Goal: Task Accomplishment & Management: Complete application form

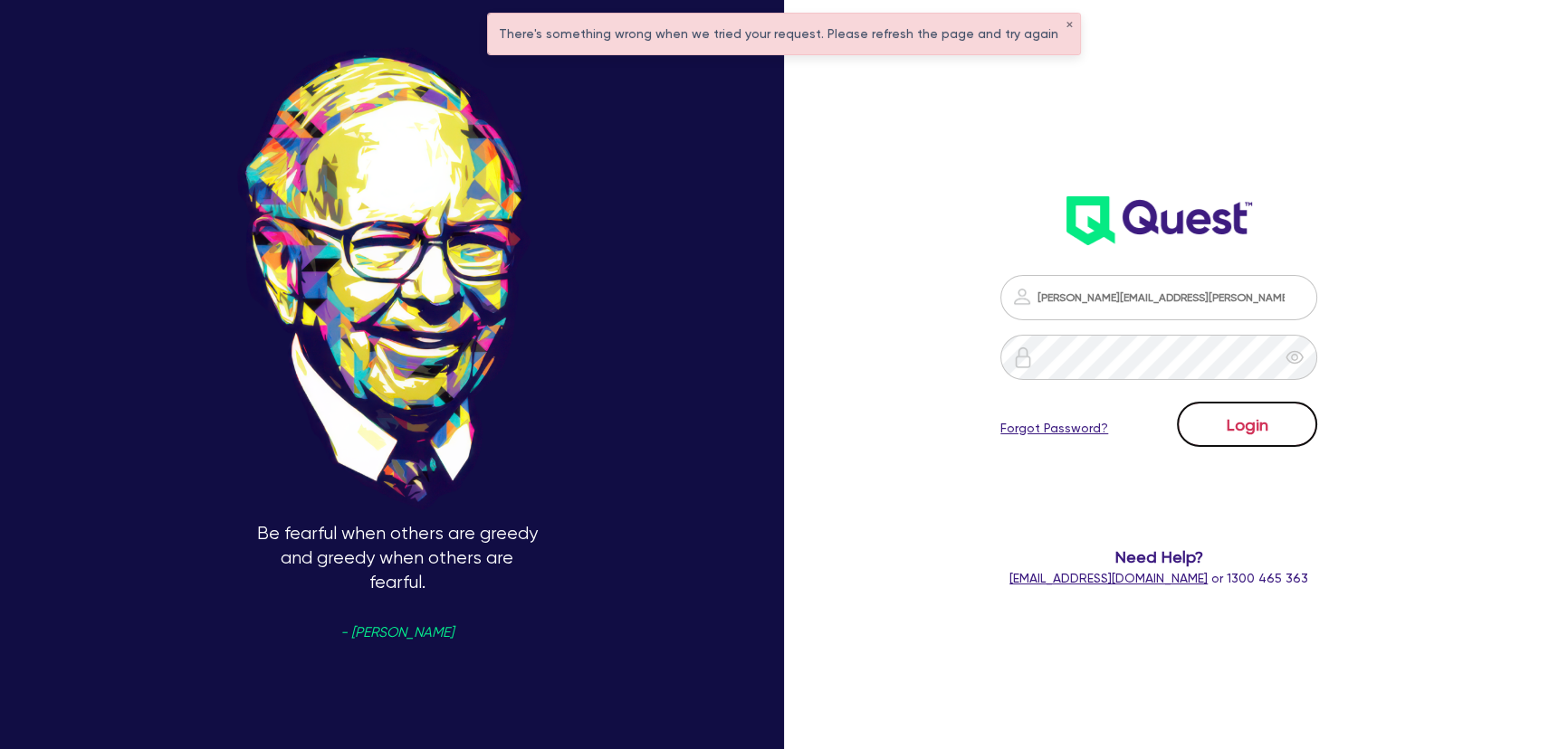
click at [1257, 411] on button "Login" at bounding box center [1247, 424] width 140 height 45
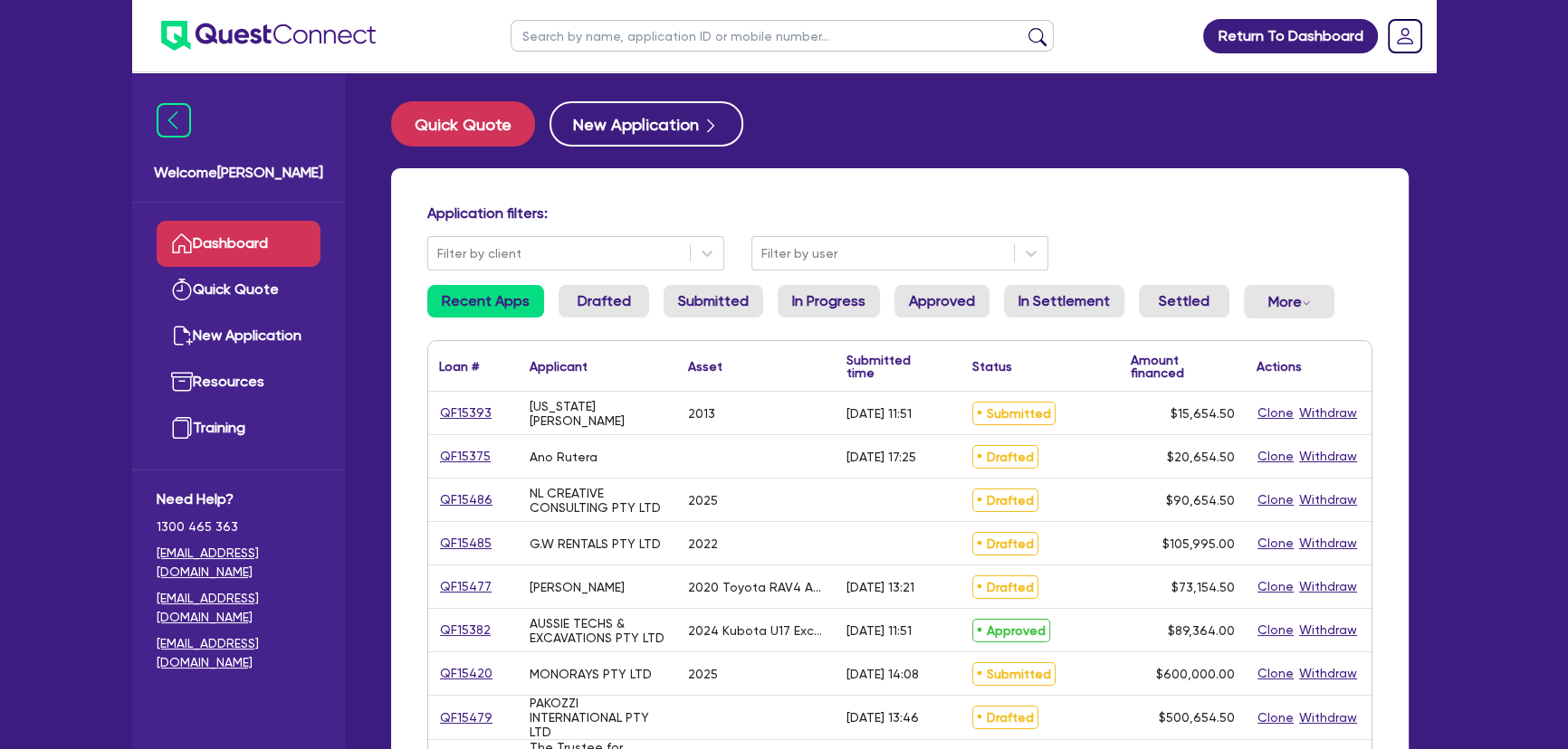
click at [768, 38] on input "text" at bounding box center [782, 36] width 543 height 32
click at [651, 49] on input "hi wa" at bounding box center [782, 36] width 543 height 32
type input "hi-way"
click at [1022, 27] on button "submit" at bounding box center [1037, 40] width 29 height 25
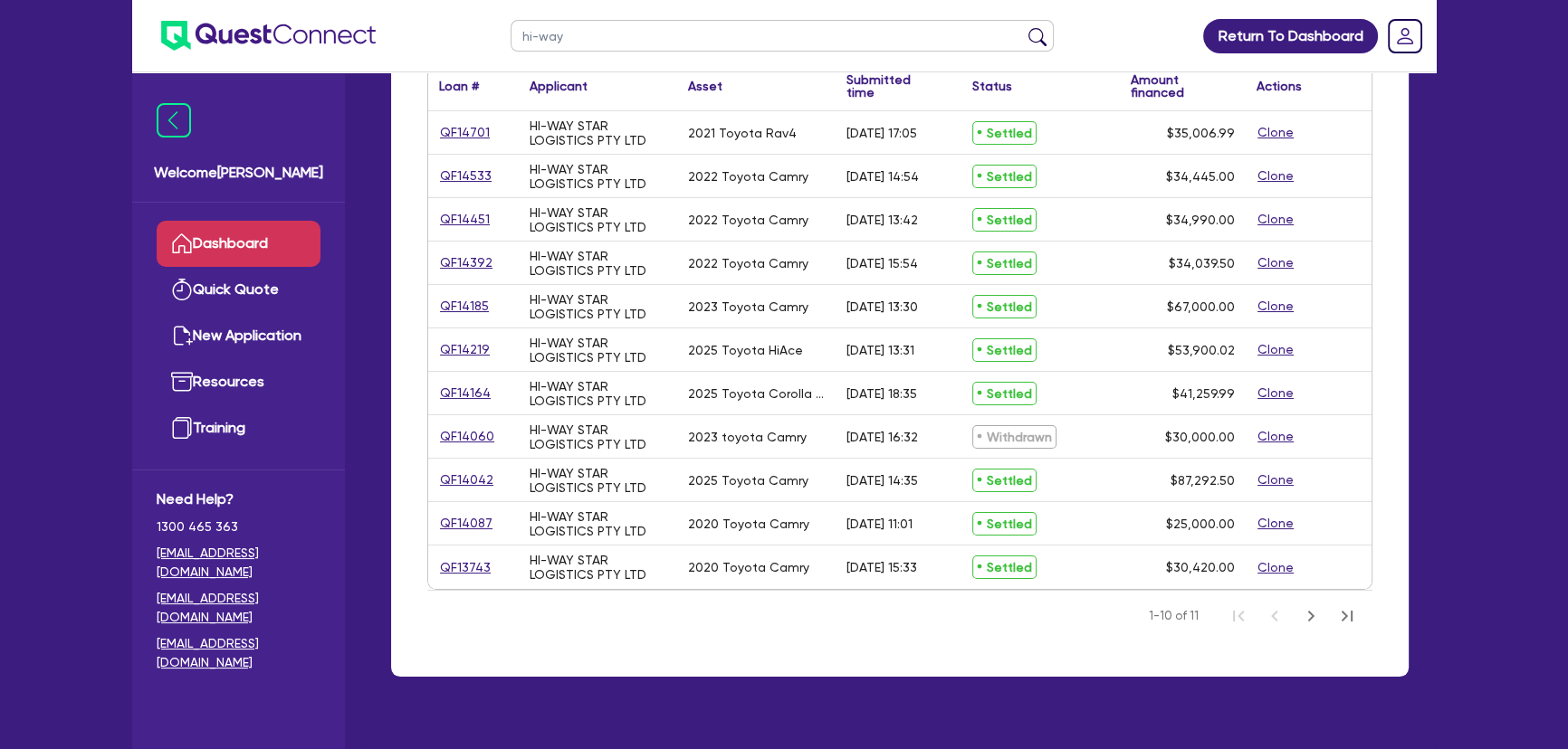
scroll to position [182, 0]
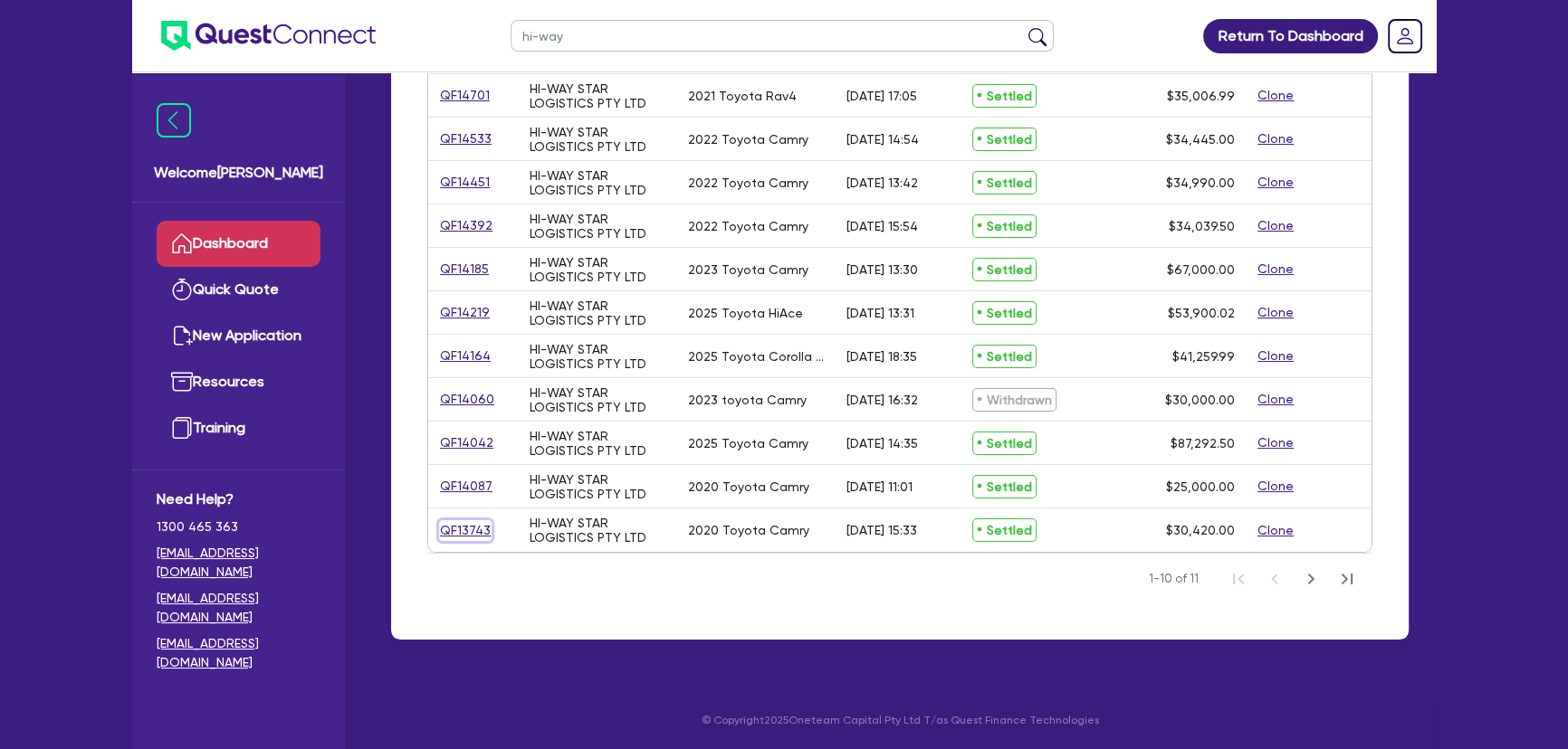
click at [478, 529] on link "QF13743" at bounding box center [466, 530] width 53 height 21
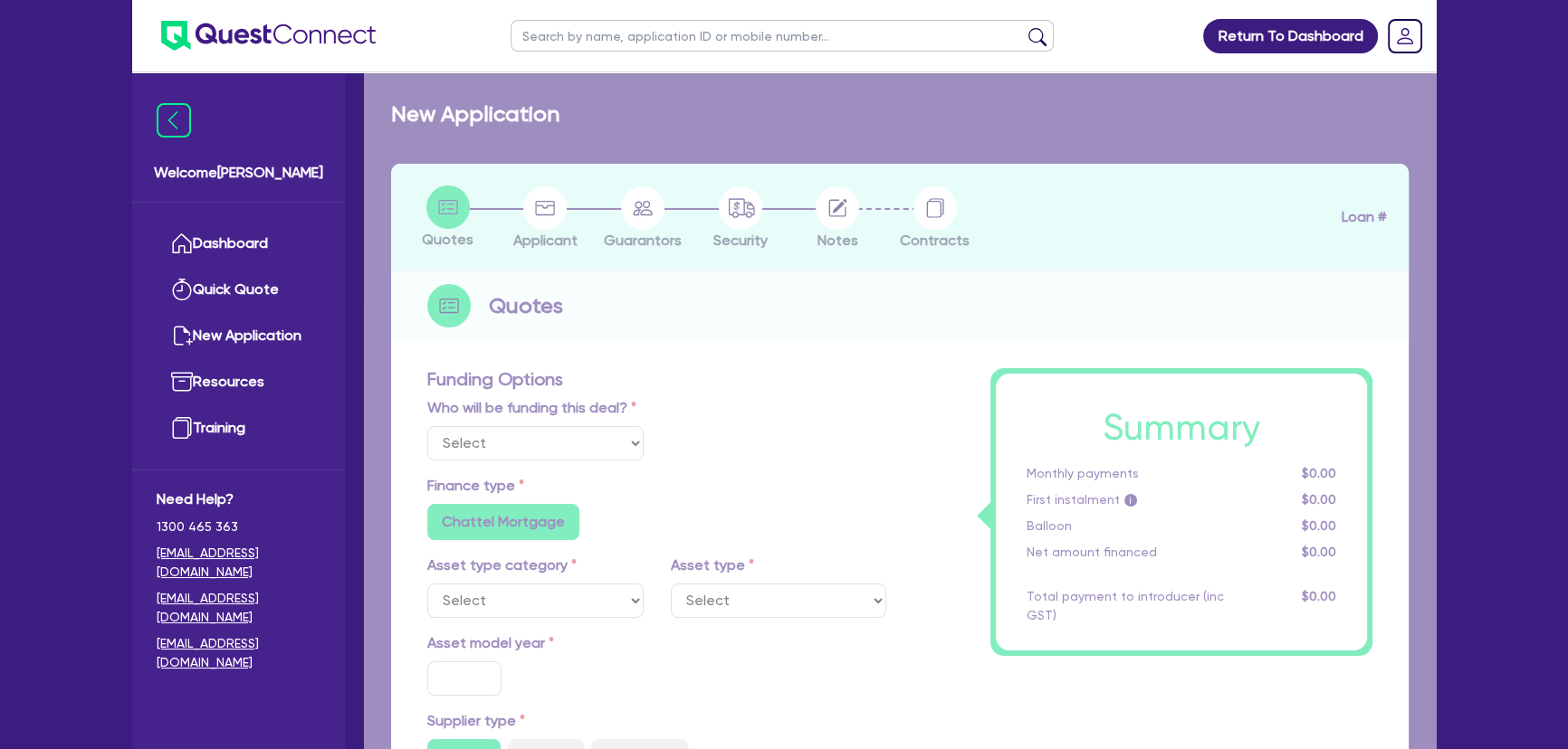
select select "Other"
select select "CARS_AND_LIGHT_TRUCKS"
type input "2020"
radio input "true"
type input "29,000"
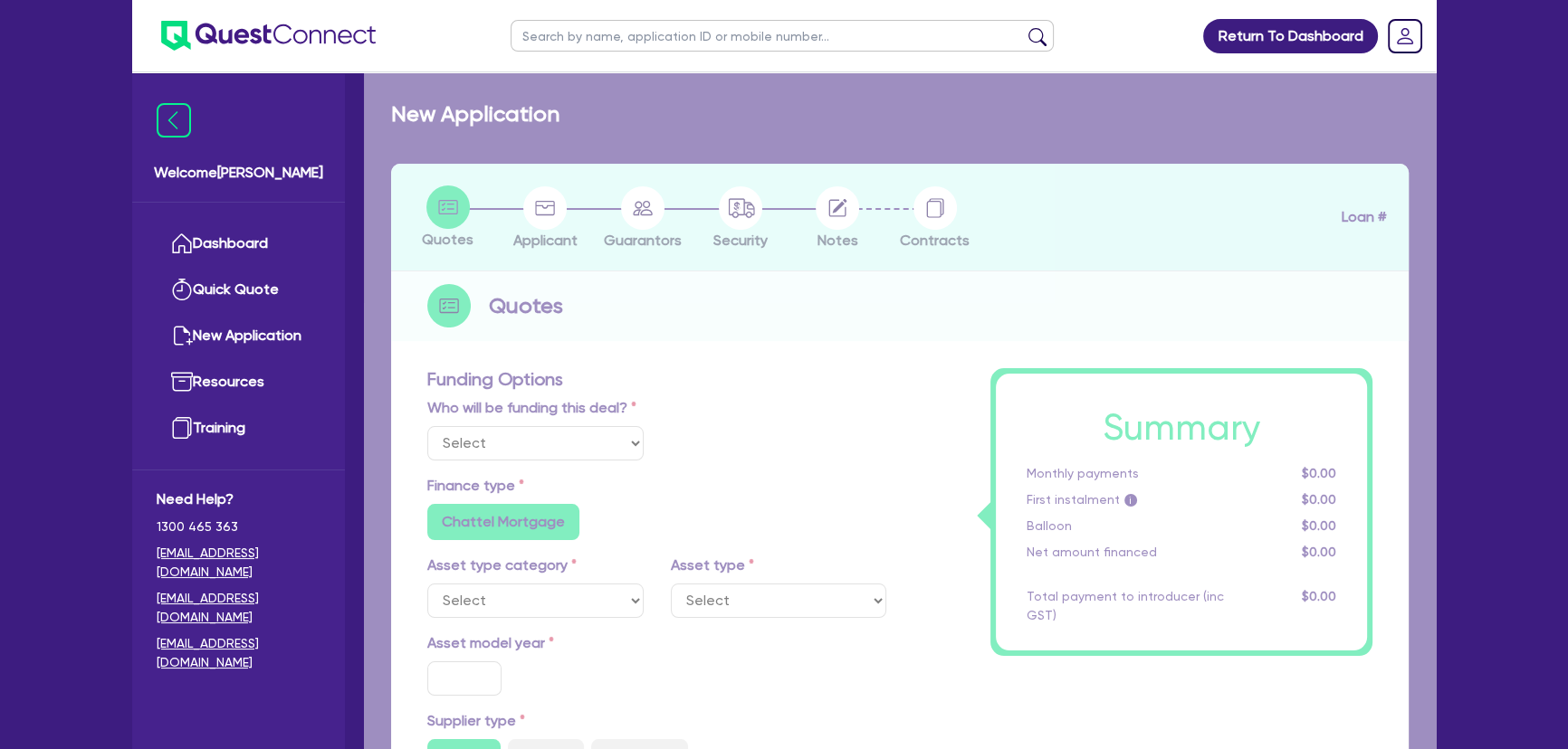
type input "1.91"
type input "580"
radio input "true"
type input "7.49"
type input "490.91"
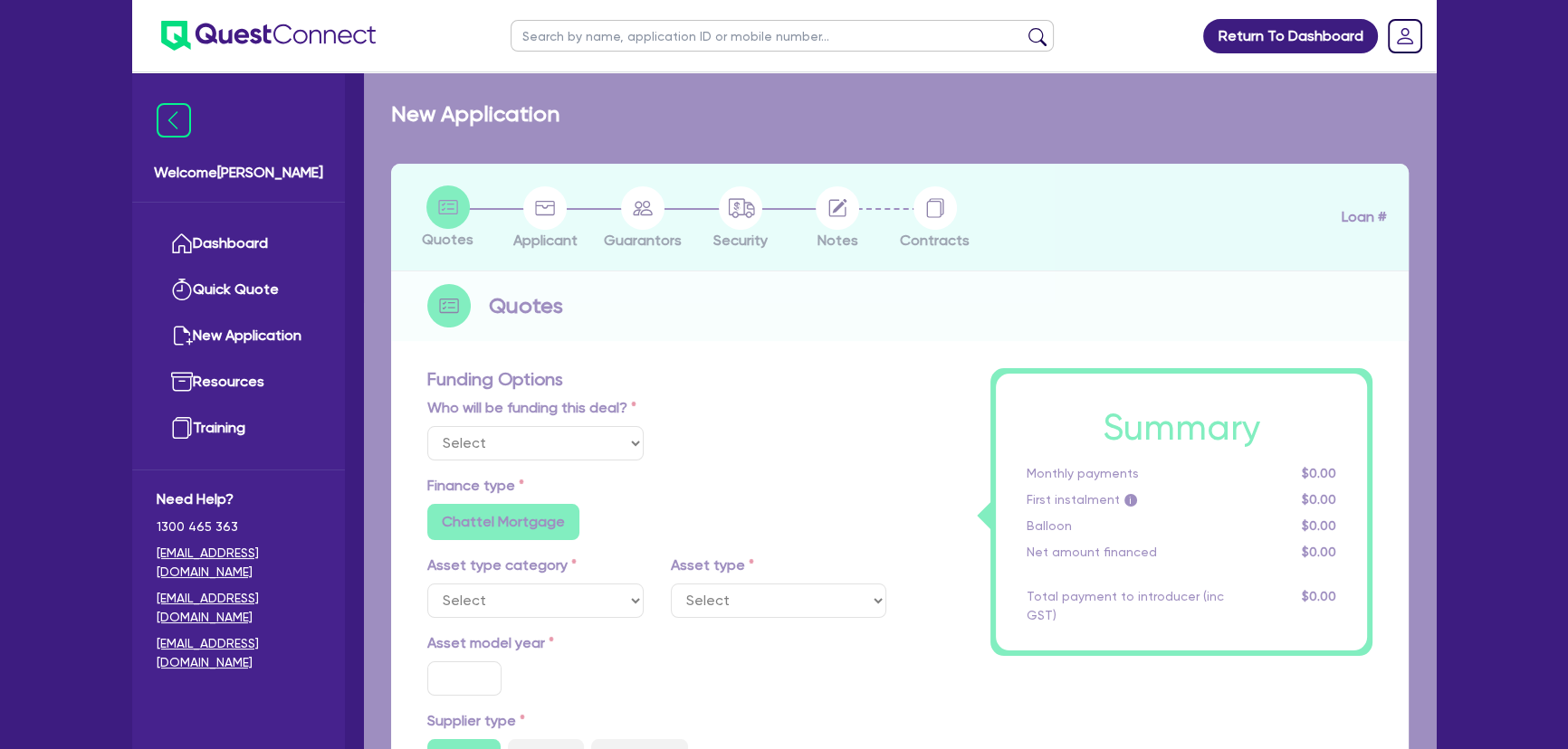
type input "800"
radio input "true"
select select "PASSENGER_VEHICLES"
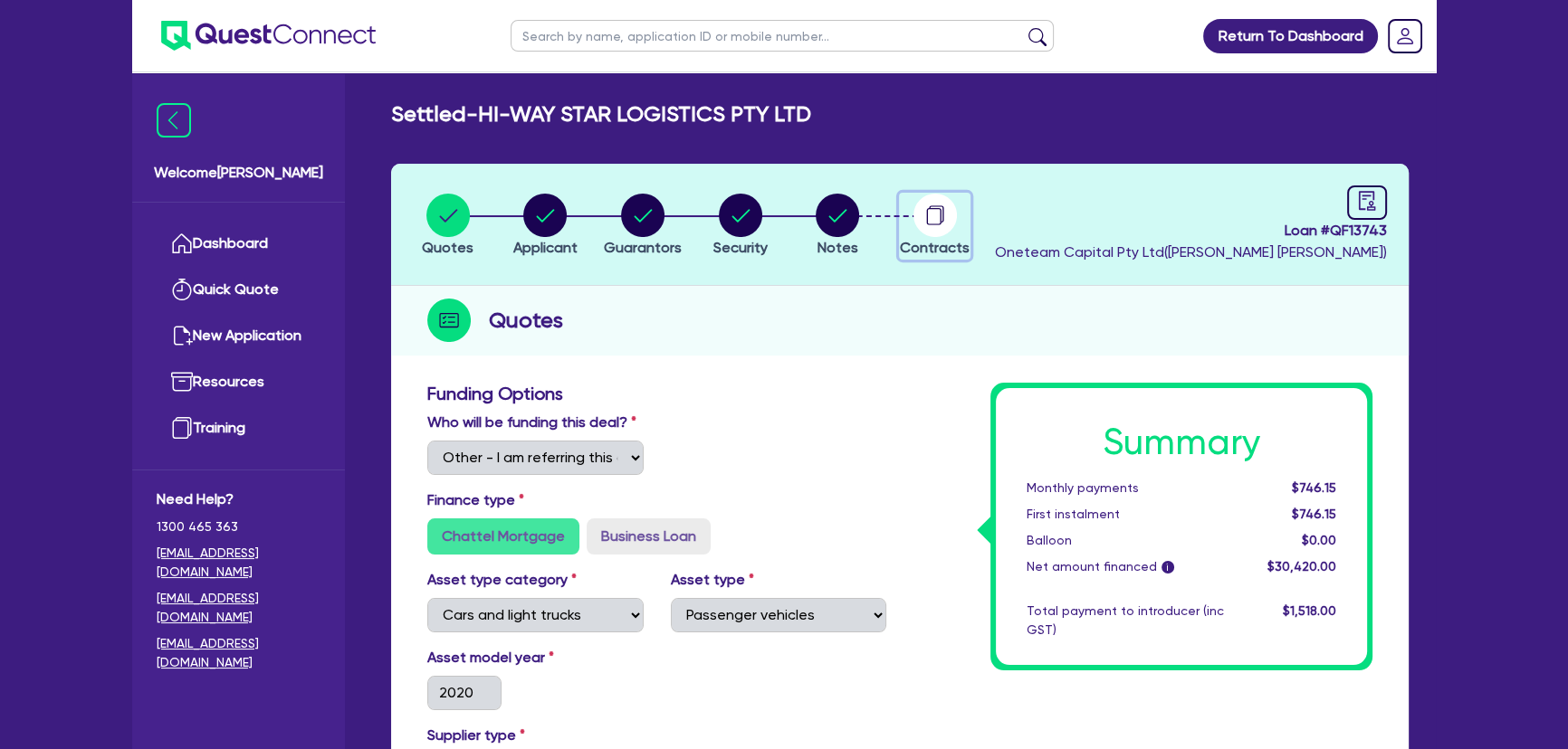
click at [936, 205] on icon "button" at bounding box center [936, 214] width 14 height 17
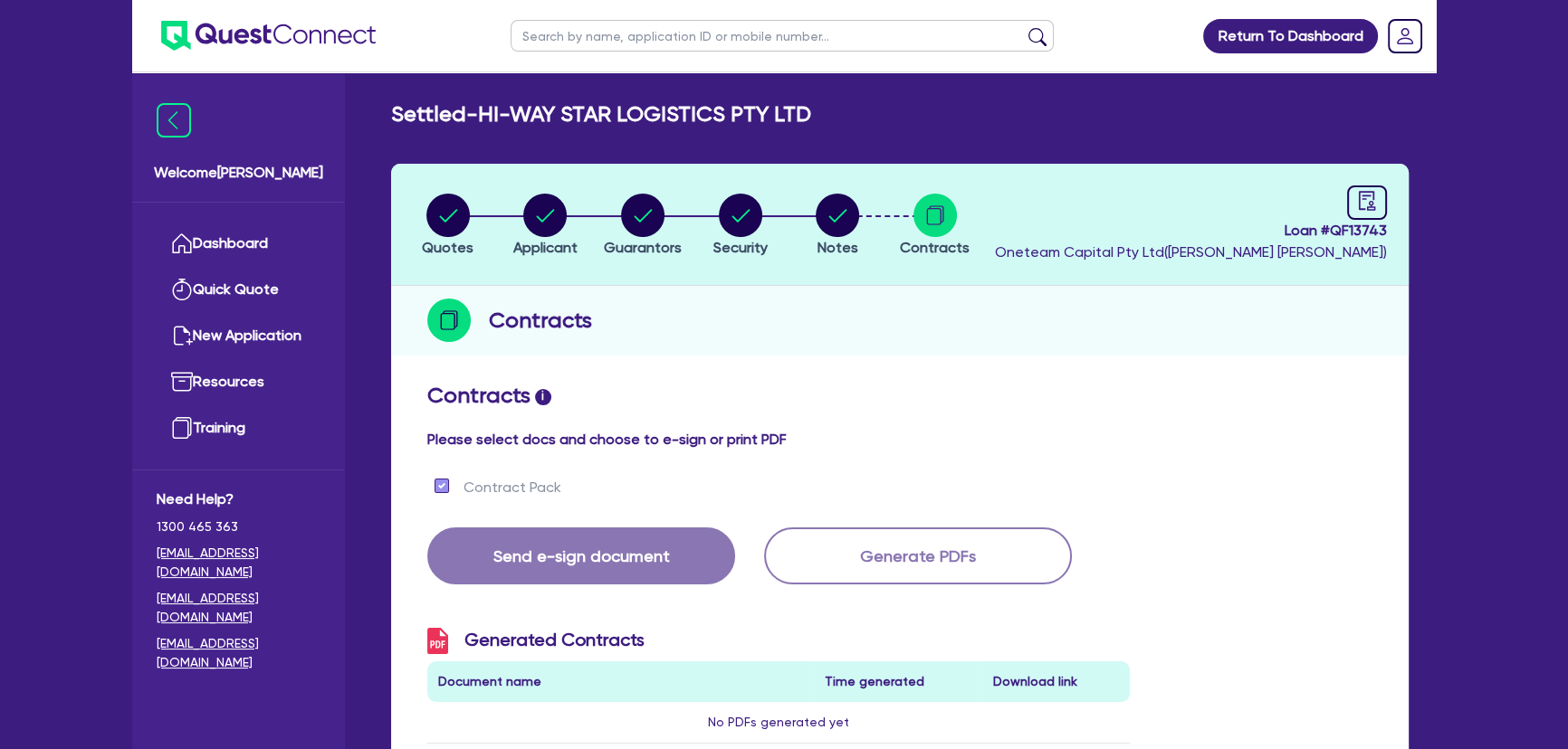
click at [339, 34] on img at bounding box center [269, 36] width 215 height 30
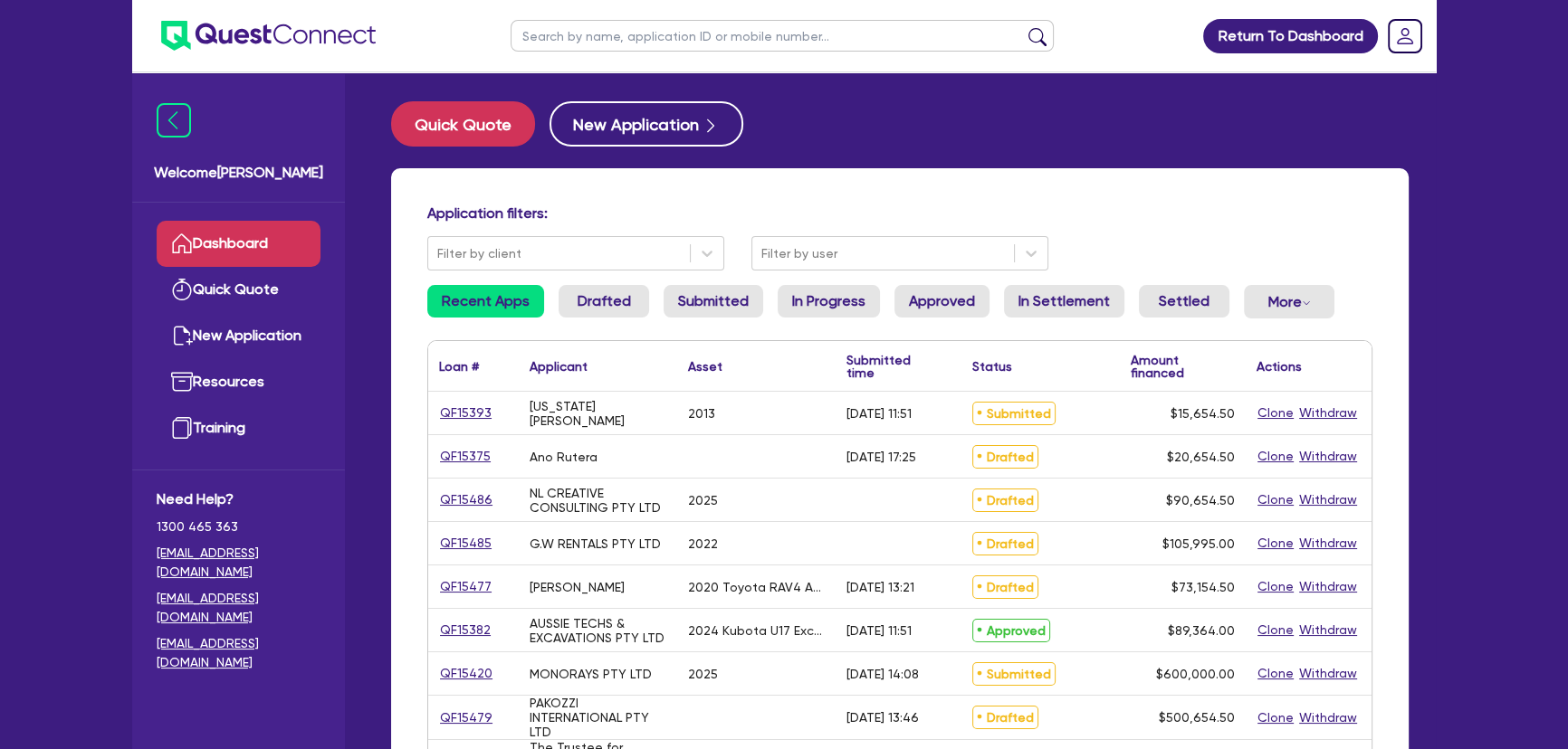
click at [773, 51] on input "text" at bounding box center [782, 36] width 543 height 32
type input "hi-way"
click at [1022, 27] on button "submit" at bounding box center [1037, 40] width 29 height 25
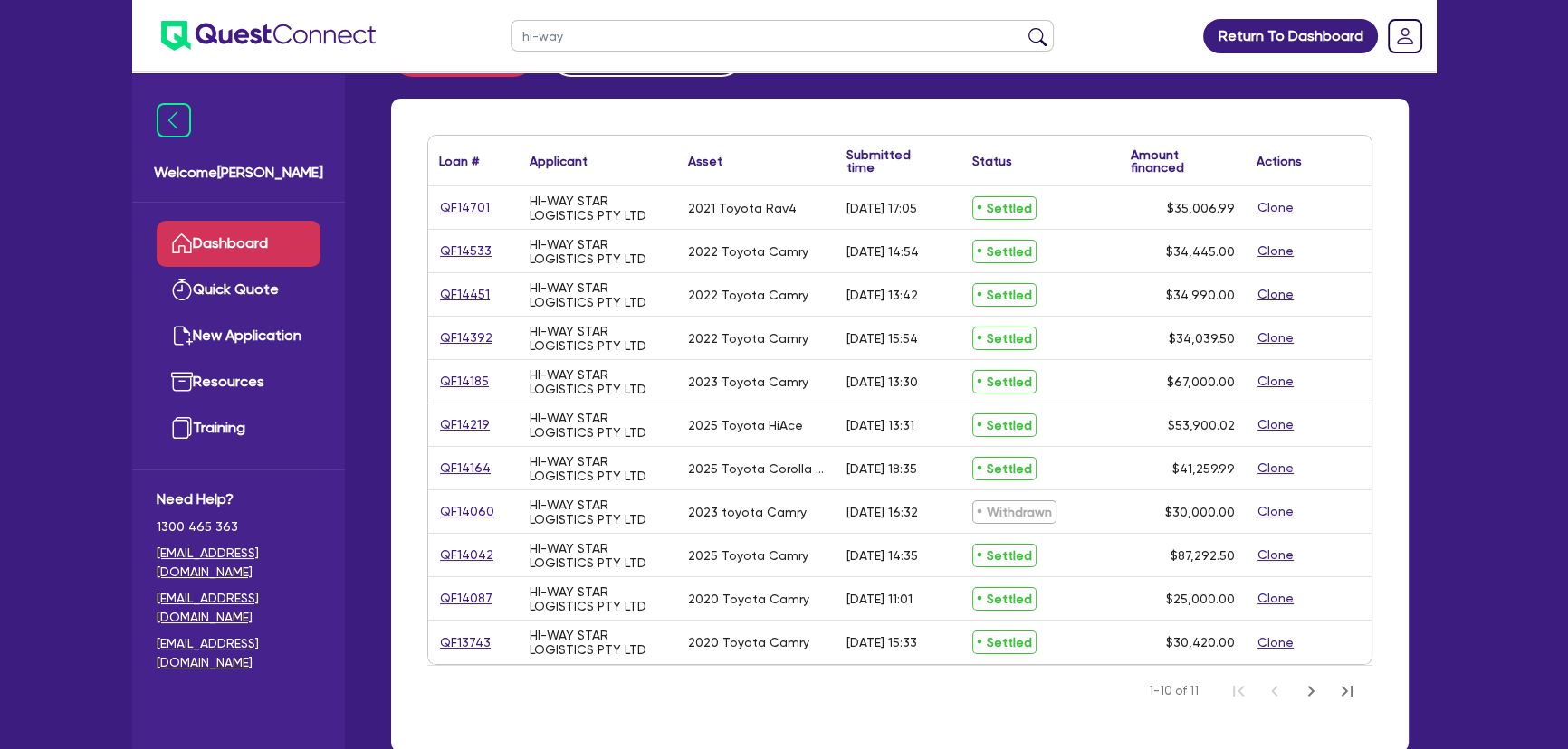
scroll to position [164, 0]
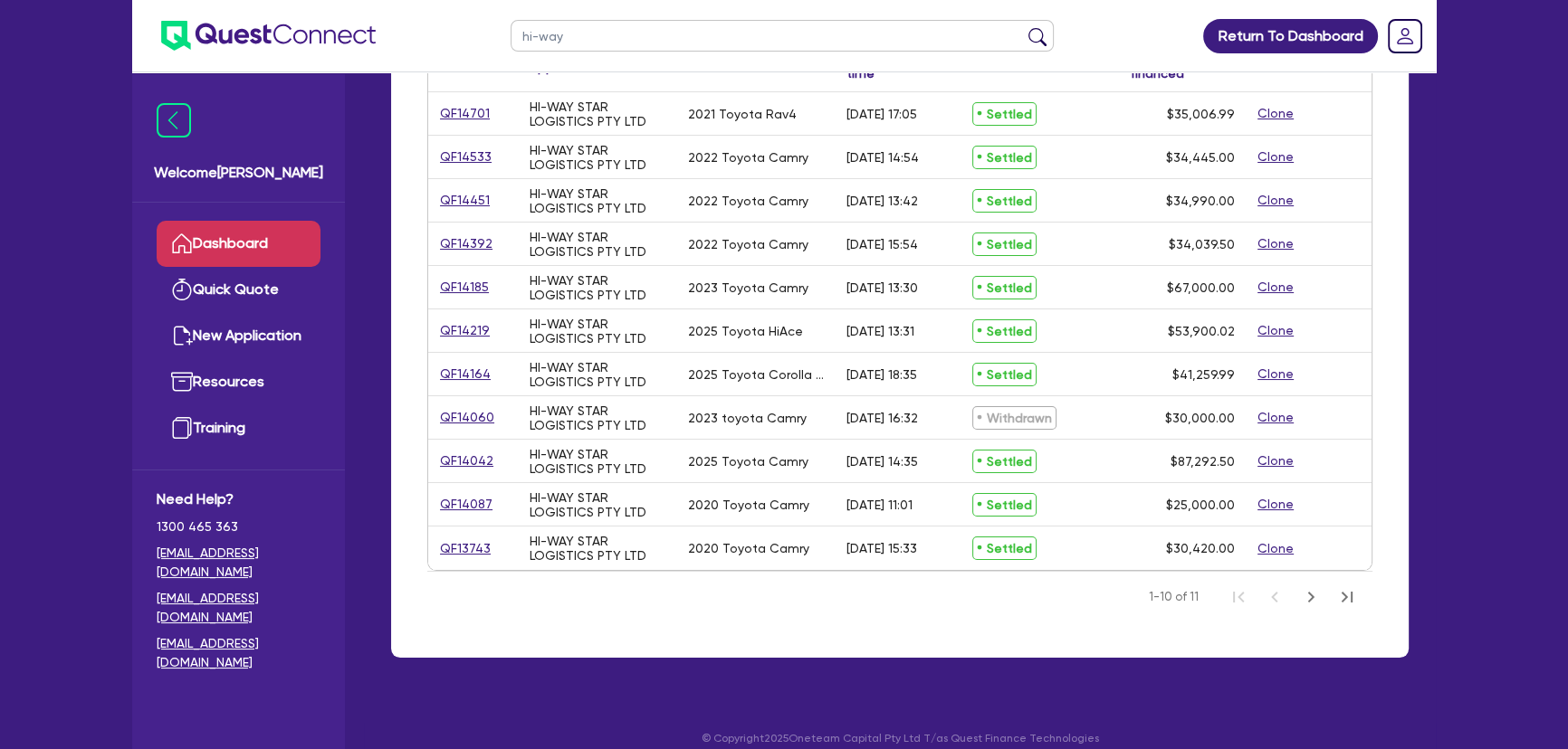
drag, startPoint x: 482, startPoint y: 404, endPoint x: 476, endPoint y: 414, distance: 11.7
click at [477, 411] on div "QF14060" at bounding box center [473, 417] width 90 height 42
click at [470, 418] on link "QF14060" at bounding box center [467, 417] width 57 height 21
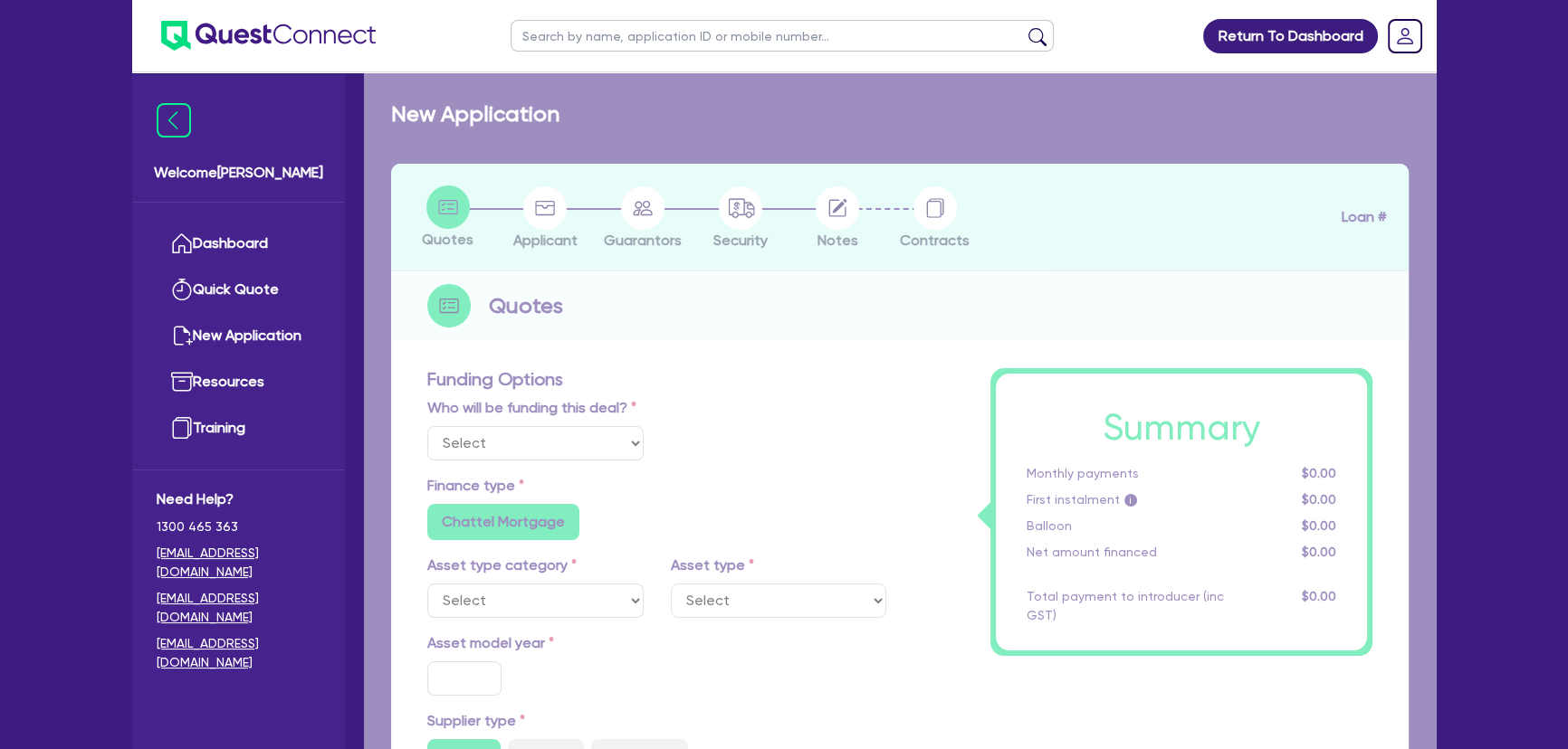
select select "Other"
select select "CARS_AND_LIGHT_TRUCKS"
type input "2023"
radio input "true"
type input "30,000"
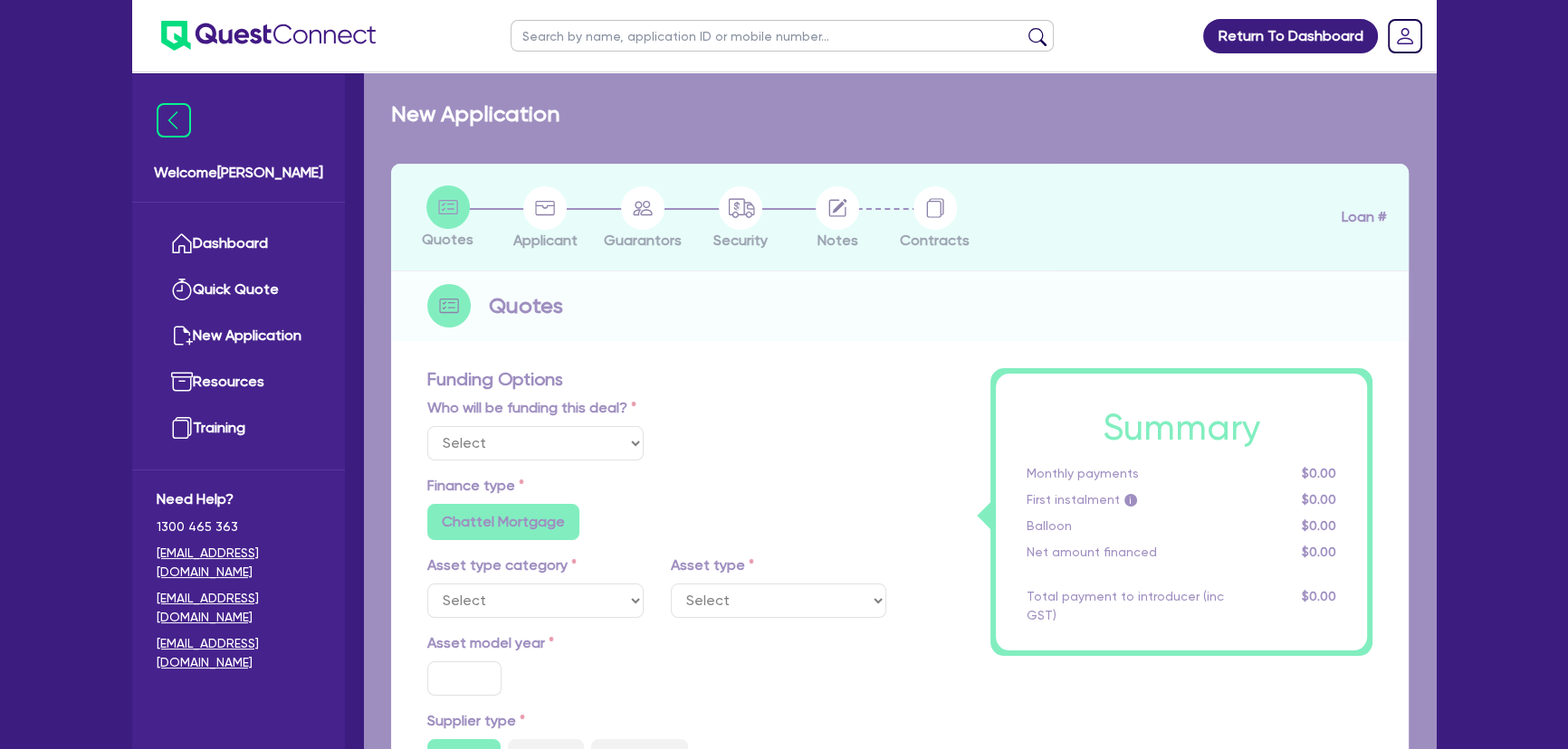
type input "3"
type input "900"
type input "7.5"
type input "450"
type input "650"
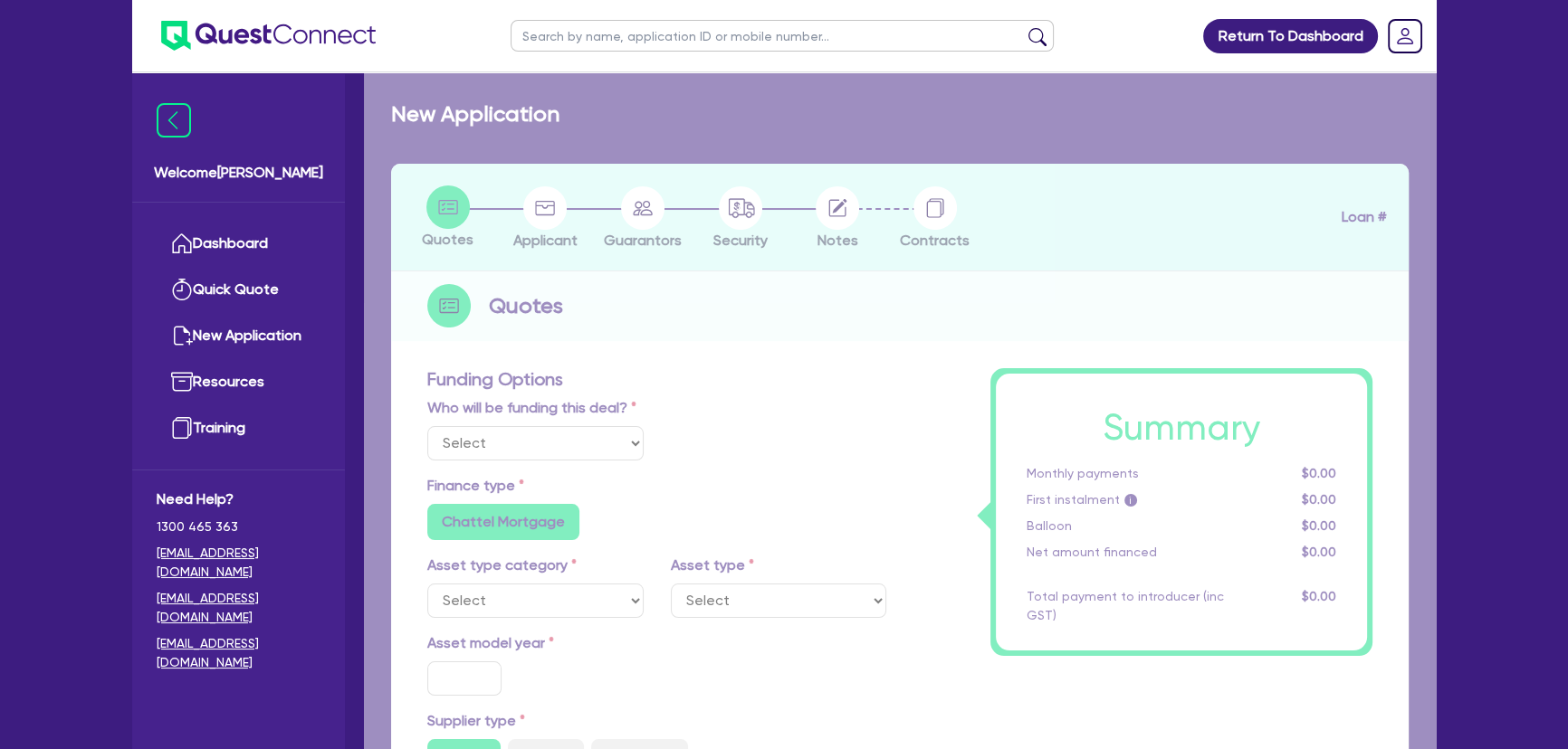
radio input "false"
select select "PASSENGER_VEHICLES"
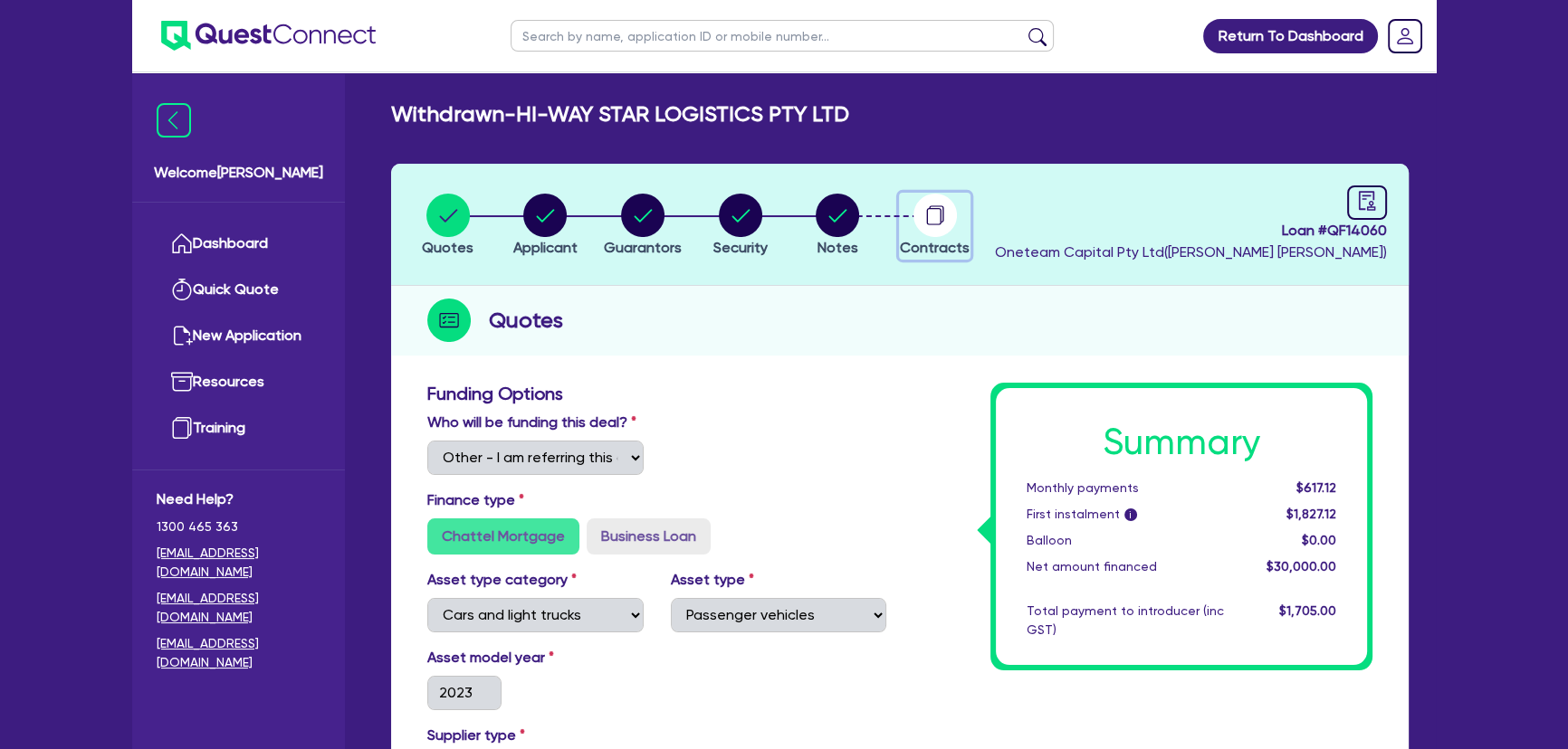
click at [943, 225] on circle "button" at bounding box center [935, 216] width 43 height 43
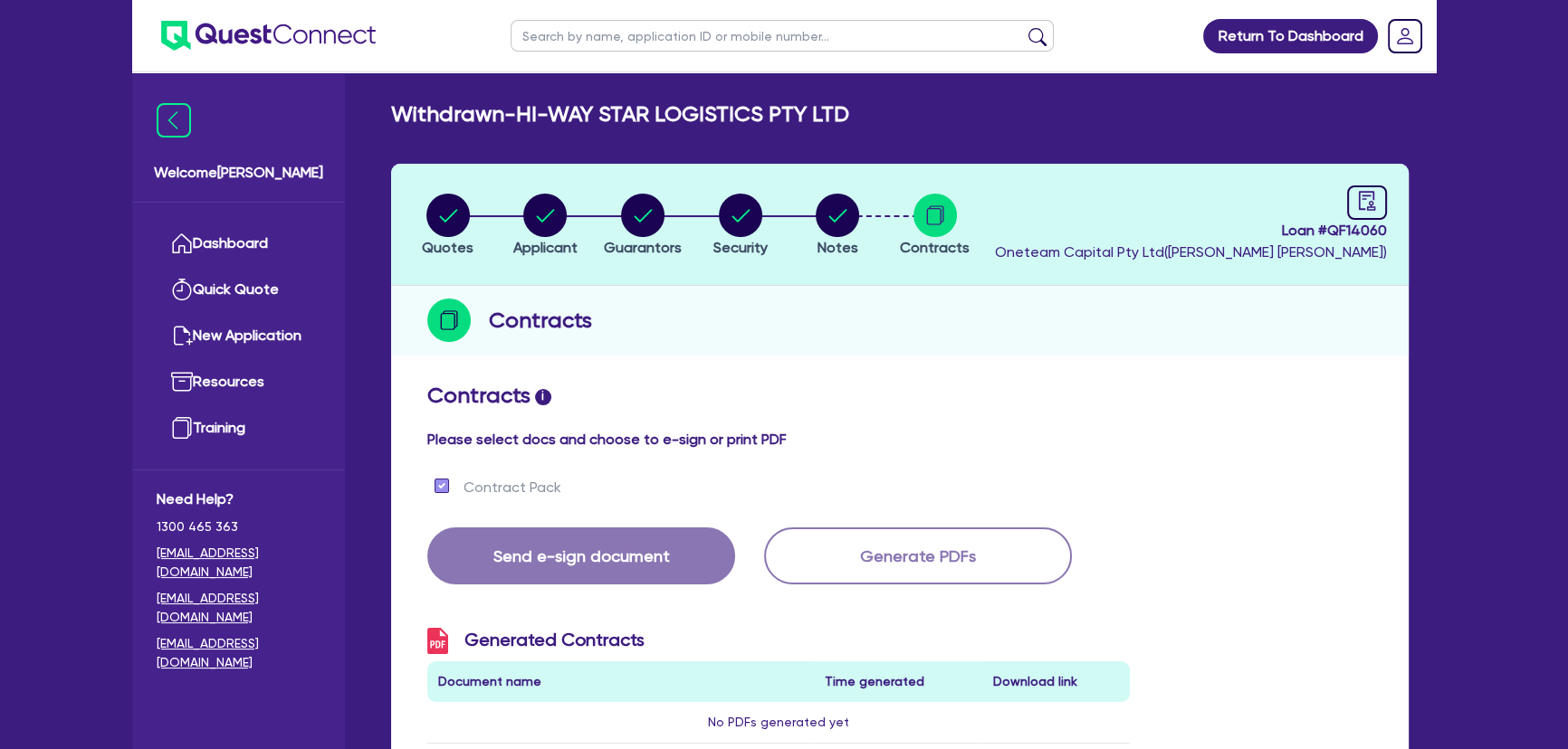
click at [286, 33] on img at bounding box center [269, 36] width 215 height 30
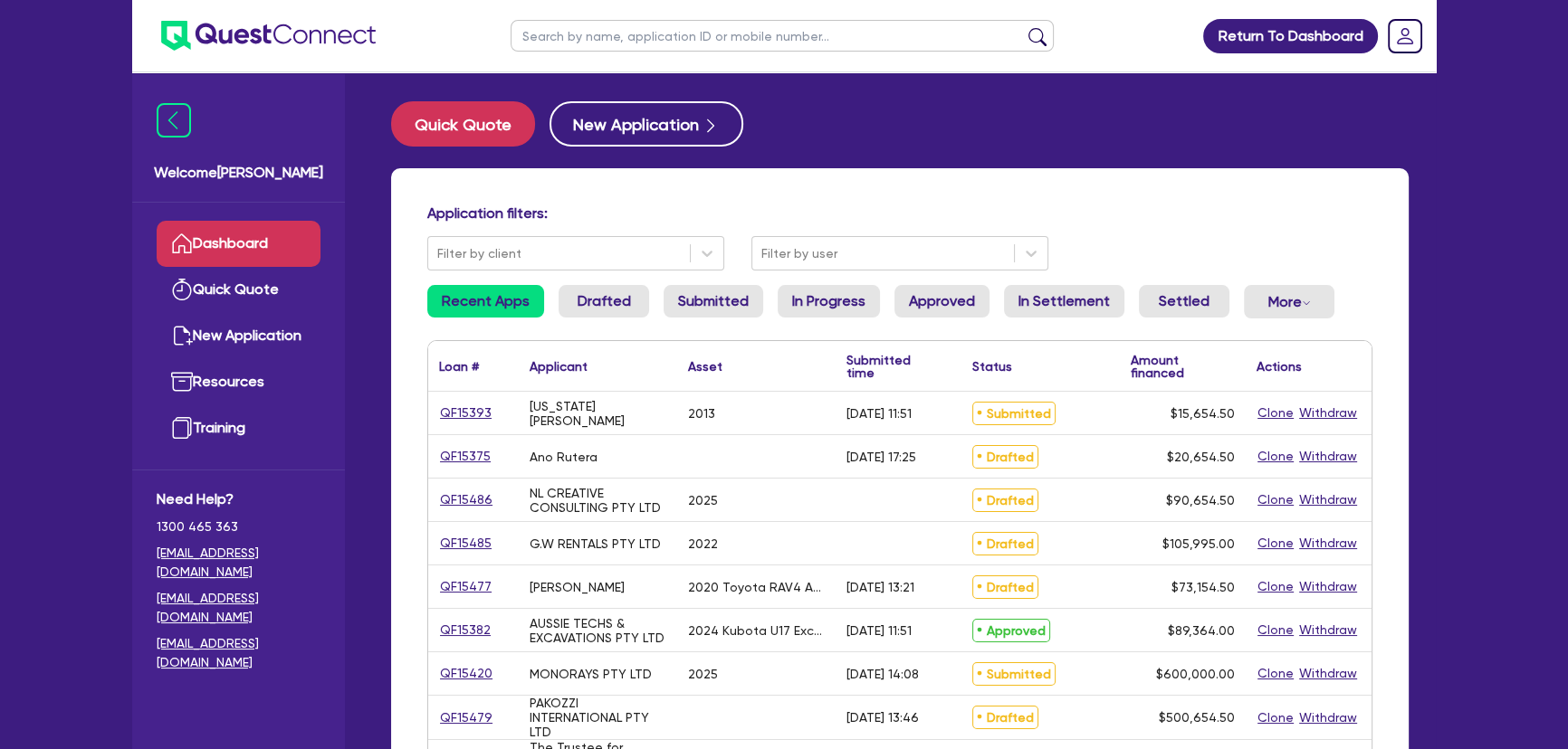
click at [802, 36] on input "text" at bounding box center [782, 36] width 543 height 32
type input "hira"
click at [1022, 27] on button "submit" at bounding box center [1037, 40] width 29 height 25
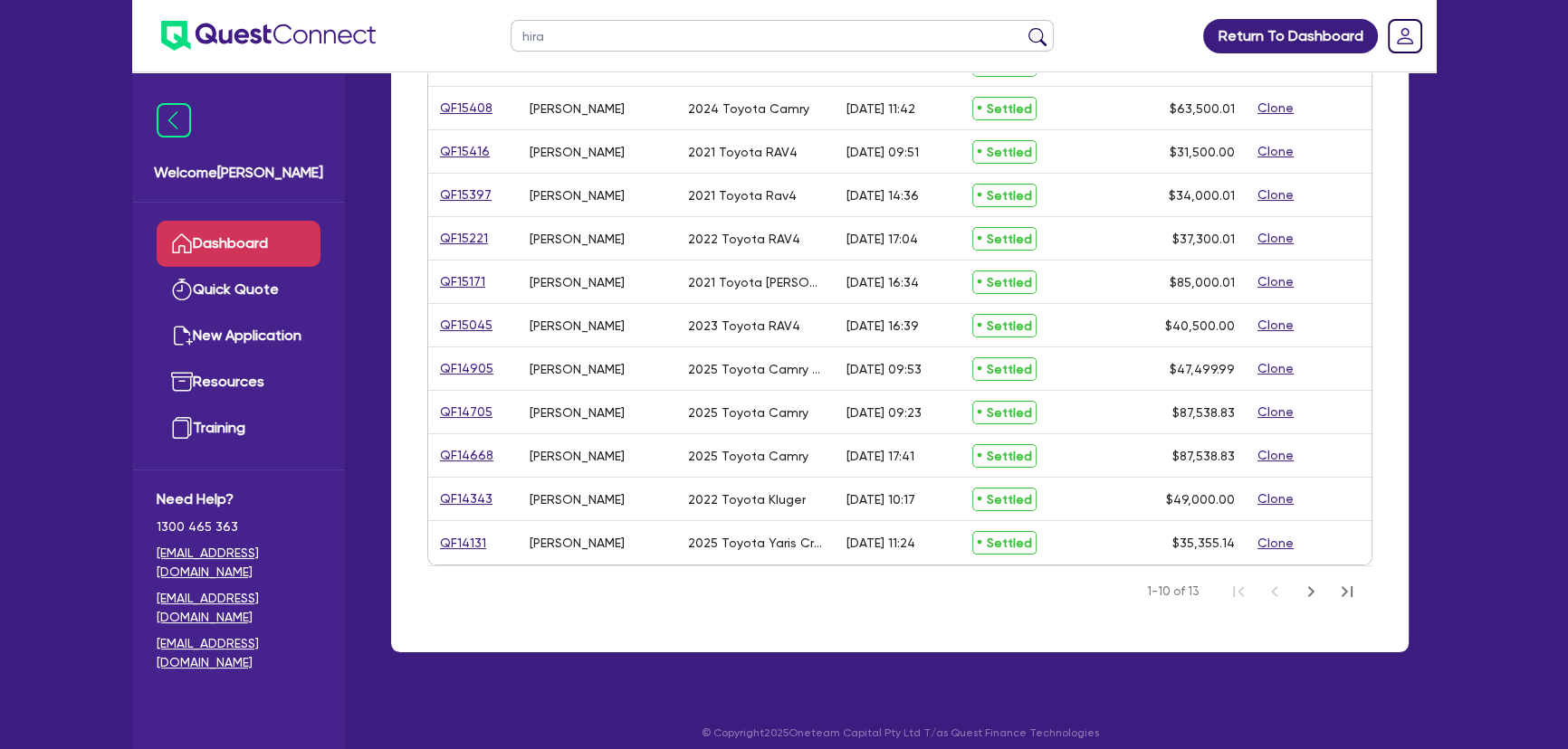
scroll to position [269, 0]
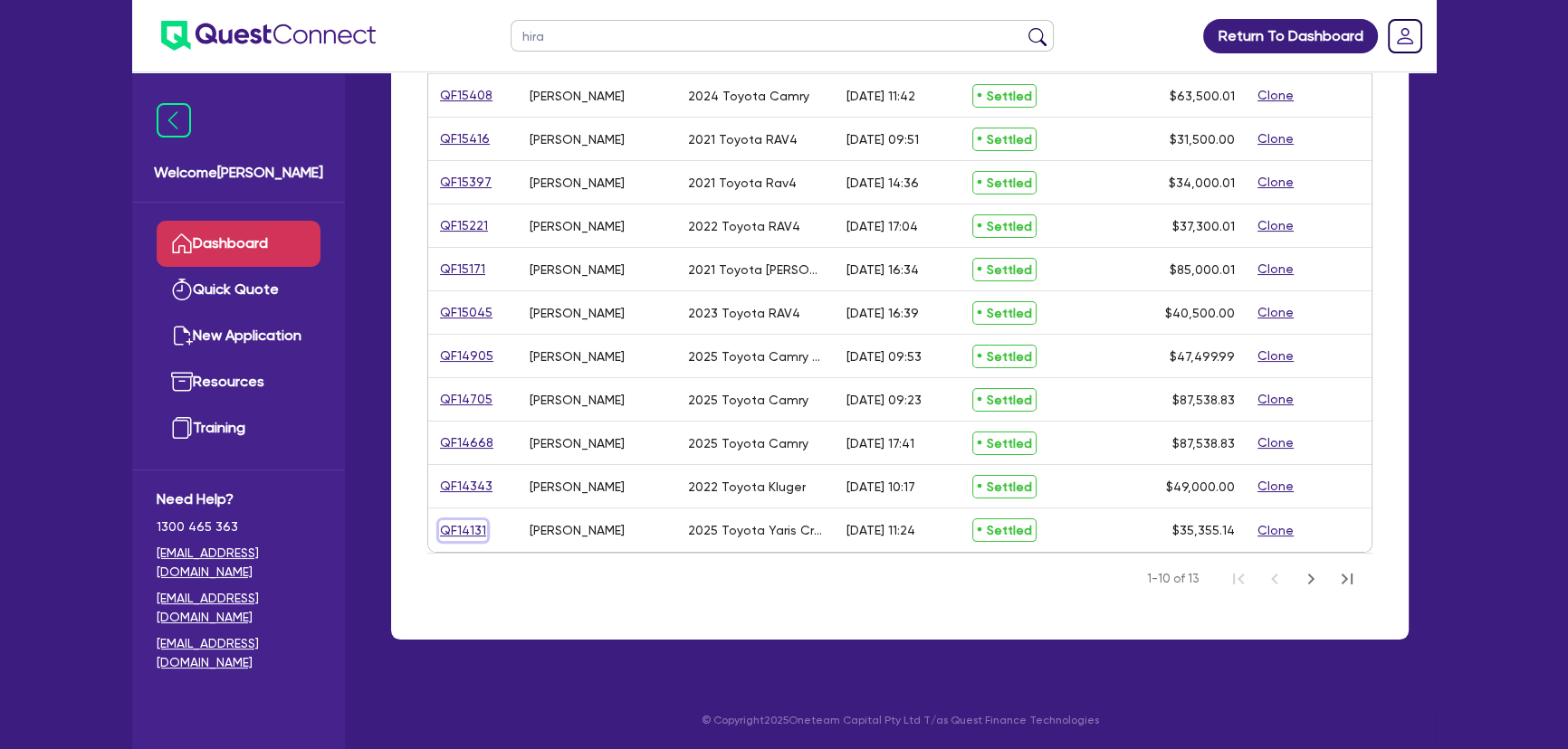
click at [466, 525] on link "QF14131" at bounding box center [463, 530] width 48 height 21
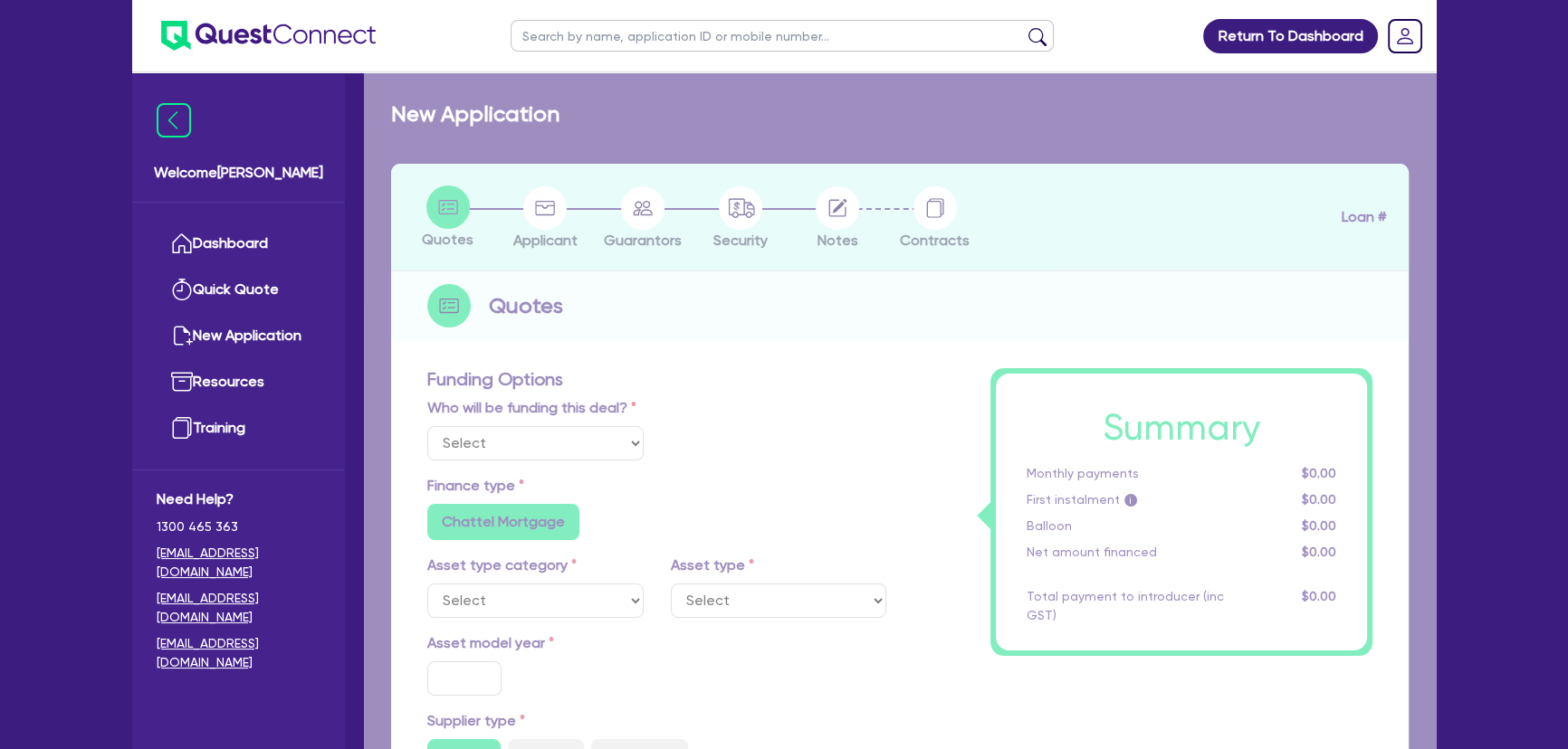
select select "Other"
select select "CARS_AND_LIGHT_TRUCKS"
type input "2025"
radio input "true"
type input "35,355.14"
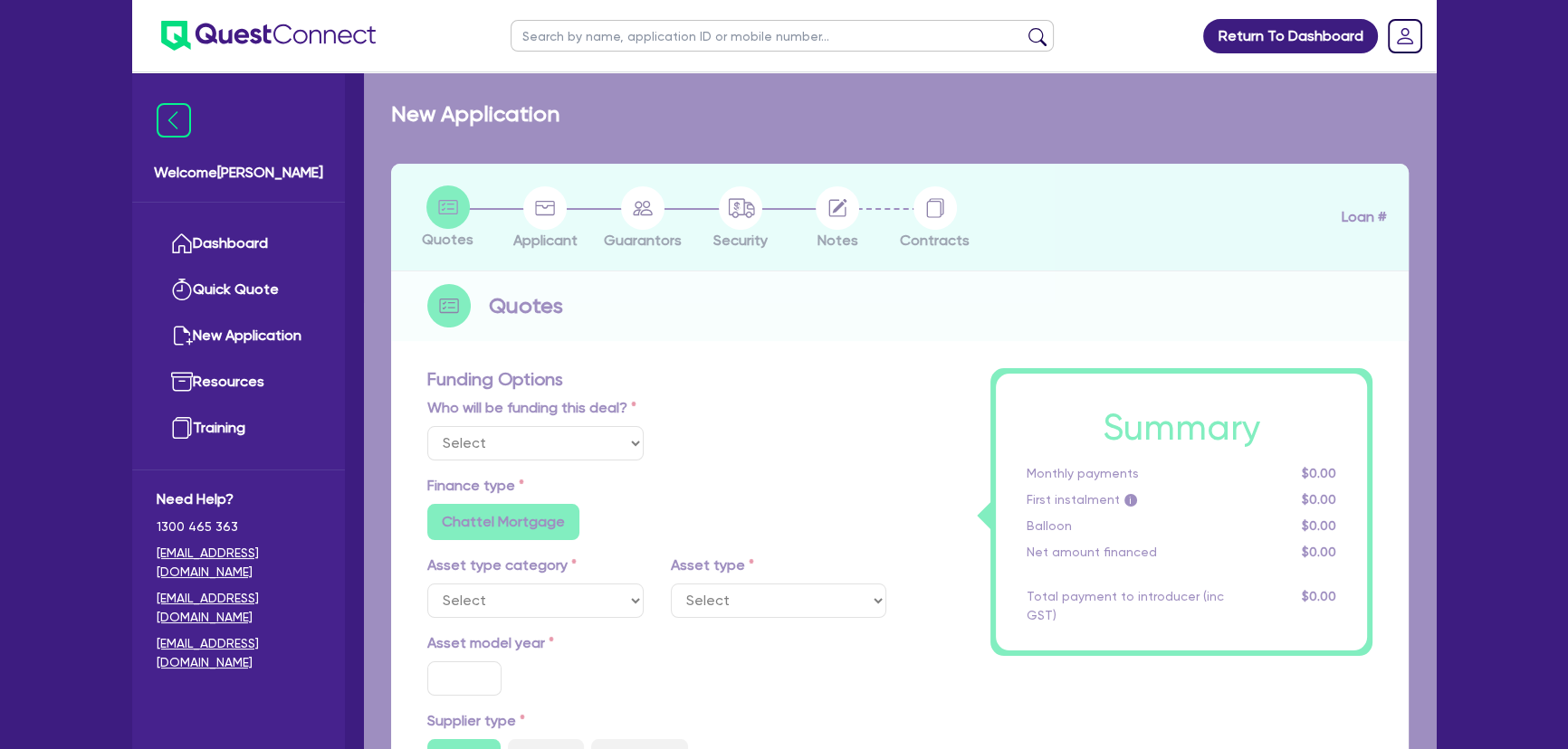
type input "2"
type input "707.1"
type input "7.25"
type input "136.36"
type input "318.18"
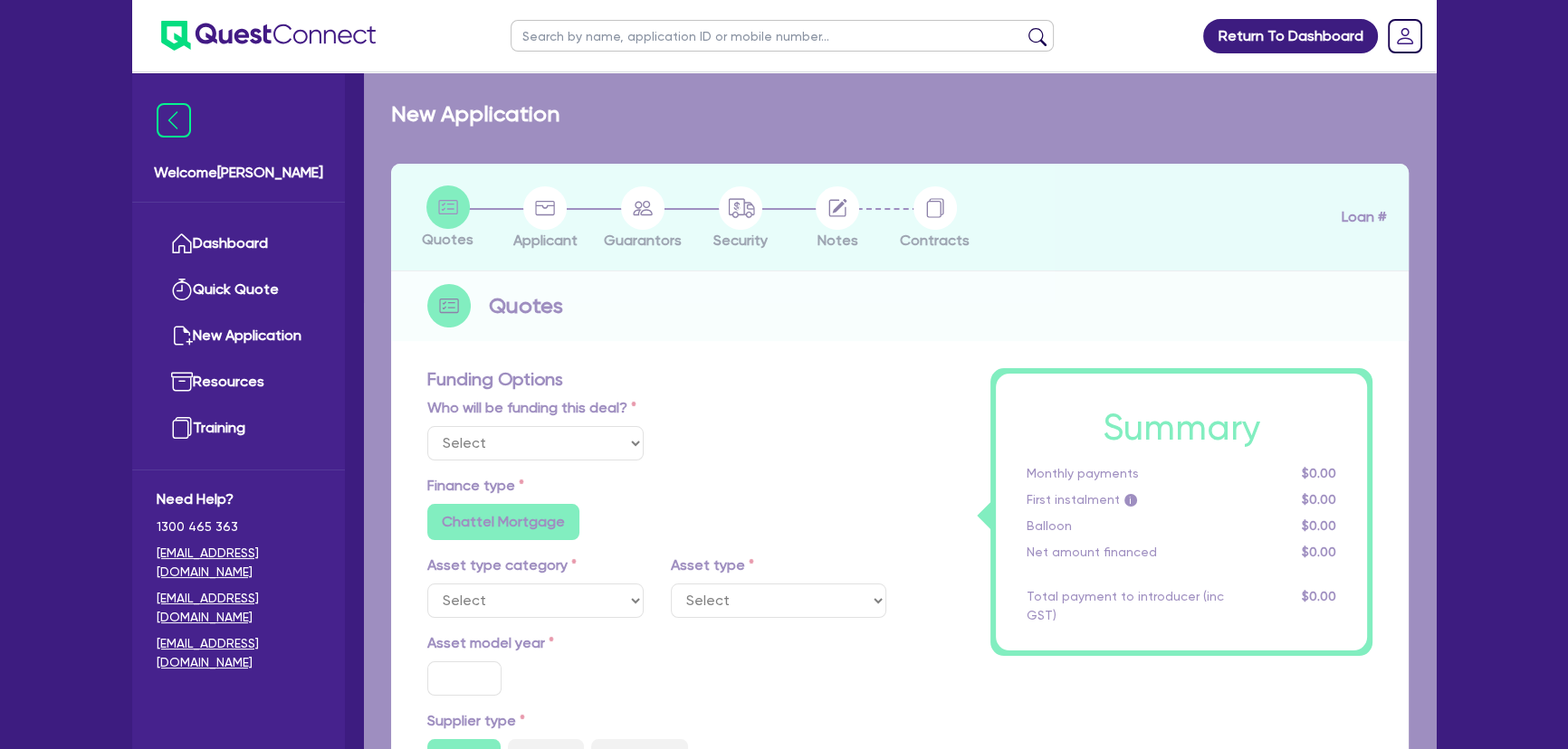
radio input "false"
select select "PASSENGER_VEHICLES"
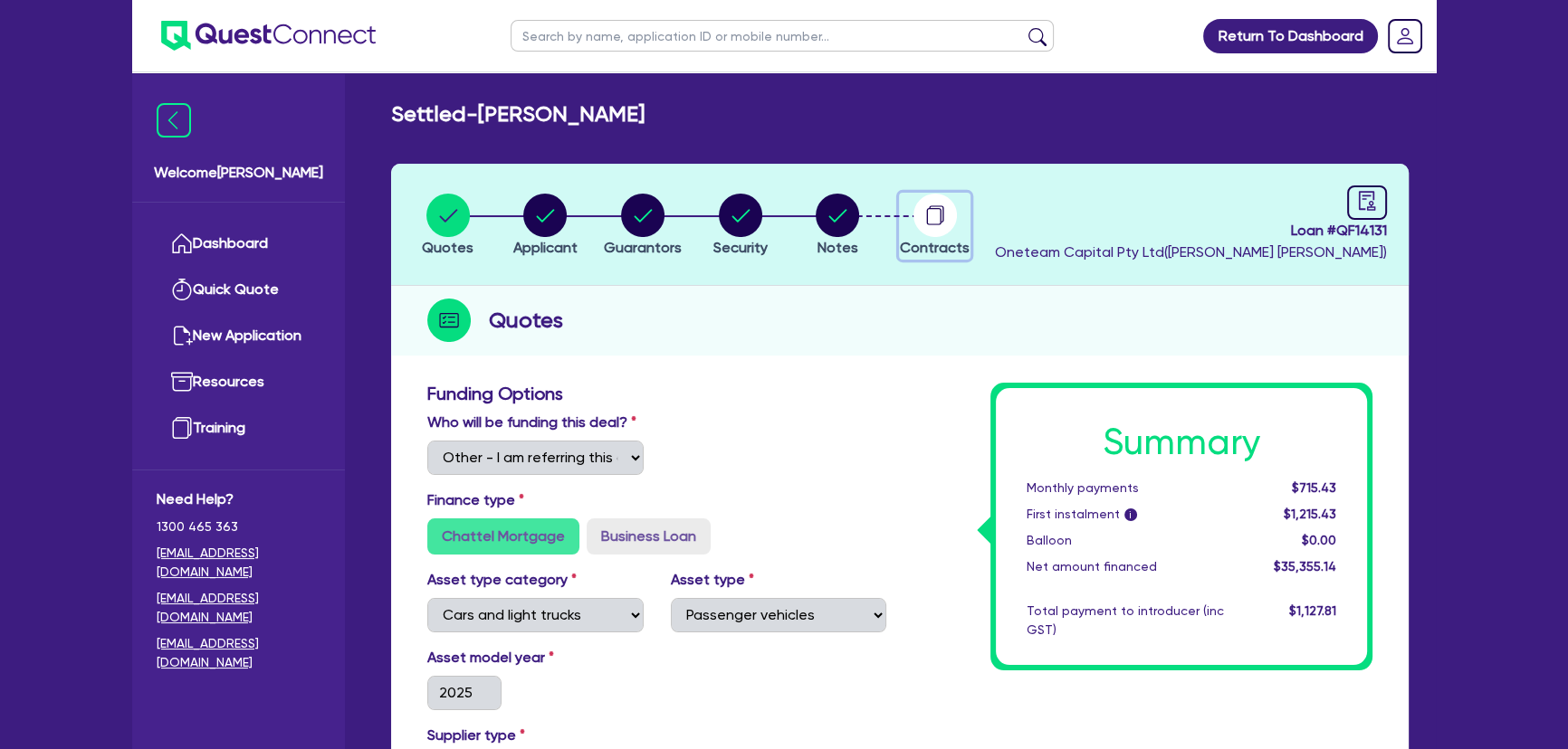
click at [914, 199] on icon "button" at bounding box center [935, 216] width 43 height 43
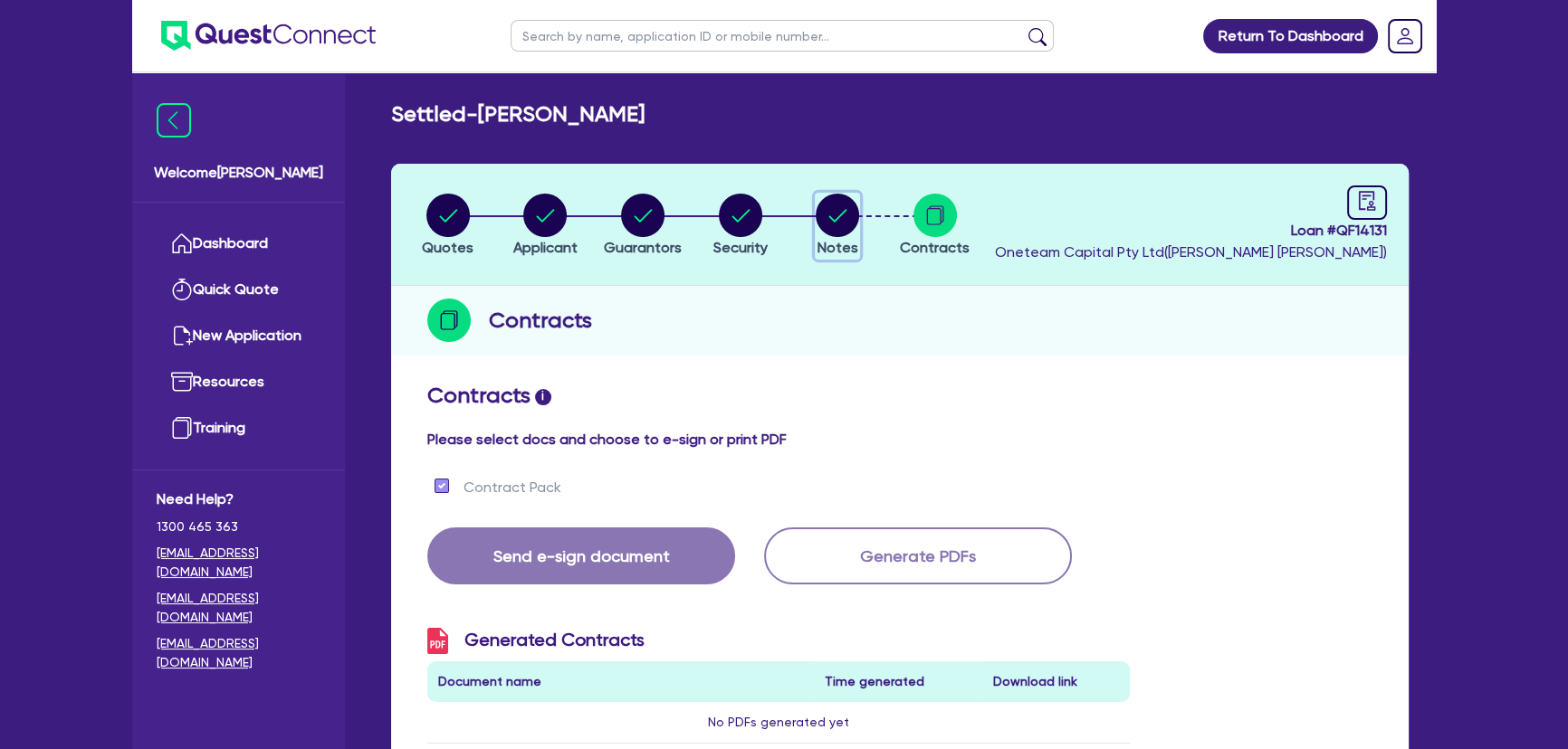
click at [848, 220] on circle "button" at bounding box center [837, 216] width 43 height 43
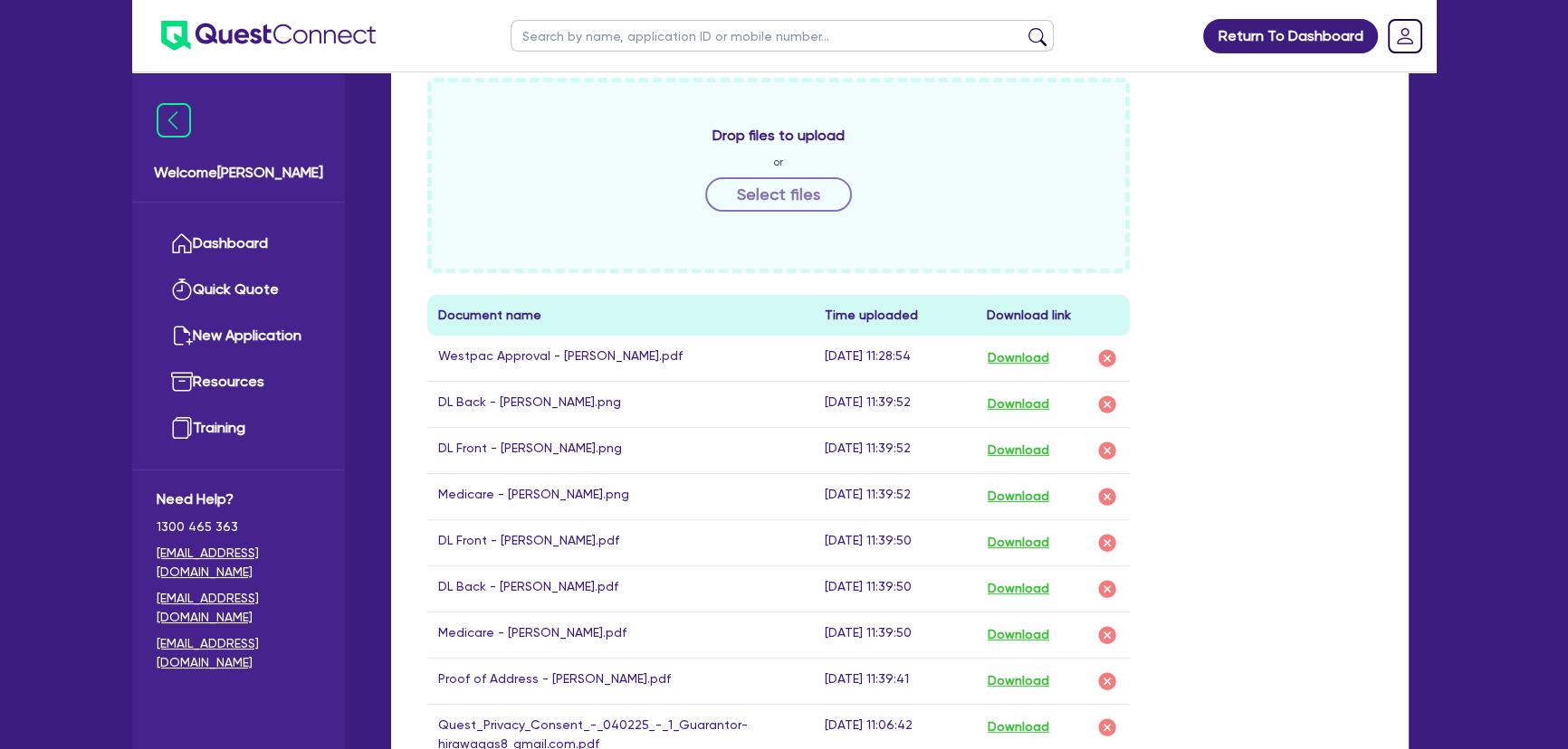
scroll to position [741, 0]
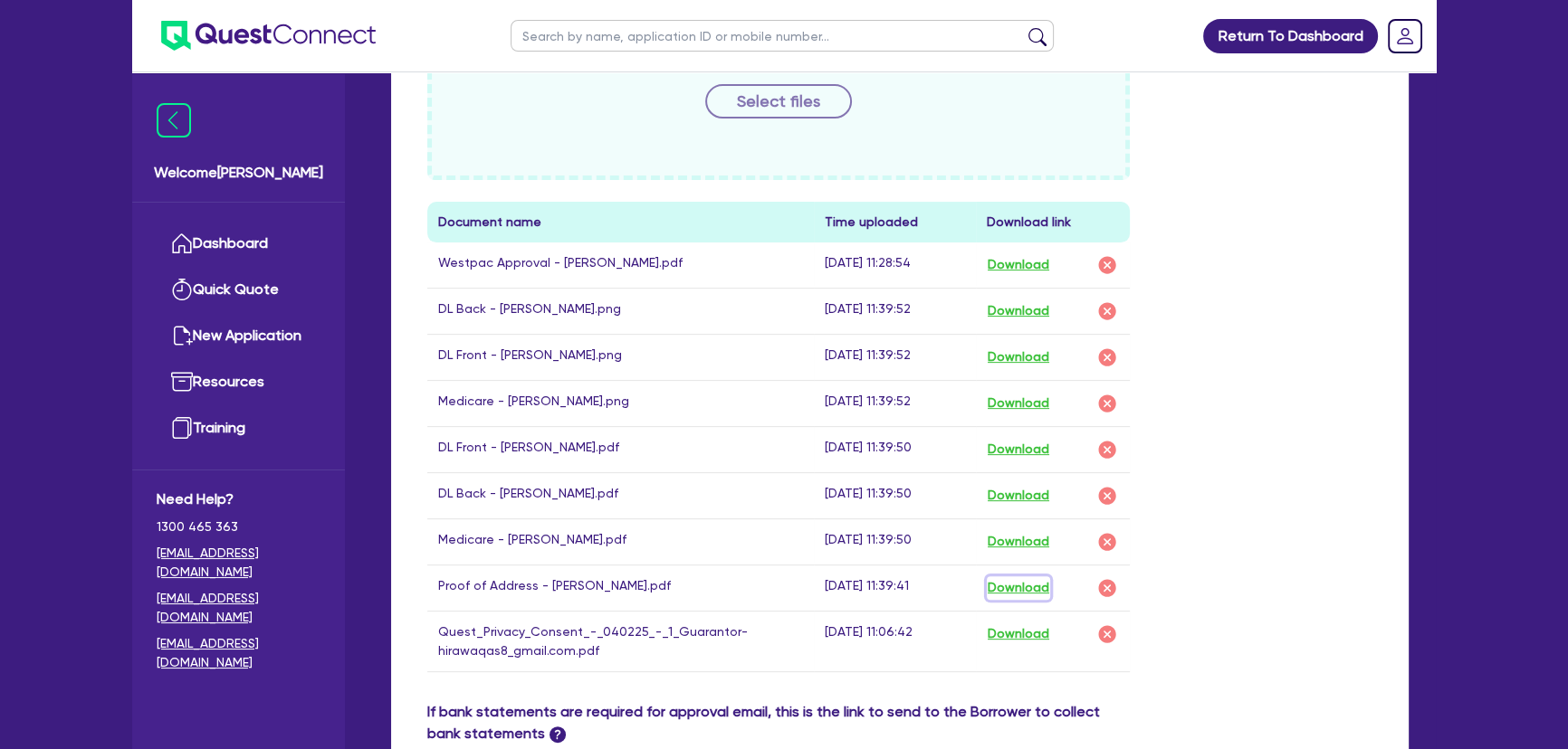
click at [1015, 578] on button "Download" at bounding box center [1018, 588] width 63 height 24
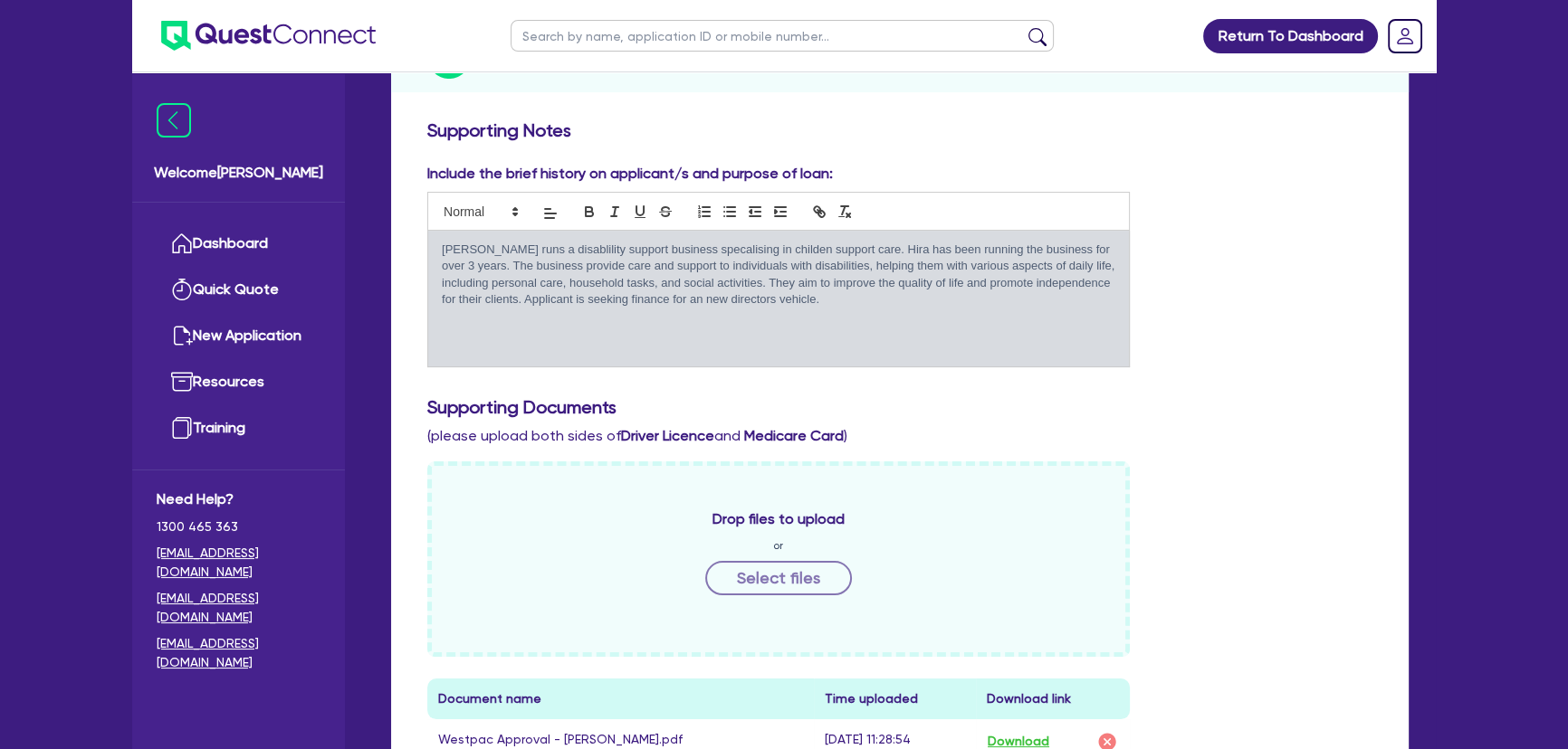
scroll to position [0, 0]
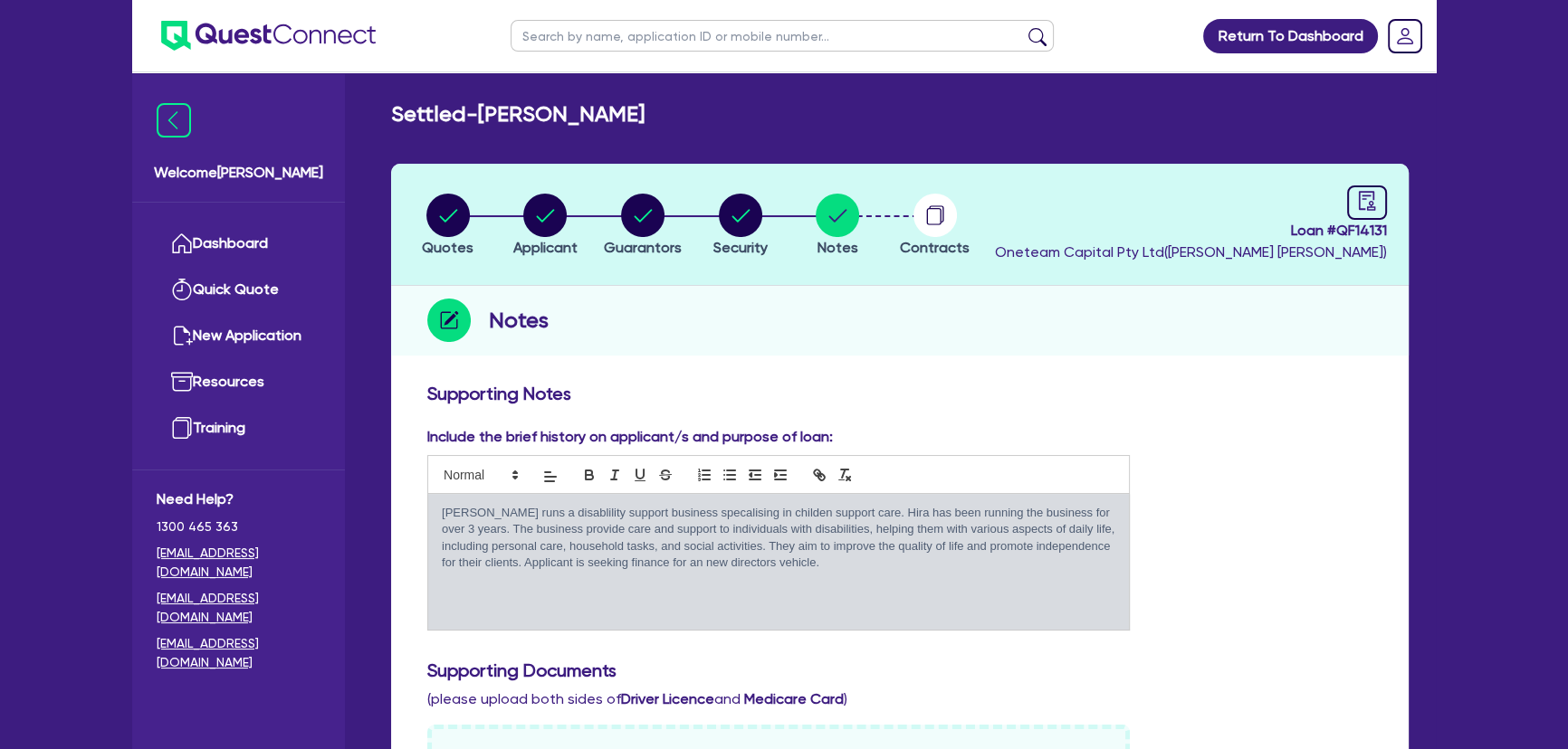
click at [588, 52] on ul at bounding box center [782, 36] width 580 height 72
click at [597, 36] on input "text" at bounding box center [782, 36] width 543 height 32
type input "hira"
click button "submit" at bounding box center [1037, 40] width 29 height 25
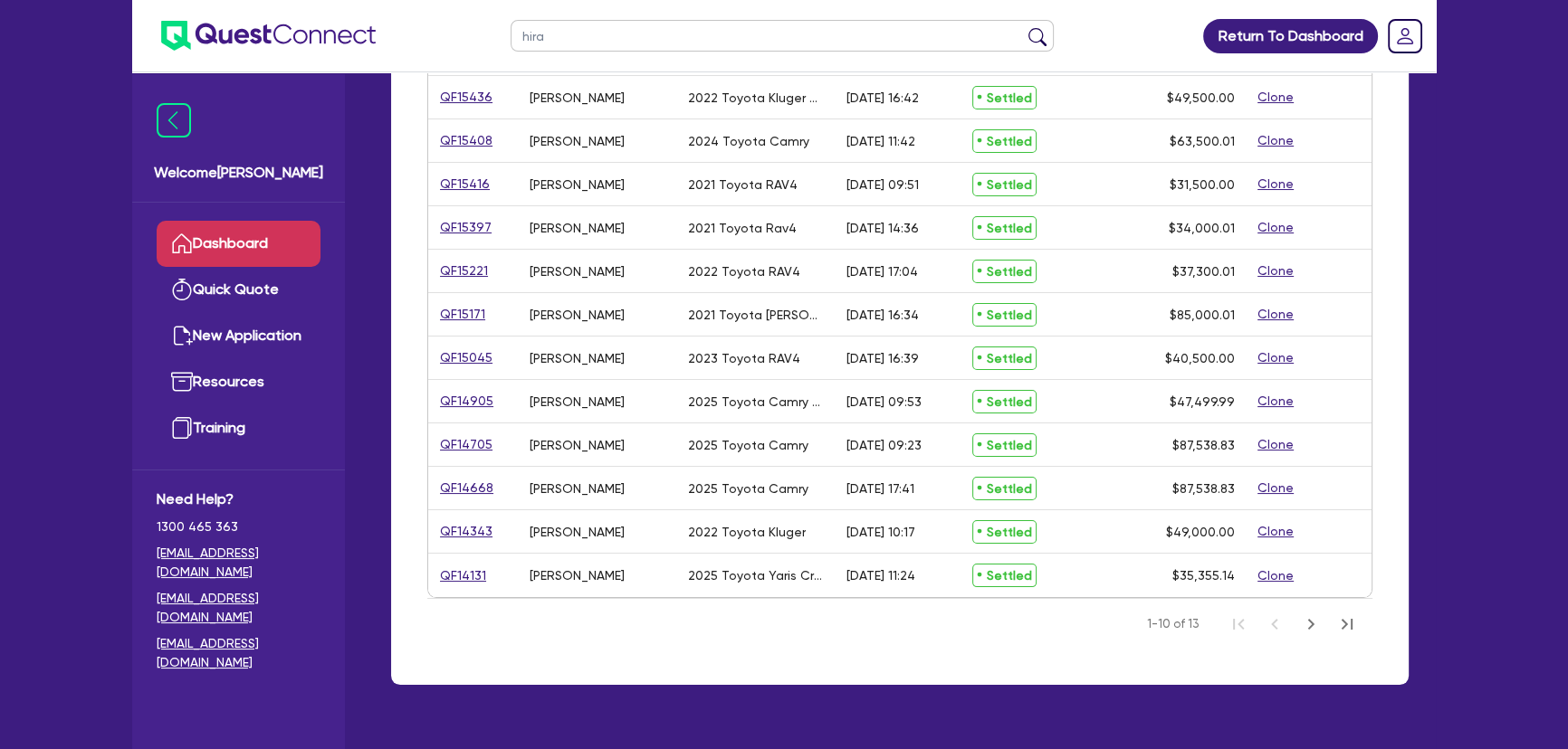
scroll to position [269, 0]
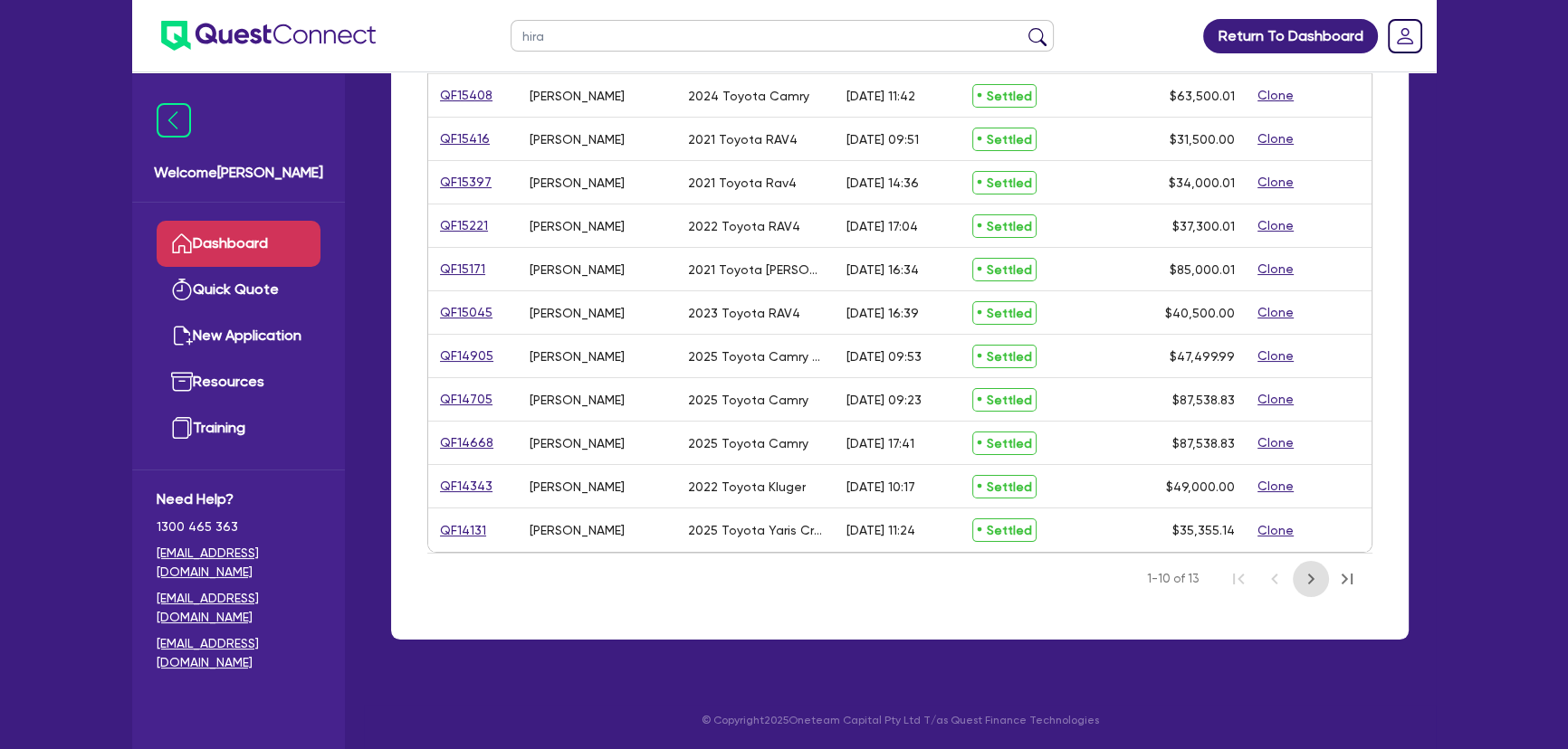
click at [1305, 578] on icon "Next Page" at bounding box center [1310, 578] width 22 height 22
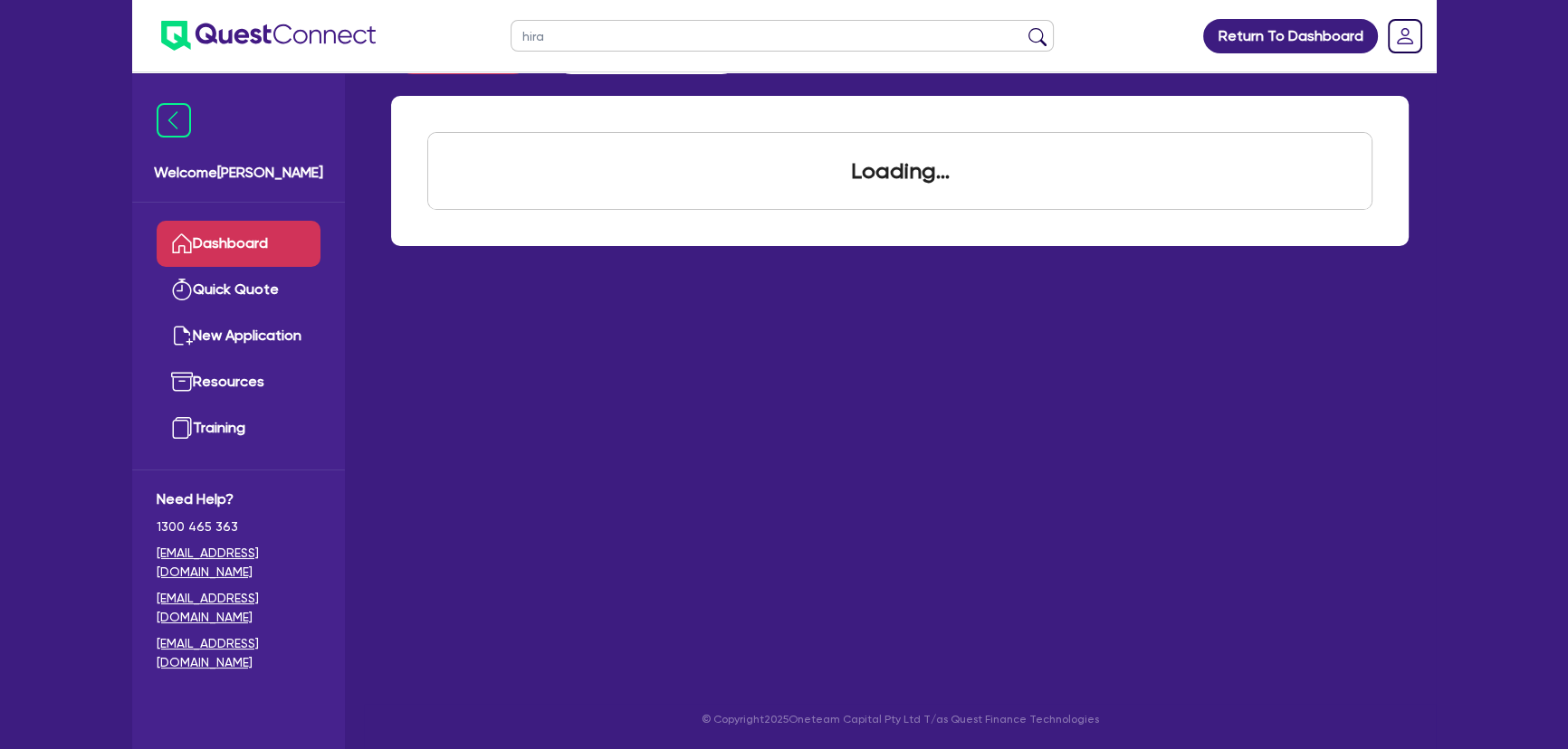
scroll to position [73, 0]
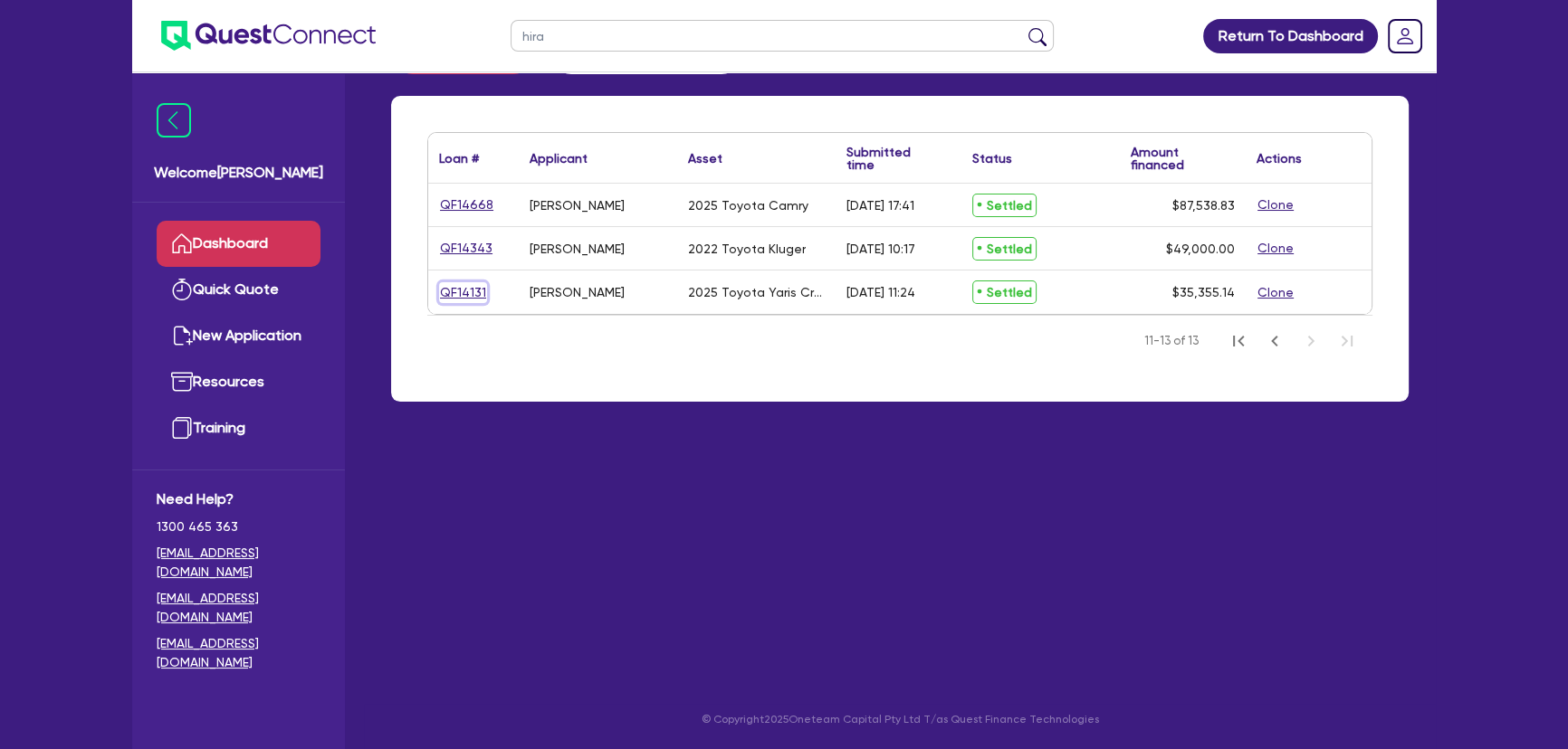
click at [463, 301] on link "QF14131" at bounding box center [463, 293] width 48 height 21
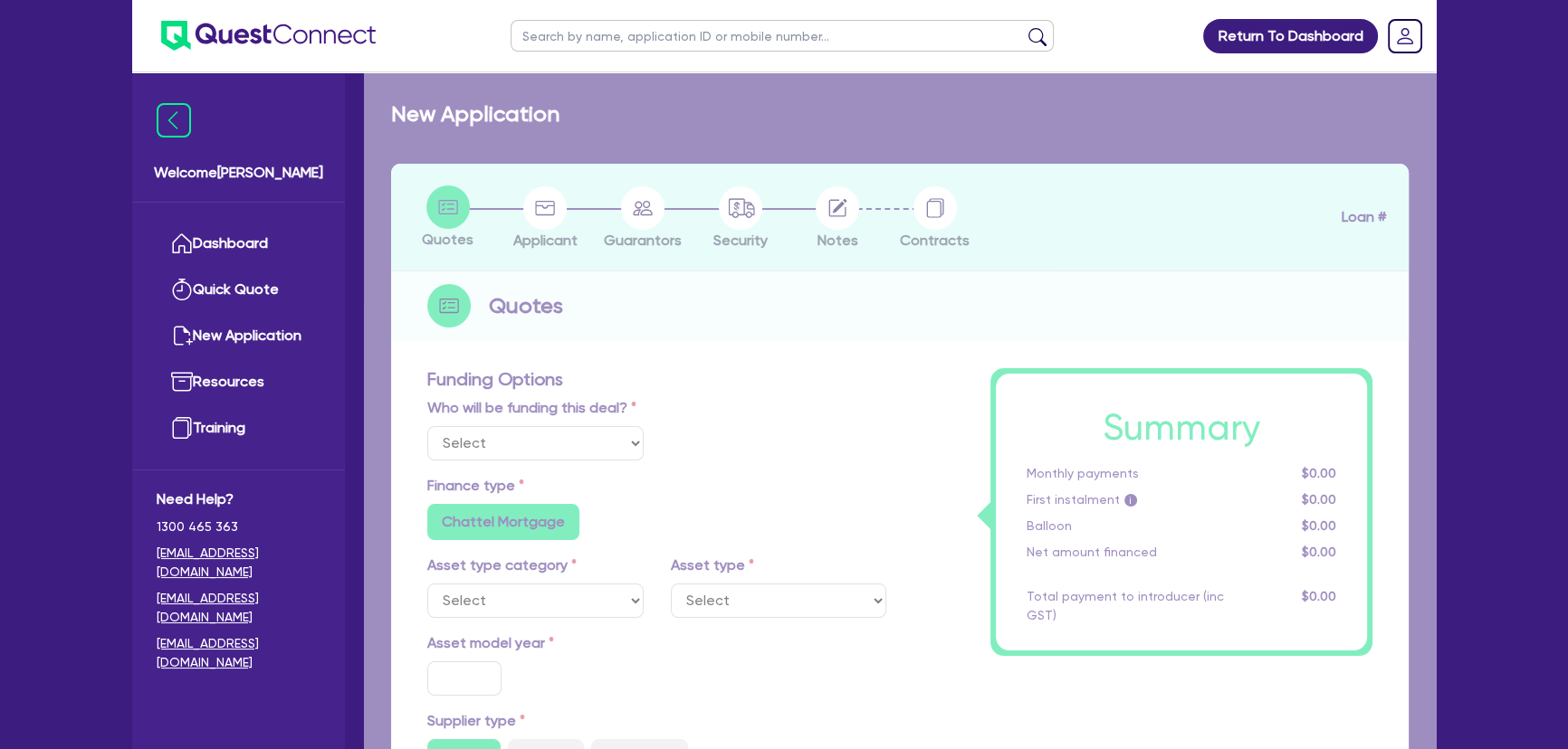
select select "Other"
select select "CARS_AND_LIGHT_TRUCKS"
type input "2025"
radio input "true"
type input "35,355.14"
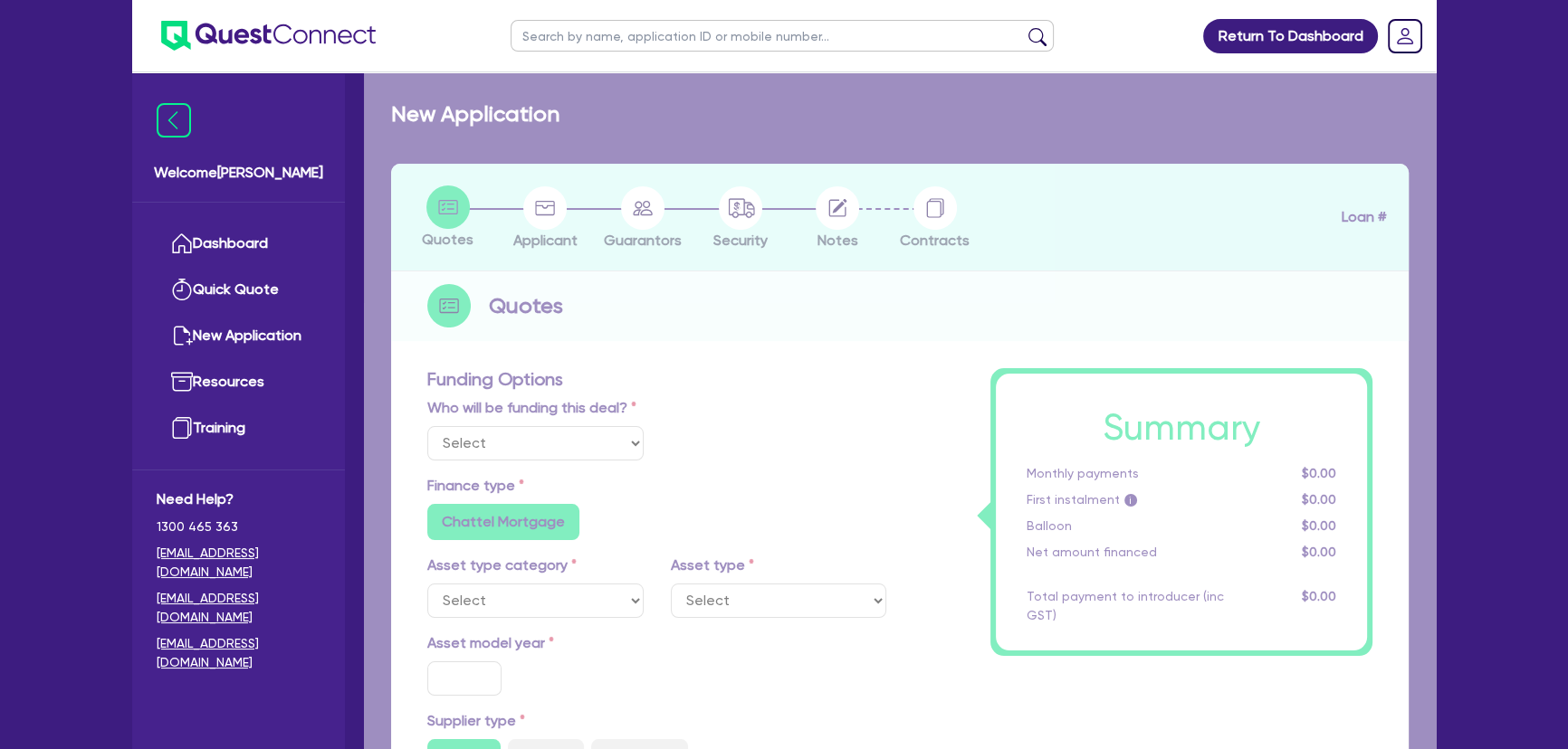
type input "2"
type input "707.1"
type input "7.25"
type input "136.36"
type input "318.18"
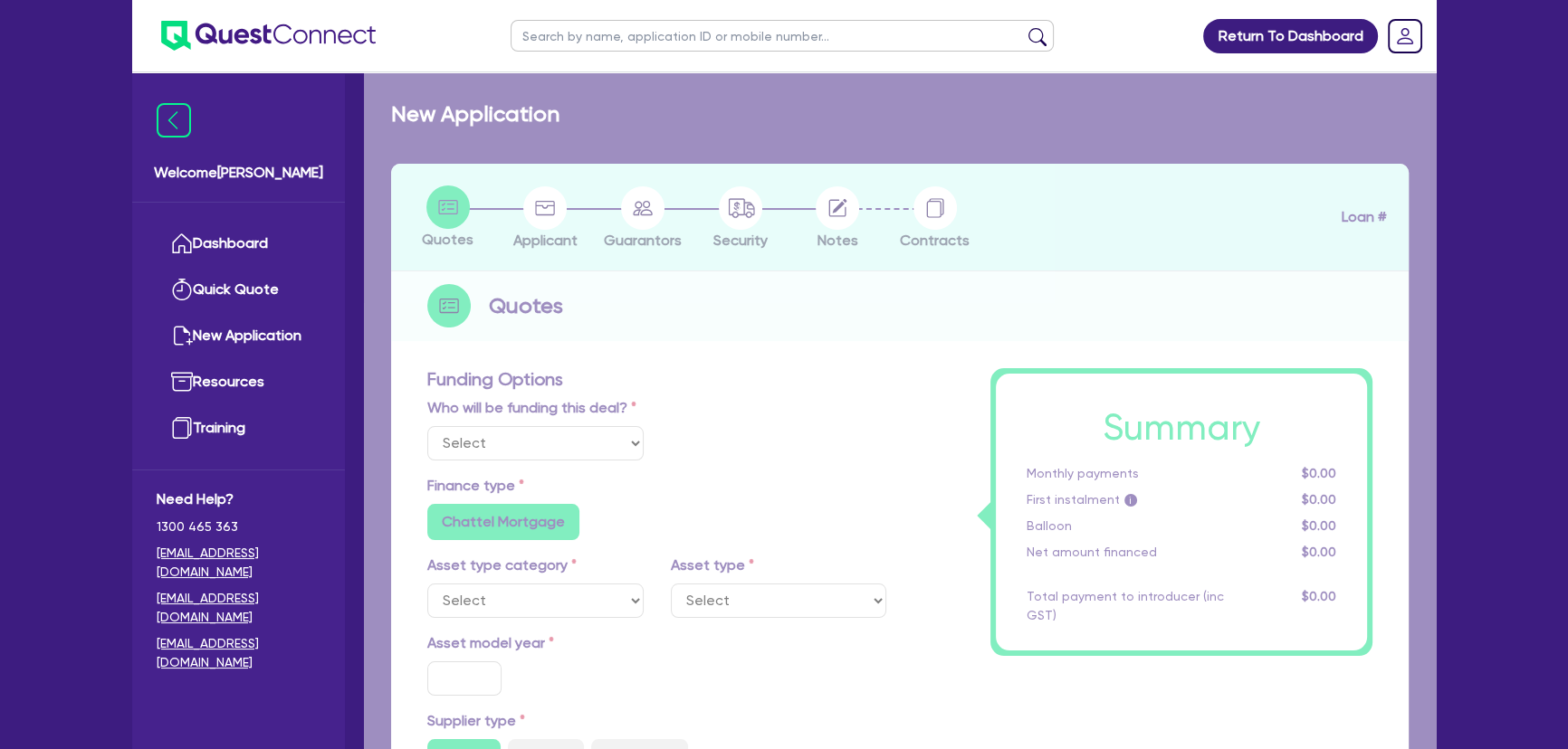
radio input "false"
select select "PASSENGER_VEHICLES"
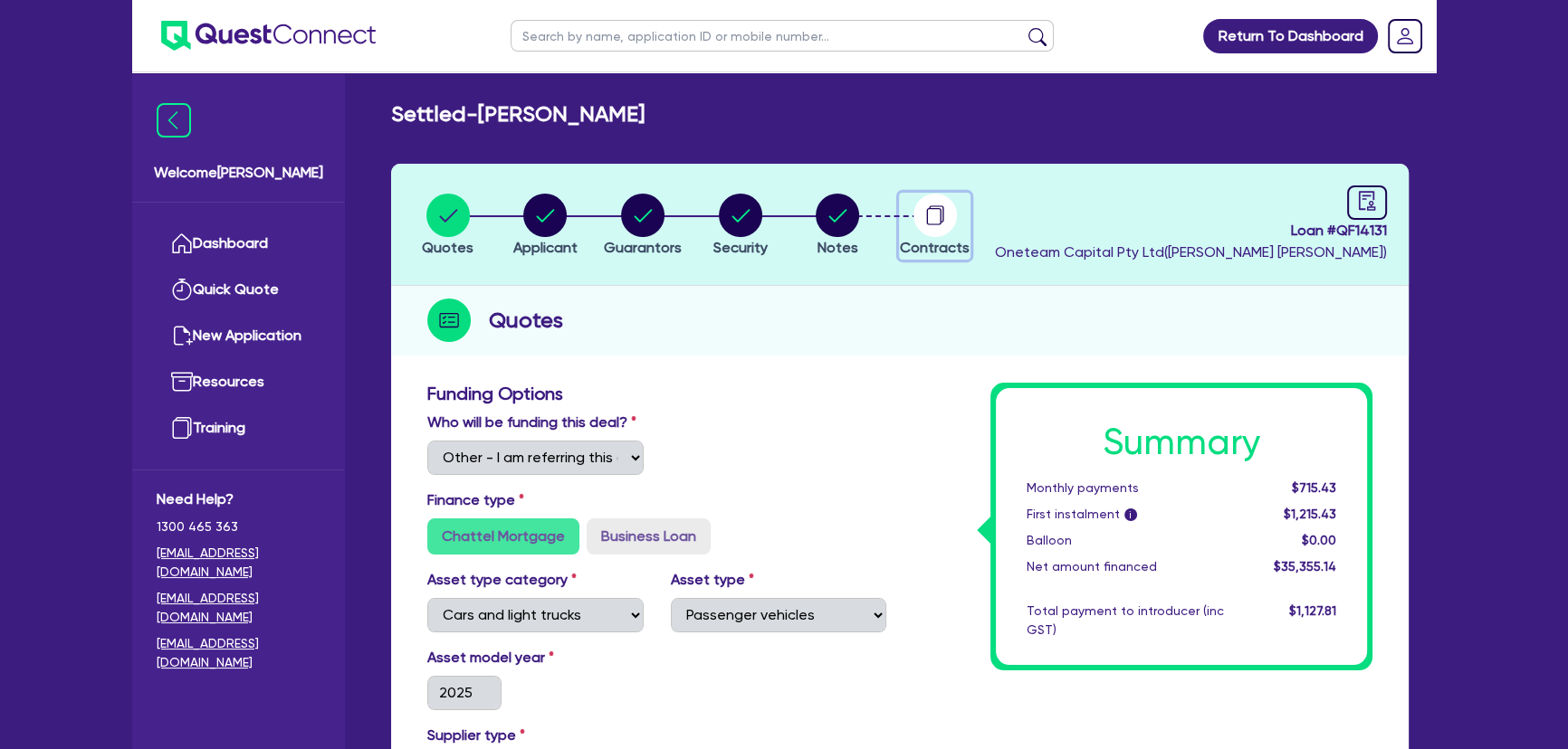
click at [933, 226] on circle "button" at bounding box center [935, 216] width 43 height 43
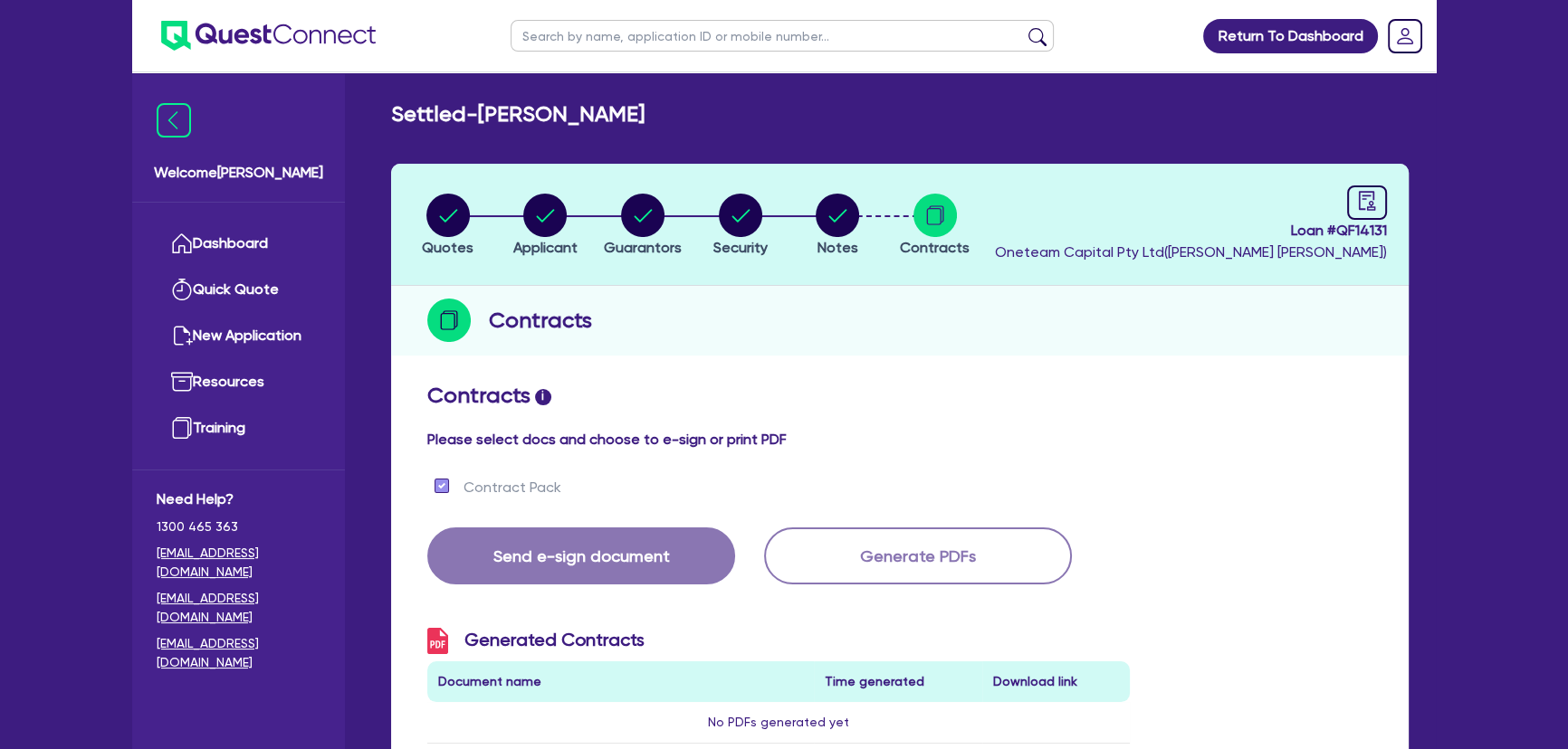
click at [315, 24] on img at bounding box center [269, 36] width 215 height 30
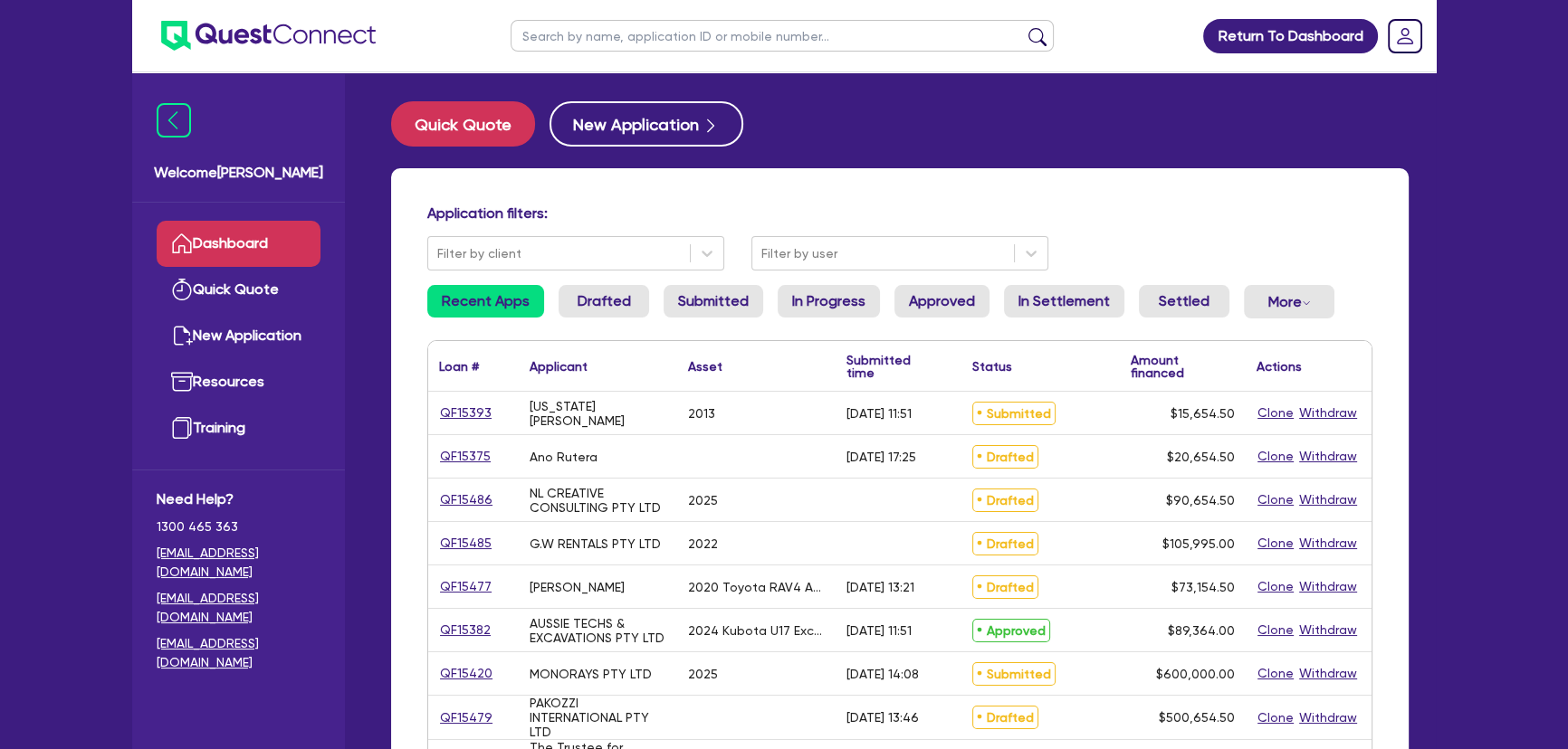
click at [738, 39] on input "text" at bounding box center [782, 36] width 543 height 32
type input "hira"
click at [1022, 27] on button "submit" at bounding box center [1037, 40] width 29 height 25
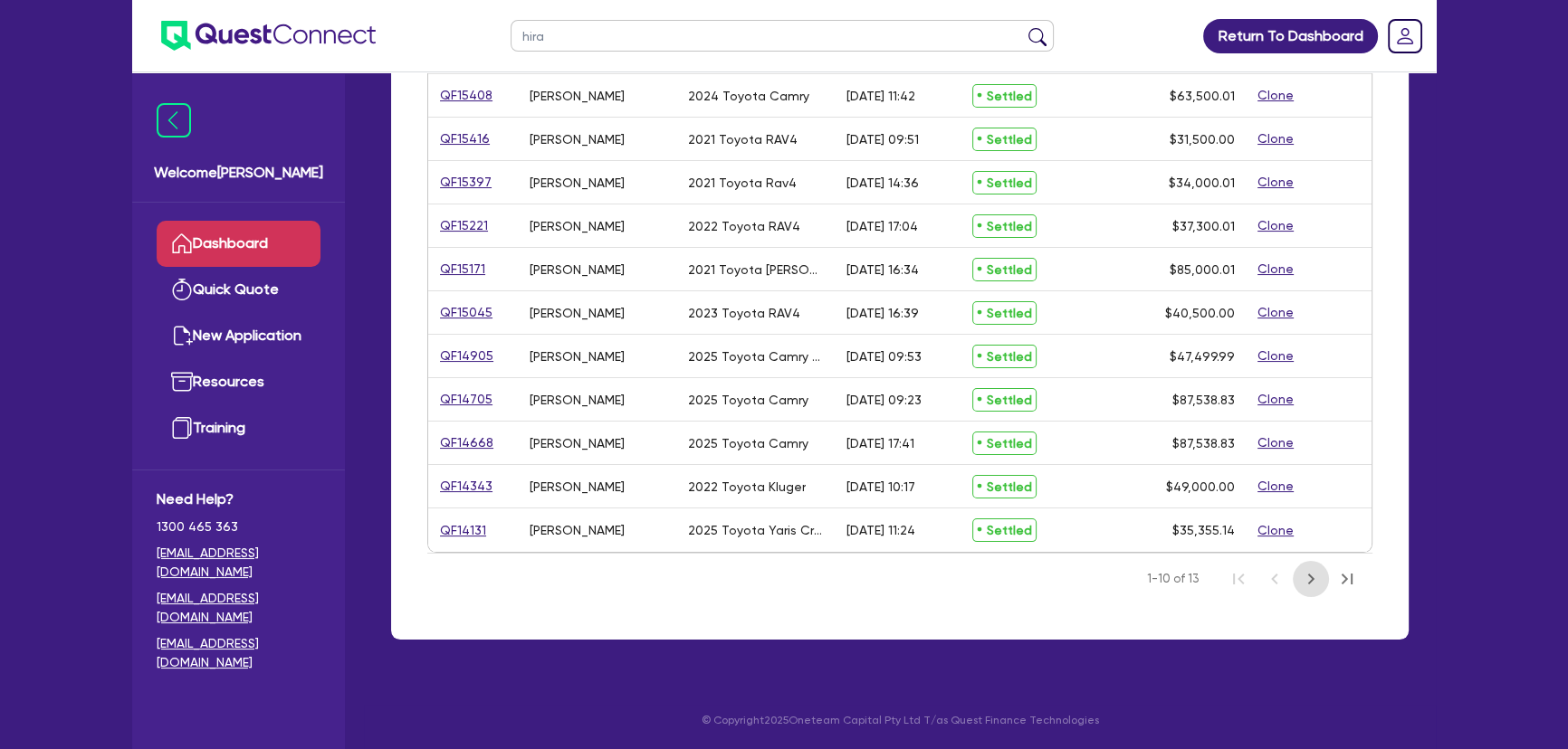
click at [1303, 582] on icon "Next Page" at bounding box center [1310, 578] width 22 height 22
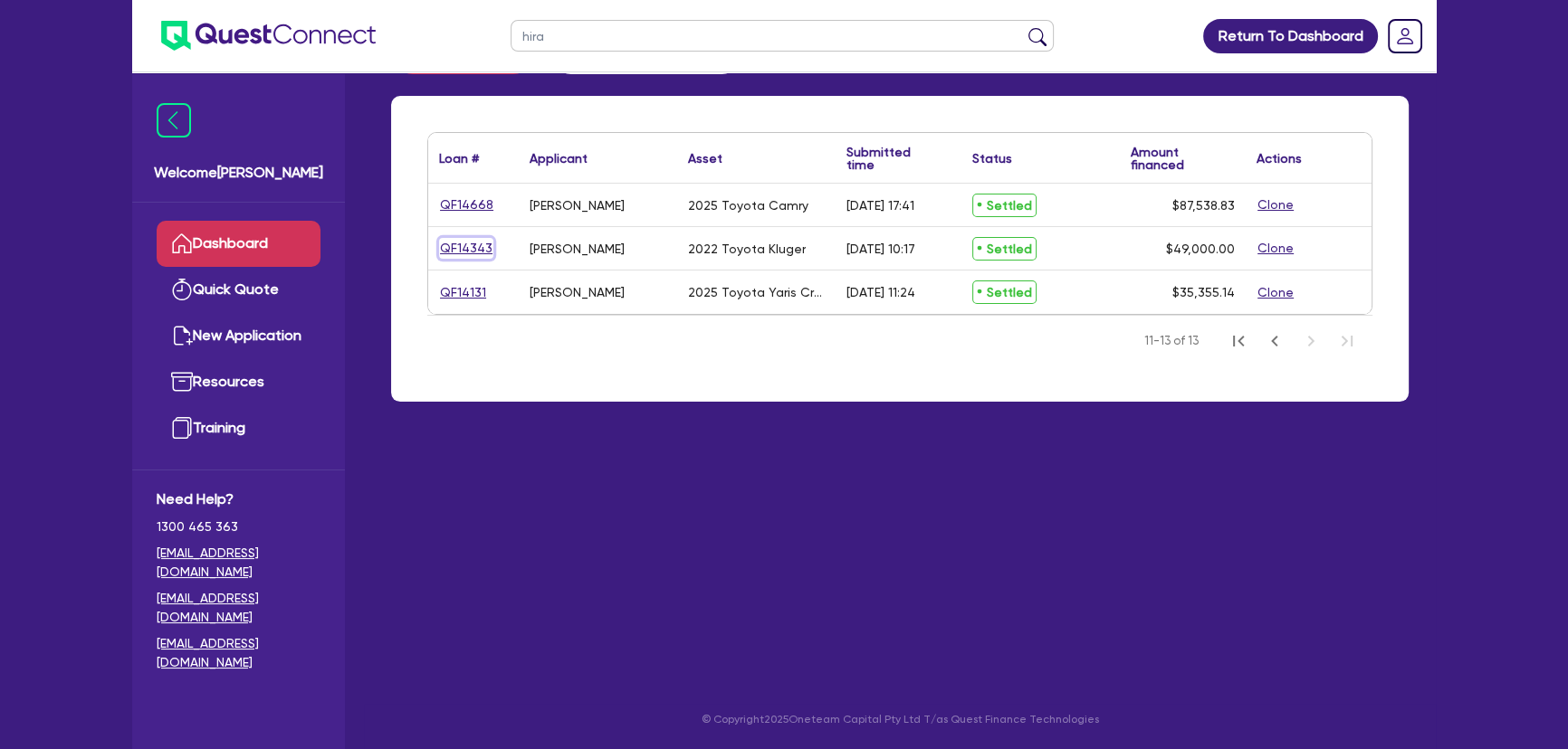
click at [443, 243] on link "QF14343" at bounding box center [466, 249] width 55 height 21
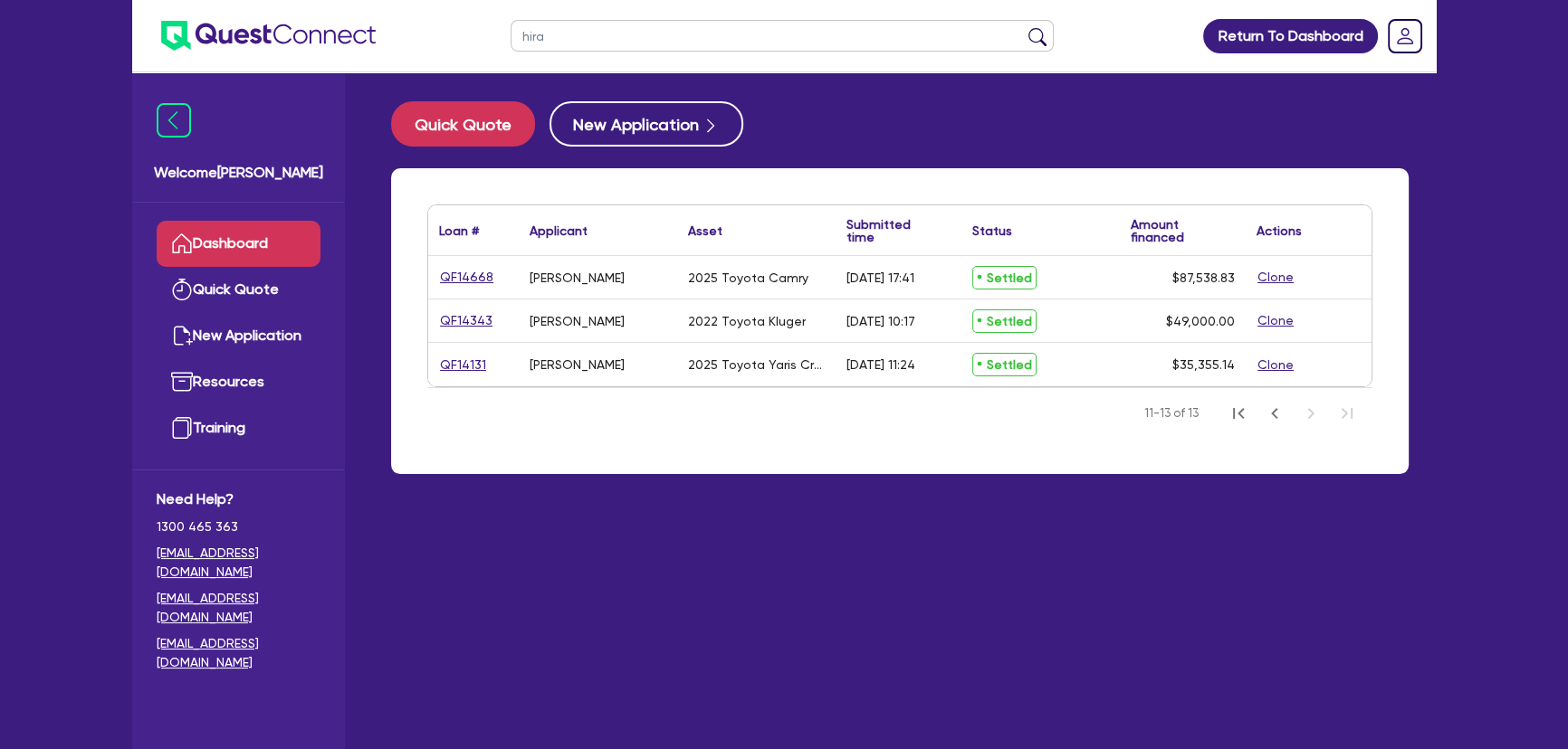
select select "Other"
select select "CARS_AND_LIGHT_TRUCKS"
select select "PASSENGER_VEHICLES"
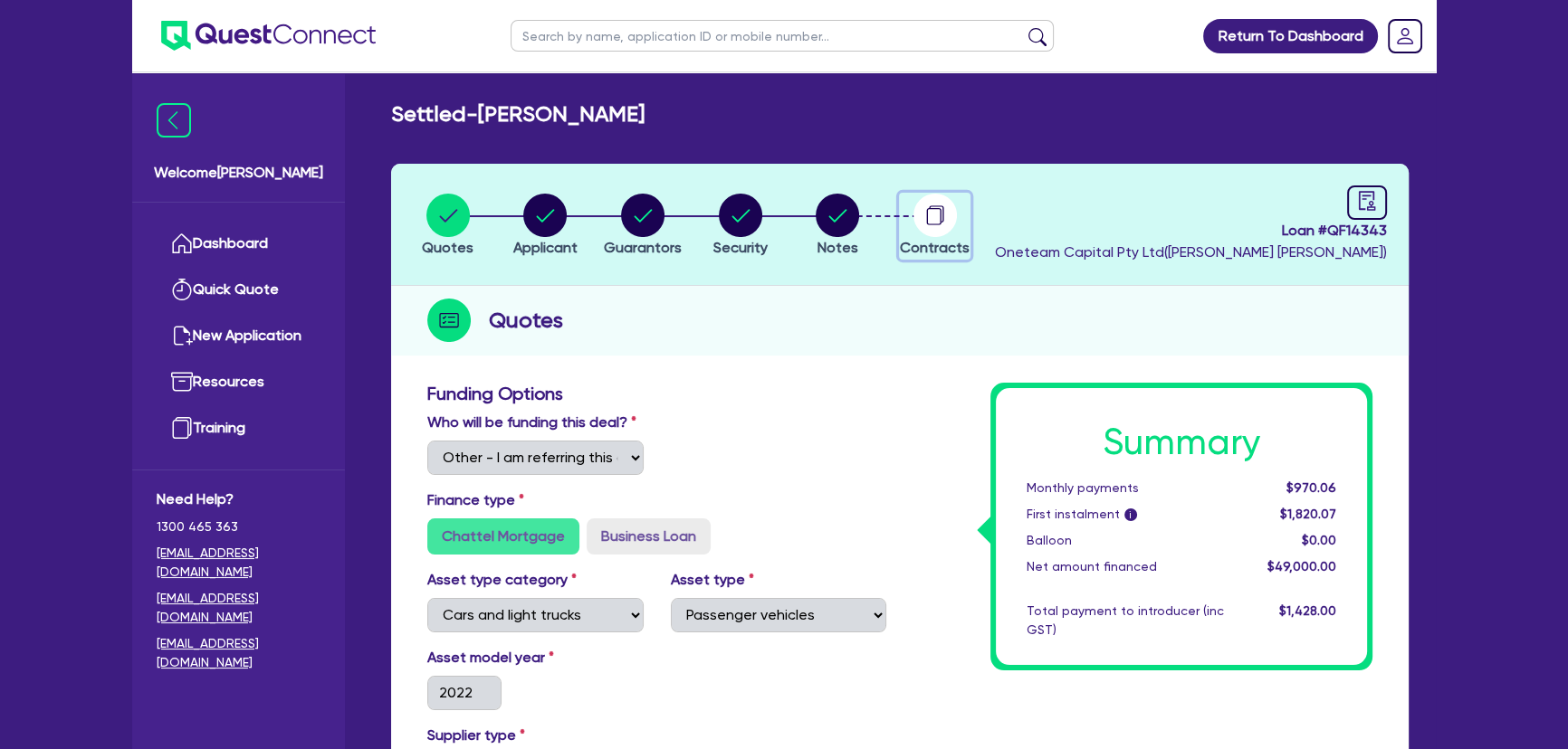
click at [969, 217] on button "Contracts" at bounding box center [935, 226] width 72 height 67
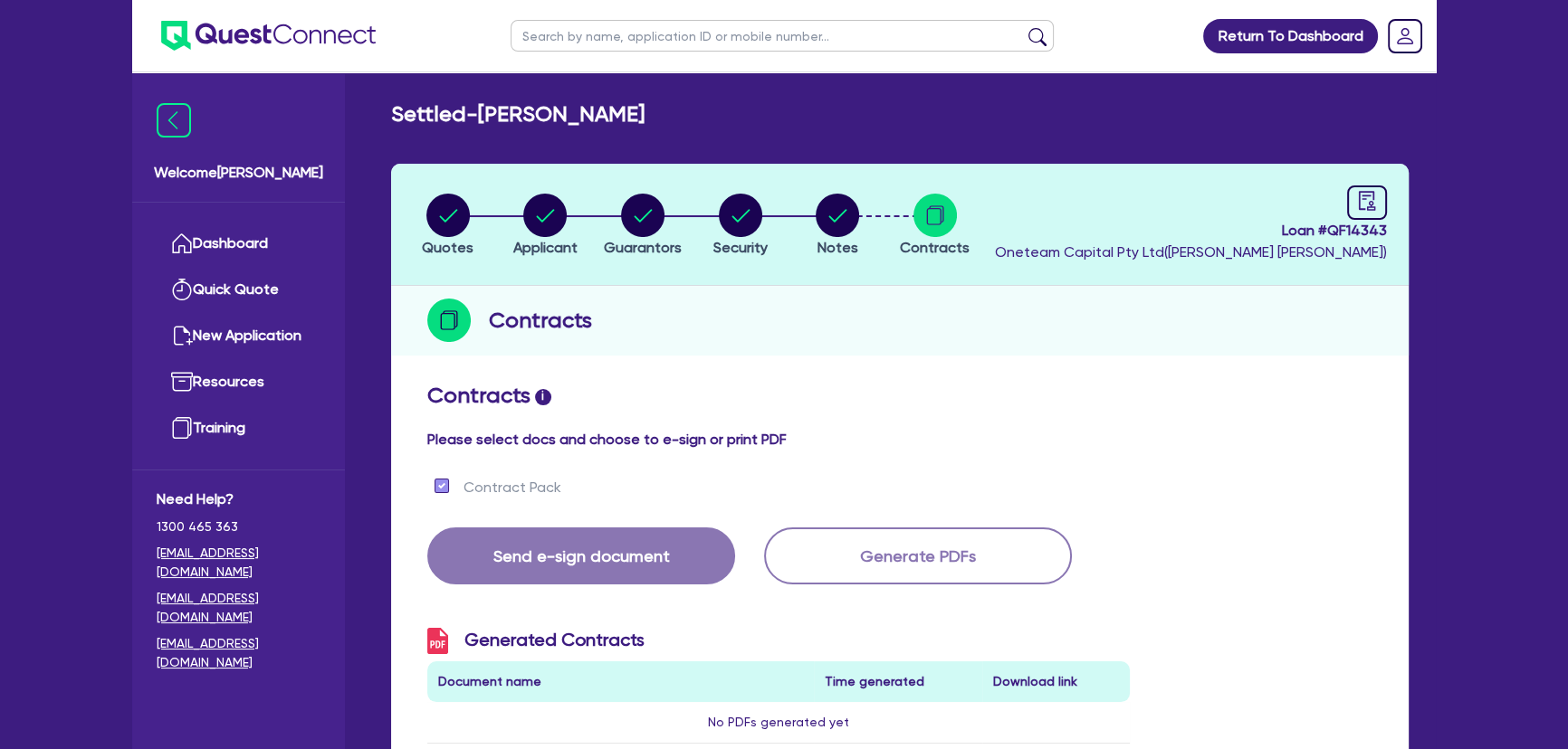
click at [614, 30] on input "text" at bounding box center [782, 36] width 543 height 32
type input "hira"
click button "submit" at bounding box center [1037, 40] width 29 height 25
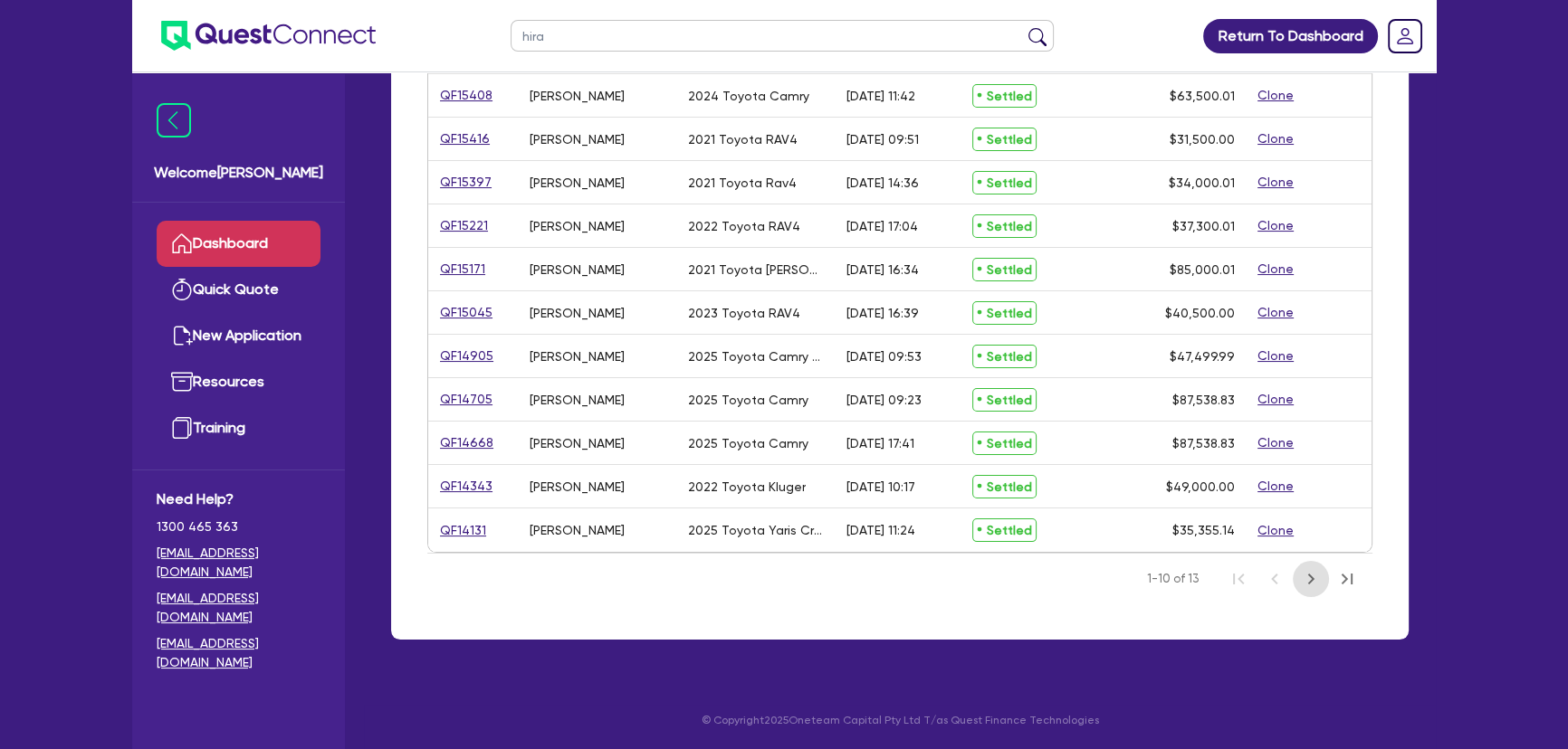
click at [1315, 578] on icon "Next Page" at bounding box center [1310, 578] width 22 height 22
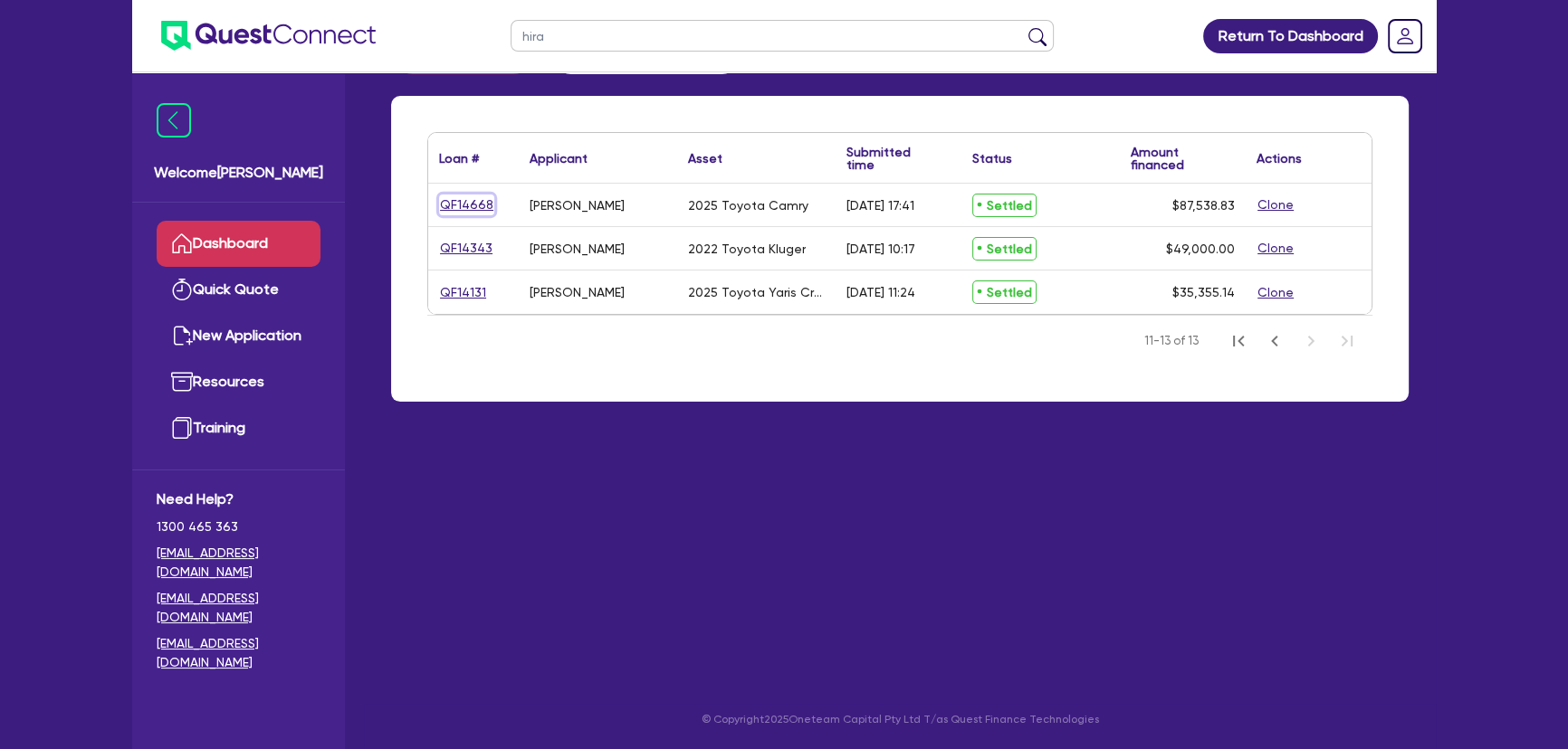
click at [448, 202] on link "QF14668" at bounding box center [466, 205] width 56 height 21
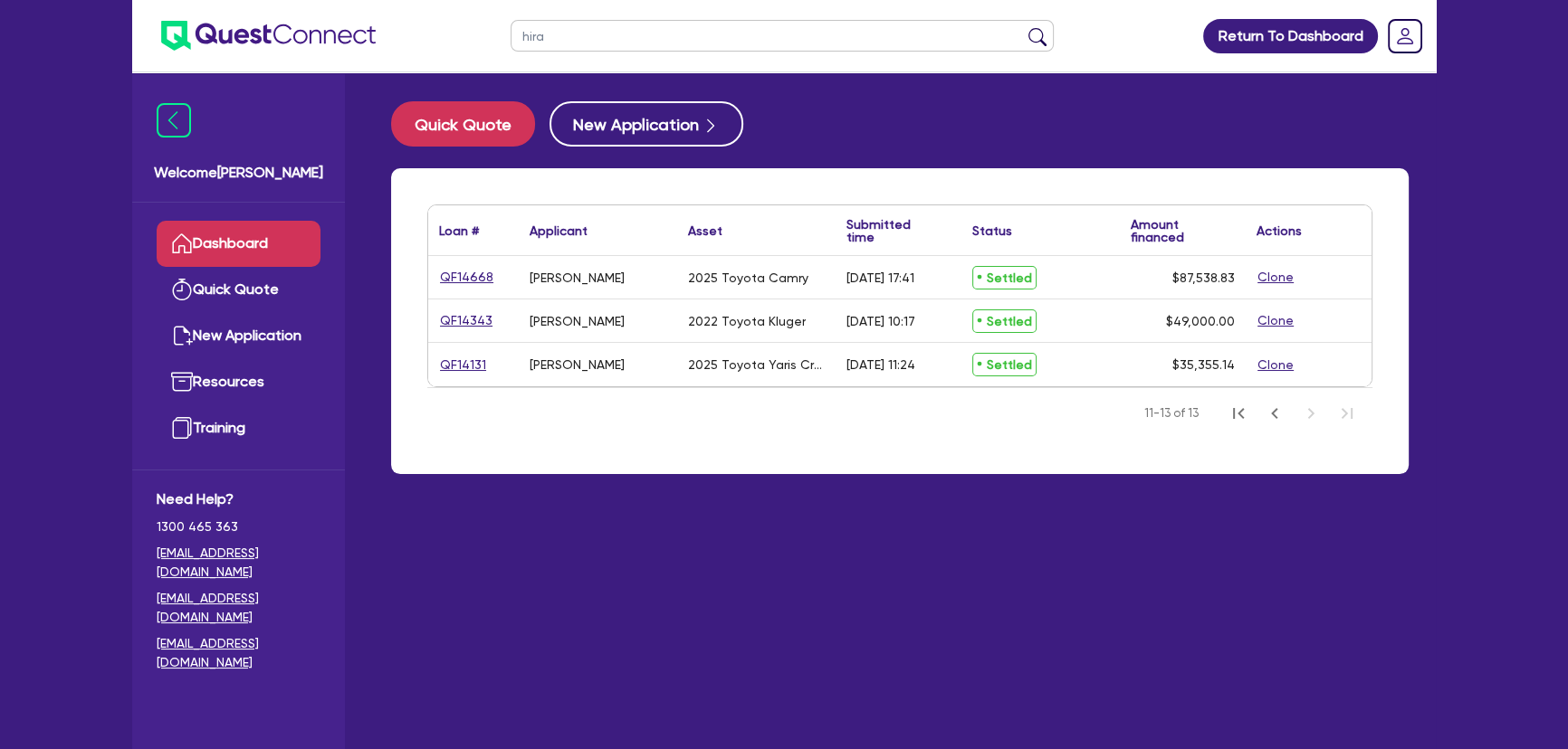
select select "Other"
select select "CARS_AND_LIGHT_TRUCKS"
select select "PASSENGER_VEHICLES"
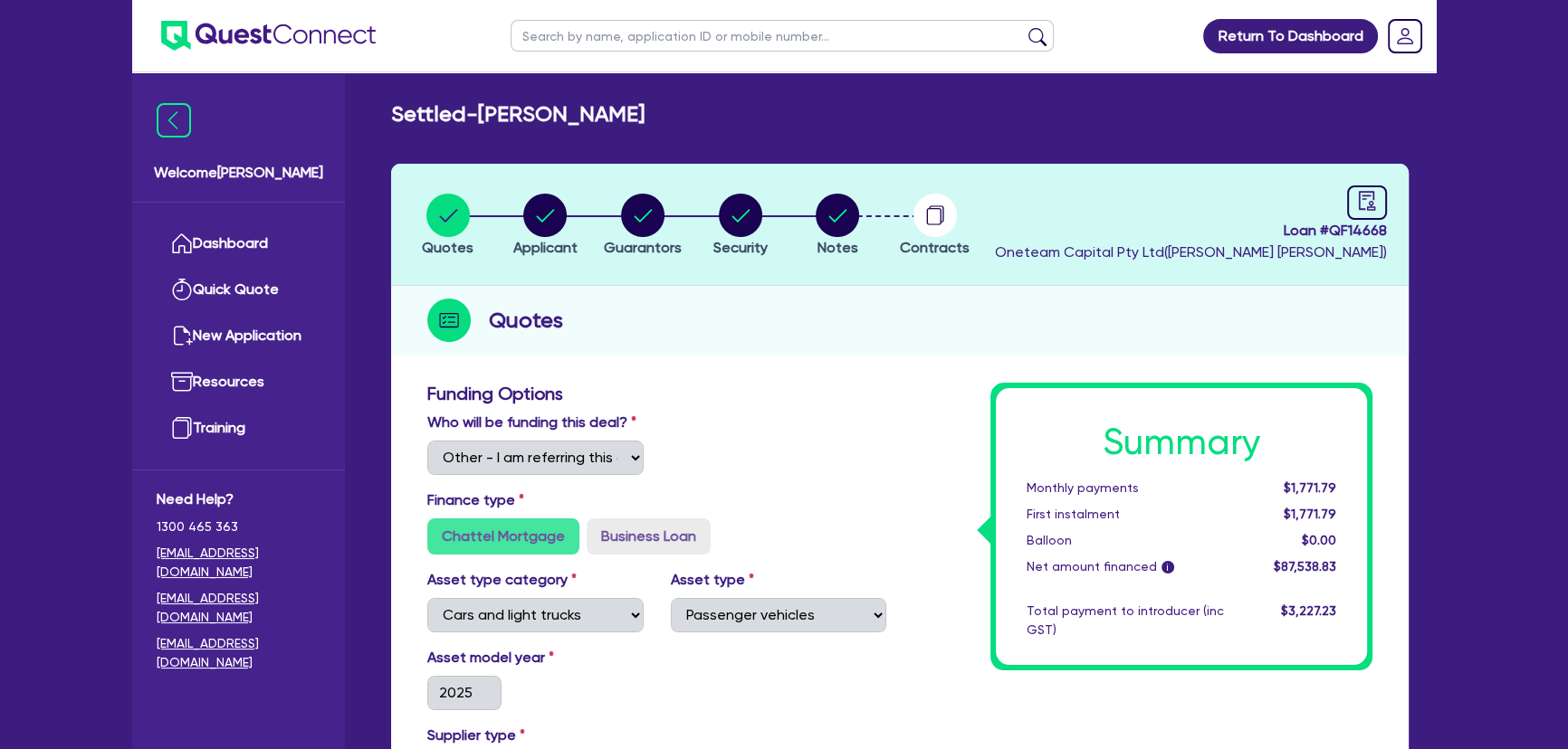
click at [1010, 224] on header "Quotes Applicant [GEOGRAPHIC_DATA] Security Notes Contracts Loan # QF14668 Onet…" at bounding box center [900, 225] width 1018 height 122
click at [965, 222] on div "button" at bounding box center [935, 216] width 70 height 43
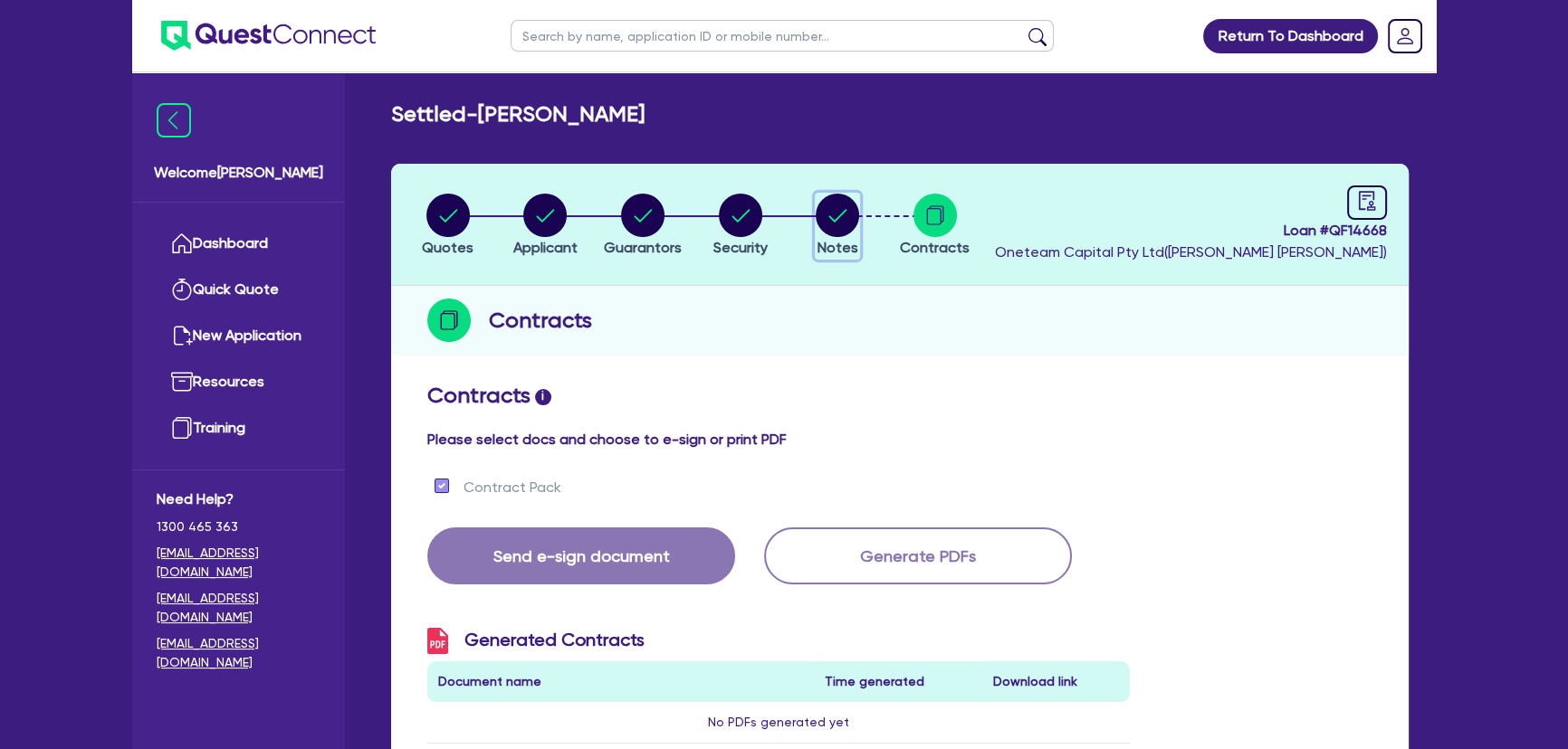
click at [843, 207] on circle "button" at bounding box center [837, 216] width 43 height 43
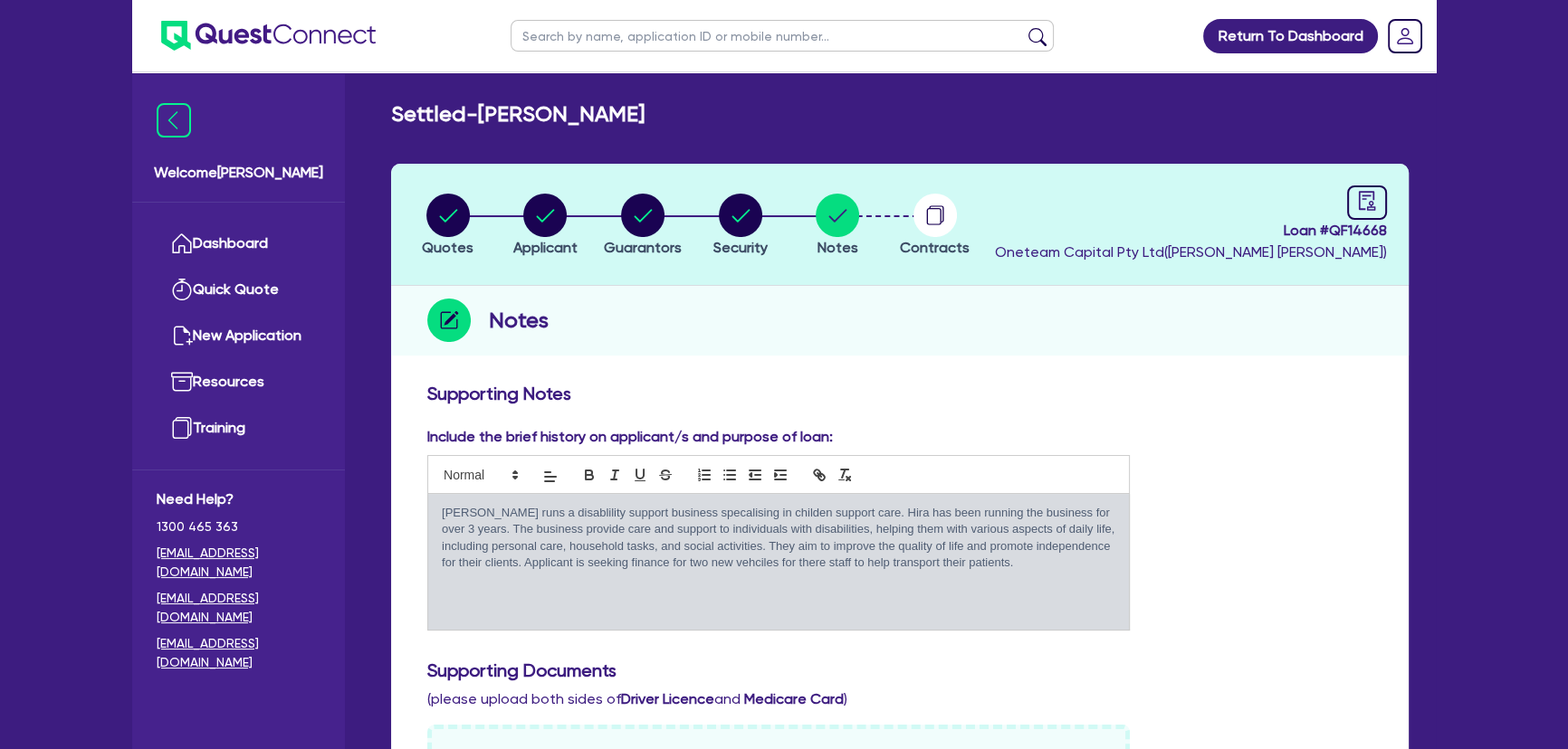
click at [626, 28] on input "text" at bounding box center [782, 36] width 543 height 32
type input "g.w rentals"
click button "submit" at bounding box center [1037, 40] width 29 height 25
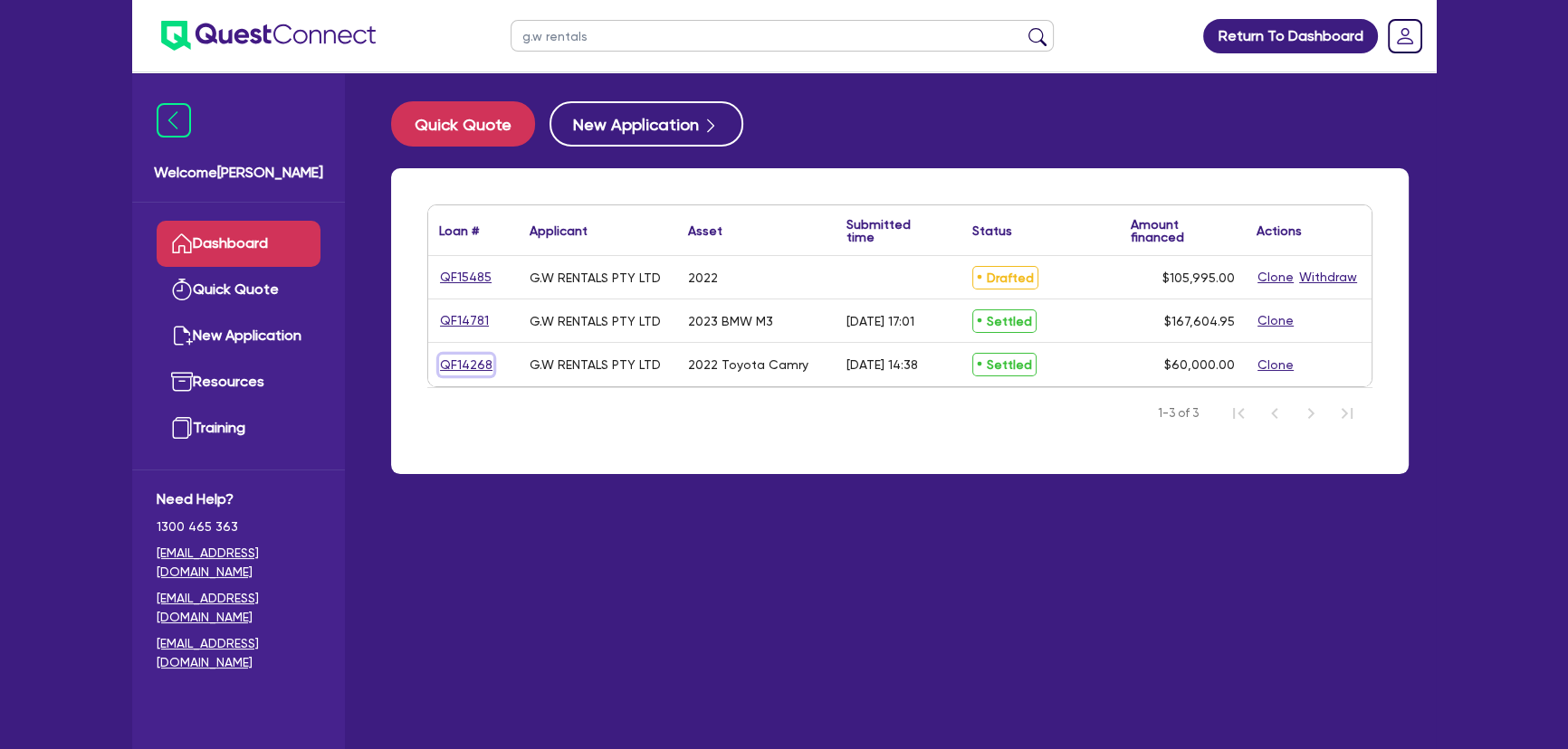
click at [458, 371] on link "QF14268" at bounding box center [466, 366] width 55 height 21
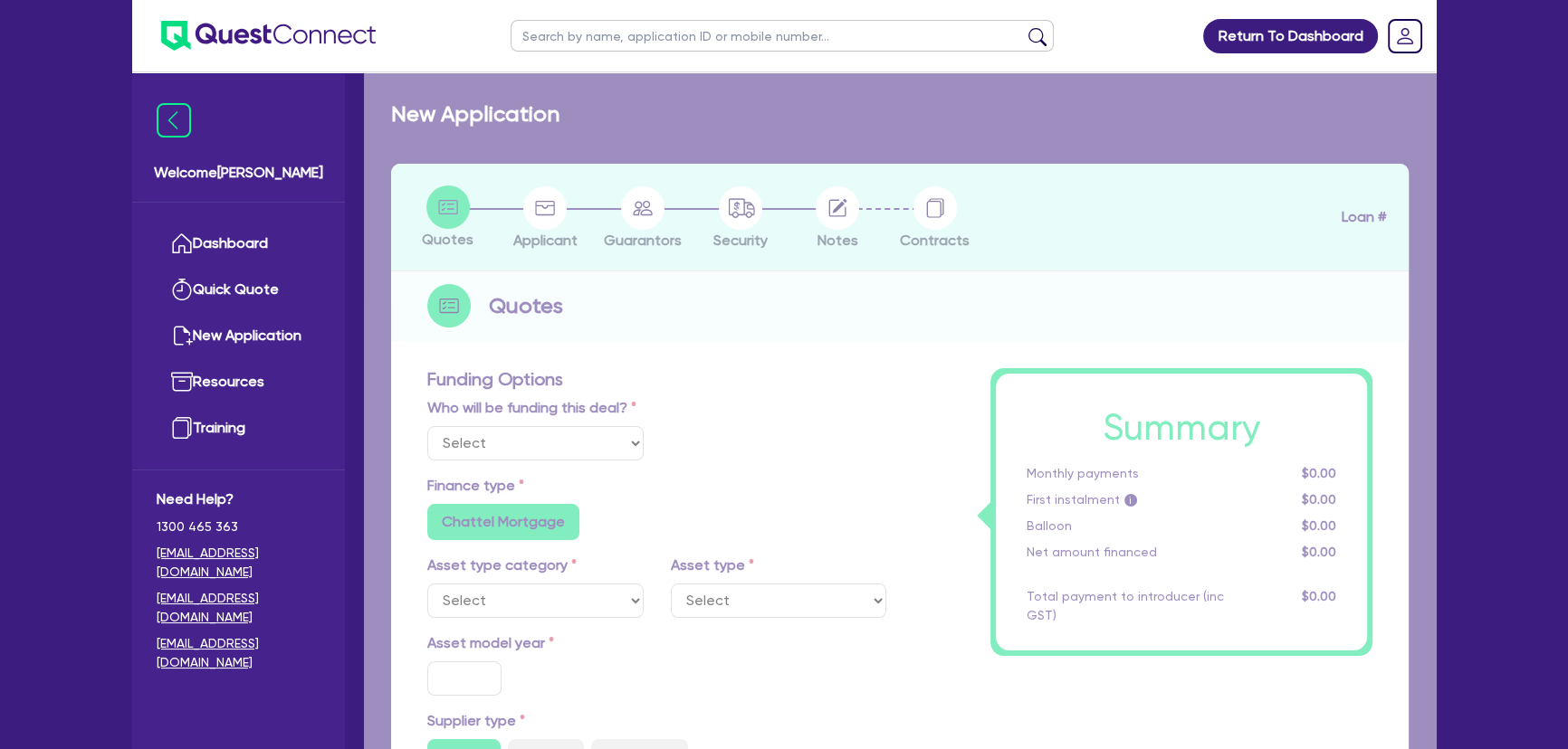
select select "Other"
select select "CARS_AND_LIGHT_TRUCKS"
type input "2022"
radio input "true"
type input "60,000"
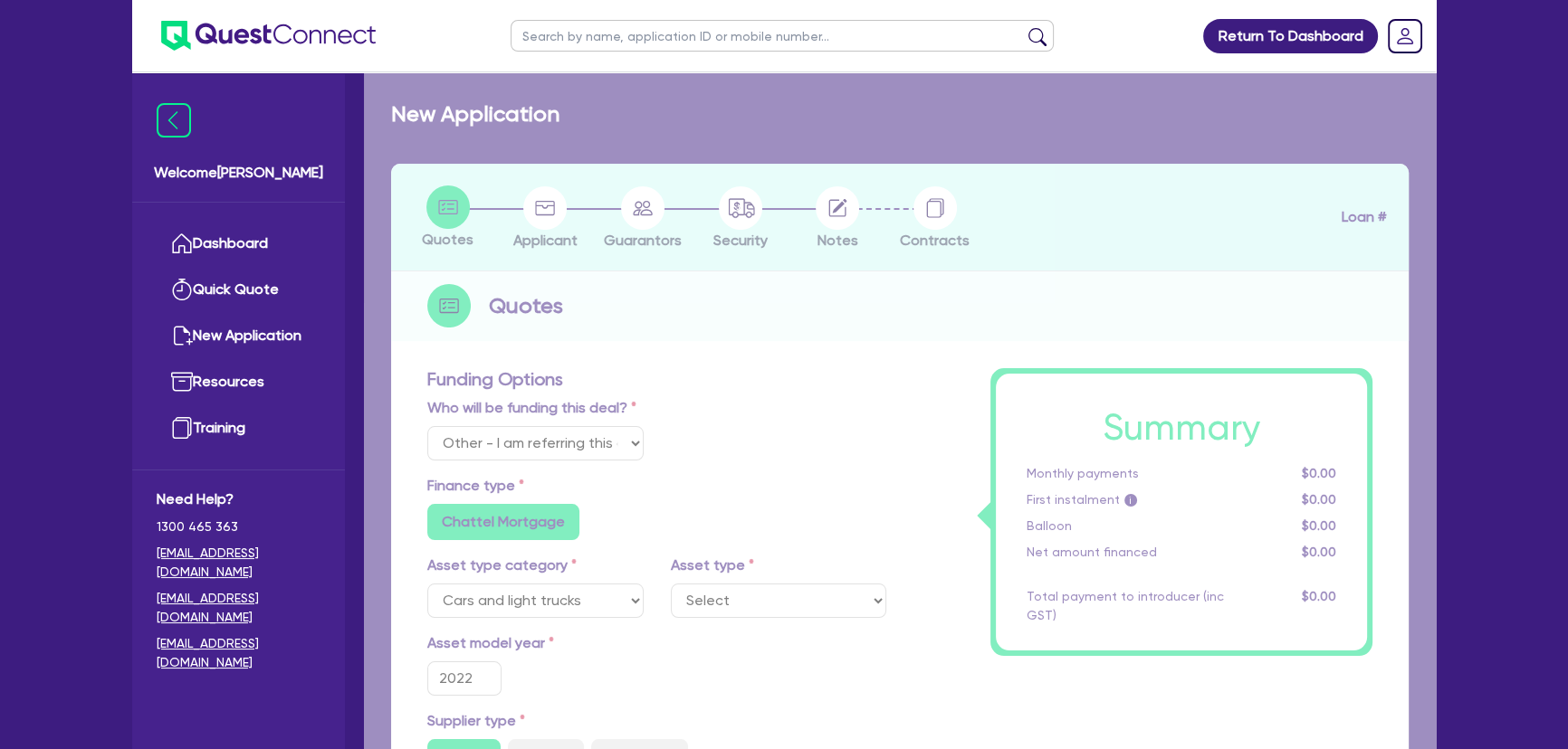
type input "2"
type input "1,200"
type input "6.8"
type input "450"
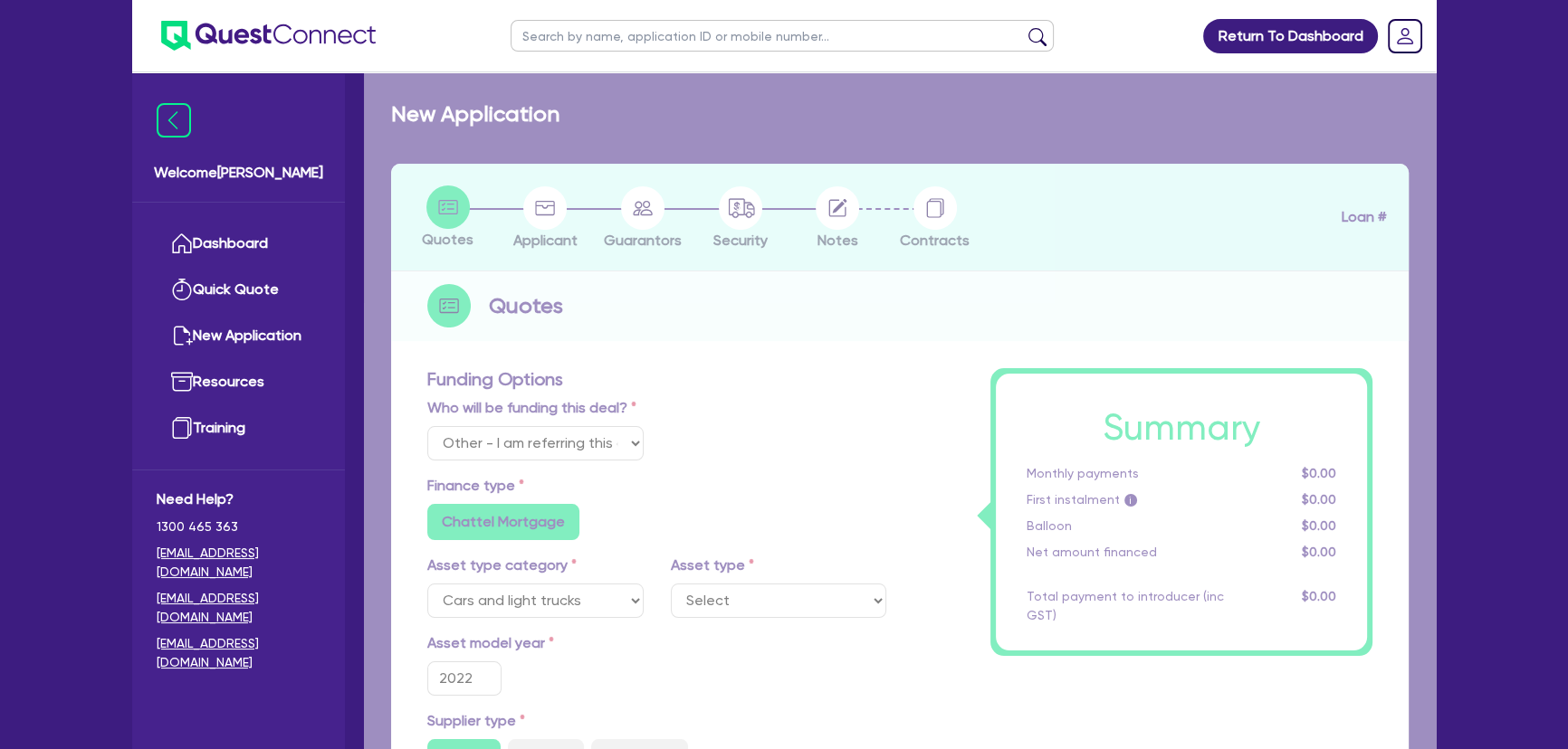
radio input "false"
select select "PASSENGER_VEHICLES"
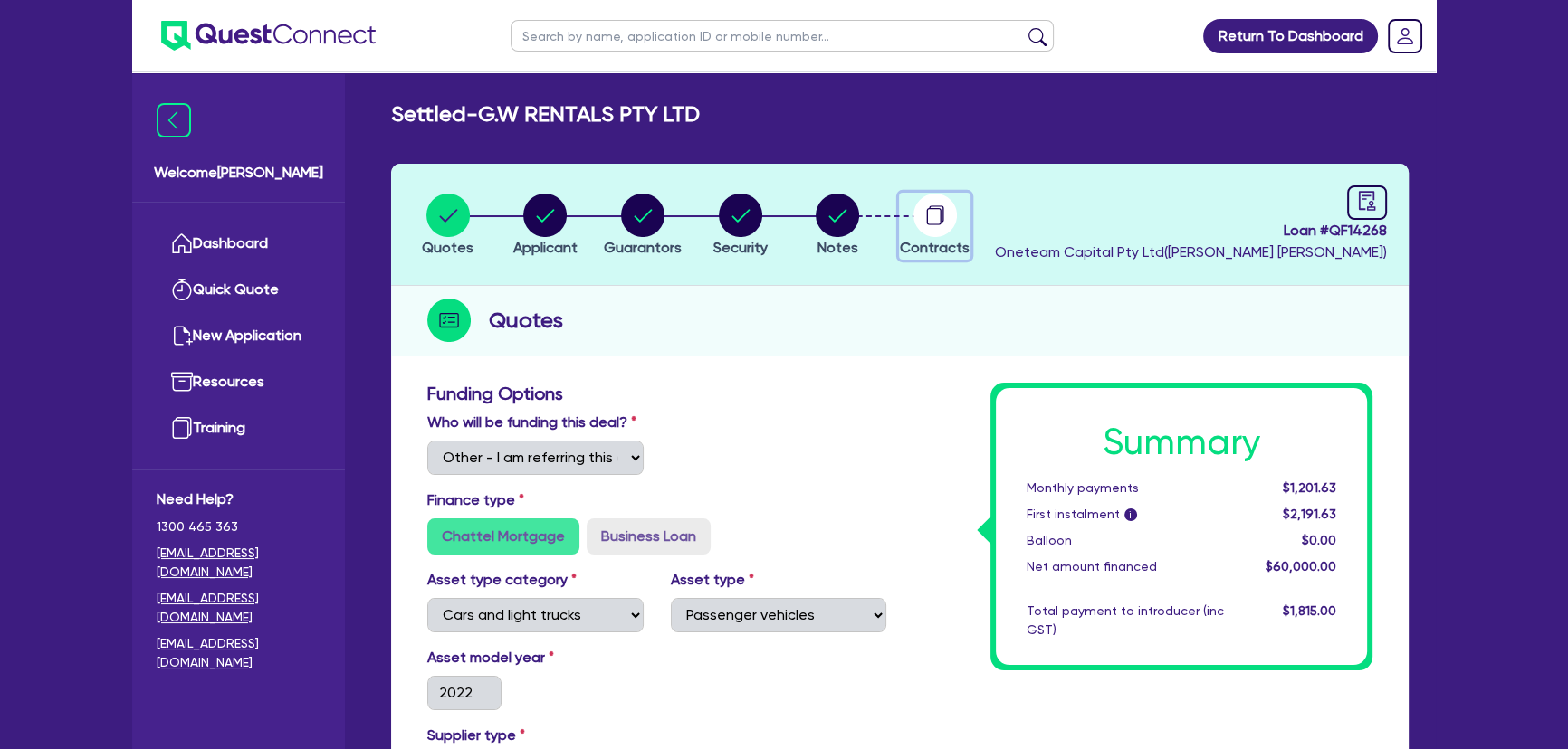
click at [924, 234] on circle "button" at bounding box center [935, 216] width 43 height 43
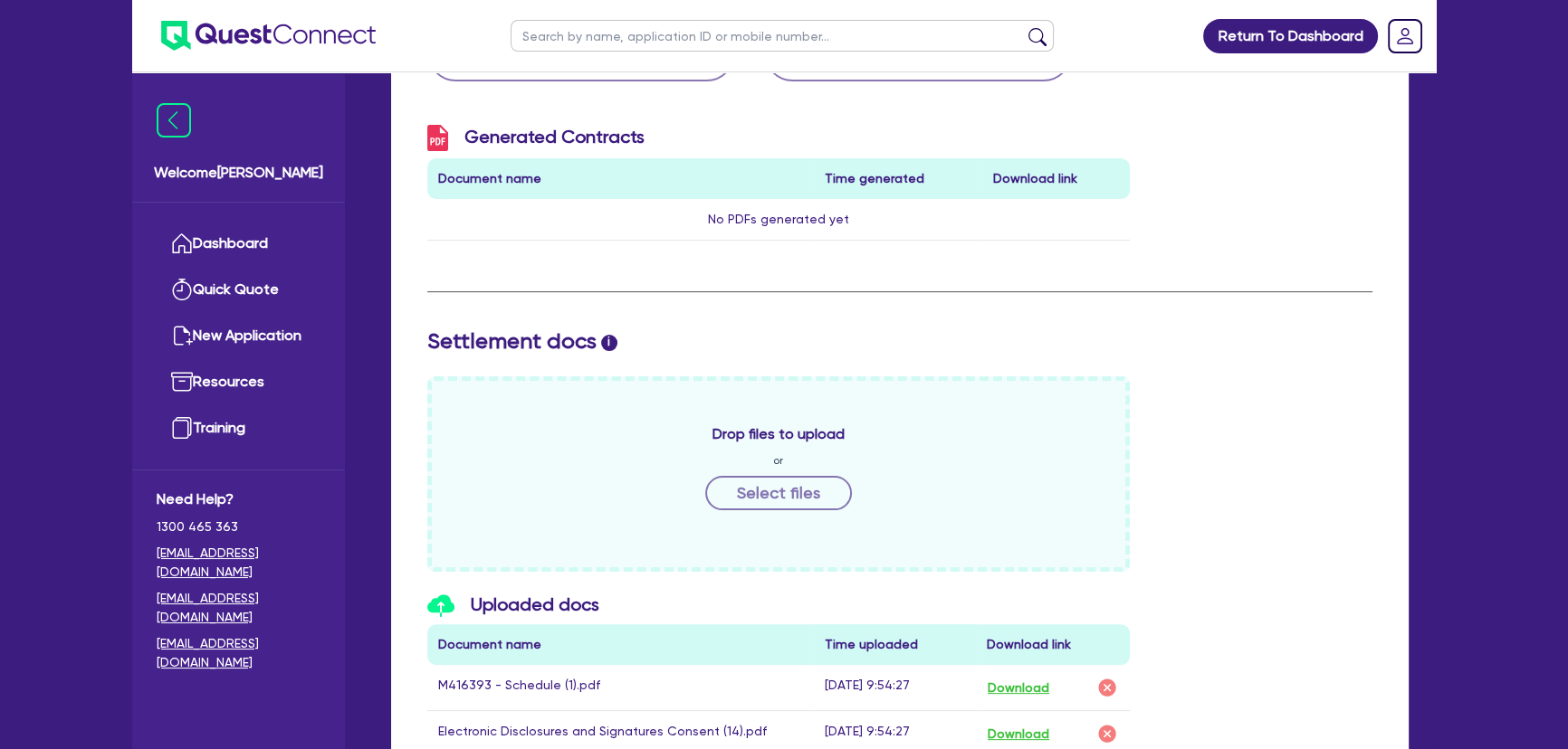
scroll to position [81, 0]
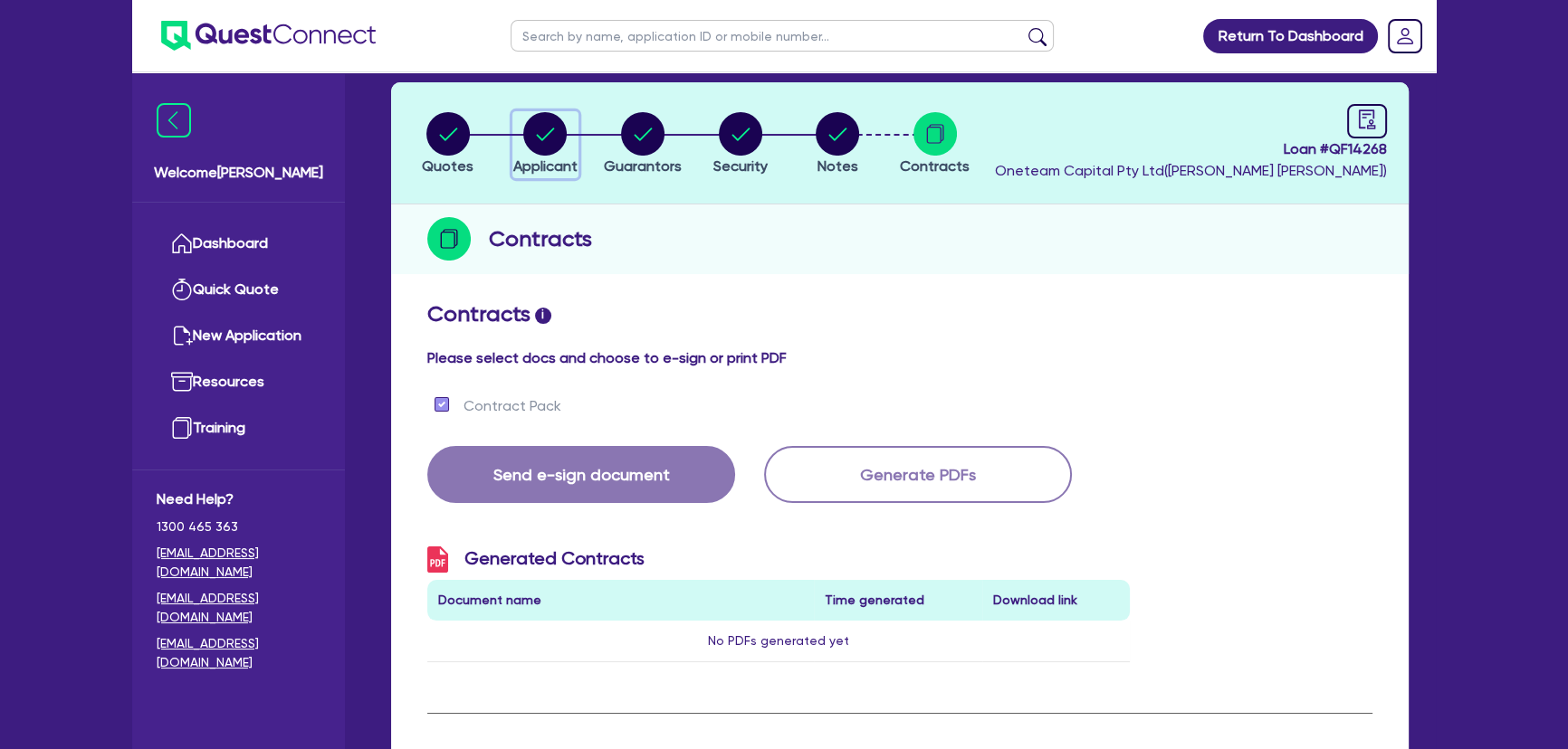
click at [549, 159] on span "Applicant" at bounding box center [546, 166] width 64 height 17
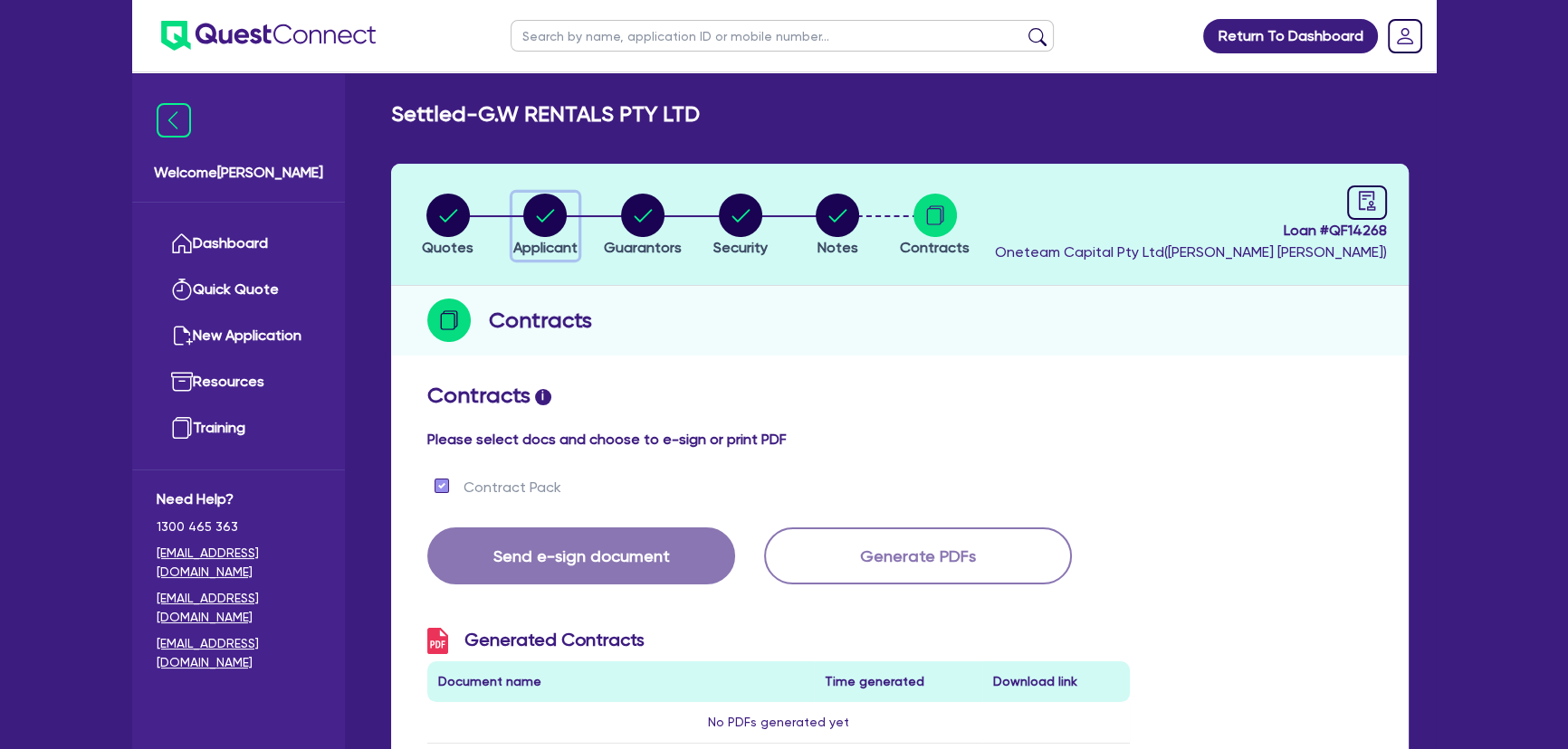
select select "COMPANY"
select select "TRANSPORT_WAREHOUSING"
select select "PASSENGERS_FREIGHT_TRANSPORT"
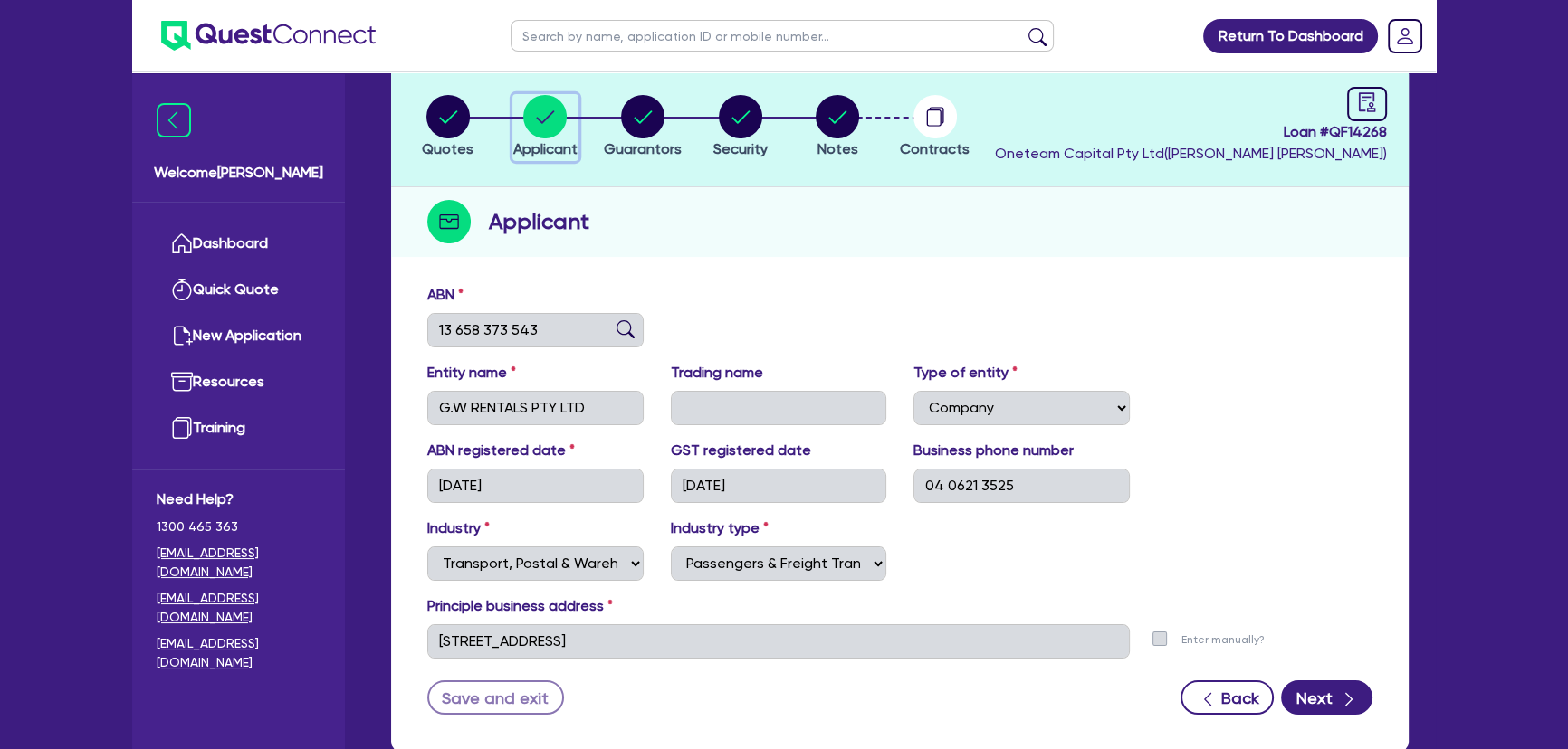
scroll to position [209, 0]
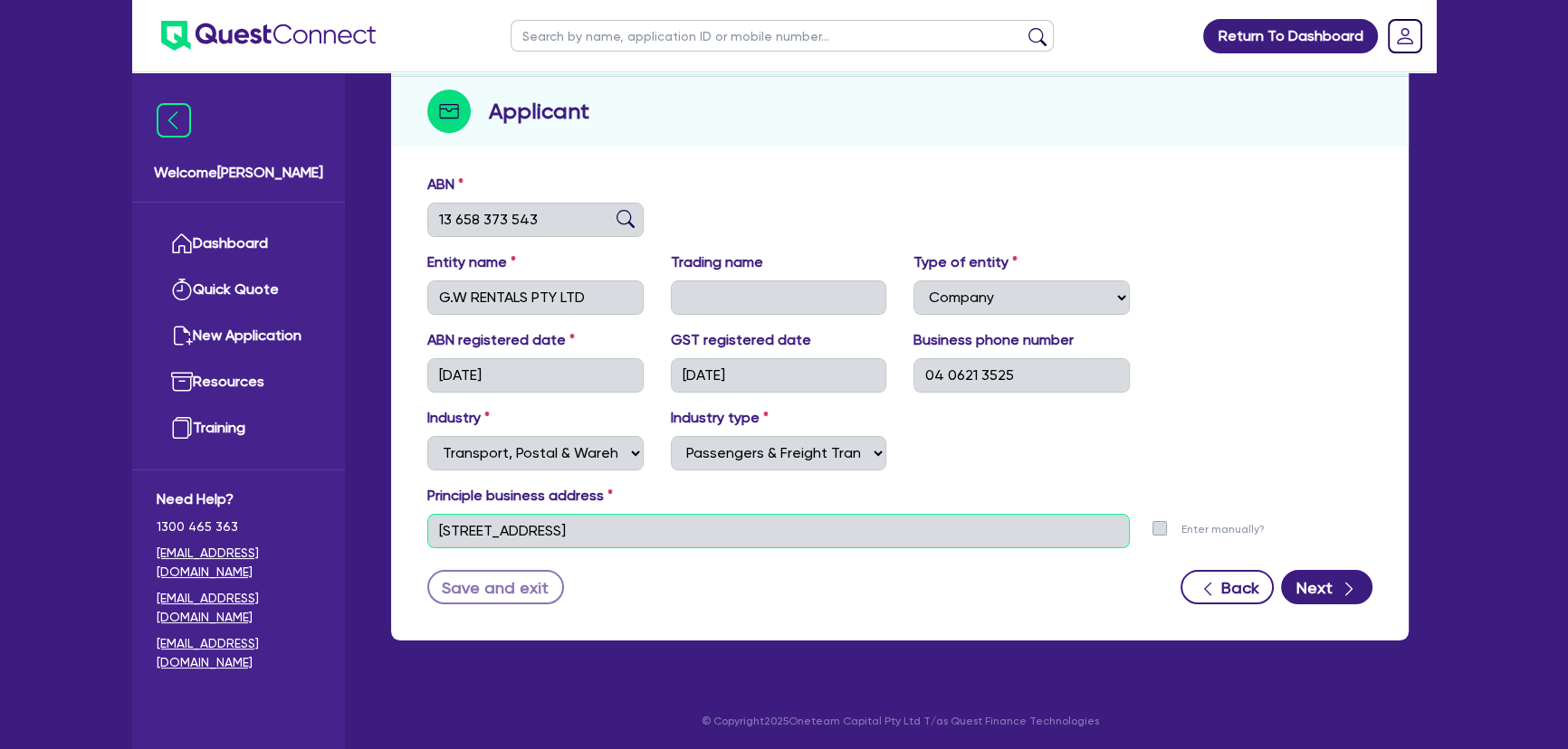
drag, startPoint x: 767, startPoint y: 525, endPoint x: 413, endPoint y: 523, distance: 354.0
click at [414, 523] on div "[STREET_ADDRESS]" at bounding box center [778, 531] width 729 height 35
click at [1217, 676] on main "Settled - G.W RENTALS PTY LTD Quotes Applicant [GEOGRAPHIC_DATA] Security Notes…" at bounding box center [899, 285] width 1071 height 842
click at [597, 52] on ul at bounding box center [782, 36] width 580 height 72
click at [577, 35] on input "text" at bounding box center [782, 36] width 543 height 32
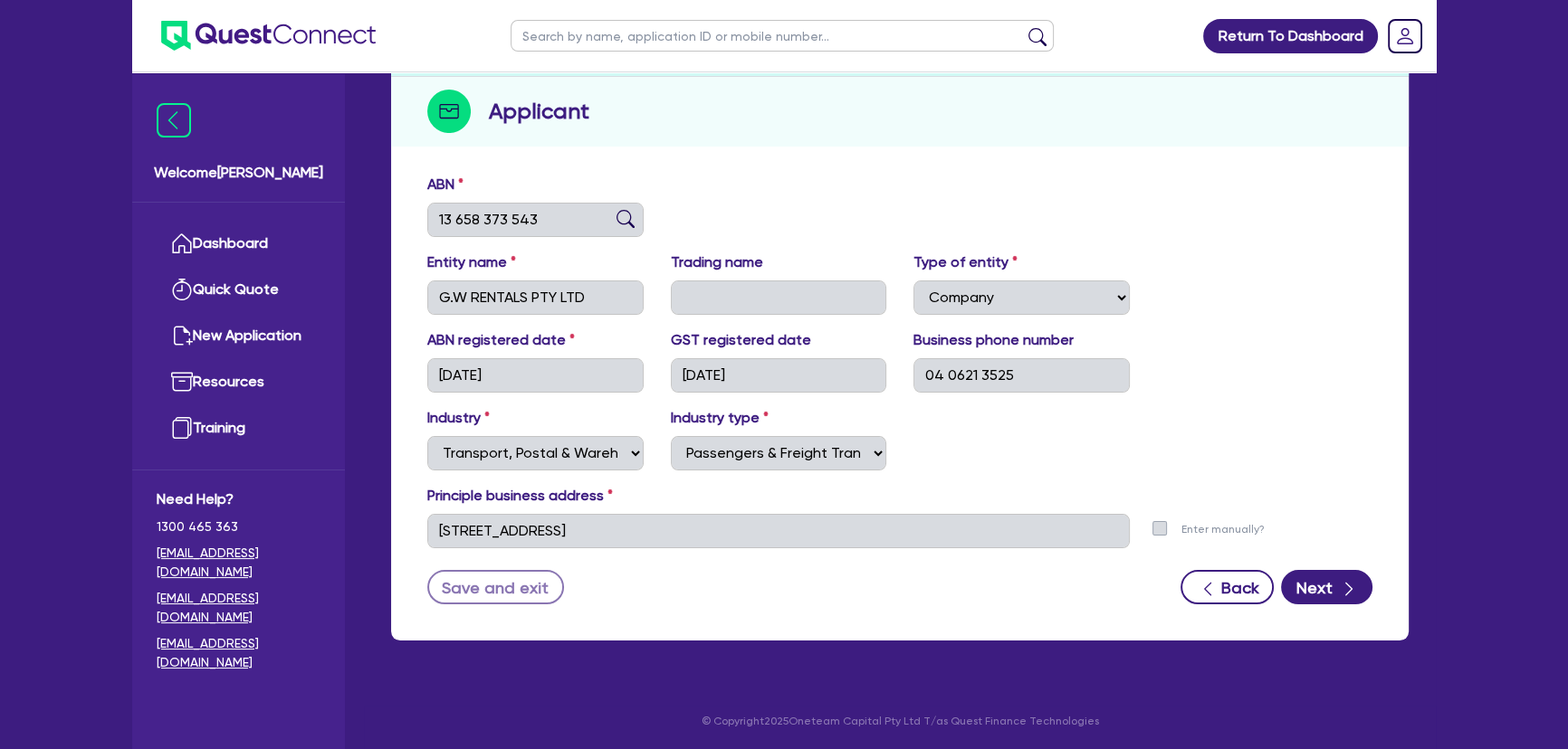
paste input "AUSTRALIAN BOYS RENDERING AND PAINTING PTY LTD"
type input "AUSTRALIAN BOYS RENDERING AND PAINTING PTY LTD"
click button "submit" at bounding box center [1037, 40] width 29 height 25
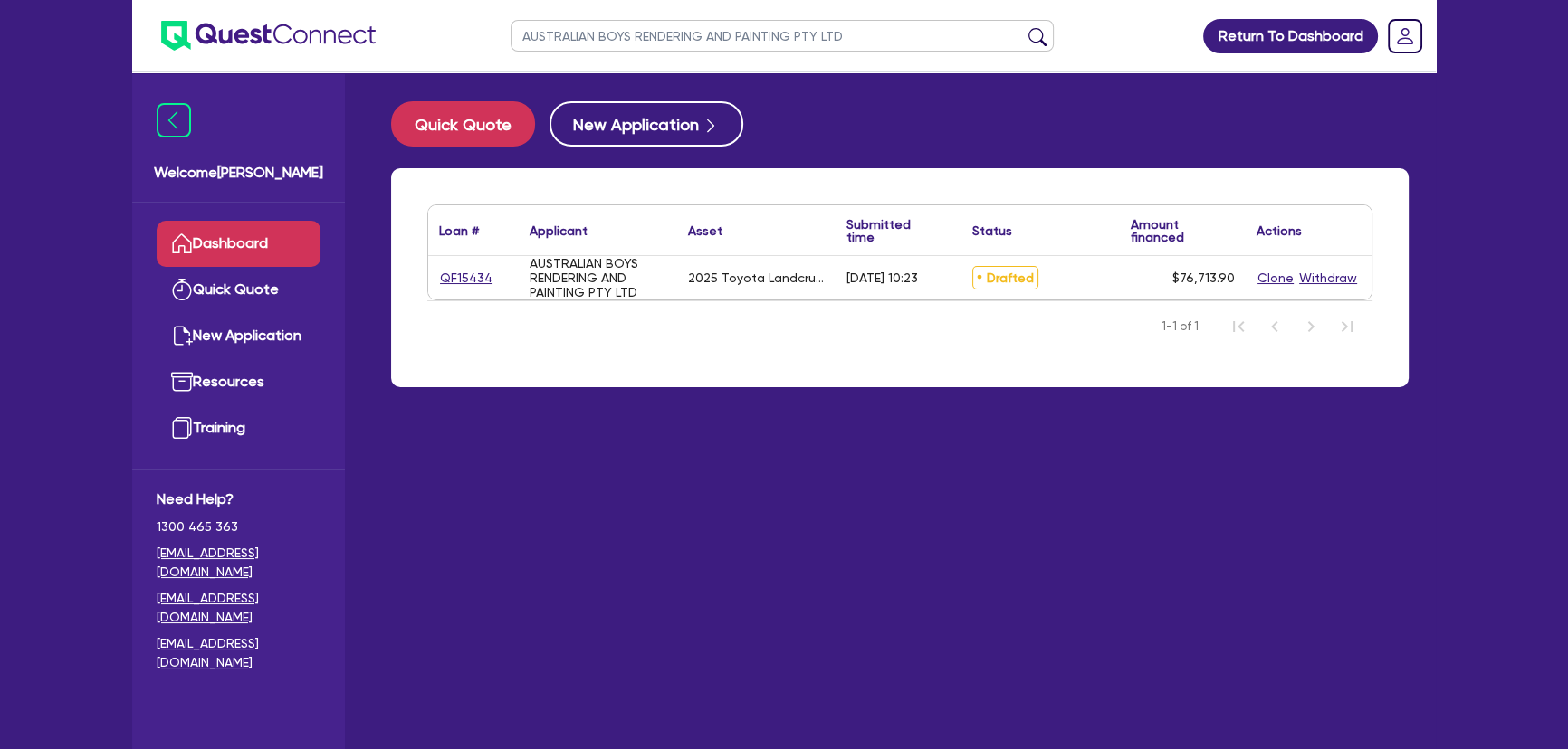
click at [498, 273] on div "QF15434" at bounding box center [473, 278] width 68 height 21
click at [490, 276] on div "QF15434" at bounding box center [473, 278] width 68 height 21
click at [474, 278] on link "QF15434" at bounding box center [466, 278] width 55 height 21
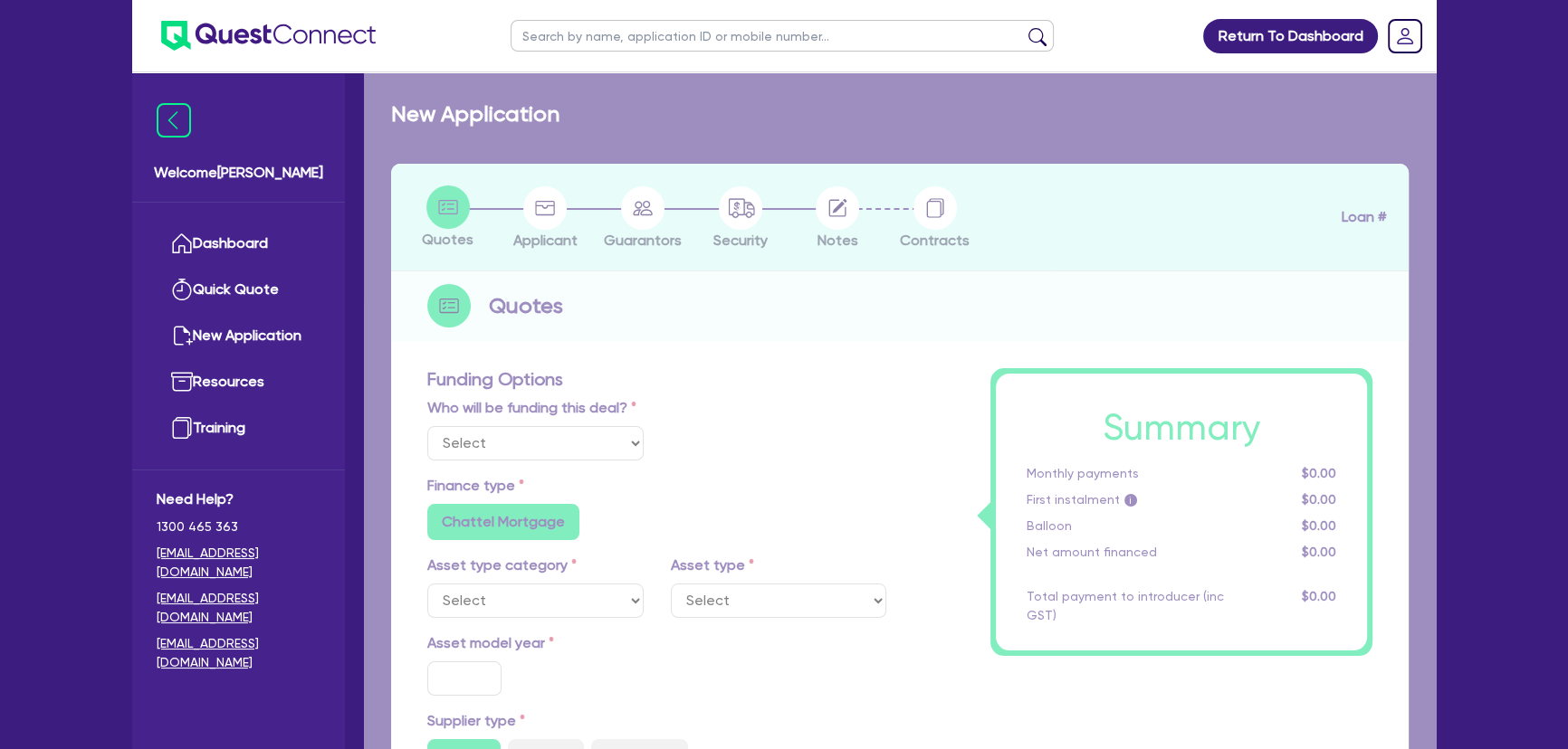
select select "Other"
select select "CARS_AND_LIGHT_TRUCKS"
type input "2025"
type input "95,000"
type input "19,000"
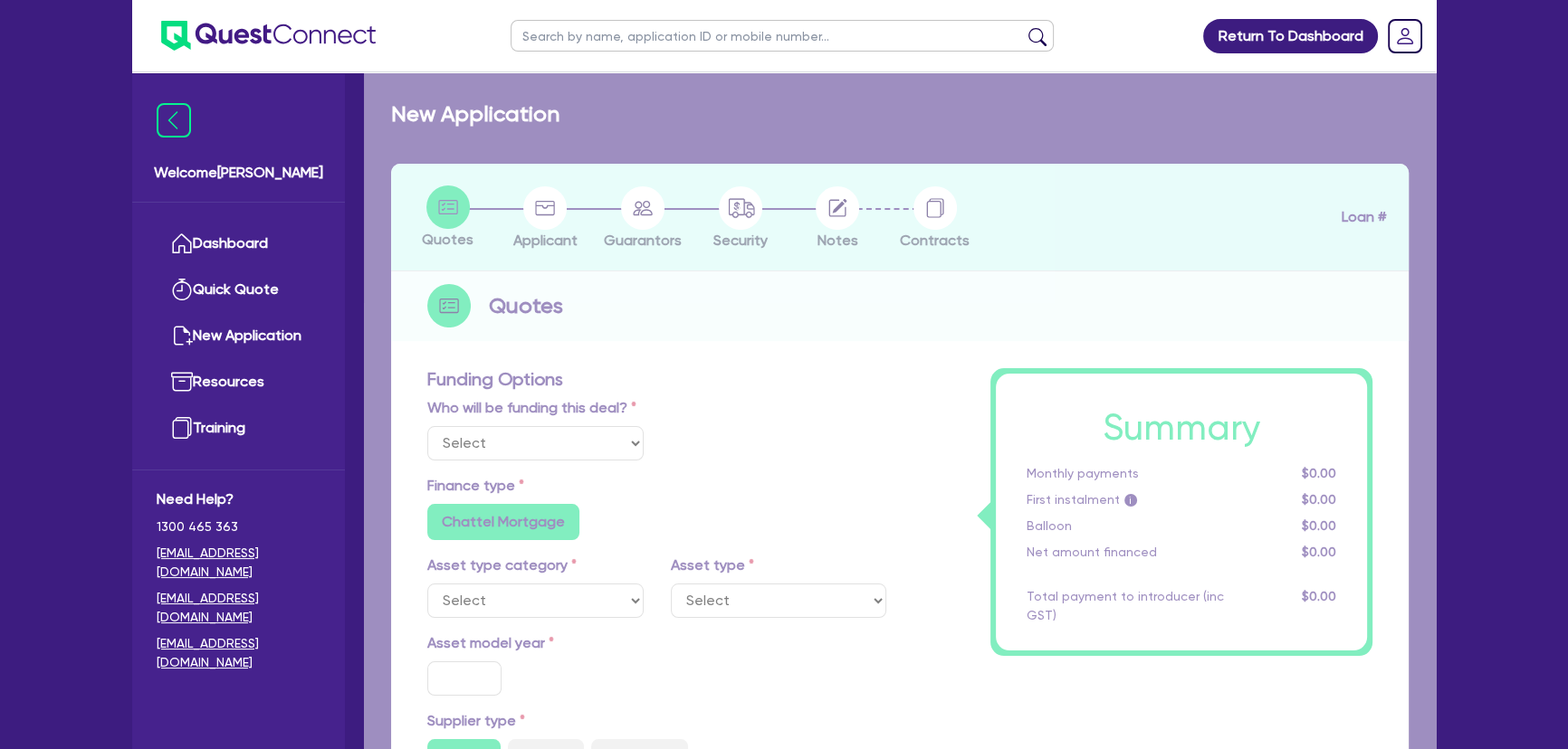
type input "4.33"
type input "3,319"
type input "9.5"
type input "649"
type input "1,000"
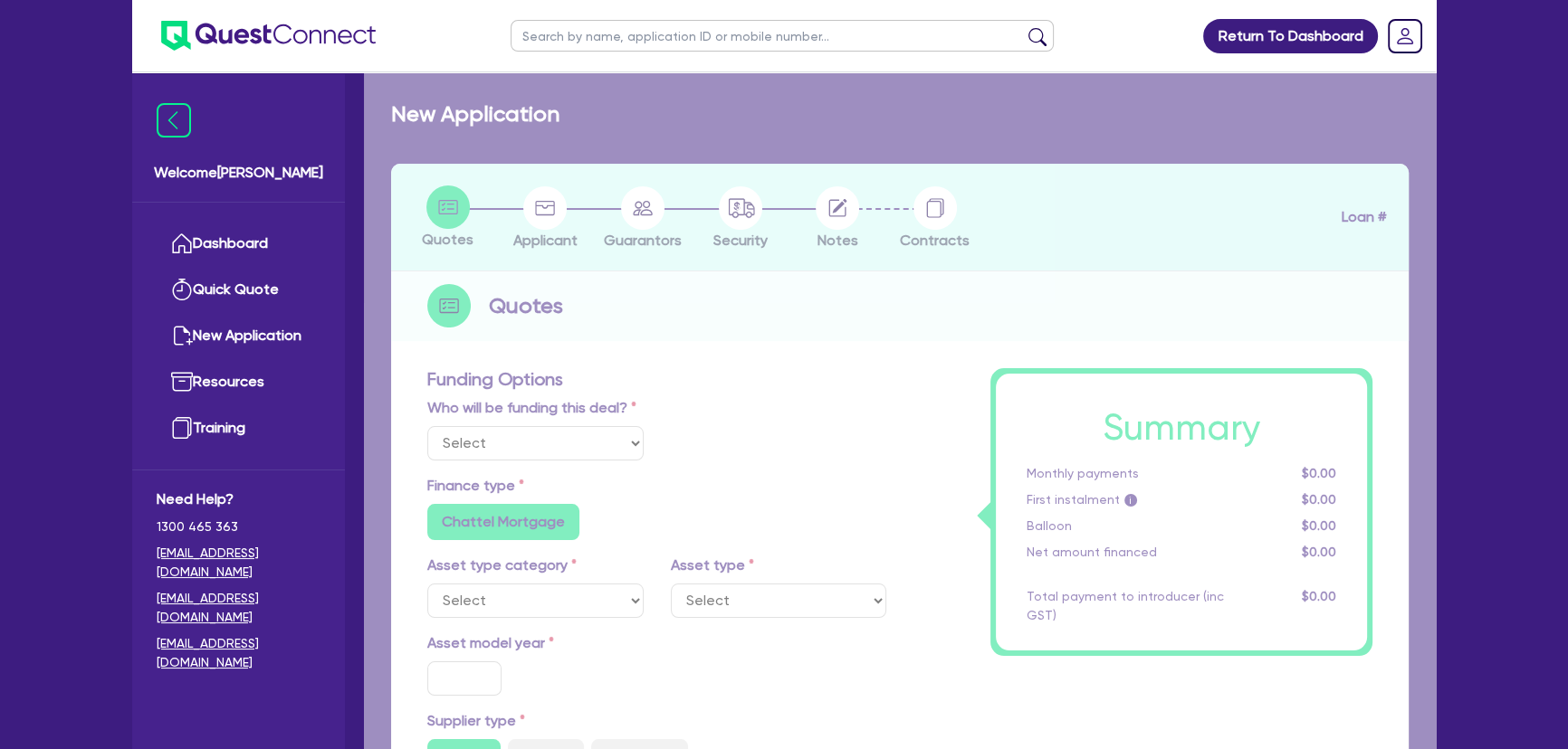
radio input "true"
radio input "false"
select select "PASSENGER_VEHICLES"
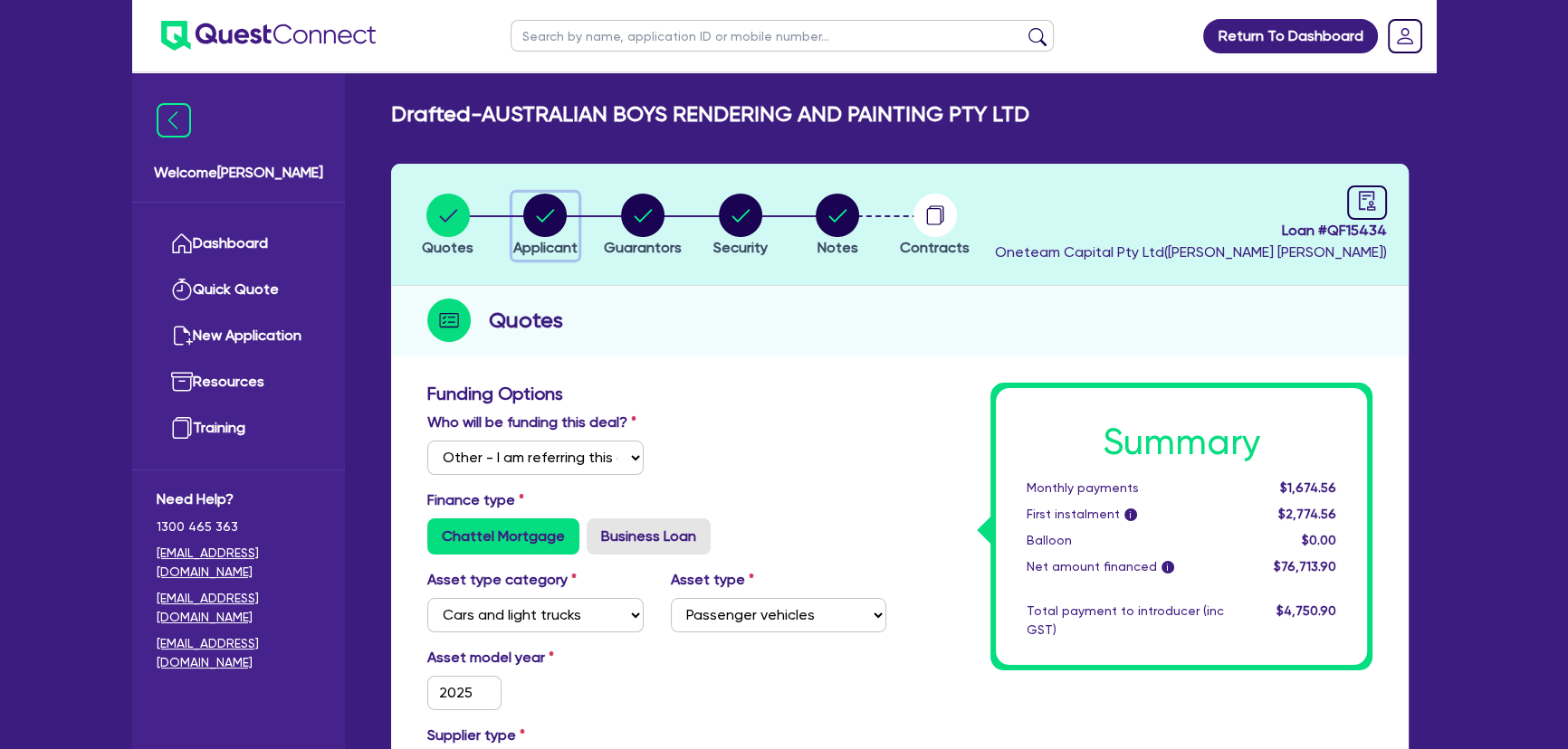
click at [539, 218] on icon "button" at bounding box center [545, 216] width 43 height 43
select select "COMPANY"
select select "BUILDING_CONSTRUCTION"
select select "TRADES_SERVICES_CONSUMERS"
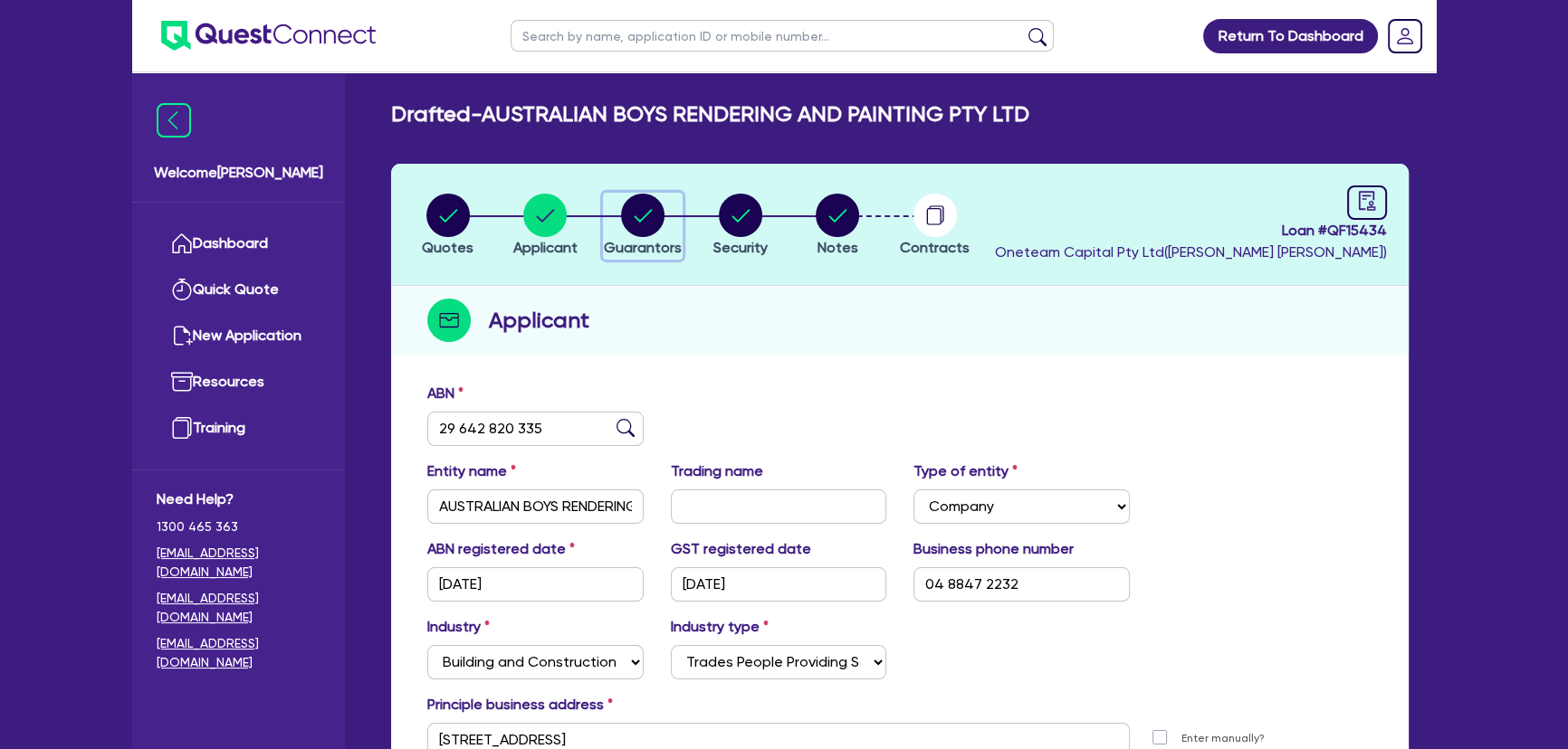
click at [643, 251] on span "Guarantors" at bounding box center [643, 248] width 78 height 17
select select "MR"
select select "SA"
select select "SINGLE"
select select "CASH"
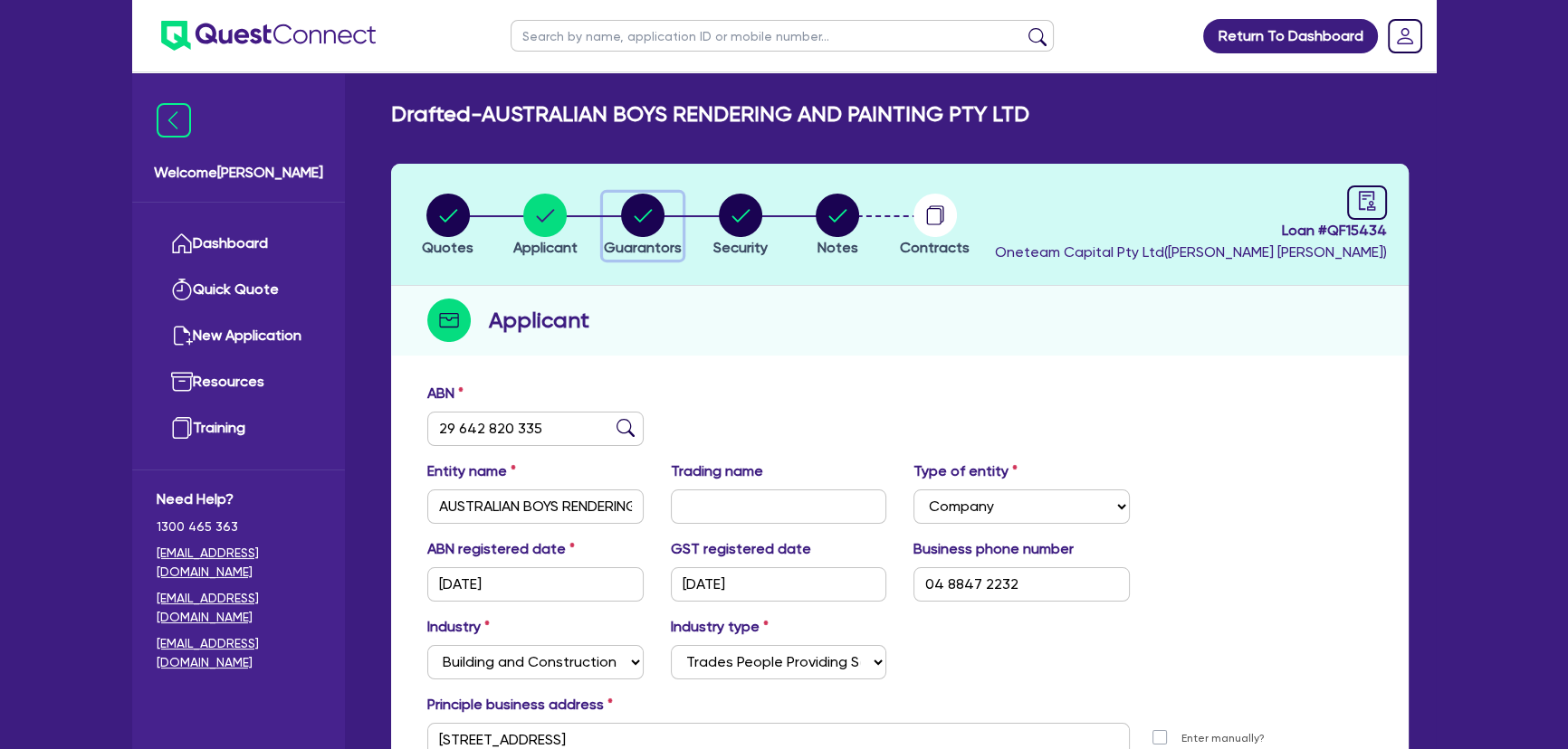
select select "VEHICLE"
select select "TRAILER"
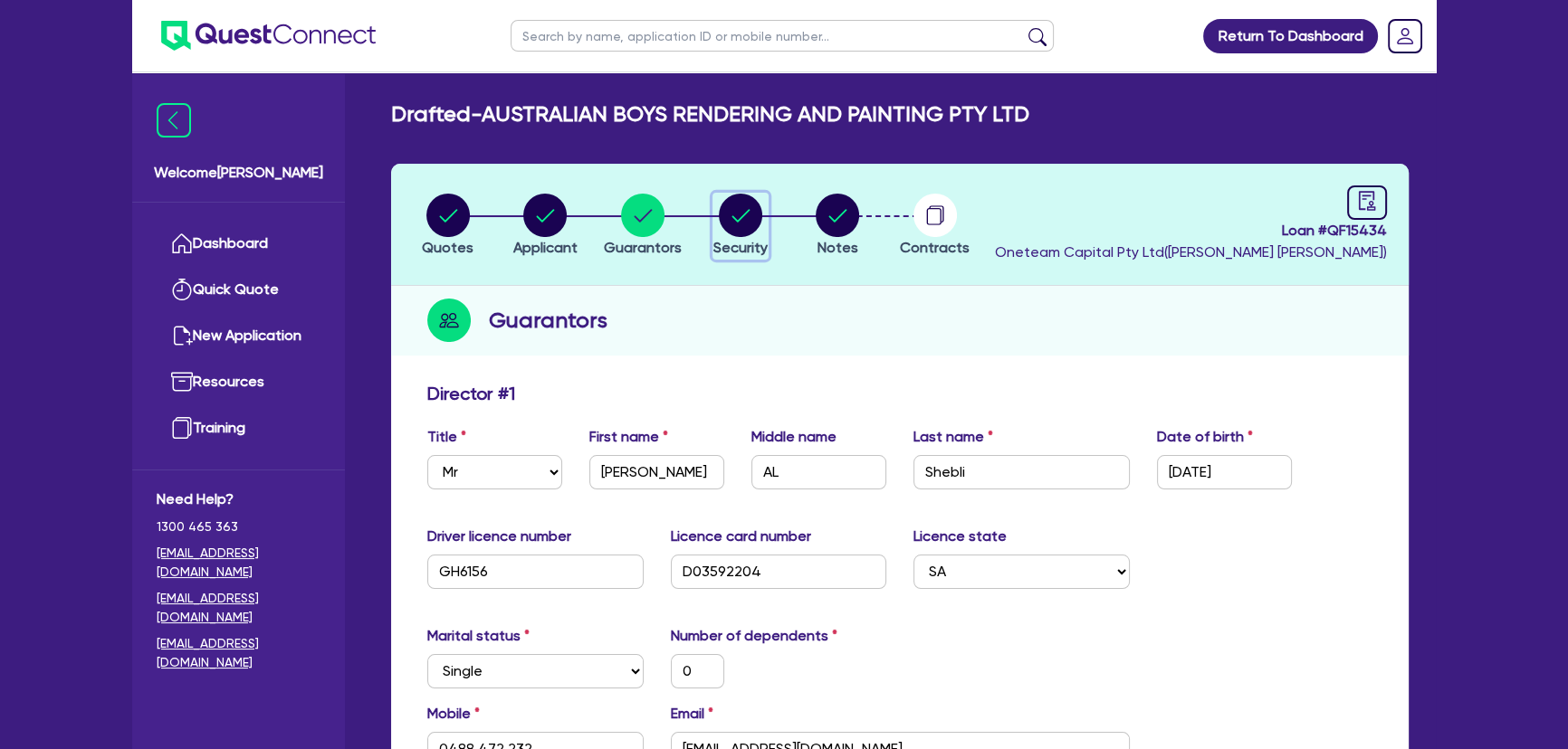
click at [761, 205] on div "button" at bounding box center [741, 216] width 55 height 43
select select "CARS_AND_LIGHT_TRUCKS"
select select "PASSENGER_VEHICLES"
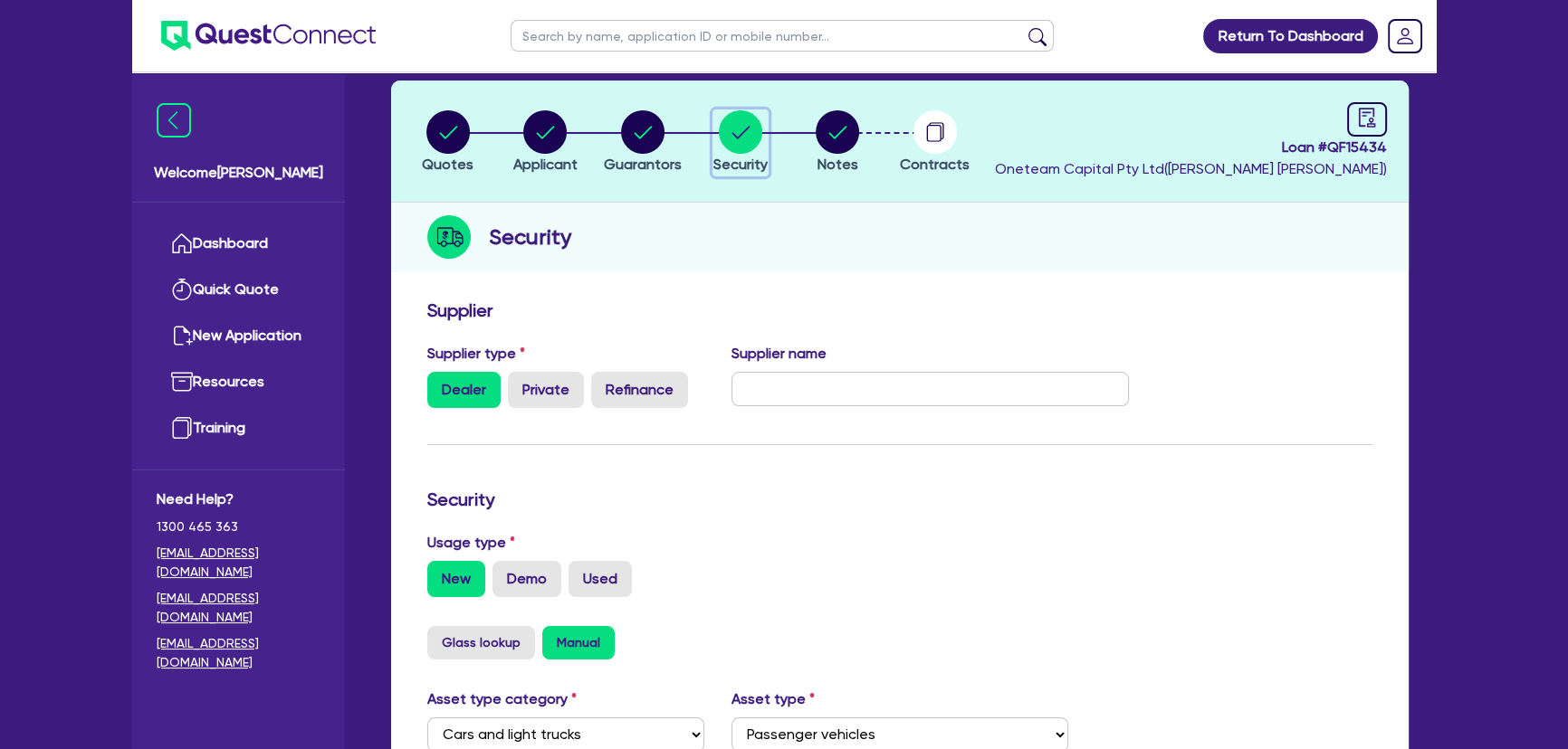
scroll to position [81, 0]
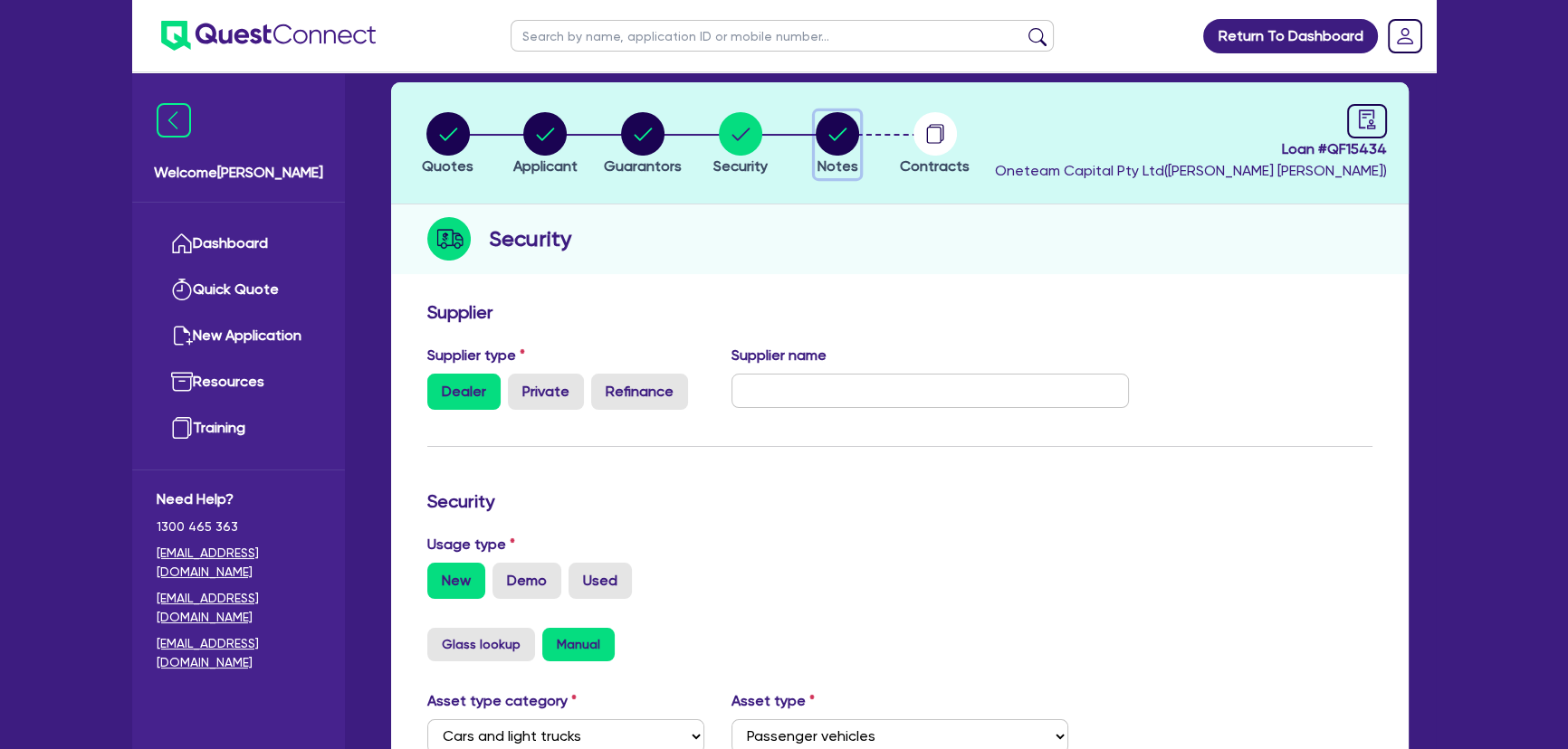
click at [847, 117] on circle "button" at bounding box center [837, 134] width 43 height 43
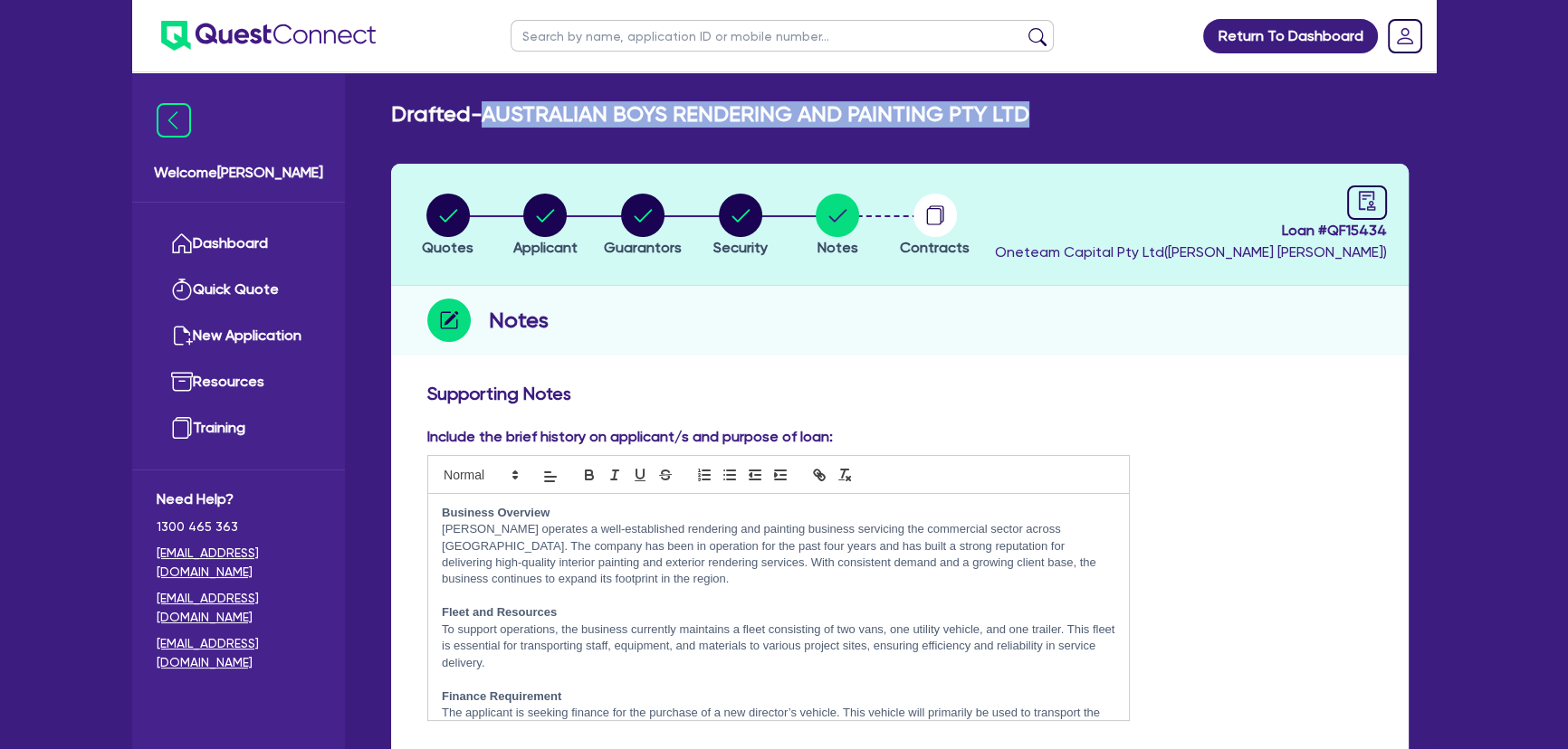
drag, startPoint x: 565, startPoint y: 110, endPoint x: 1080, endPoint y: 90, distance: 515.4
copy h2 "AUSTRALIAN BOYS RENDERING AND PAINTING PTY LTD"
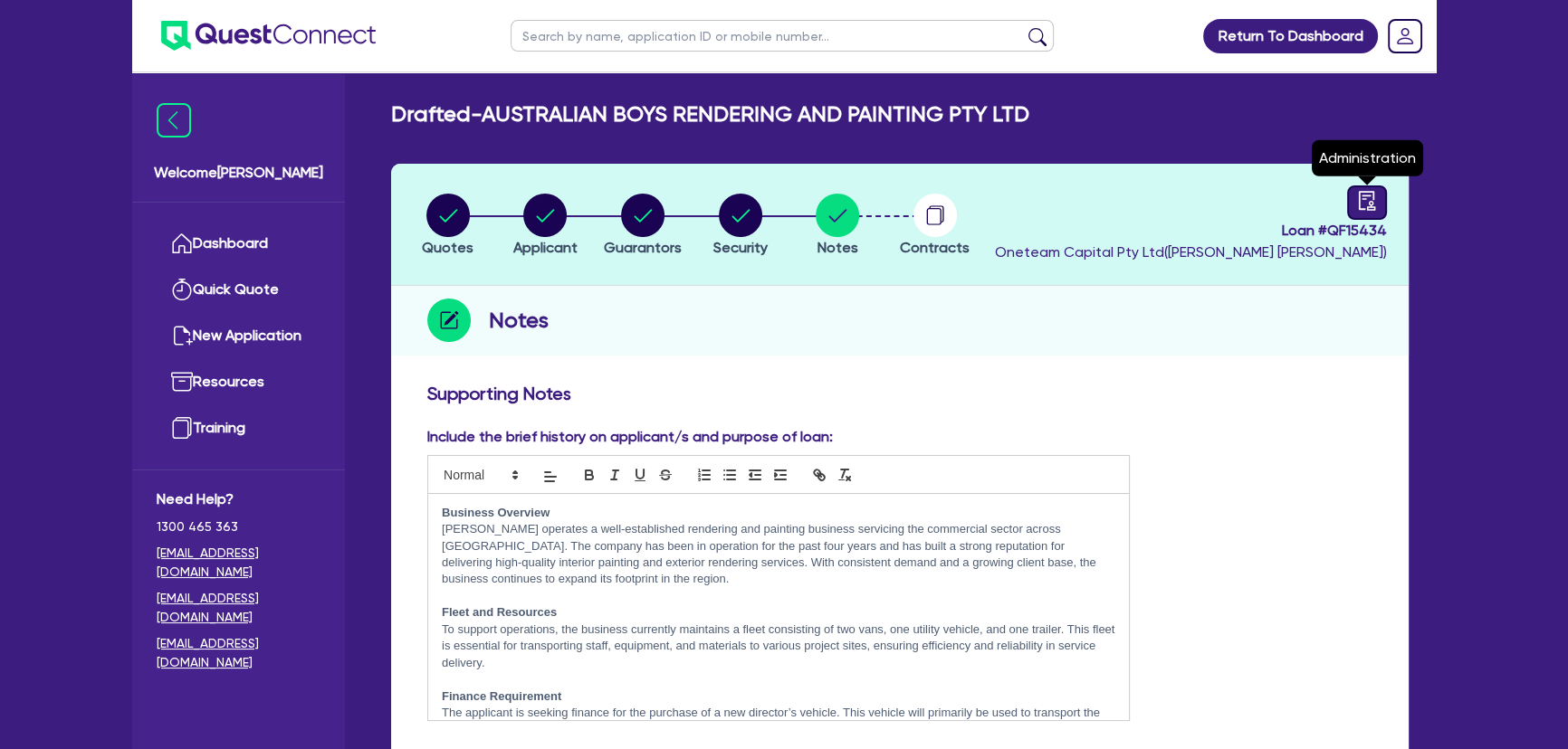
click at [1351, 213] on div at bounding box center [1366, 203] width 40 height 35
select select "DRAFTED_AMENDED"
select select "The Asset Financier"
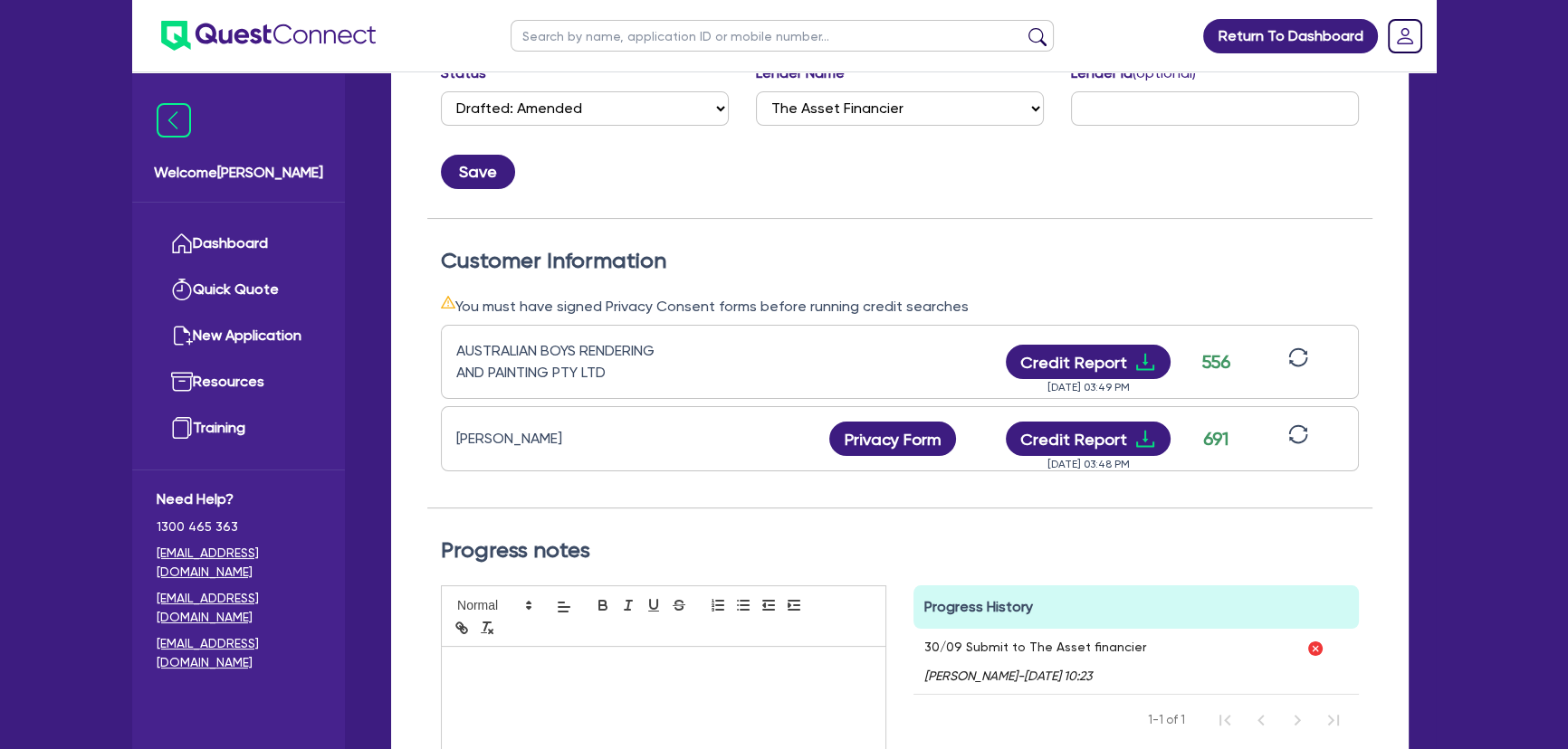
scroll to position [493, 0]
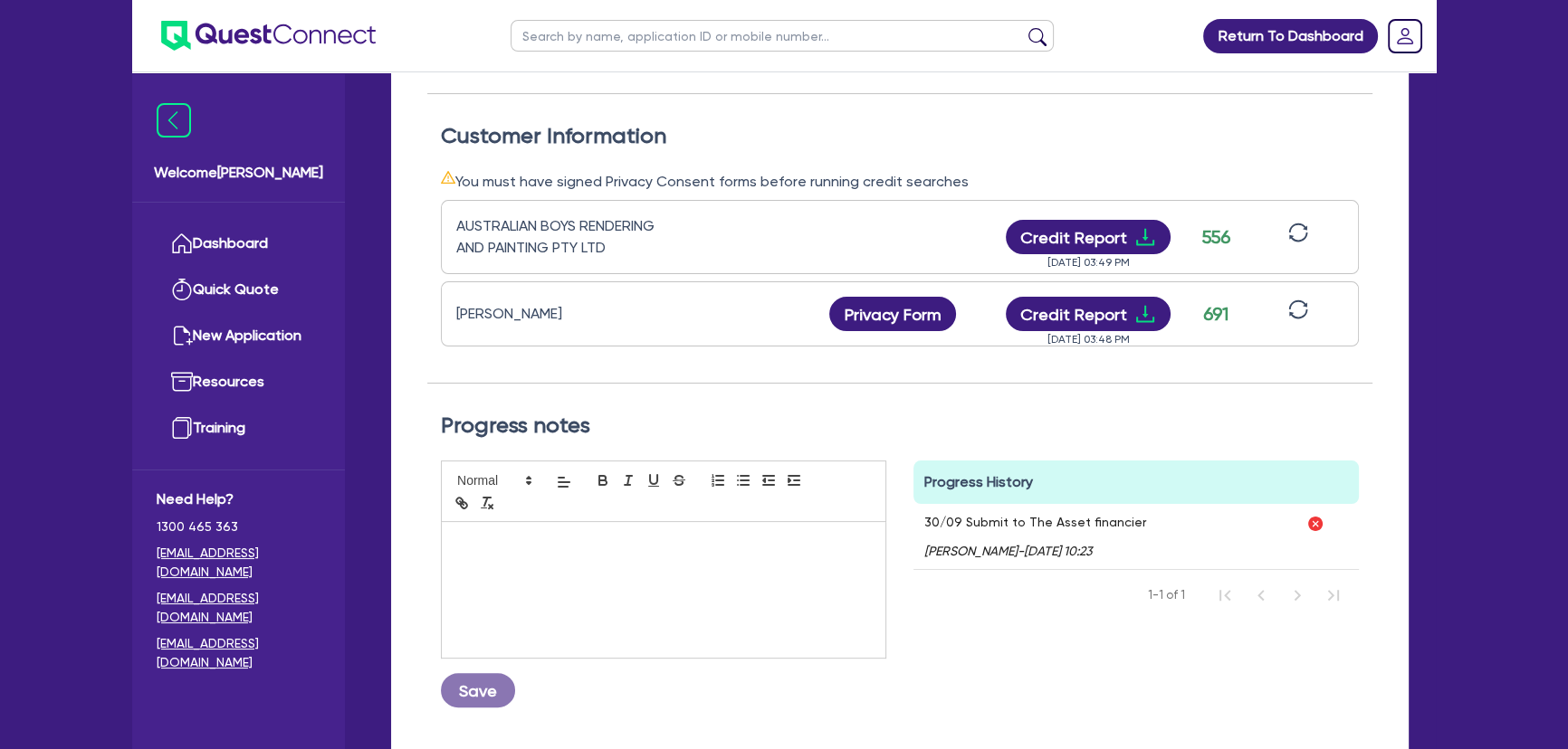
drag, startPoint x: 1148, startPoint y: 516, endPoint x: 922, endPoint y: 532, distance: 226.6
click at [922, 532] on div "30/09 Submit to The Asset financier [PERSON_NAME] - [DATE] 10:23" at bounding box center [1103, 536] width 382 height 65
drag, startPoint x: 906, startPoint y: 525, endPoint x: 1156, endPoint y: 516, distance: 250.2
click at [1156, 516] on div "Progress History Comments 30/09 Submit to The Asset financier [PERSON_NAME] - […" at bounding box center [1135, 592] width 472 height 262
click at [1157, 516] on div "30/09 Submit to The Asset financier [PERSON_NAME] - [DATE] 10:23" at bounding box center [1103, 536] width 382 height 65
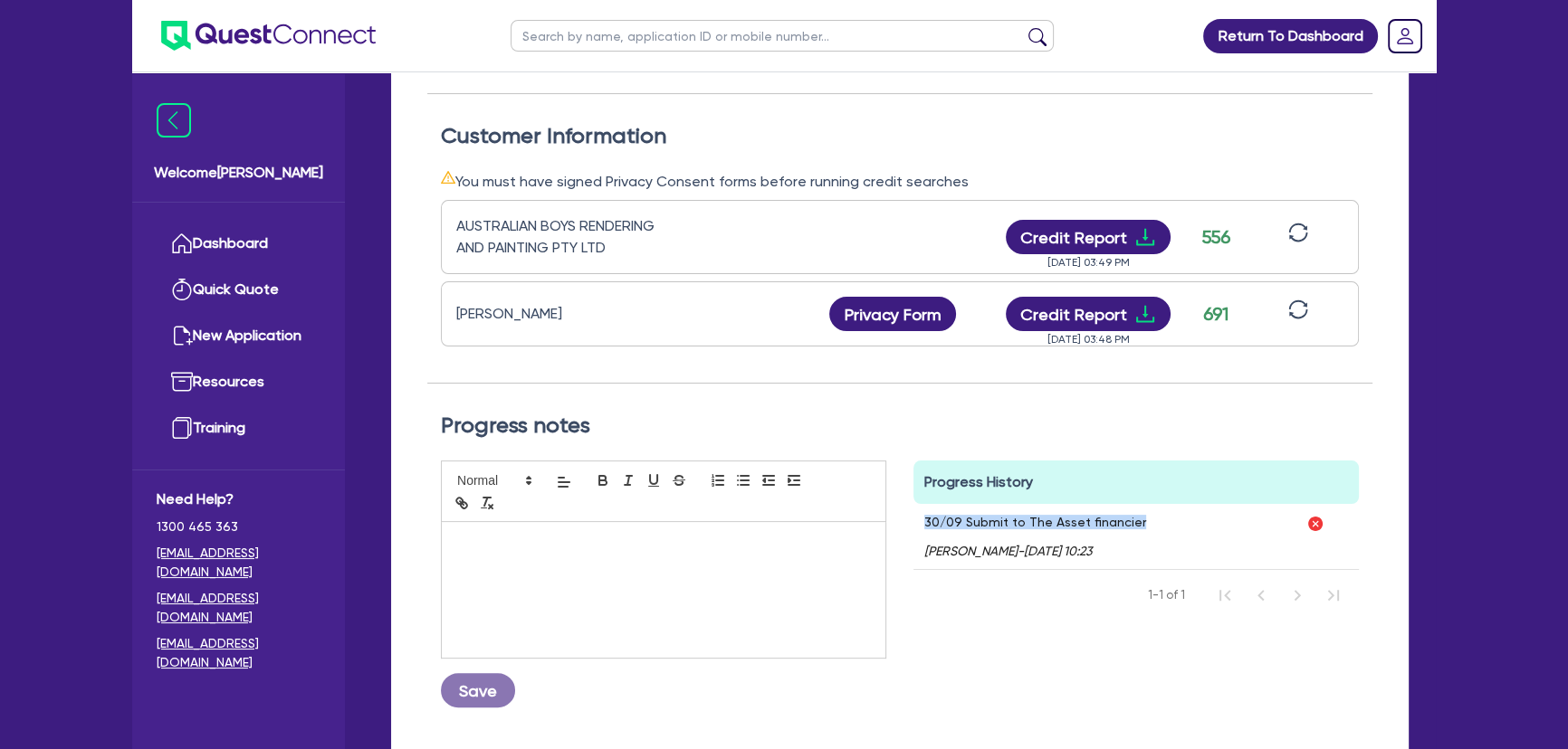
drag, startPoint x: 1146, startPoint y: 516, endPoint x: 919, endPoint y: 519, distance: 227.0
click at [919, 519] on div "30/09 Submit to The Asset financier [PERSON_NAME] - [DATE] 10:23" at bounding box center [1103, 536] width 382 height 65
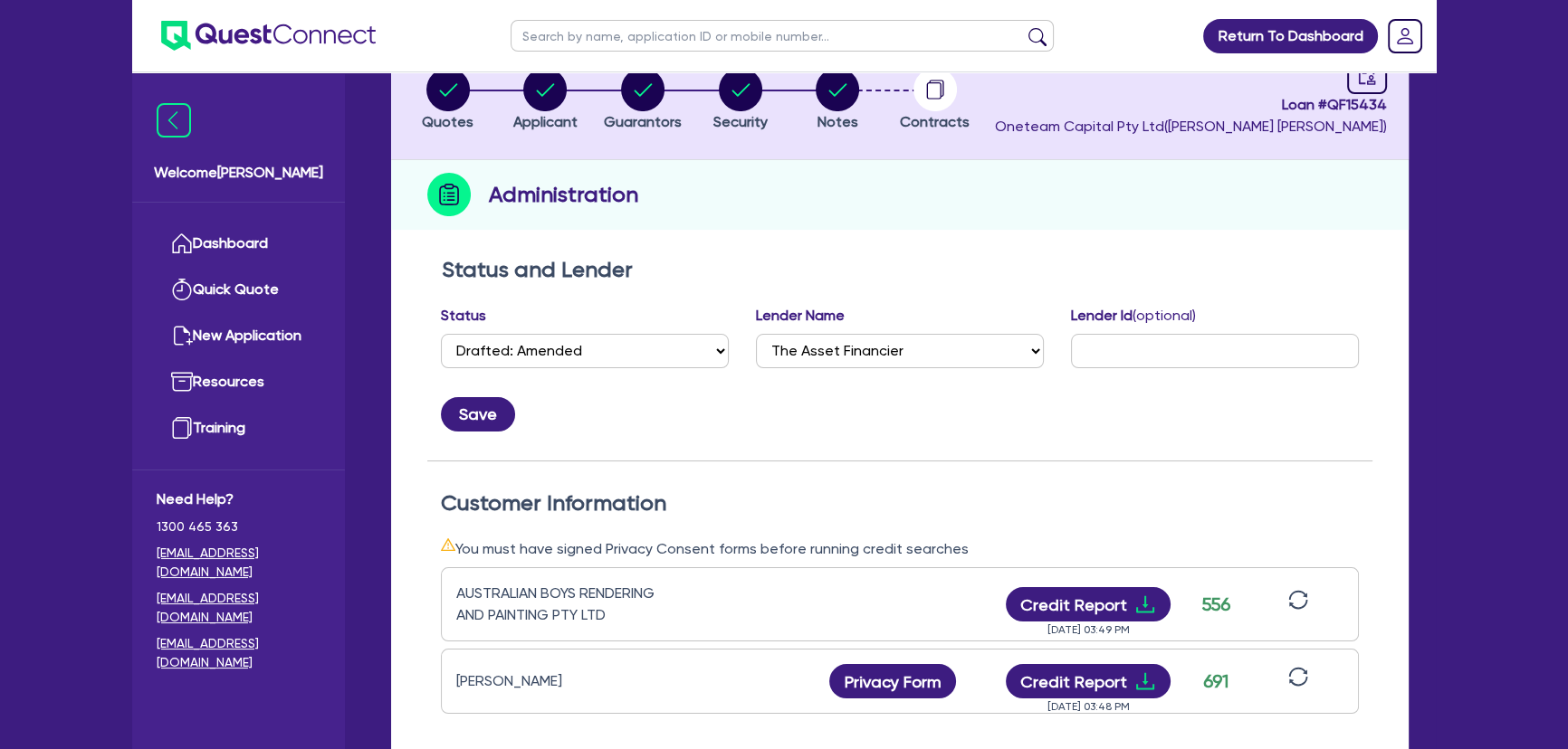
scroll to position [0, 0]
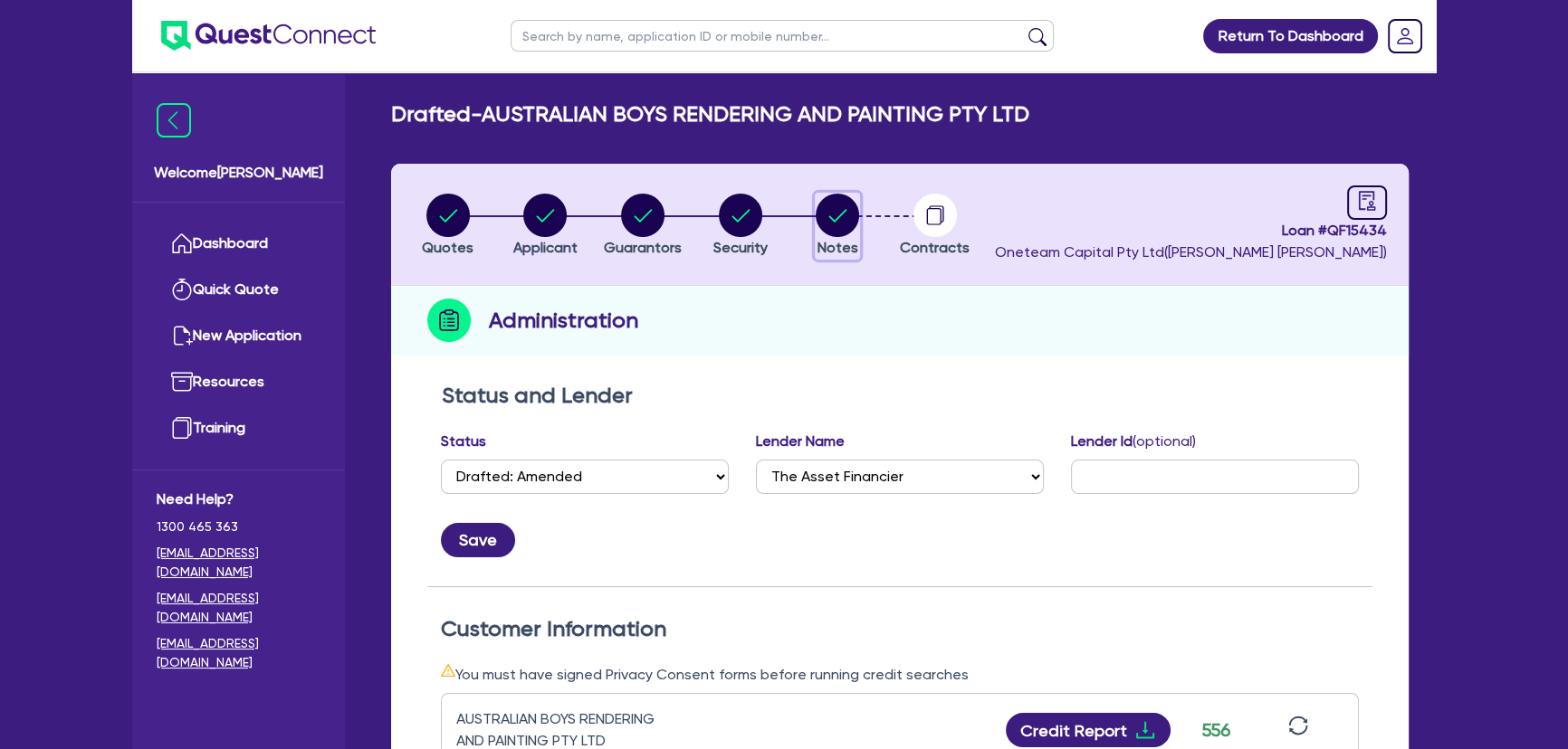
click at [842, 241] on span "Notes" at bounding box center [837, 248] width 41 height 17
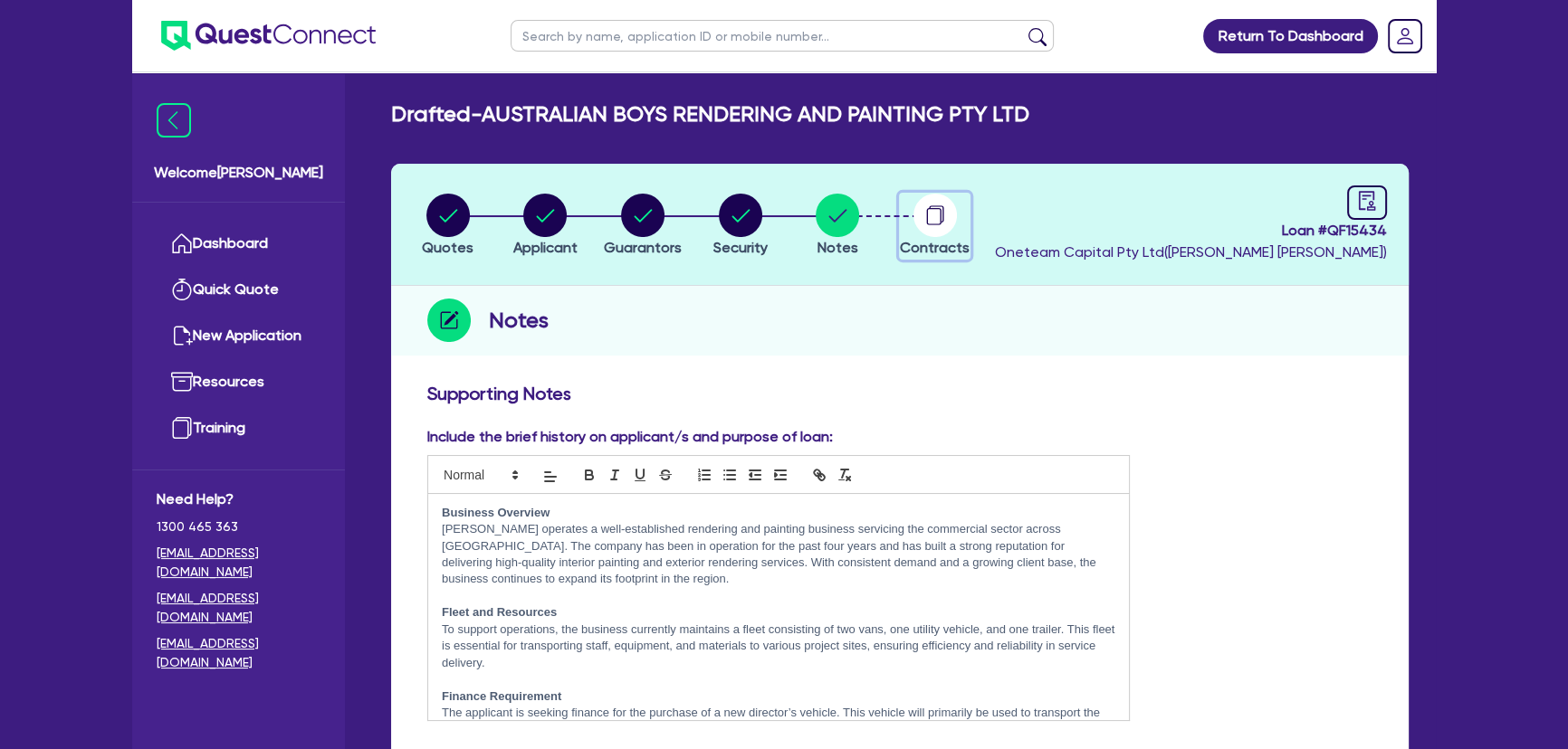
click at [951, 217] on circle "button" at bounding box center [935, 216] width 43 height 43
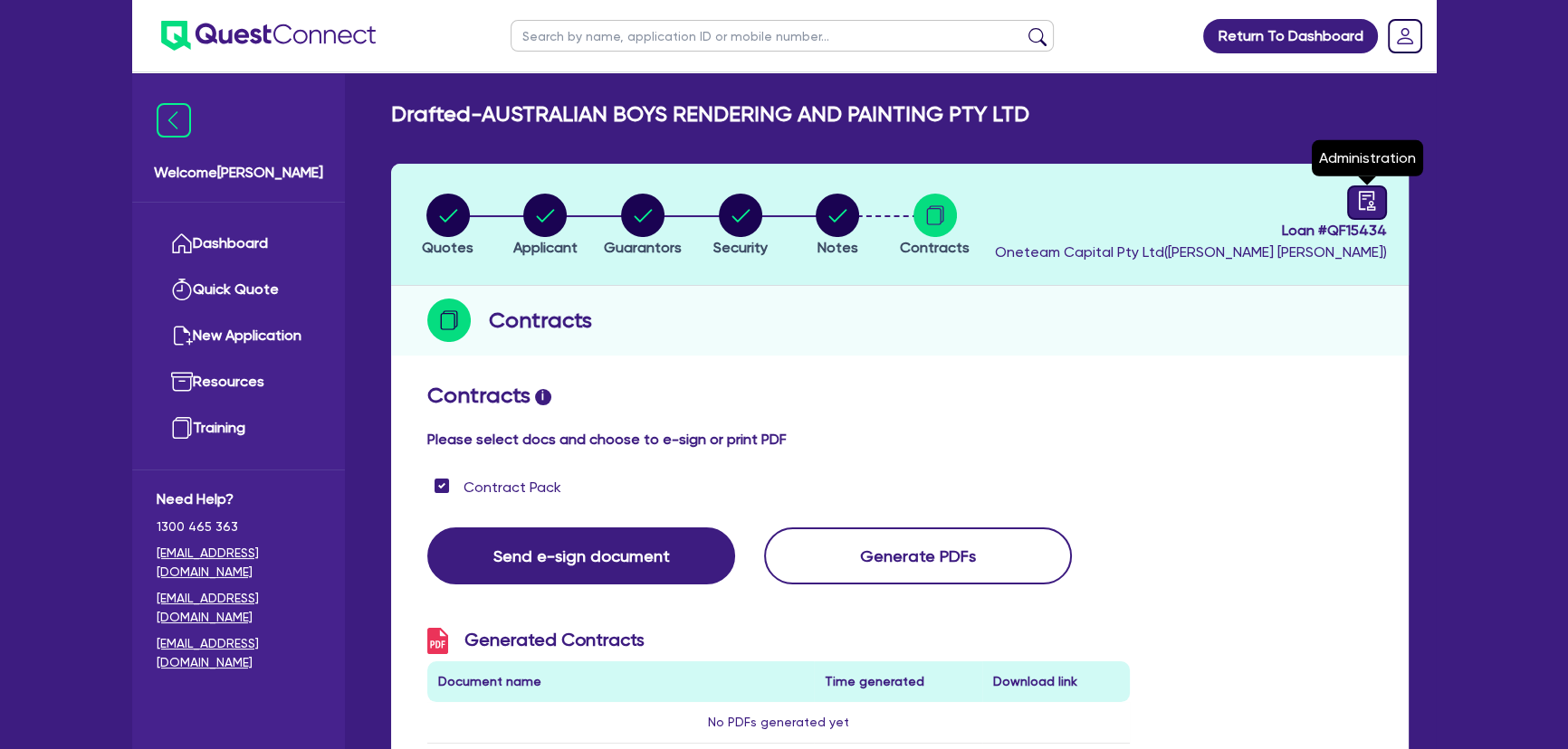
click at [1357, 198] on icon "audit" at bounding box center [1366, 201] width 20 height 20
select select "DRAFTED_AMENDED"
select select "The Asset Financier"
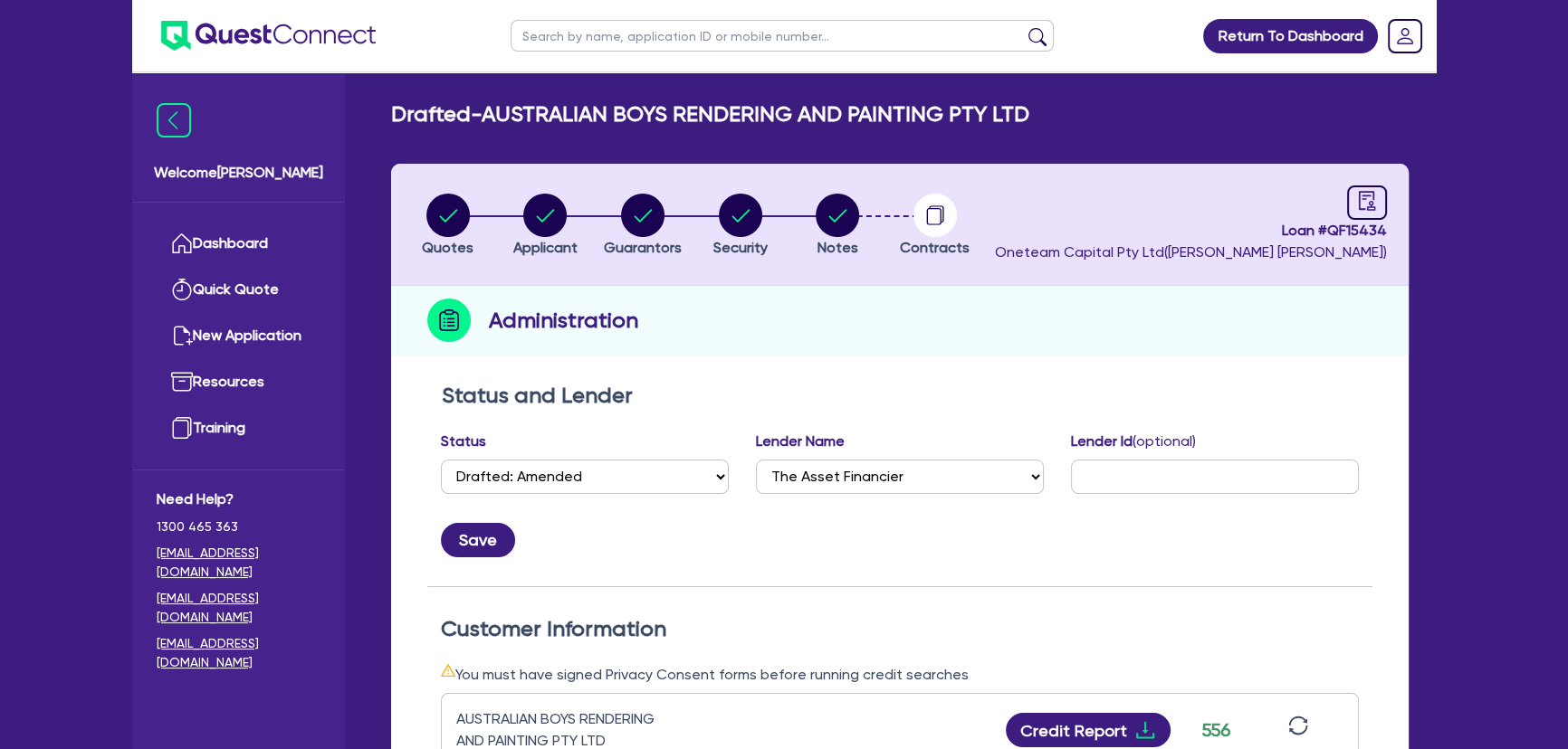
click at [497, 215] on li "Quotes" at bounding box center [449, 224] width 98 height 63
click at [551, 215] on circle "button" at bounding box center [545, 216] width 43 height 43
select select "COMPANY"
select select "BUILDING_CONSTRUCTION"
select select "TRADES_SERVICES_CONSUMERS"
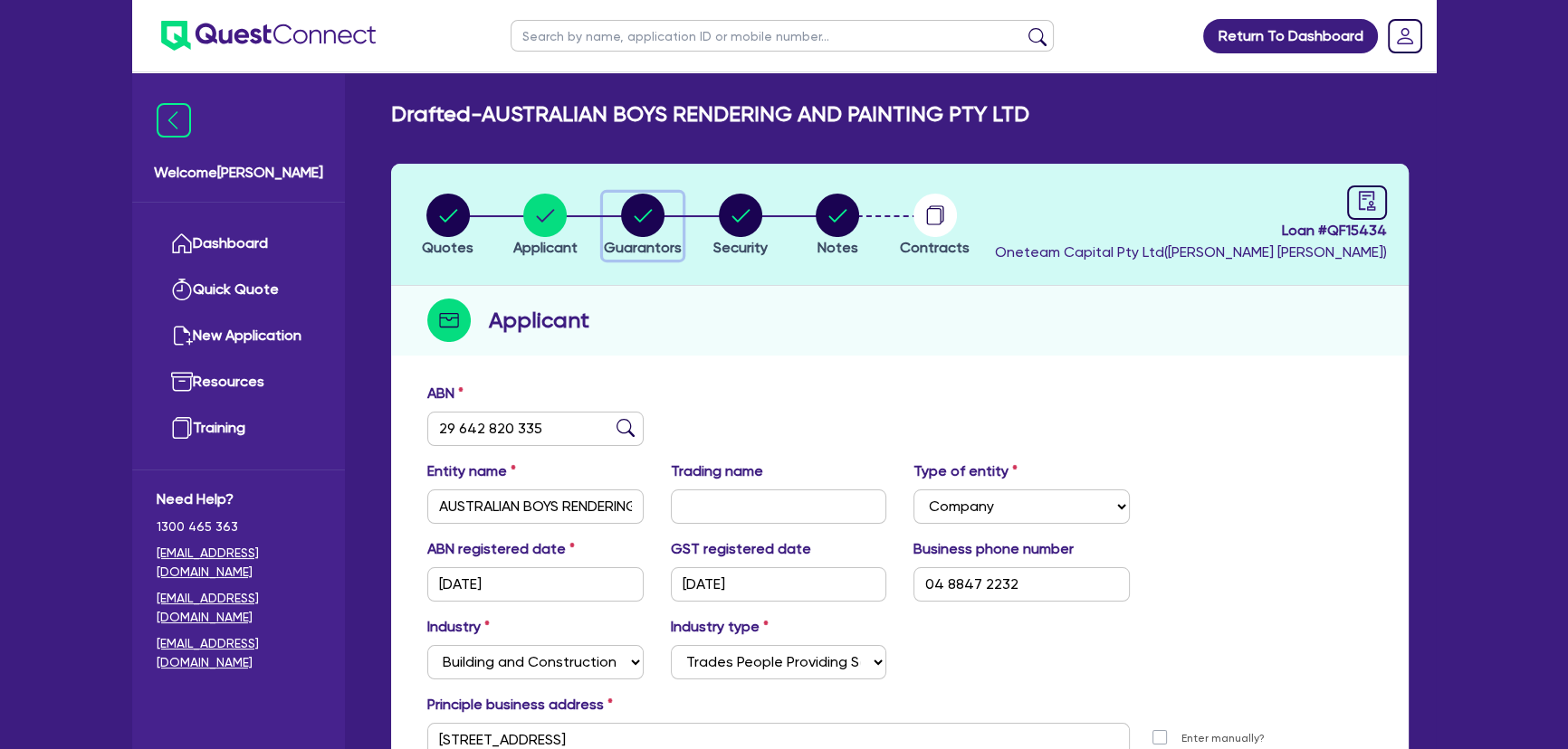
click at [648, 228] on circle "button" at bounding box center [643, 216] width 43 height 43
select select "MR"
select select "SA"
select select "SINGLE"
select select "CASH"
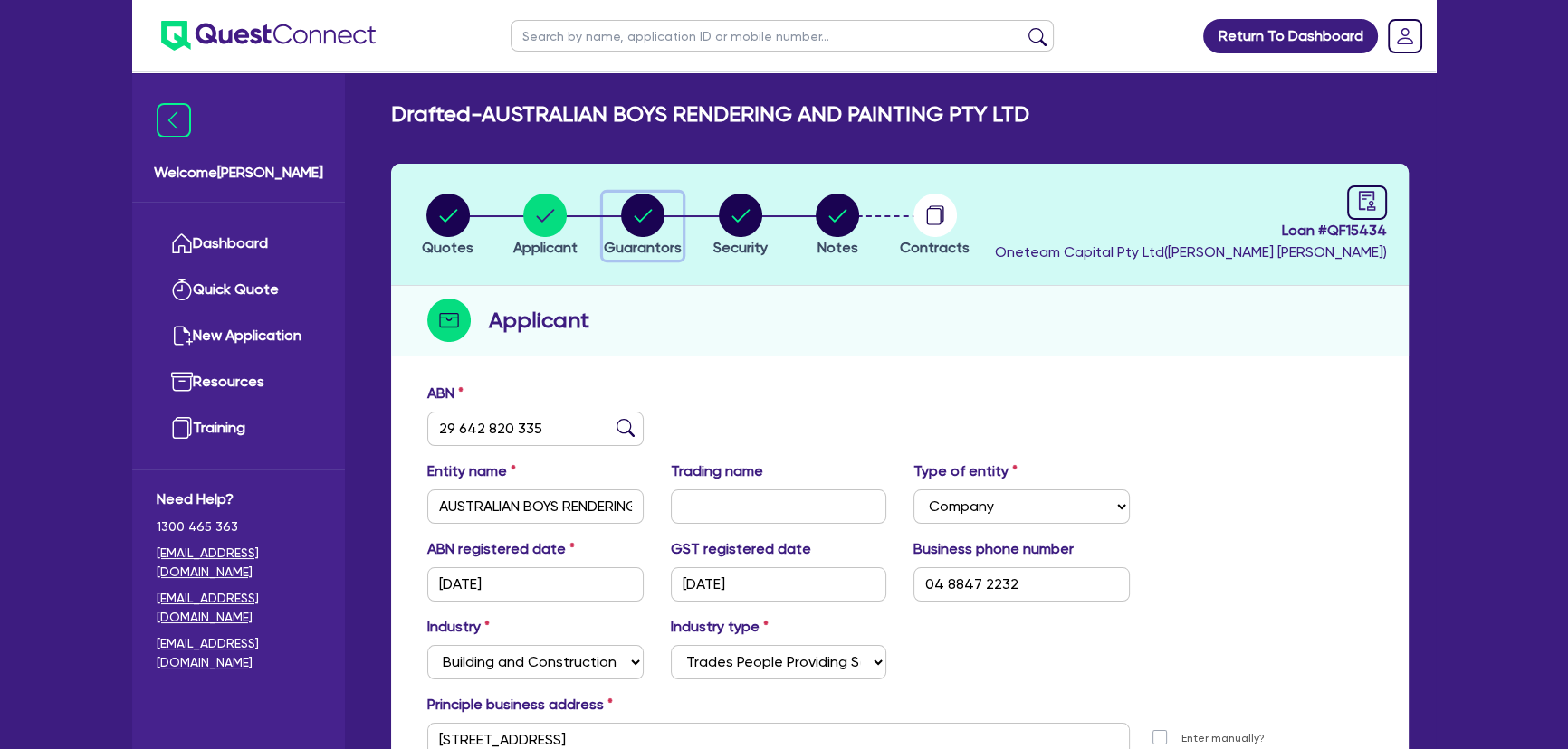
select select "VEHICLE"
select select "TRAILER"
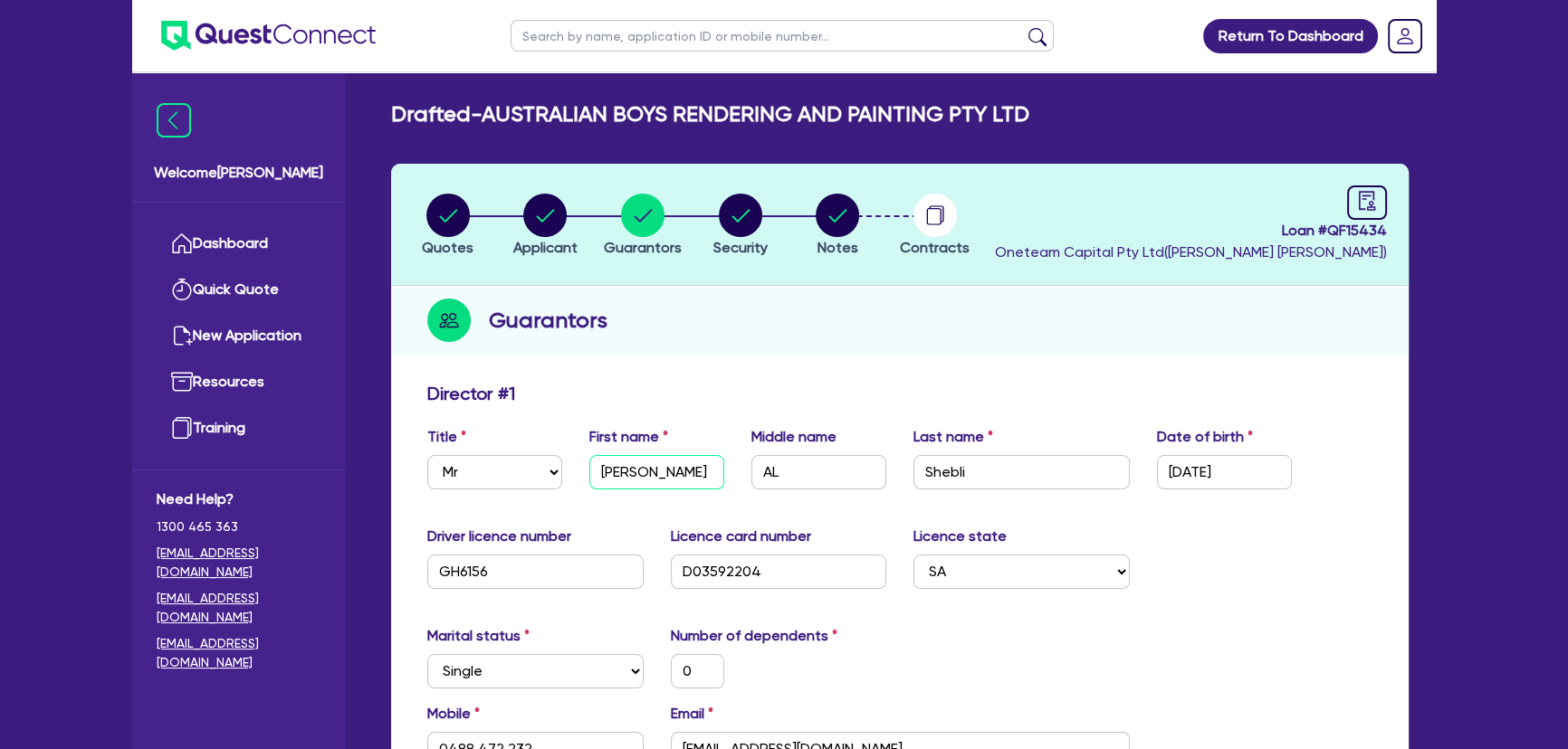
drag, startPoint x: 656, startPoint y: 472, endPoint x: 581, endPoint y: 477, distance: 75.2
click at [581, 477] on div "First name [PERSON_NAME]" at bounding box center [657, 457] width 162 height 63
drag, startPoint x: 968, startPoint y: 475, endPoint x: 877, endPoint y: 481, distance: 91.2
click at [877, 481] on div "Title Select Mr Mrs Ms Miss Dr First name [PERSON_NAME] Middle name AL Last nam…" at bounding box center [900, 464] width 972 height 78
click at [819, 218] on circle "button" at bounding box center [837, 216] width 43 height 43
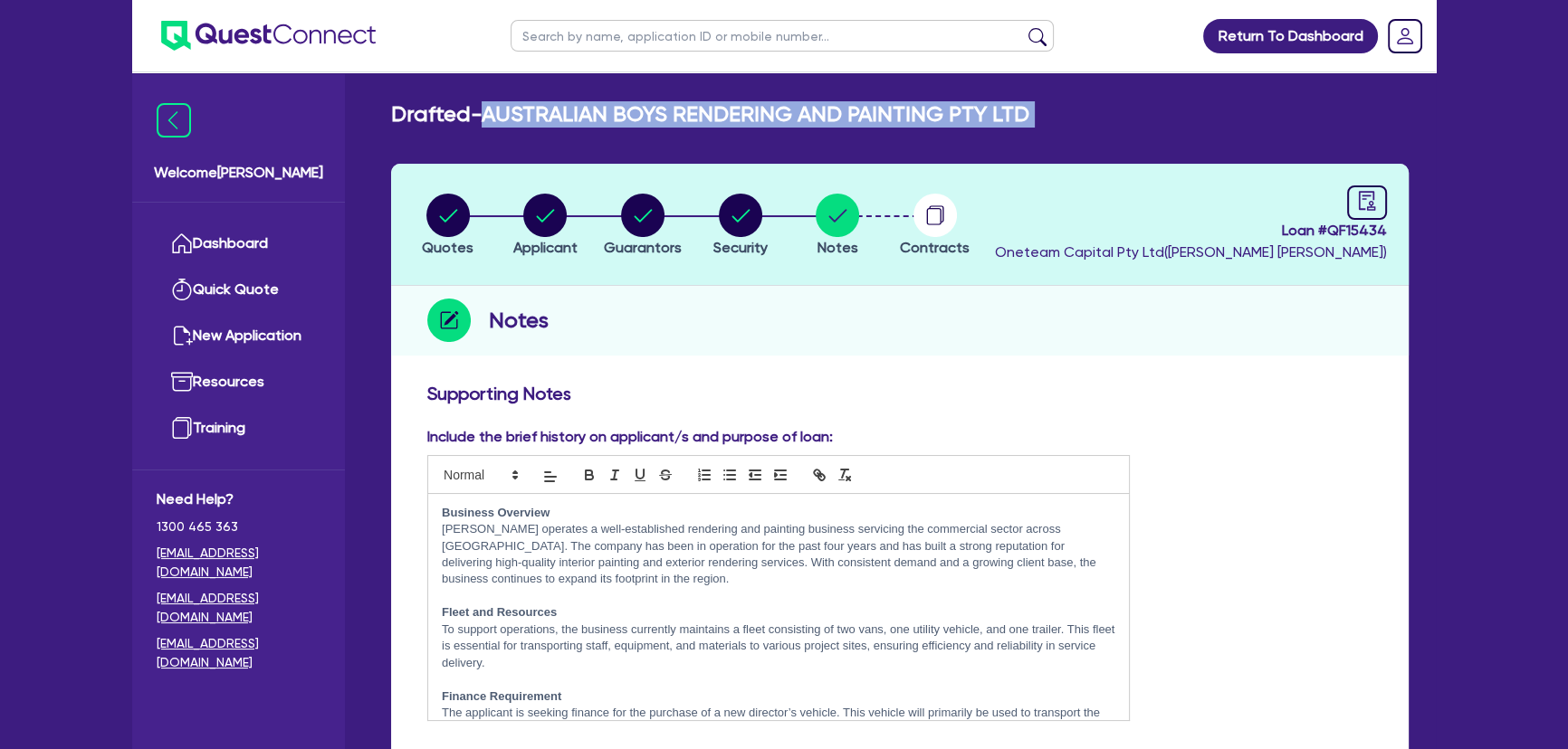
drag, startPoint x: 477, startPoint y: 108, endPoint x: 1181, endPoint y: 144, distance: 704.9
copy div "- AUSTRALIAN BOYS RENDERING AND PAINTING PTY LTD Quotes Applicant Guarantors Se…"
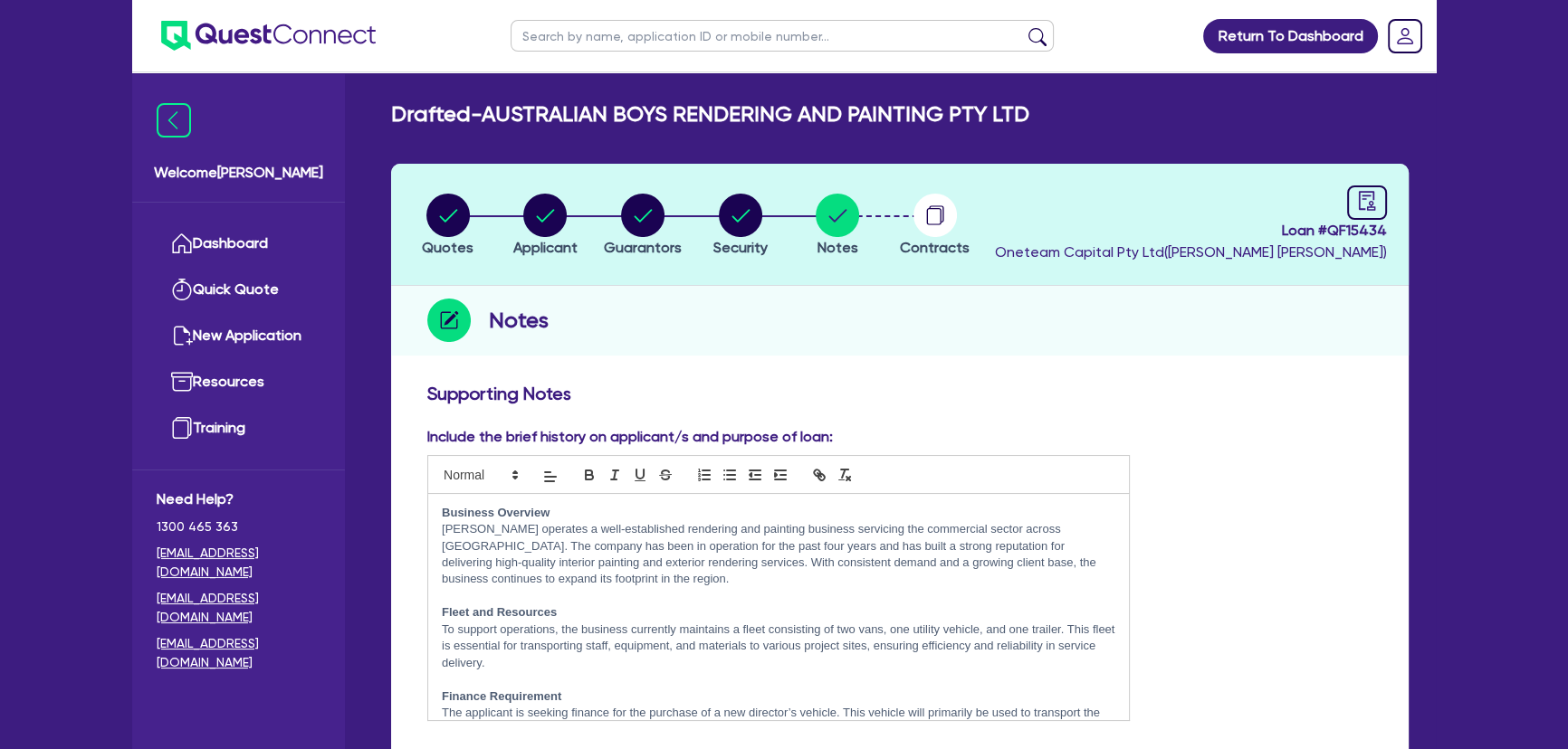
click at [286, 18] on ul at bounding box center [253, 36] width 243 height 72
click at [285, 29] on img at bounding box center [269, 36] width 215 height 30
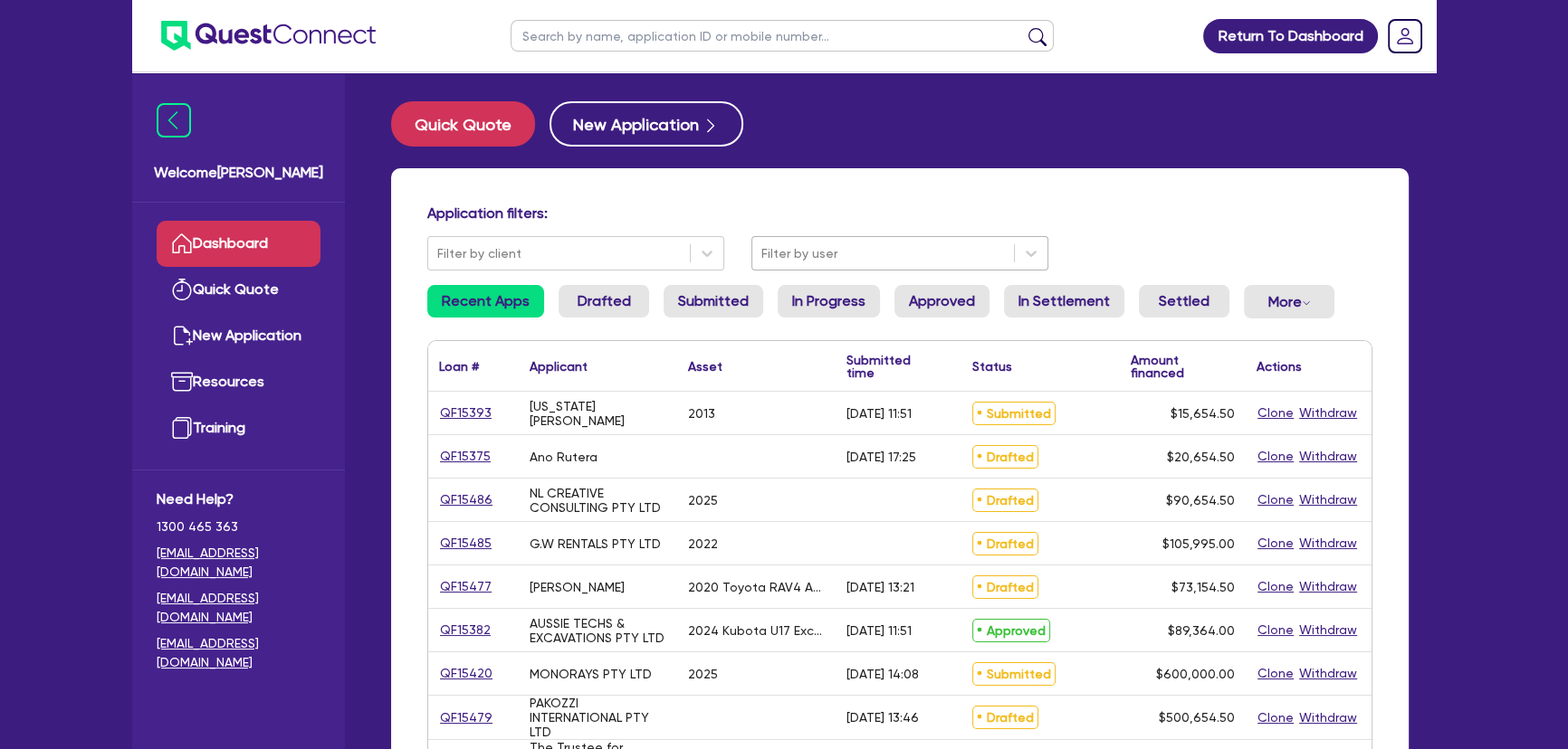
click at [936, 247] on div at bounding box center [883, 253] width 243 height 23
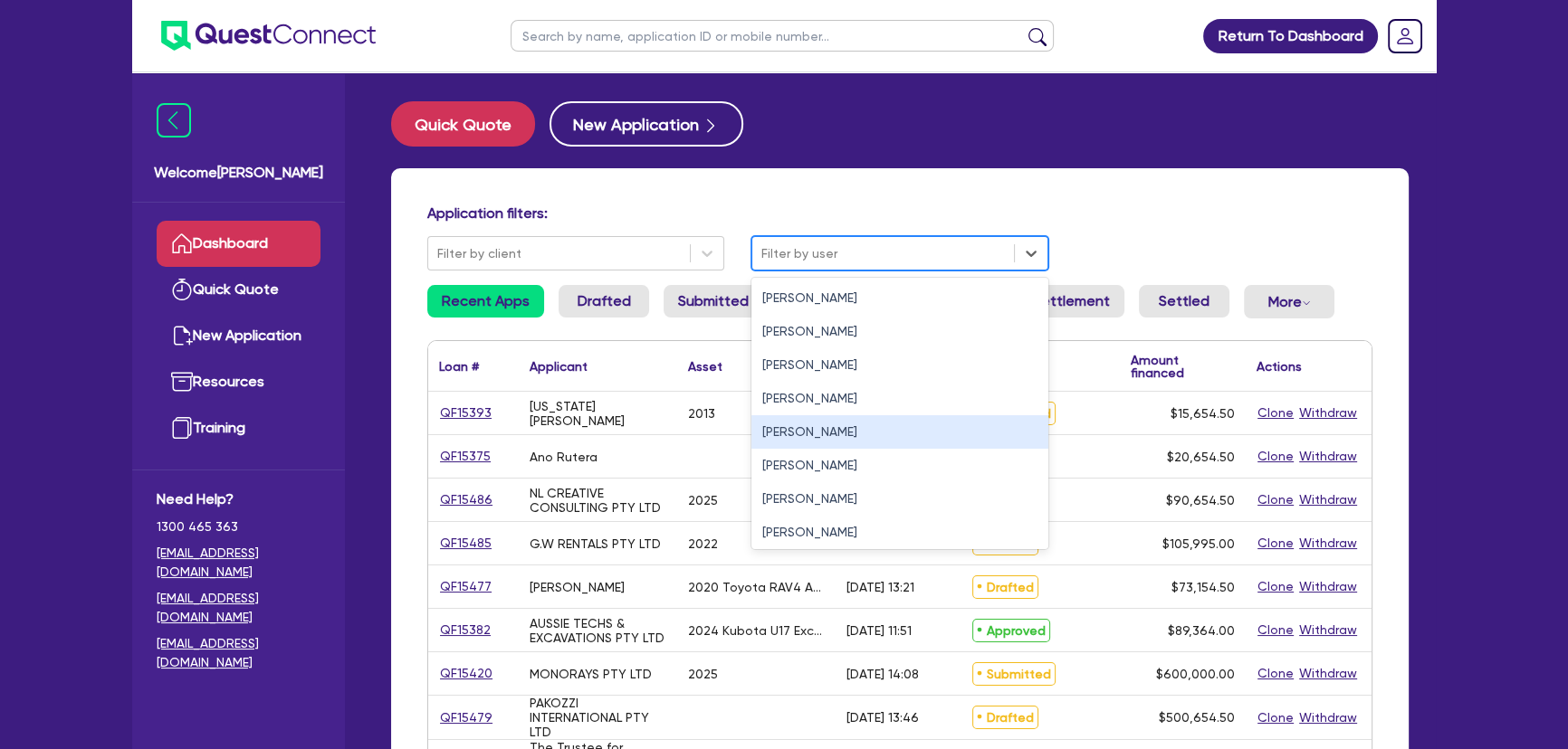
click at [846, 438] on div "[PERSON_NAME]" at bounding box center [899, 432] width 297 height 34
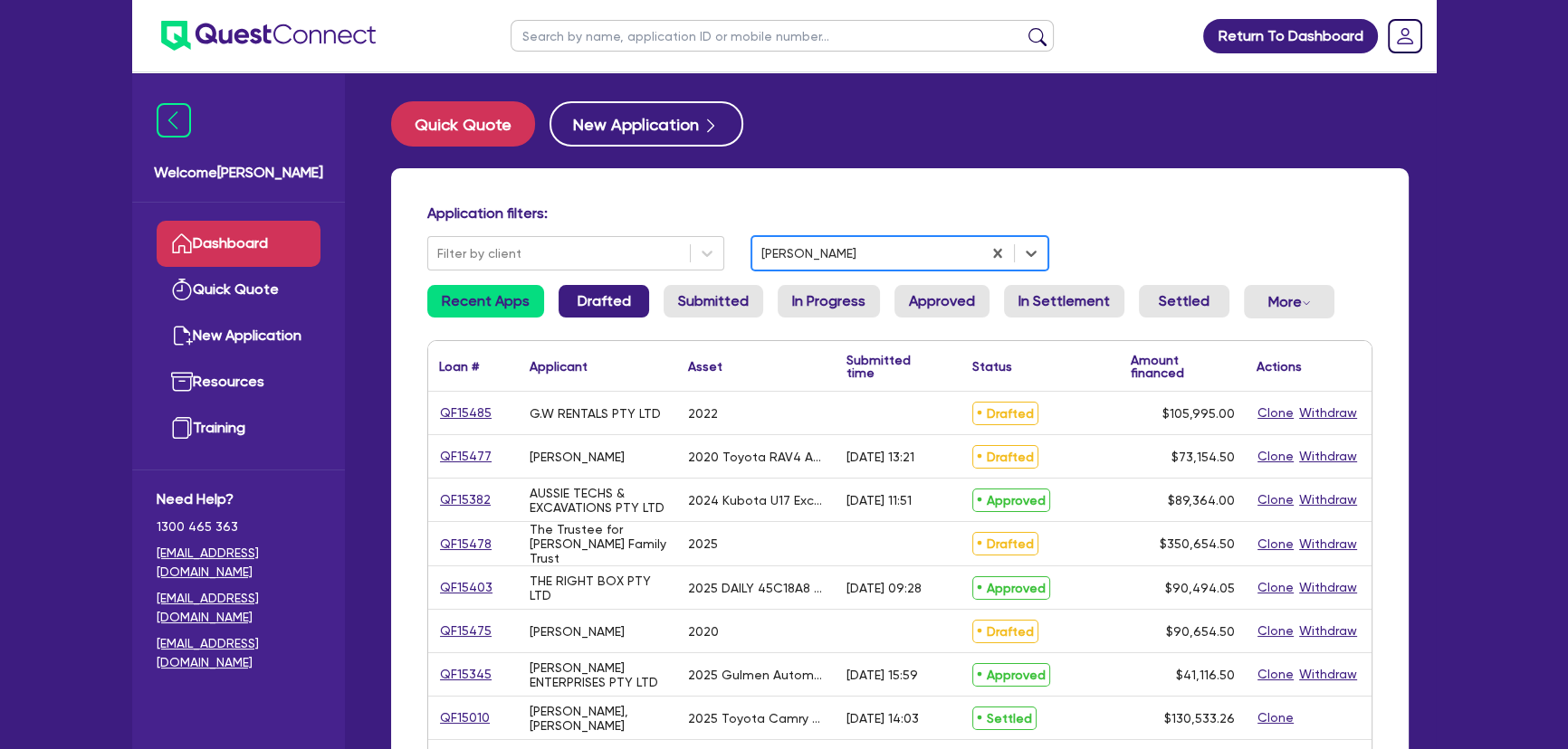
click at [584, 315] on link "Drafted" at bounding box center [604, 301] width 90 height 33
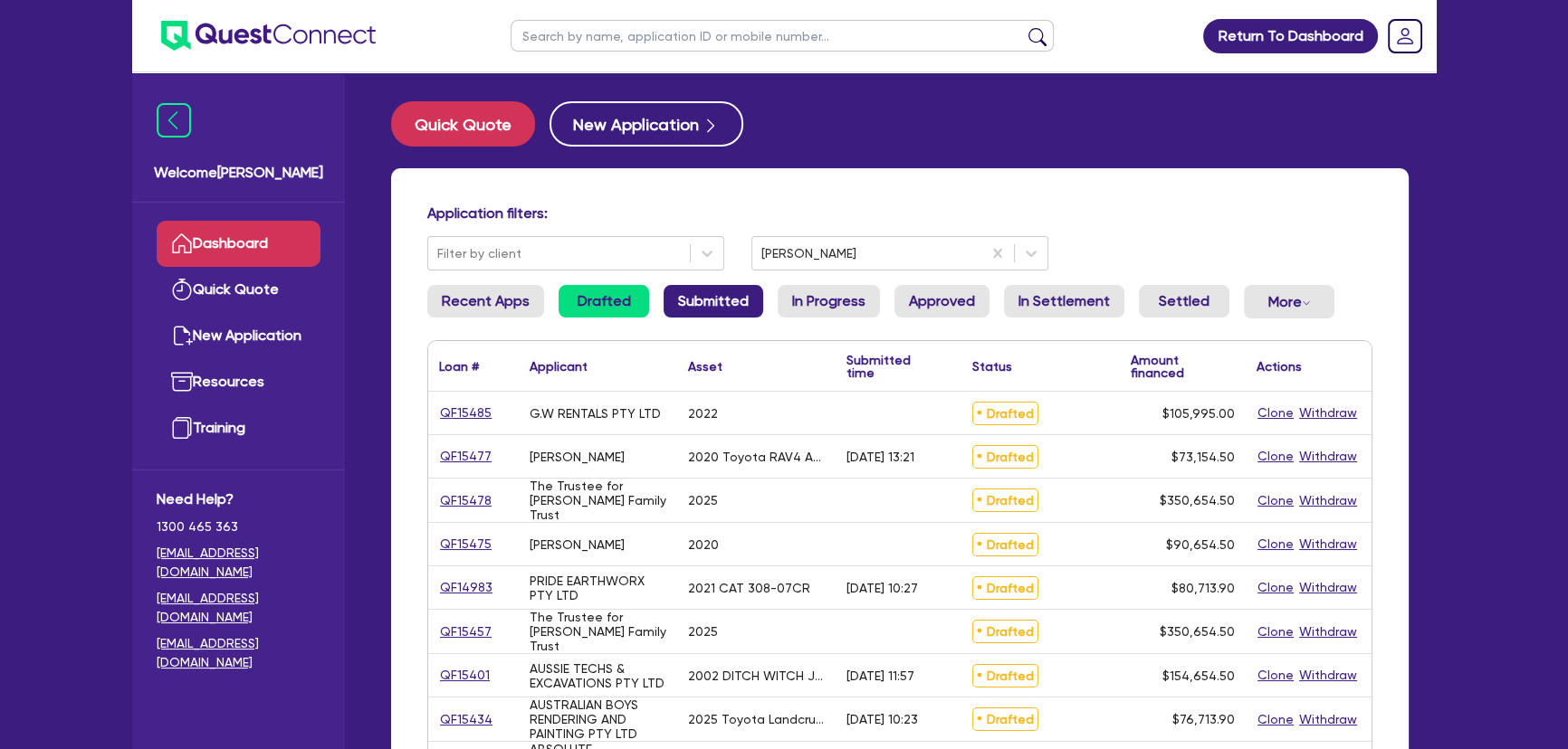
click at [730, 309] on link "Submitted" at bounding box center [713, 301] width 100 height 33
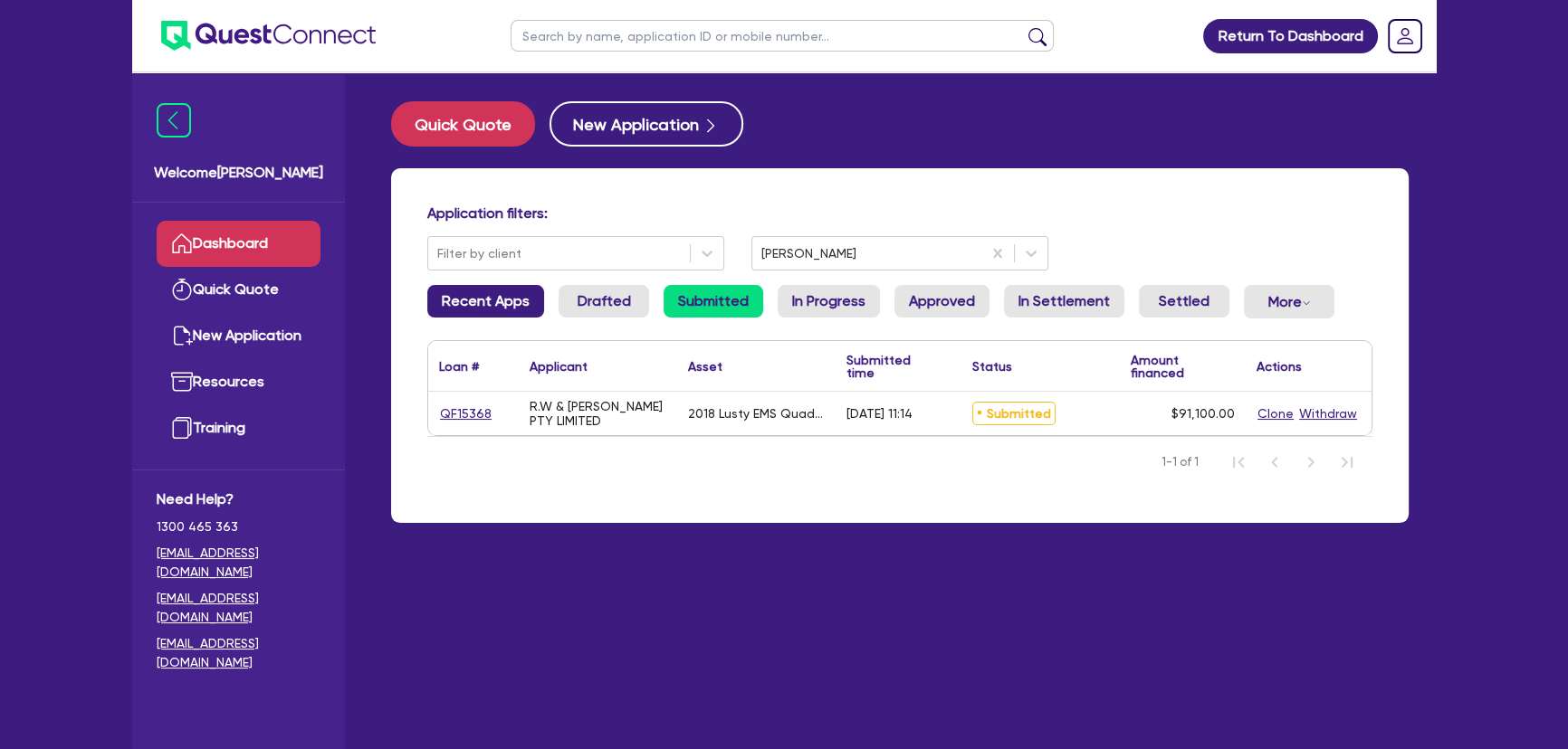
click at [468, 298] on link "Recent Apps" at bounding box center [485, 301] width 117 height 33
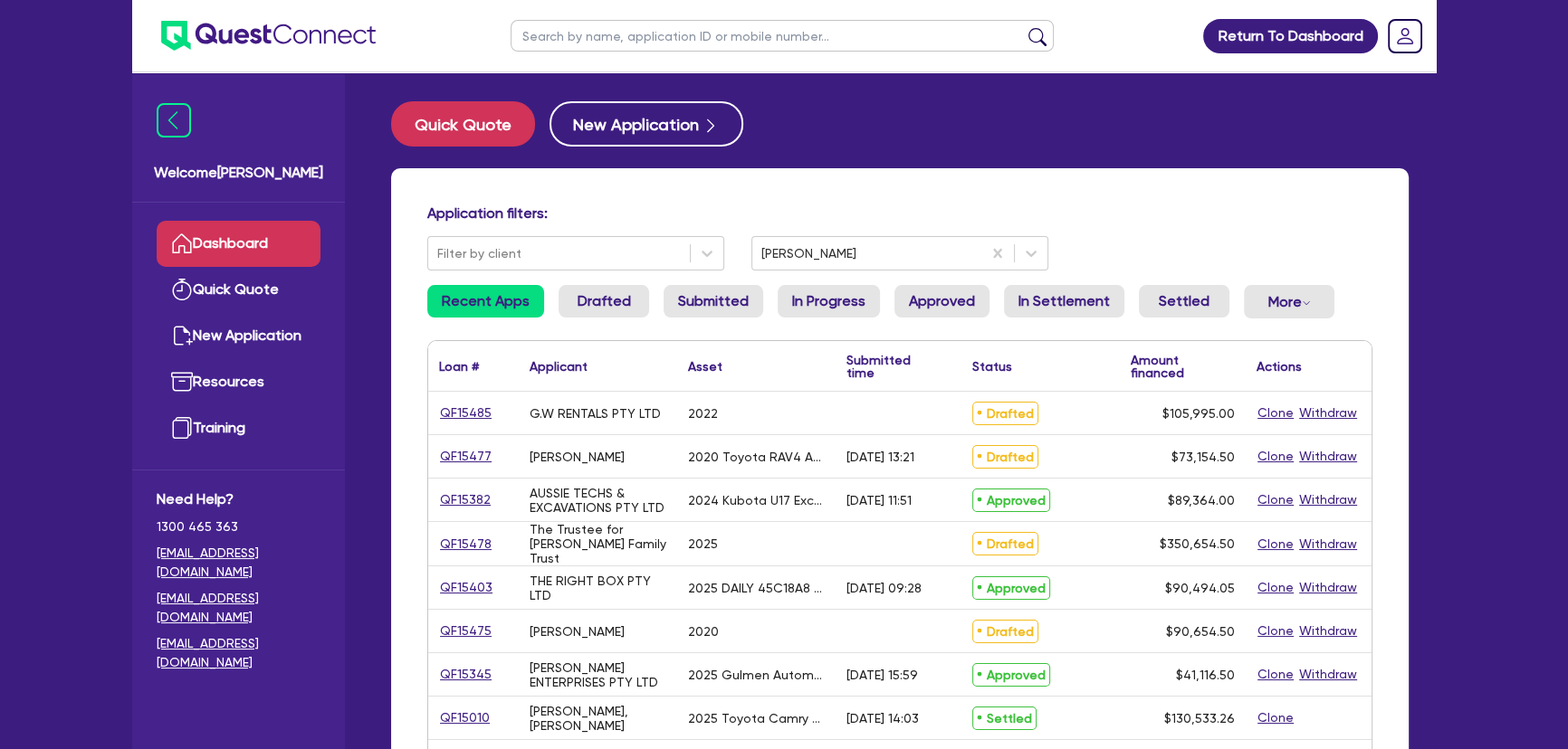
click at [588, 24] on input "text" at bounding box center [782, 36] width 543 height 32
type input "G.W"
click at [1022, 27] on button "submit" at bounding box center [1037, 40] width 29 height 25
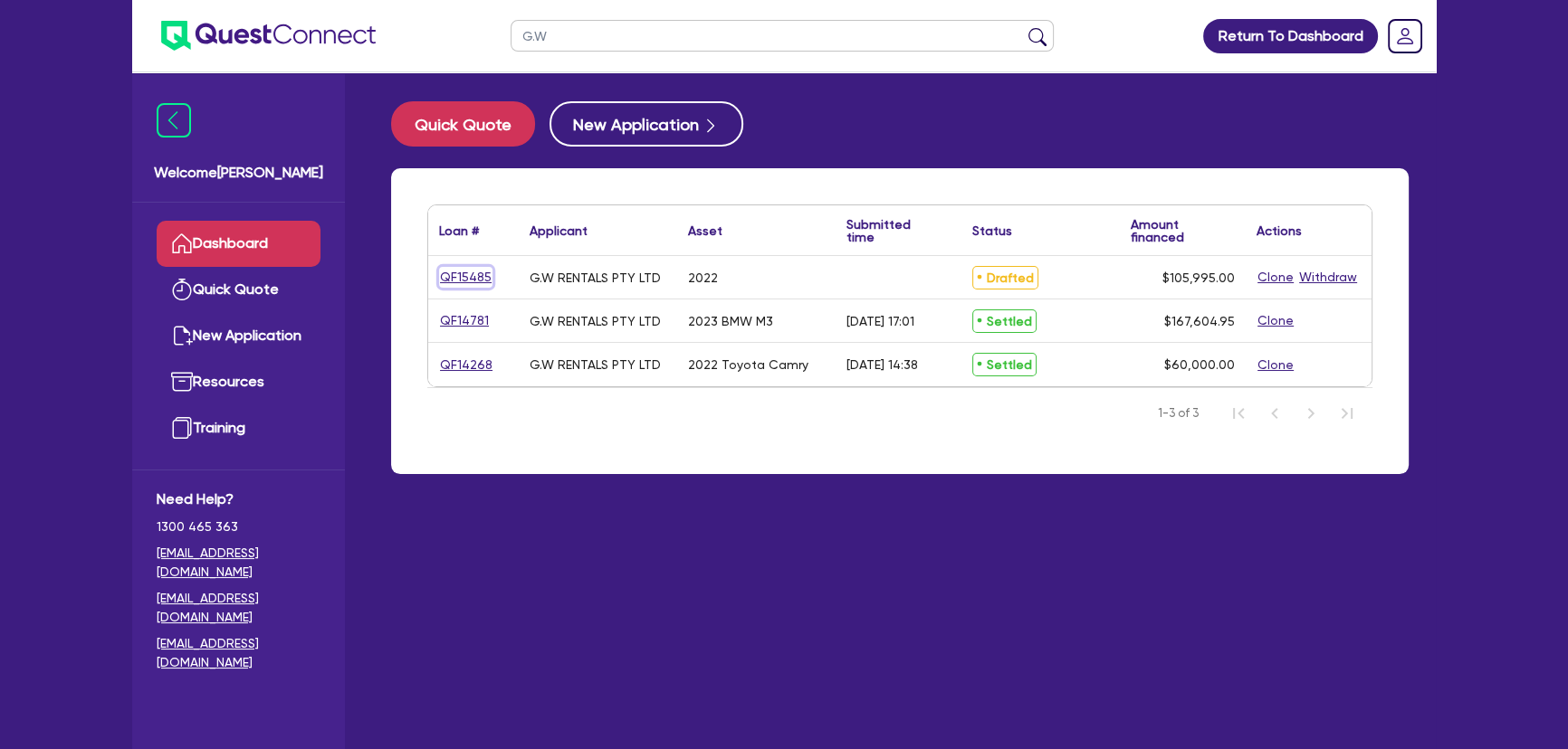
click at [459, 274] on link "QF15485" at bounding box center [466, 277] width 54 height 21
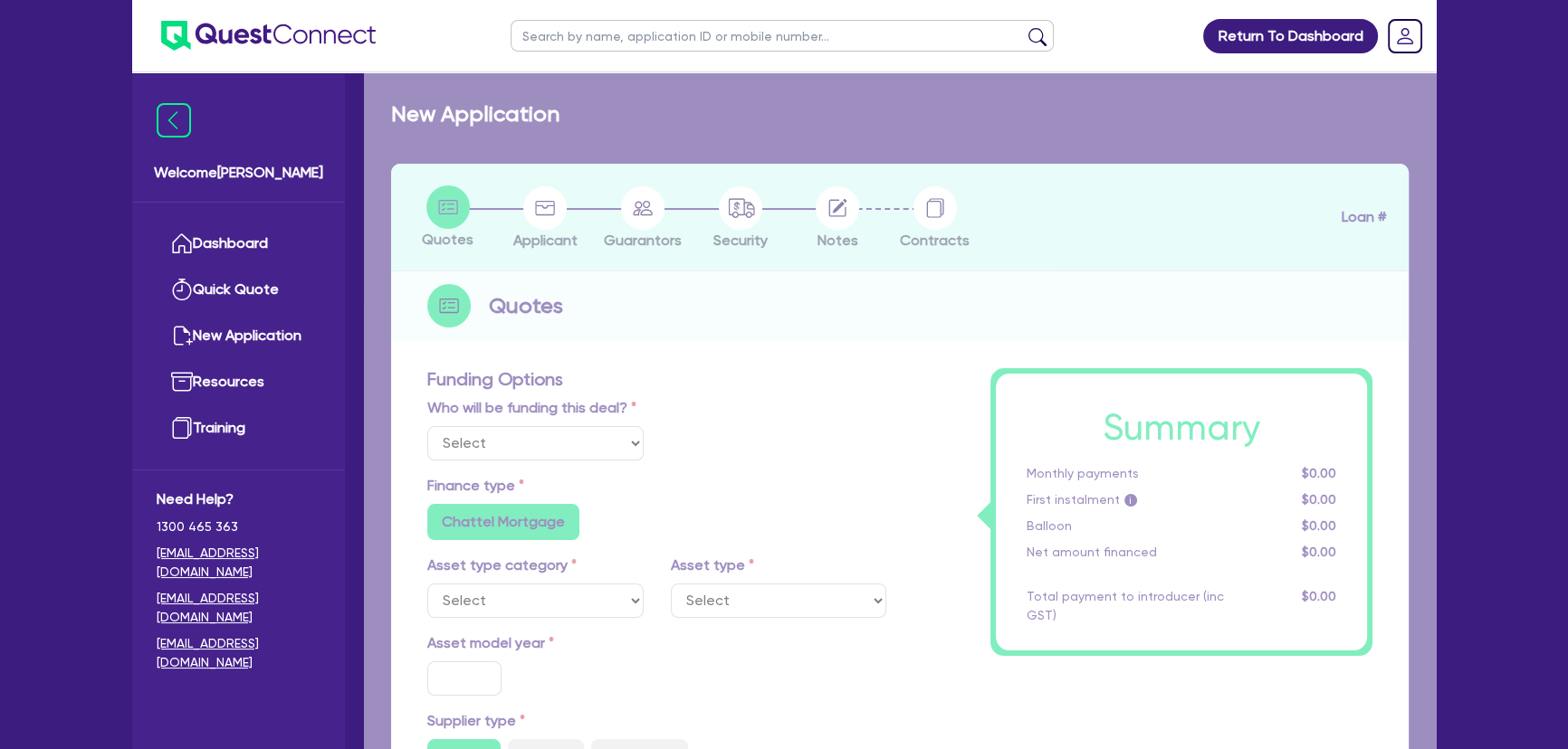
select select "Other"
select select "CARS_AND_LIGHT_TRUCKS"
type input "2022"
type input "105,500"
type input "3"
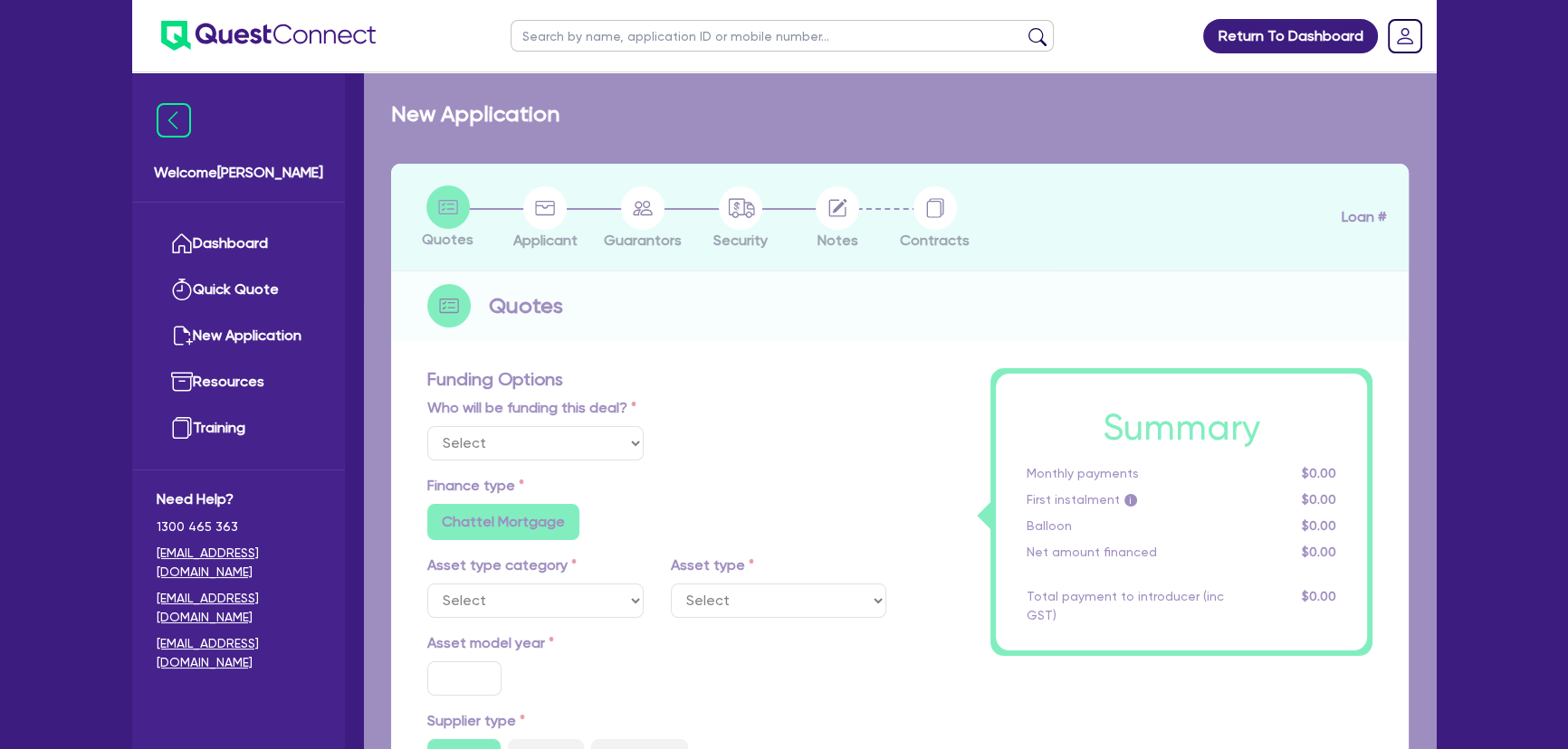
type input "3,179.85"
type input "7"
type input "450"
type input "250"
radio input "true"
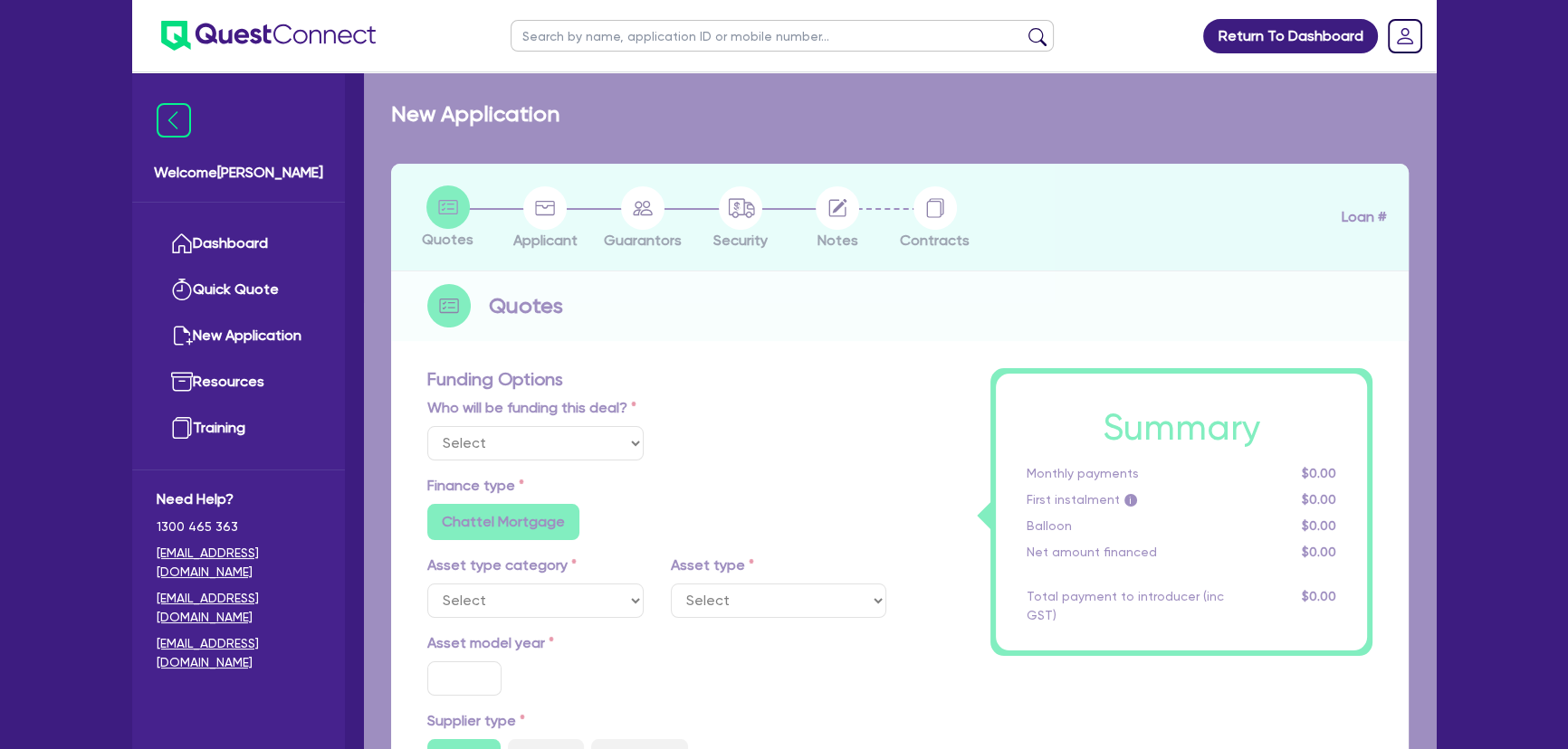
radio input "false"
select select "PASSENGER_VEHICLES"
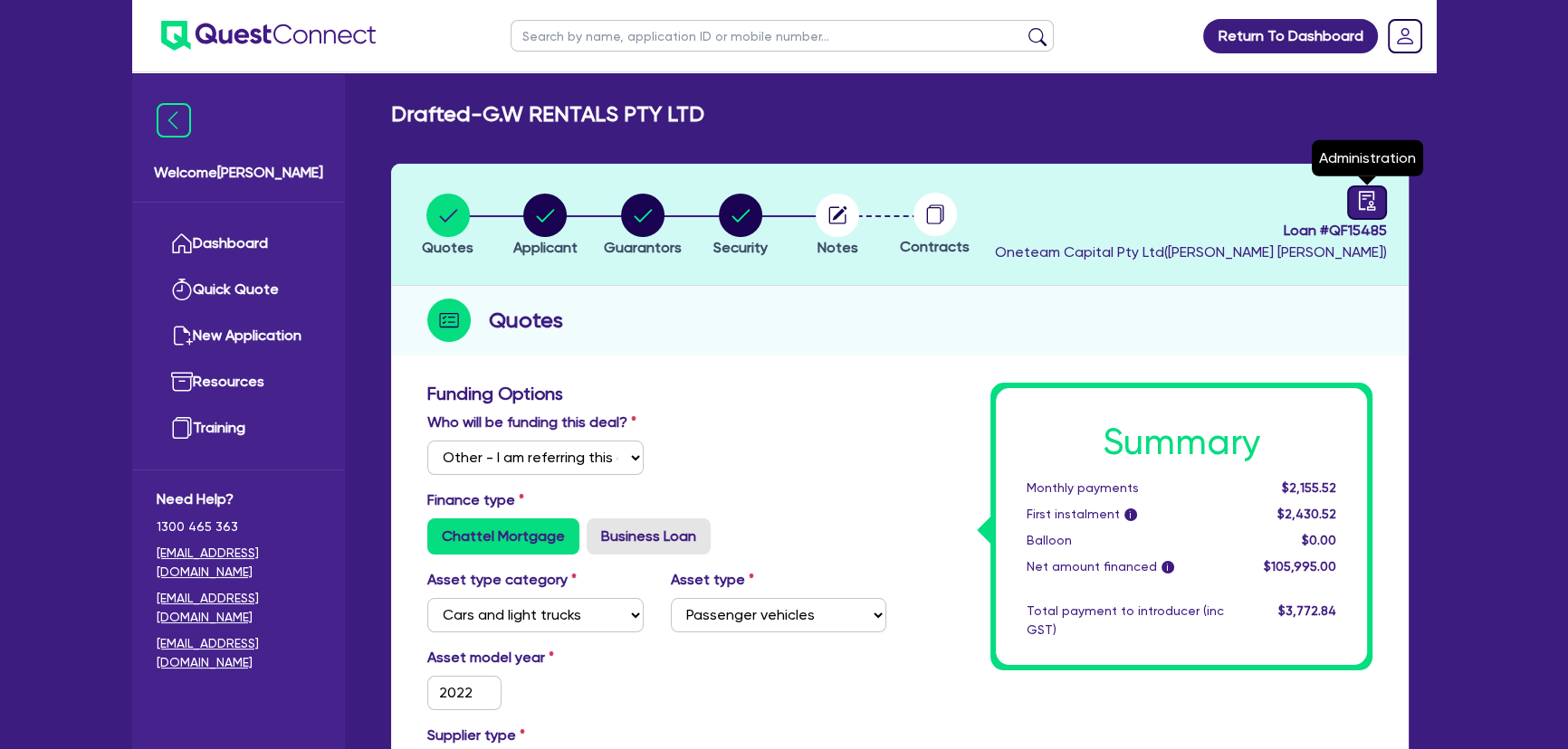
click at [1385, 207] on div at bounding box center [1366, 203] width 40 height 35
select select "DRAFTED_NEW"
select select "Other"
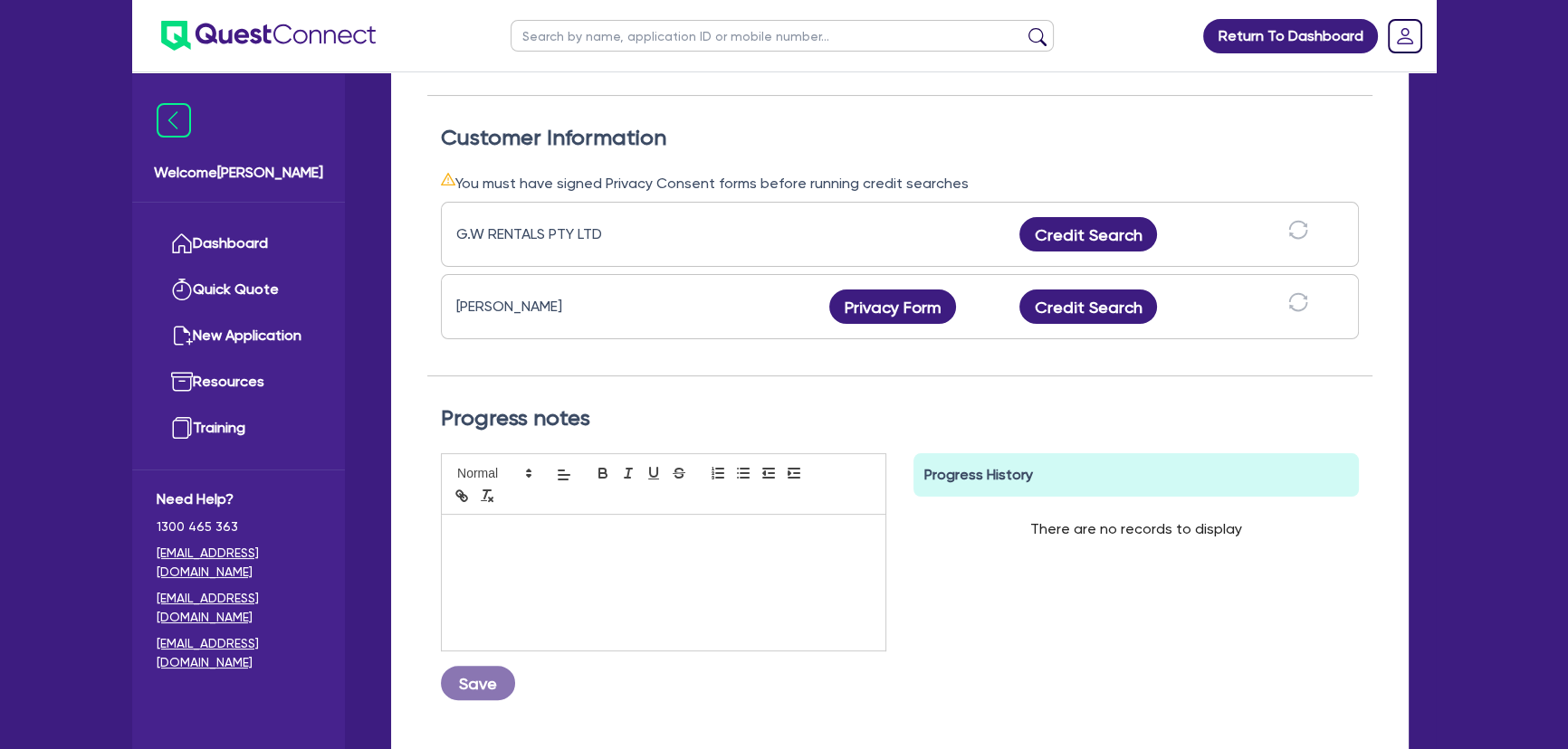
scroll to position [493, 0]
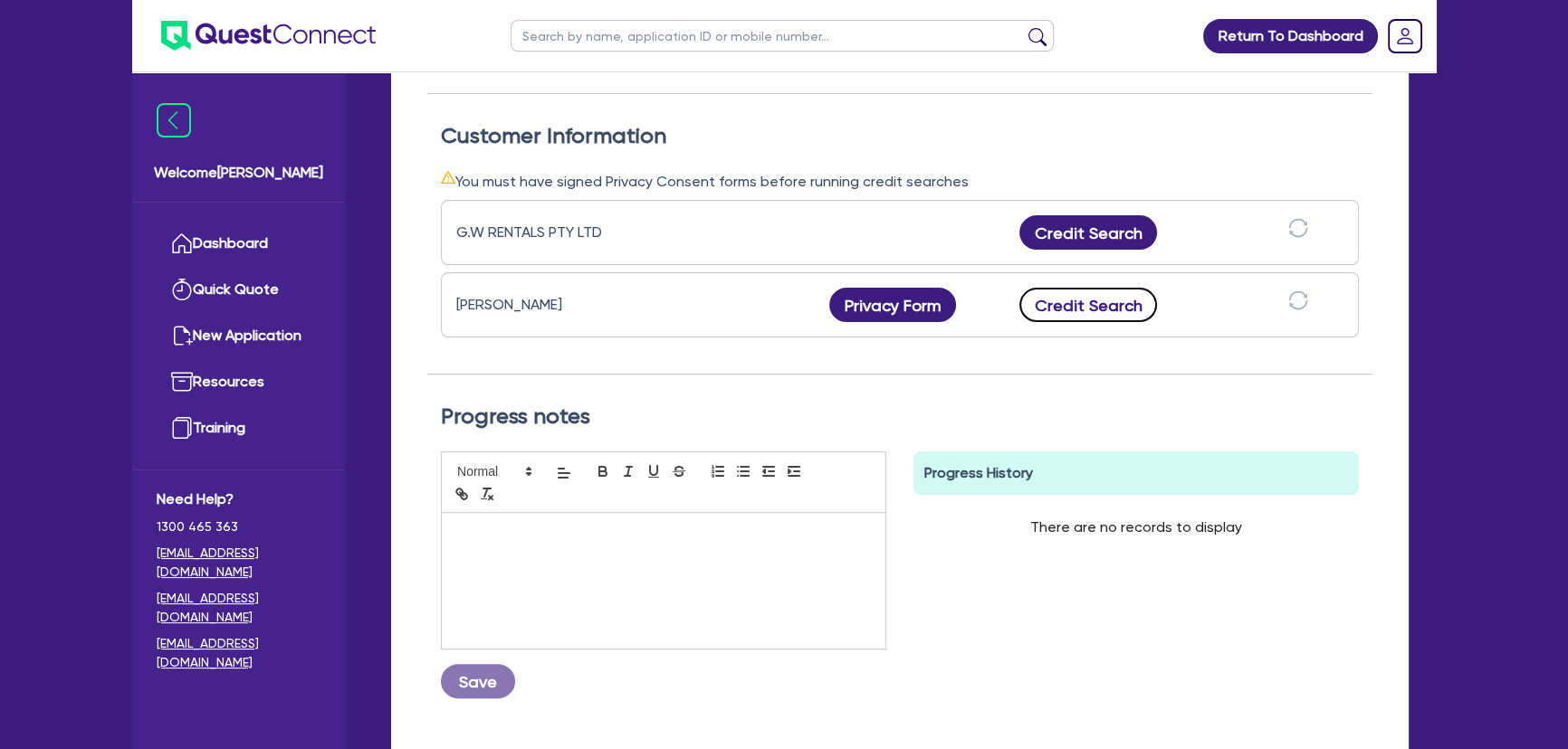
click at [1113, 306] on button "Credit Search" at bounding box center [1088, 304] width 138 height 35
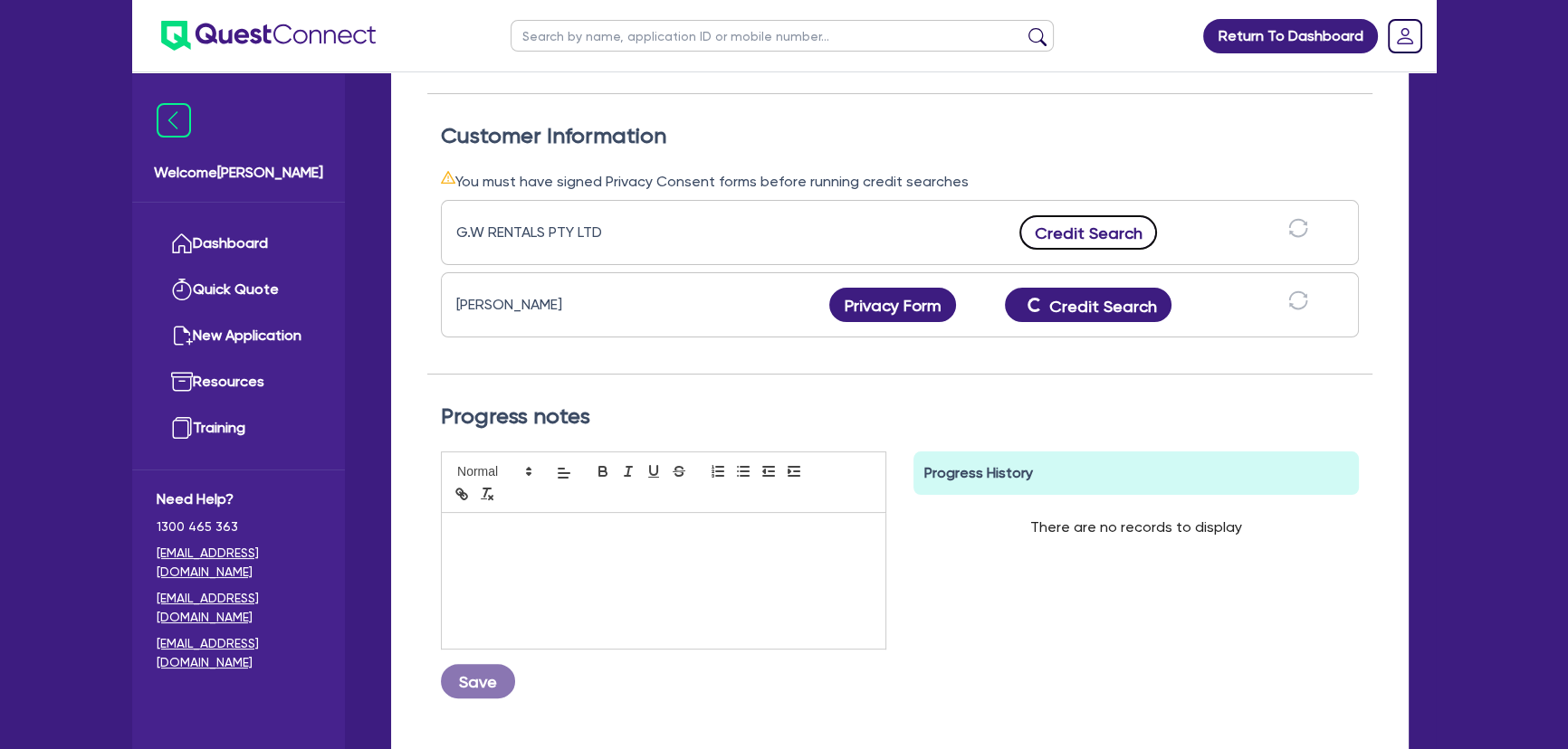
click at [1100, 236] on button "Credit Search" at bounding box center [1088, 233] width 138 height 35
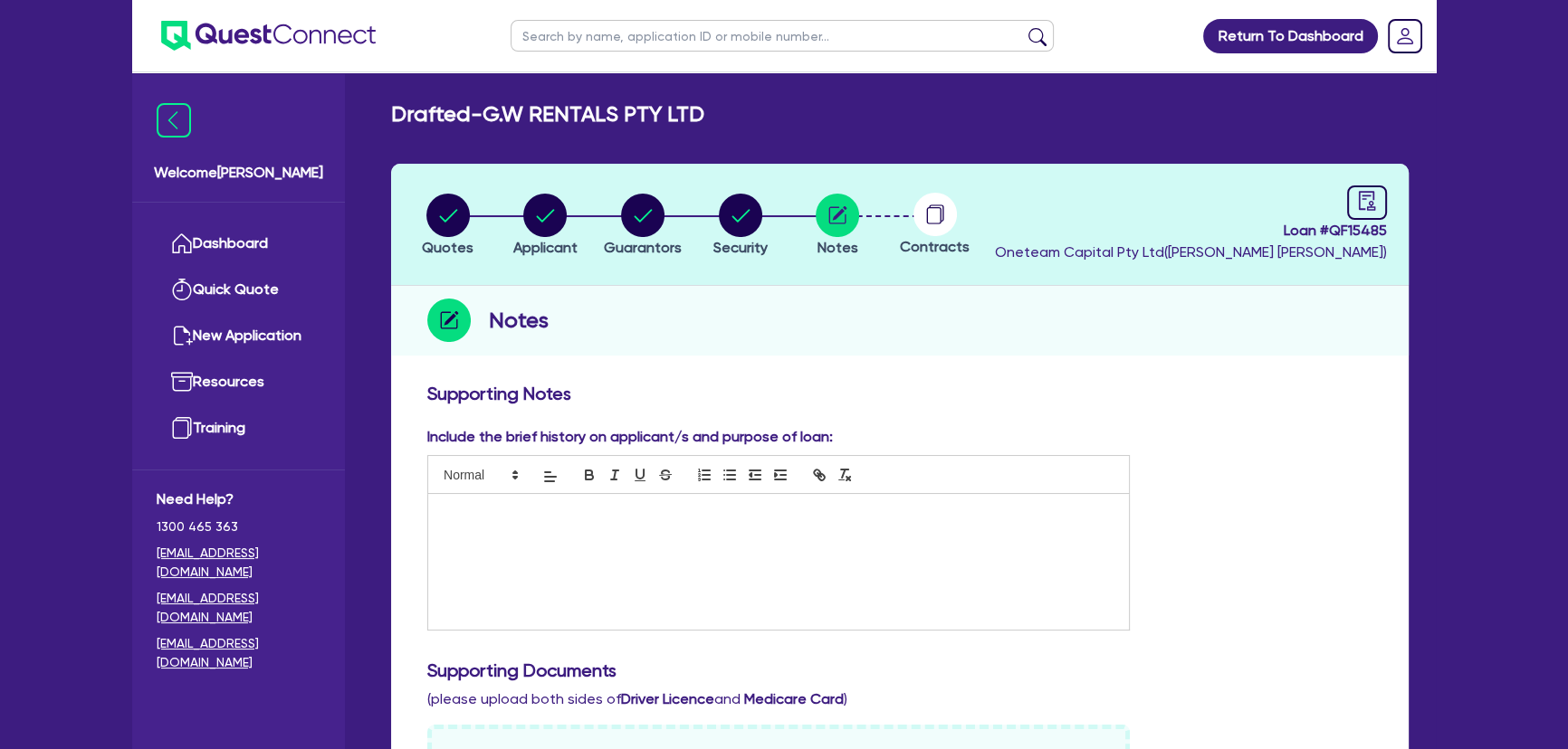
click at [218, 30] on img at bounding box center [269, 36] width 215 height 30
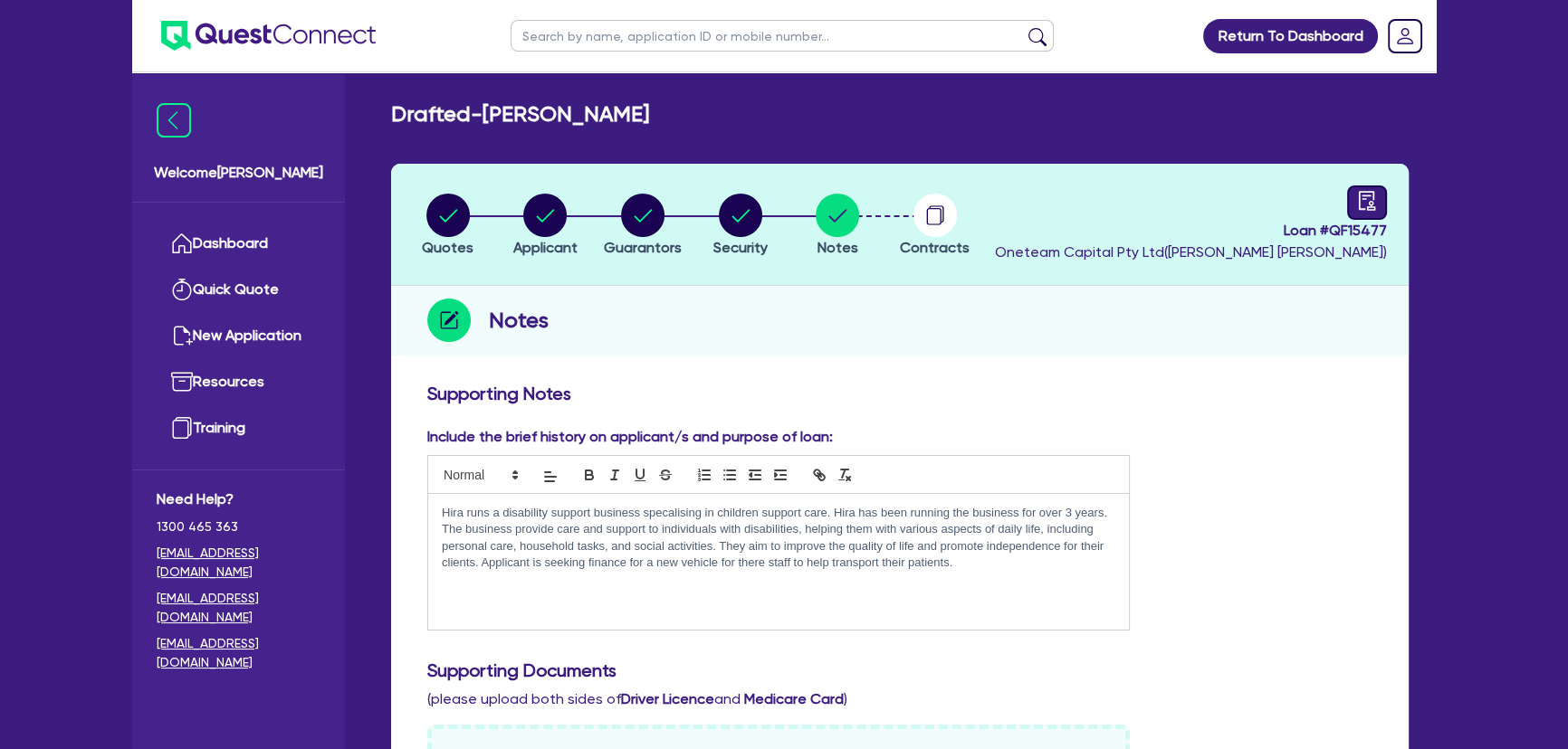
click at [1366, 211] on div at bounding box center [1366, 203] width 40 height 35
select select "DRAFTED_AMENDED"
select select "Other"
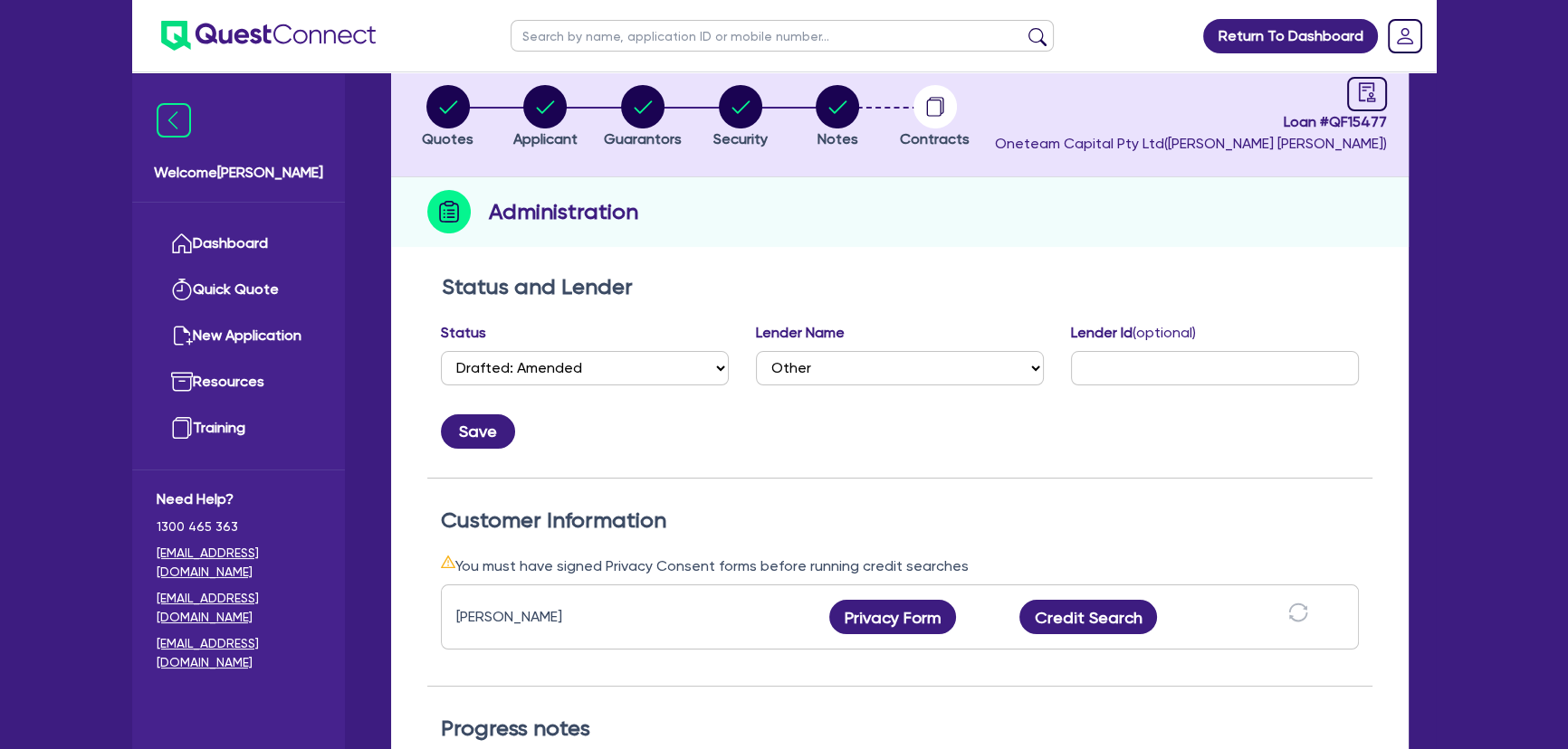
scroll to position [329, 0]
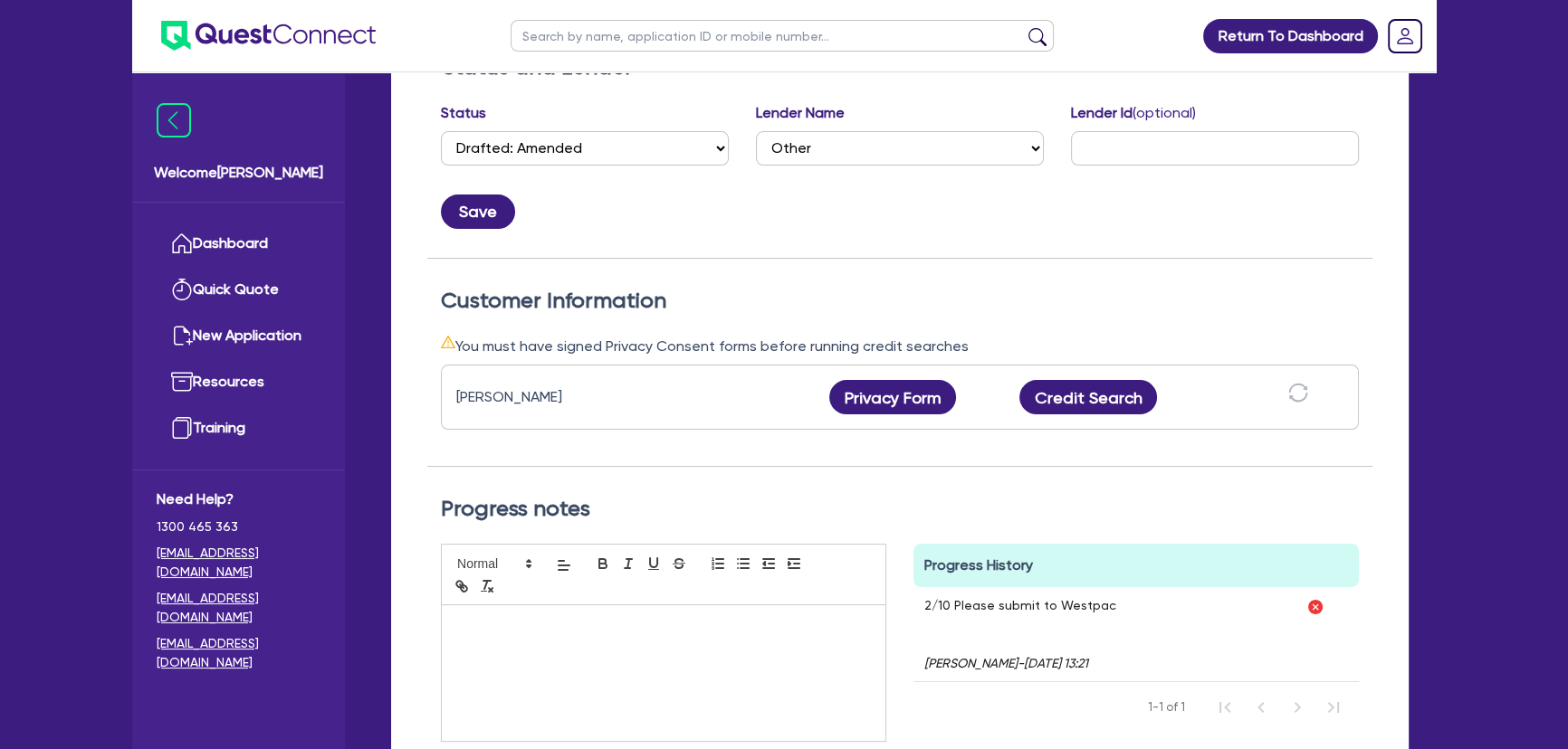
click at [1039, 422] on div "Hira Irfan Privacy Form Privacy form logs Close Send new privacy form? You have…" at bounding box center [900, 397] width 918 height 65
click at [1045, 406] on button "Credit Search" at bounding box center [1088, 397] width 138 height 35
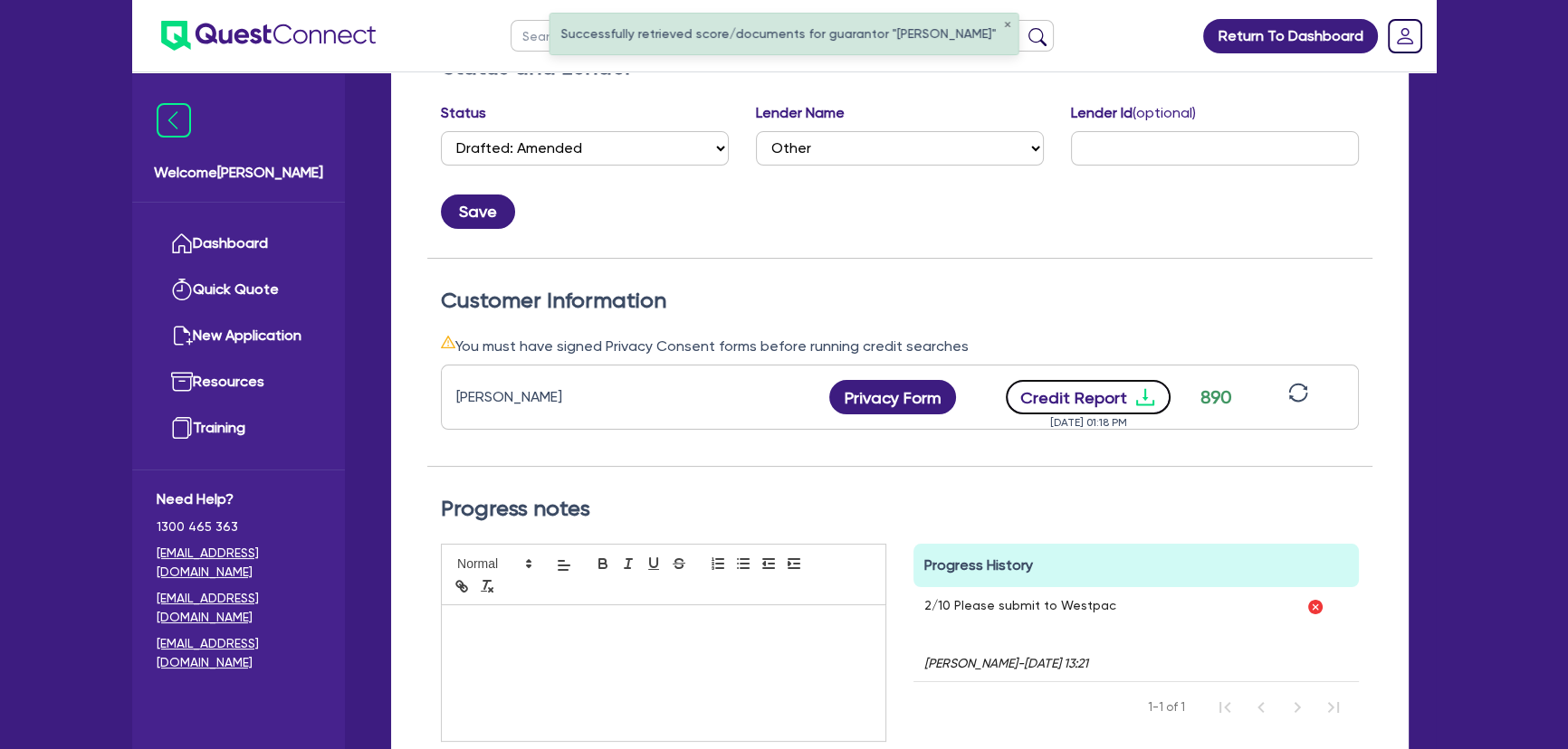
click at [1144, 393] on icon "download" at bounding box center [1145, 397] width 22 height 22
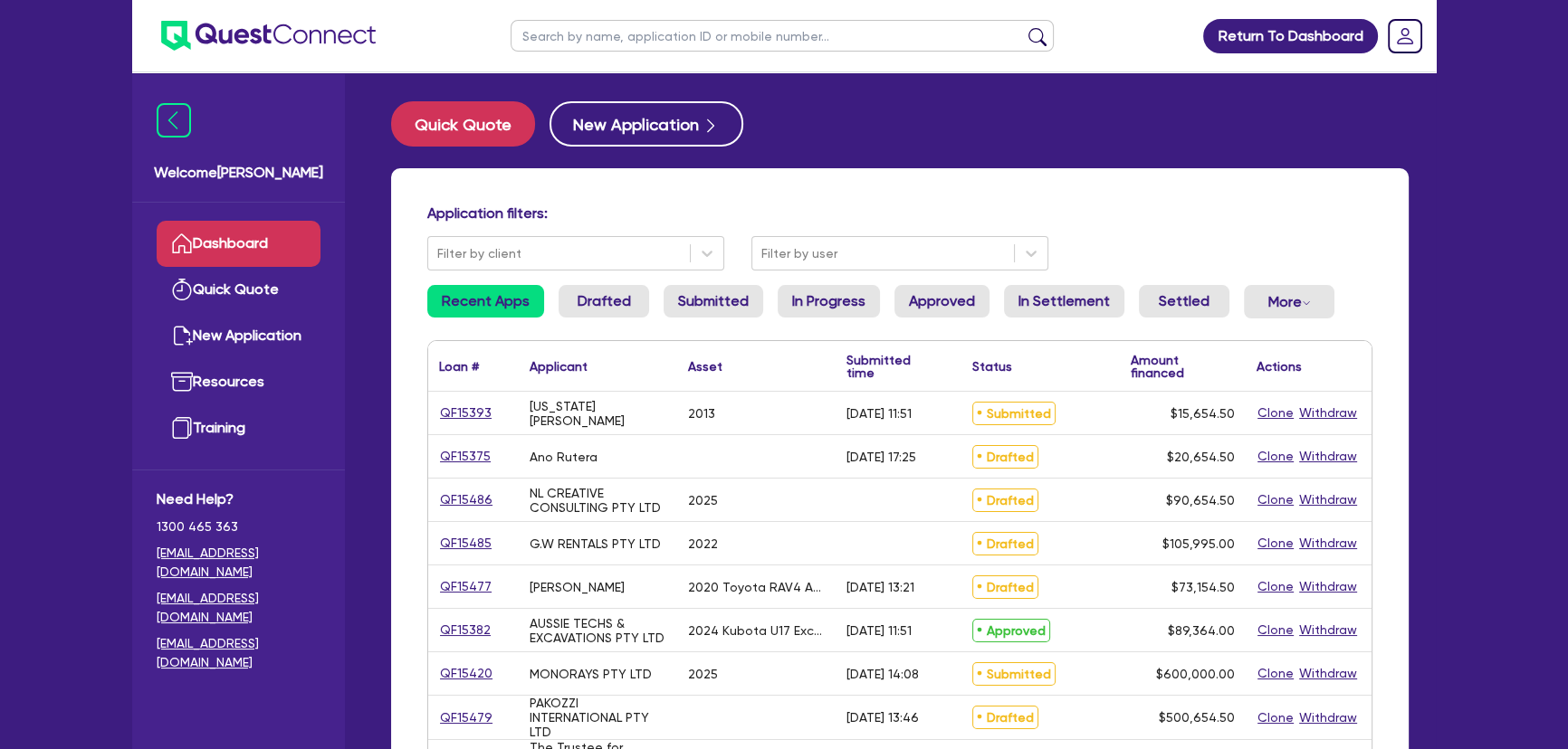
click at [727, 45] on input "text" at bounding box center [782, 36] width 543 height 32
type input "G.W rentals"
click at [1022, 27] on button "submit" at bounding box center [1037, 40] width 29 height 25
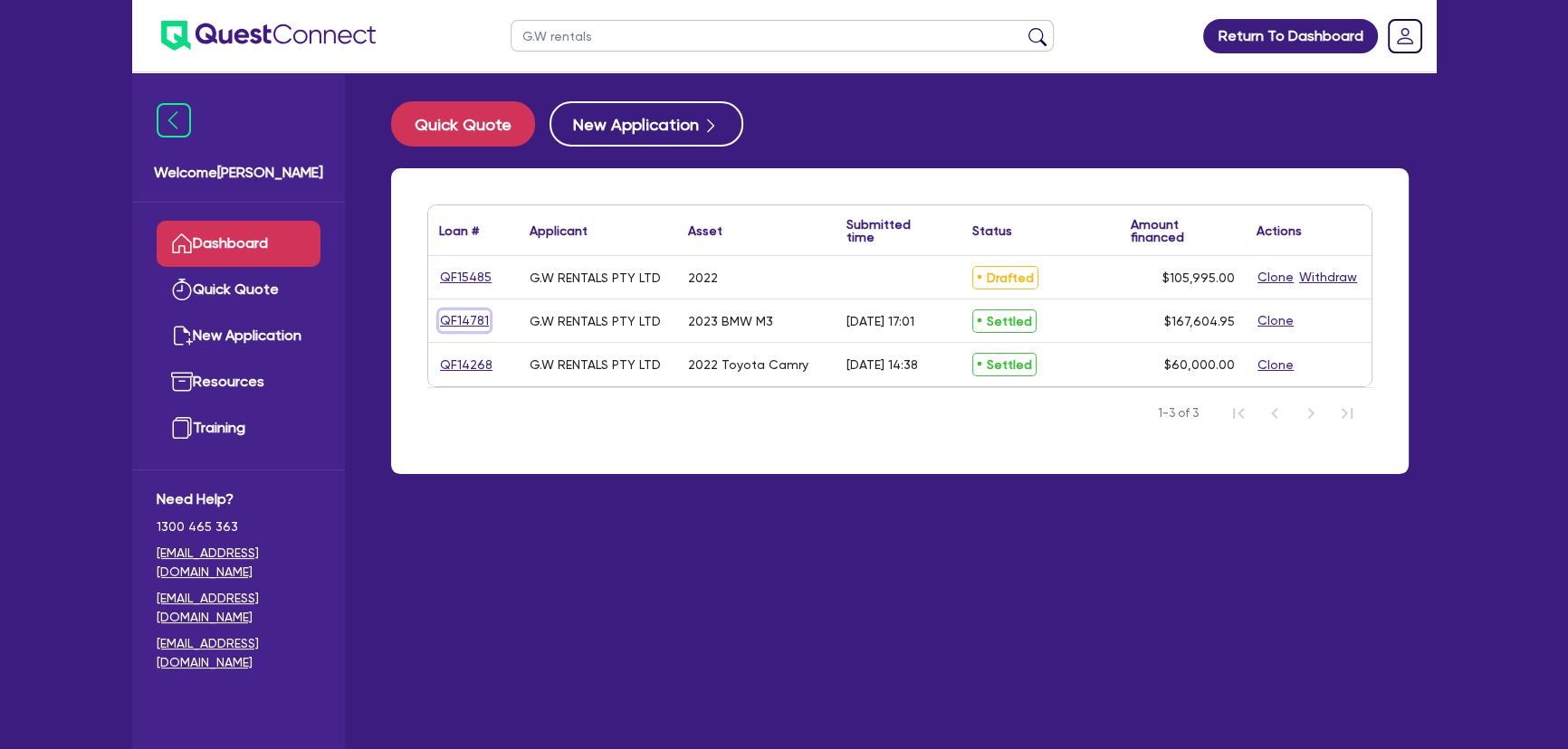
click at [470, 318] on link "QF14781" at bounding box center [465, 320] width 51 height 21
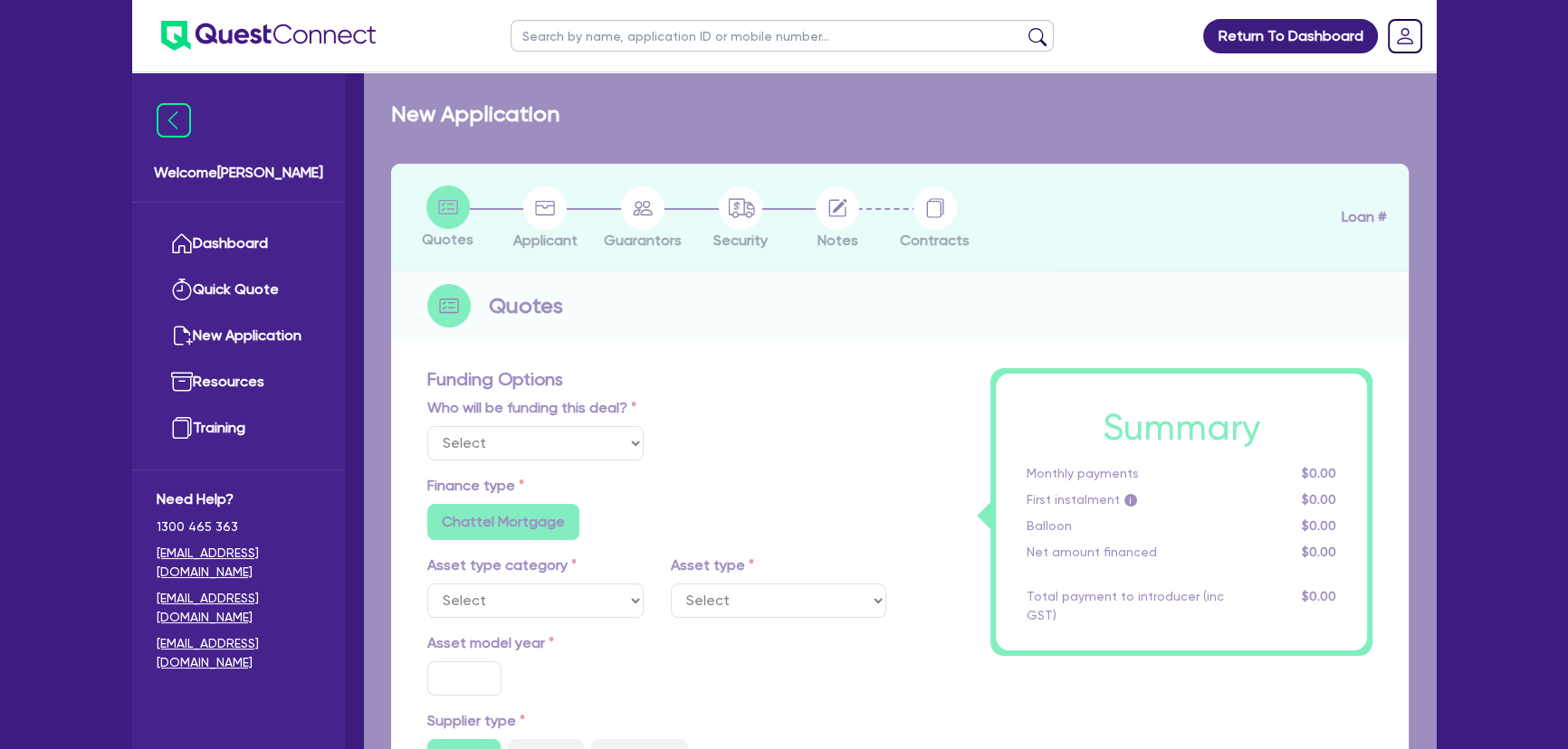
select select "Other"
select select "CARS_AND_LIGHT_TRUCKS"
type input "2023"
radio input "true"
type input "167,000"
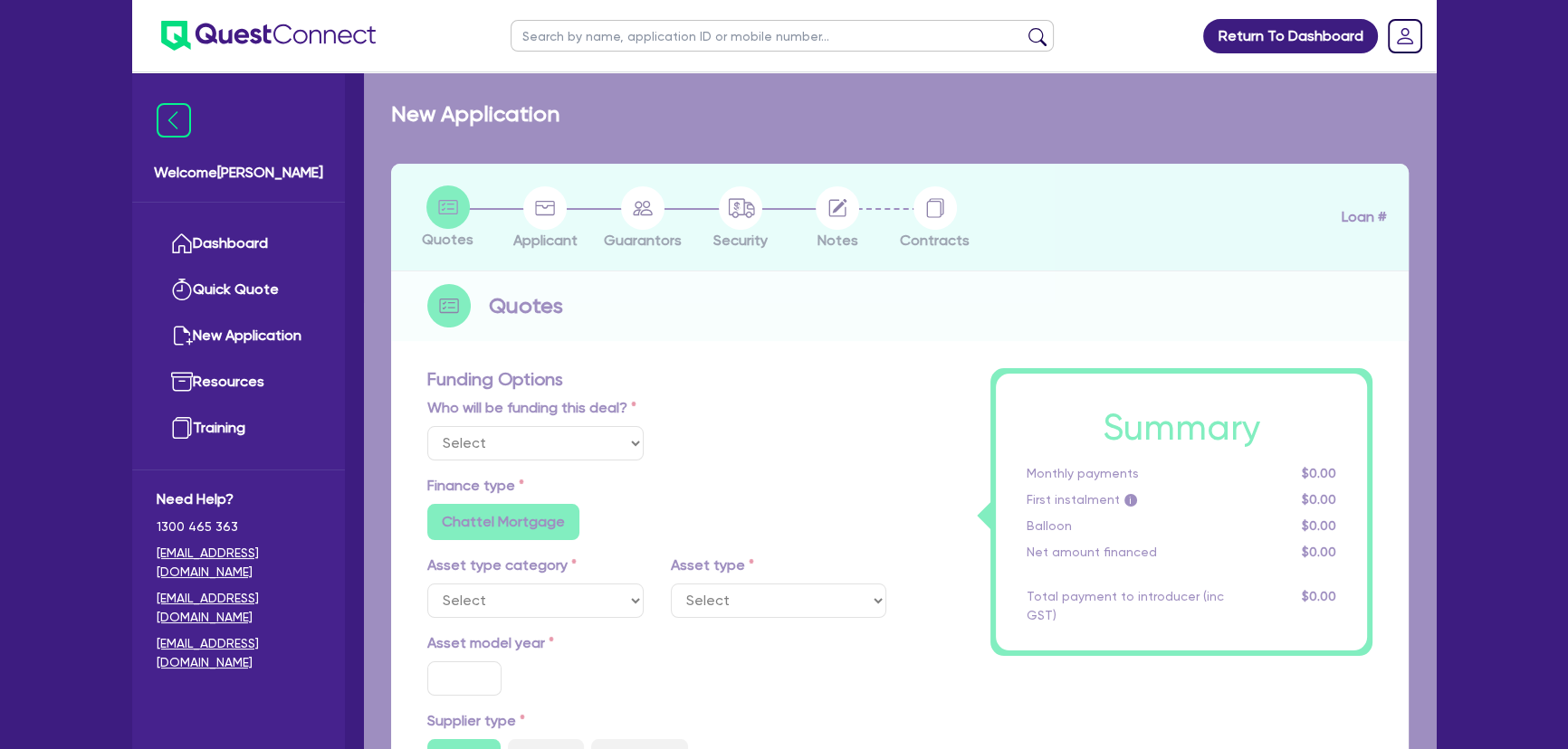
type input "2.51"
type input "4,215"
type input "7.91"
type input "549.95"
radio input "true"
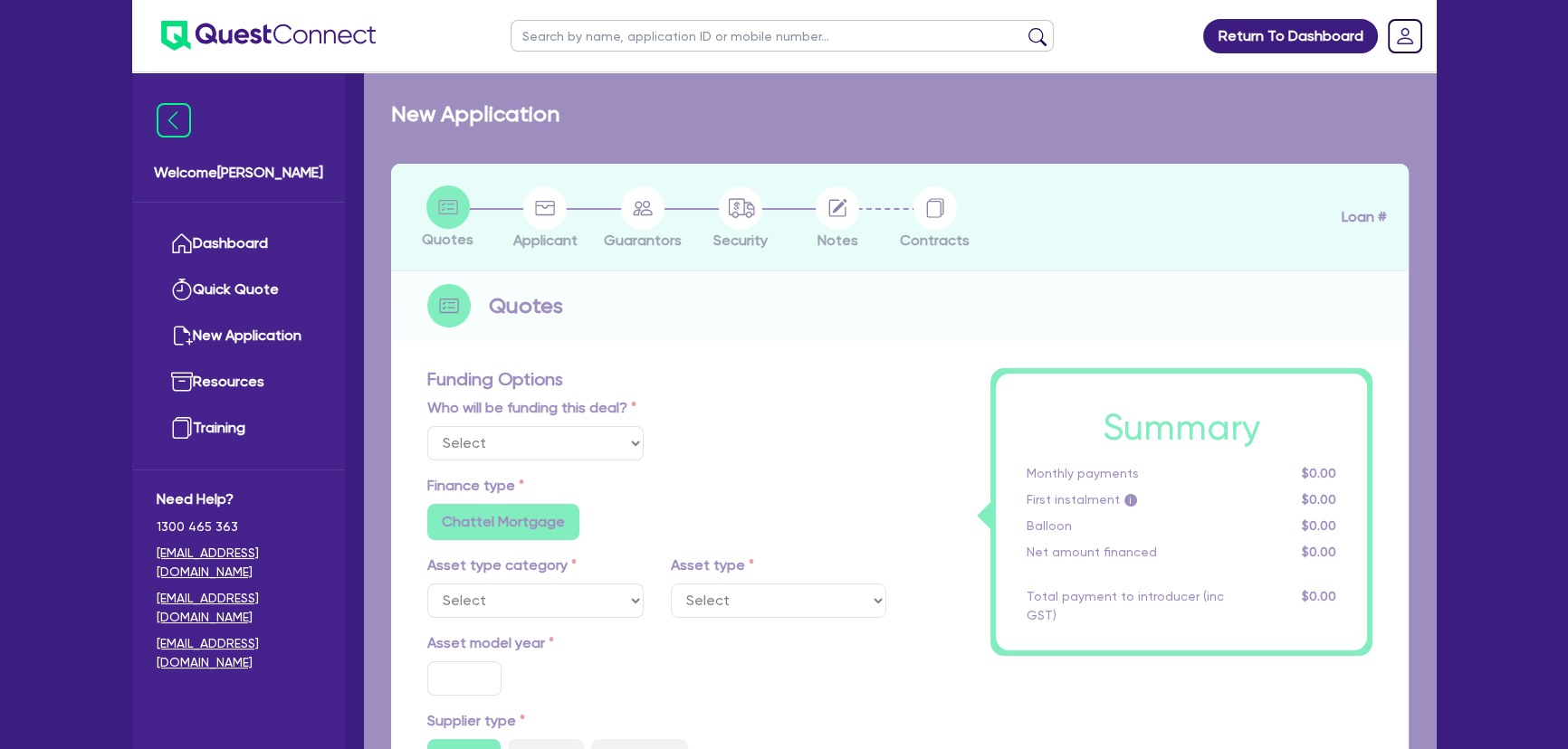
radio input "false"
select select "PASSENGER_VEHICLES"
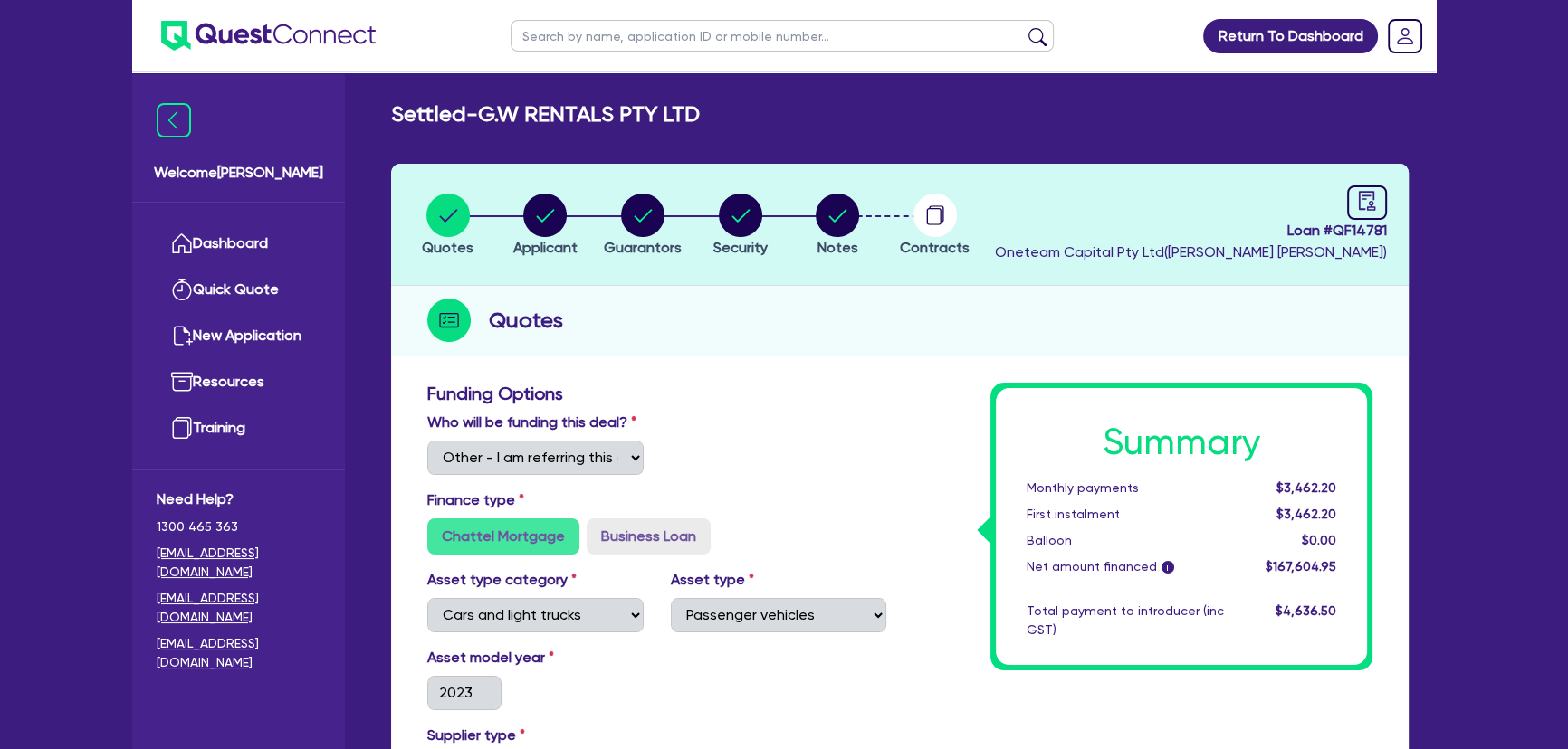
click at [583, 32] on input "text" at bounding box center [782, 36] width 543 height 32
drag, startPoint x: 478, startPoint y: 109, endPoint x: 798, endPoint y: 117, distance: 320.1
click at [798, 117] on div "Settled - G.W RENTALS PTY LTD" at bounding box center [900, 115] width 1044 height 26
copy h2 "G.W RENTALS PTY LTD"
click at [702, 30] on input "text" at bounding box center [782, 36] width 543 height 32
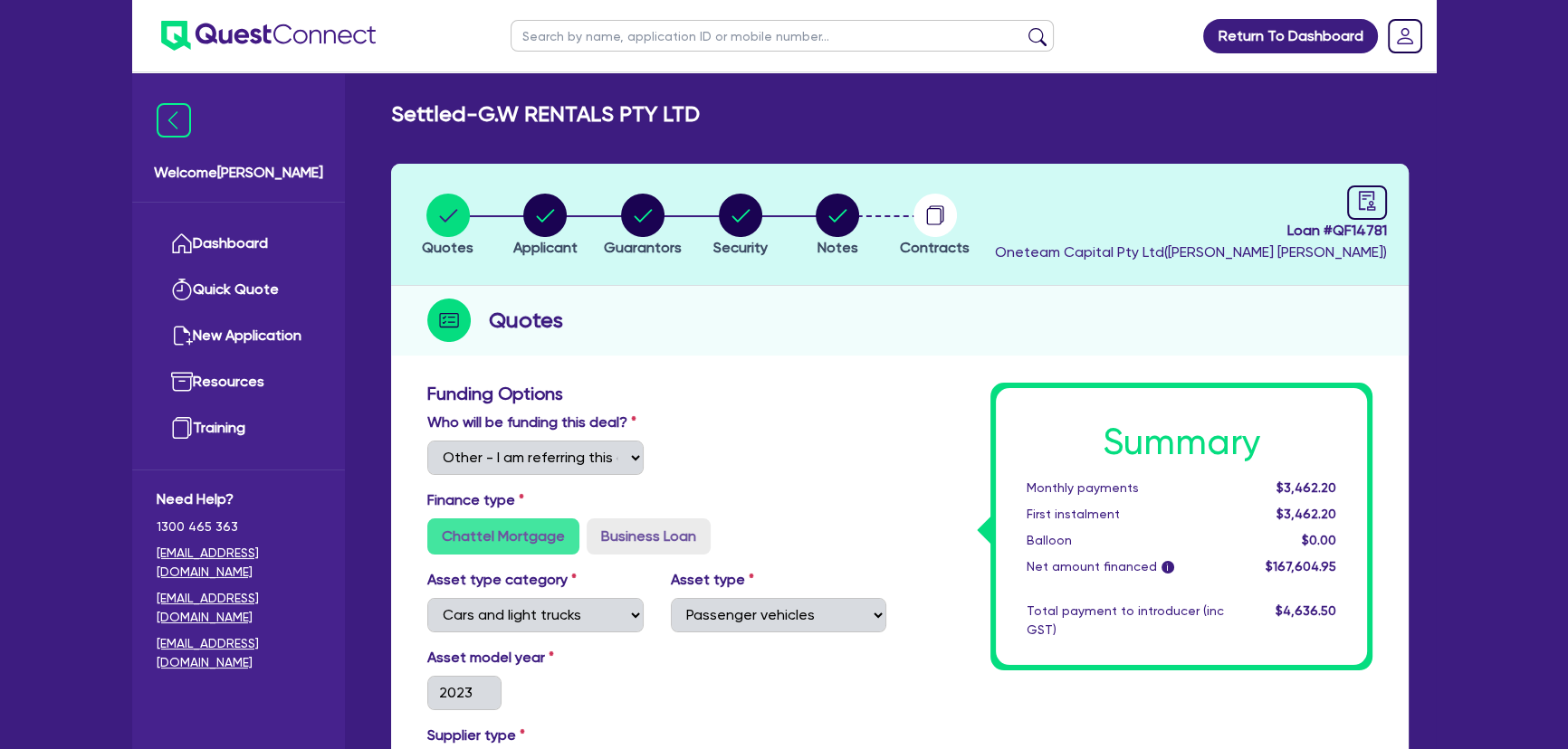
paste input "G.W RENTALS PTY LTD"
type input "G.W RENTALS PTY LTD"
click button "submit" at bounding box center [1037, 40] width 29 height 25
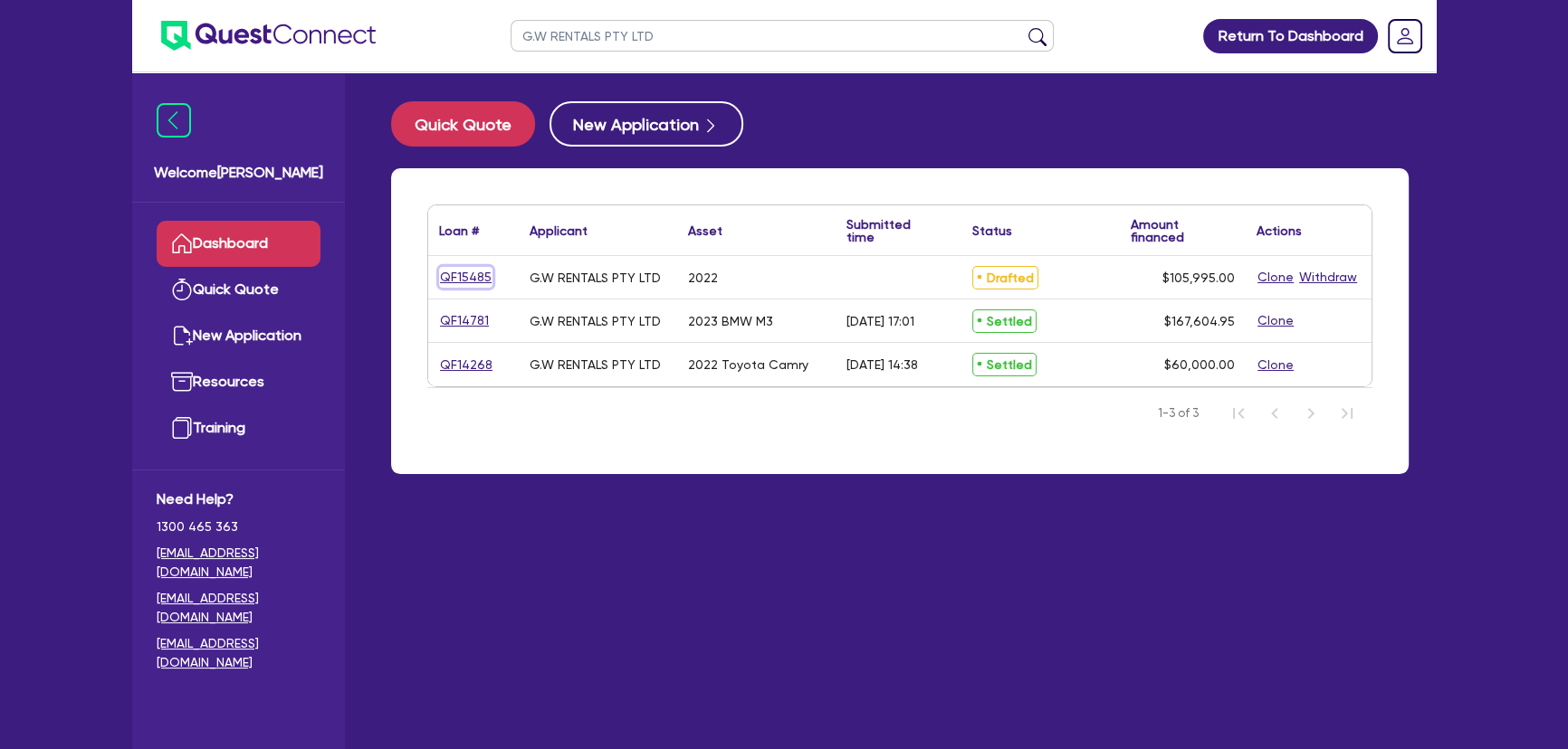
click at [485, 267] on link "QF15485" at bounding box center [466, 277] width 54 height 21
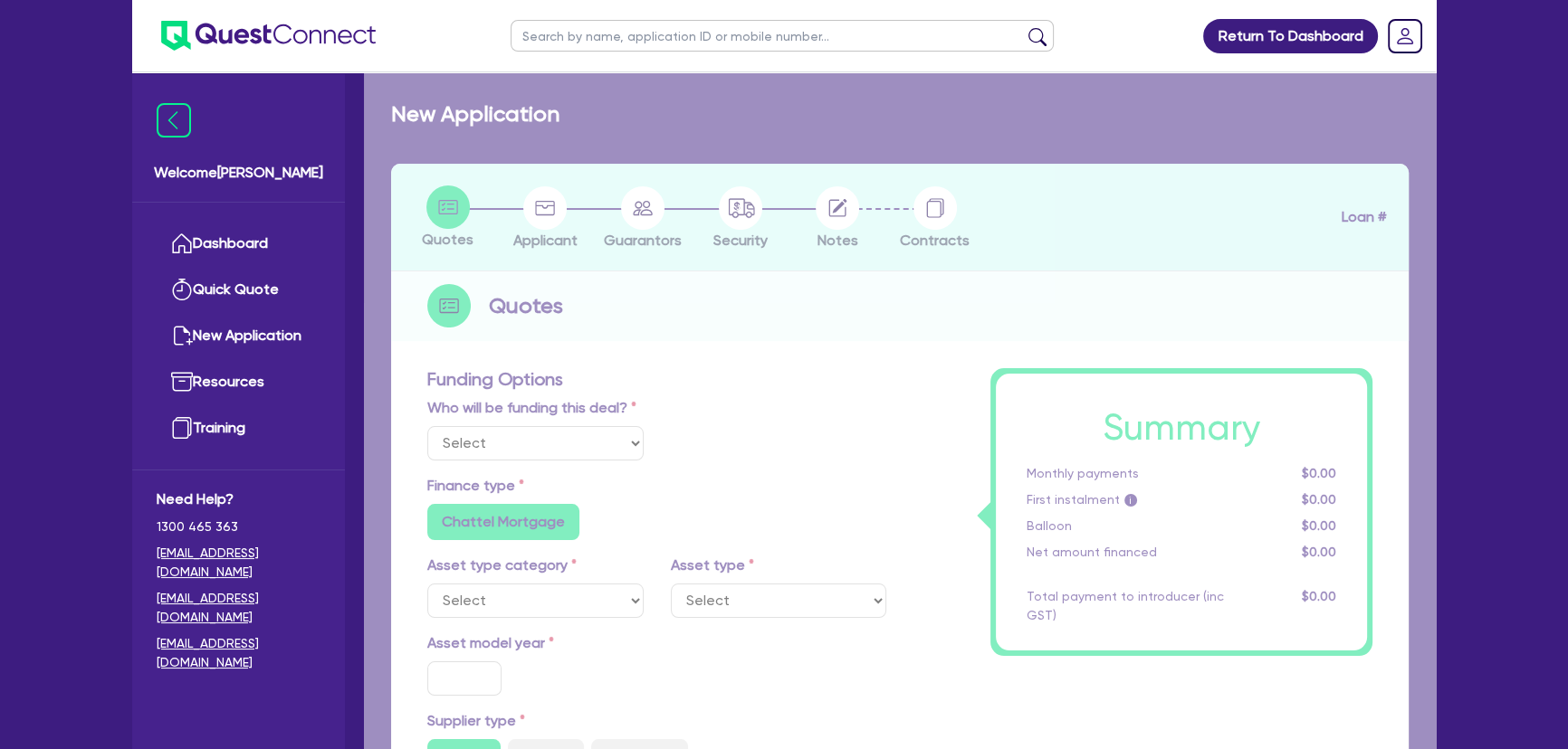
select select "Other"
select select "CARS_AND_LIGHT_TRUCKS"
type input "2022"
type input "105,500"
type input "3"
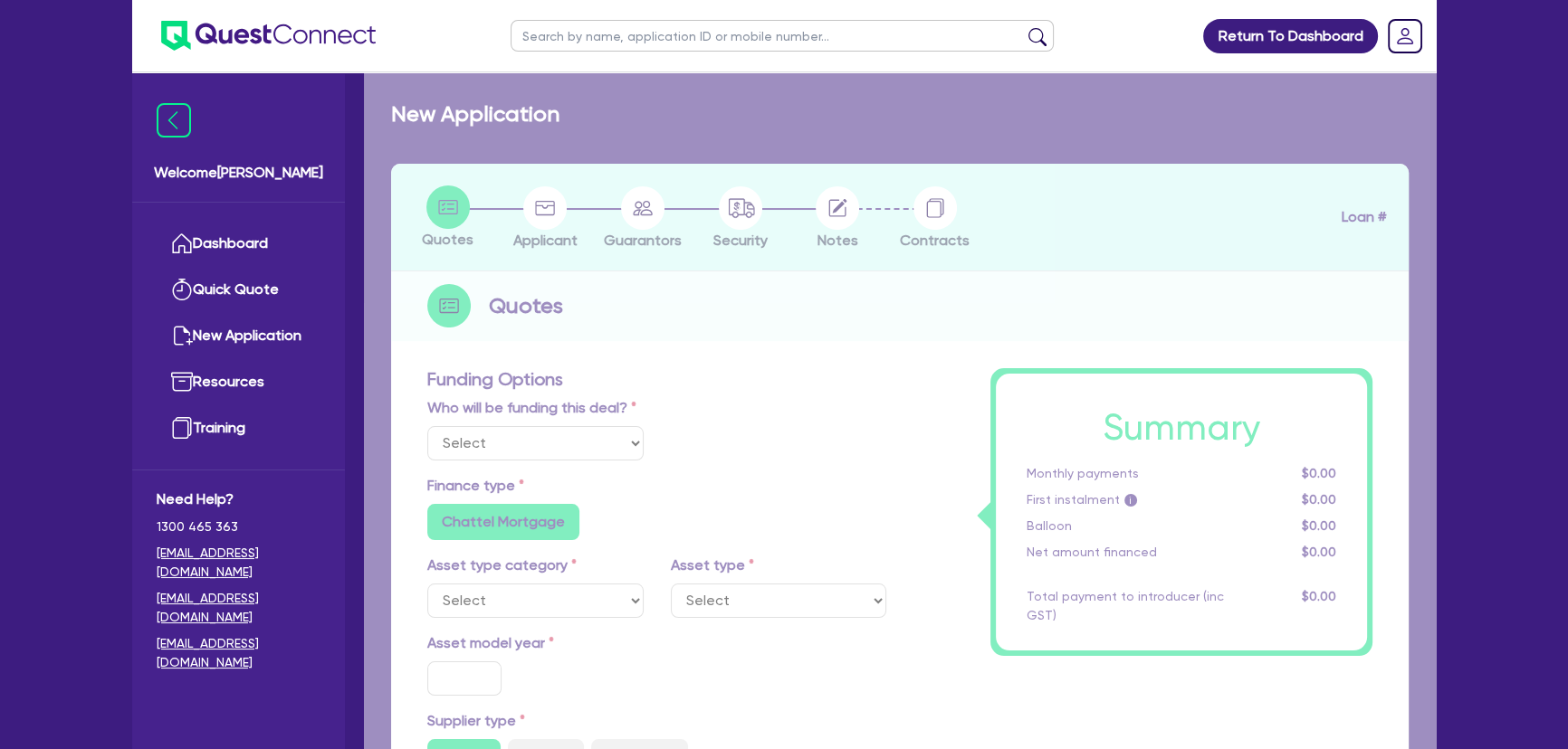
type input "3,179.85"
type input "7"
type input "450"
type input "250"
radio input "true"
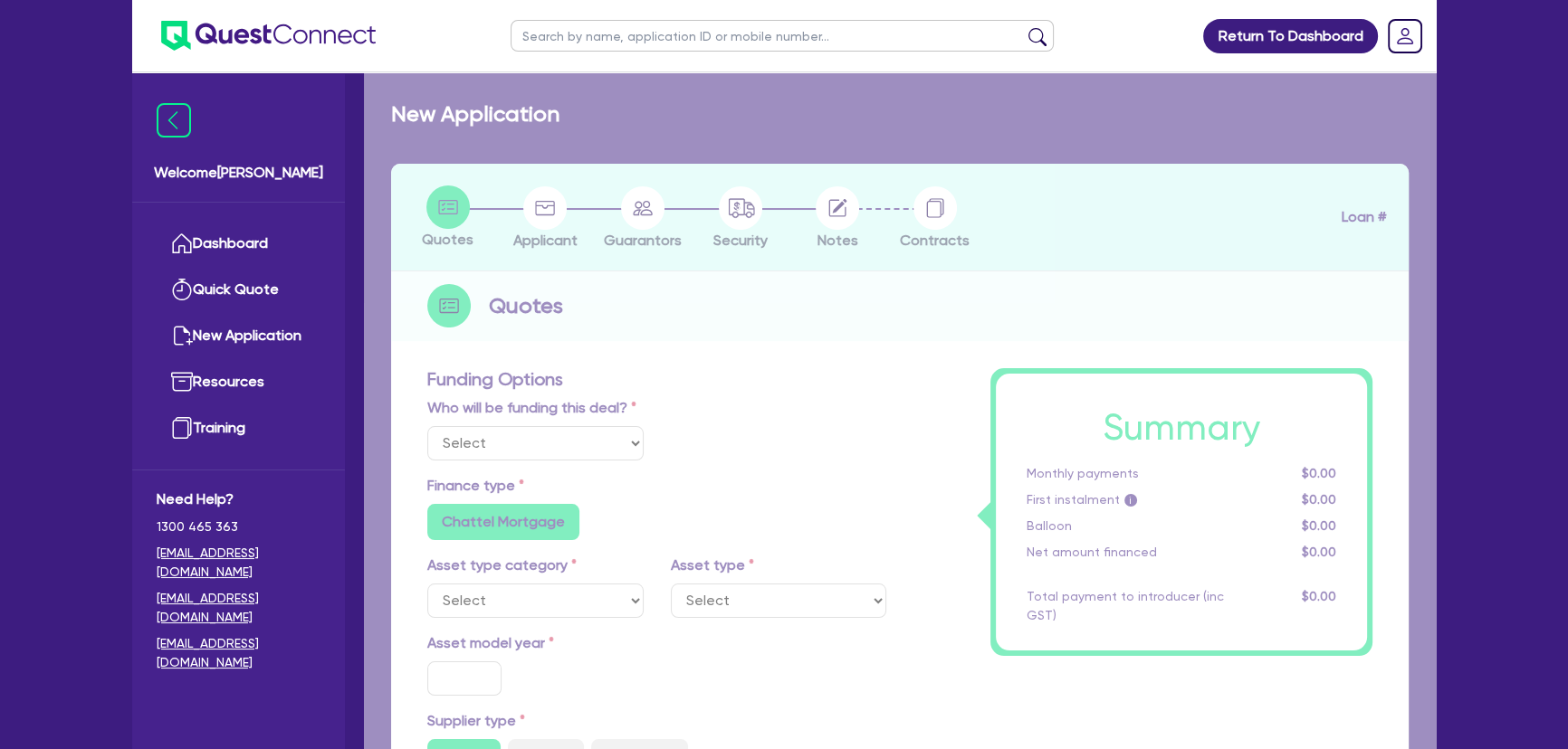
radio input "false"
select select "PASSENGER_VEHICLES"
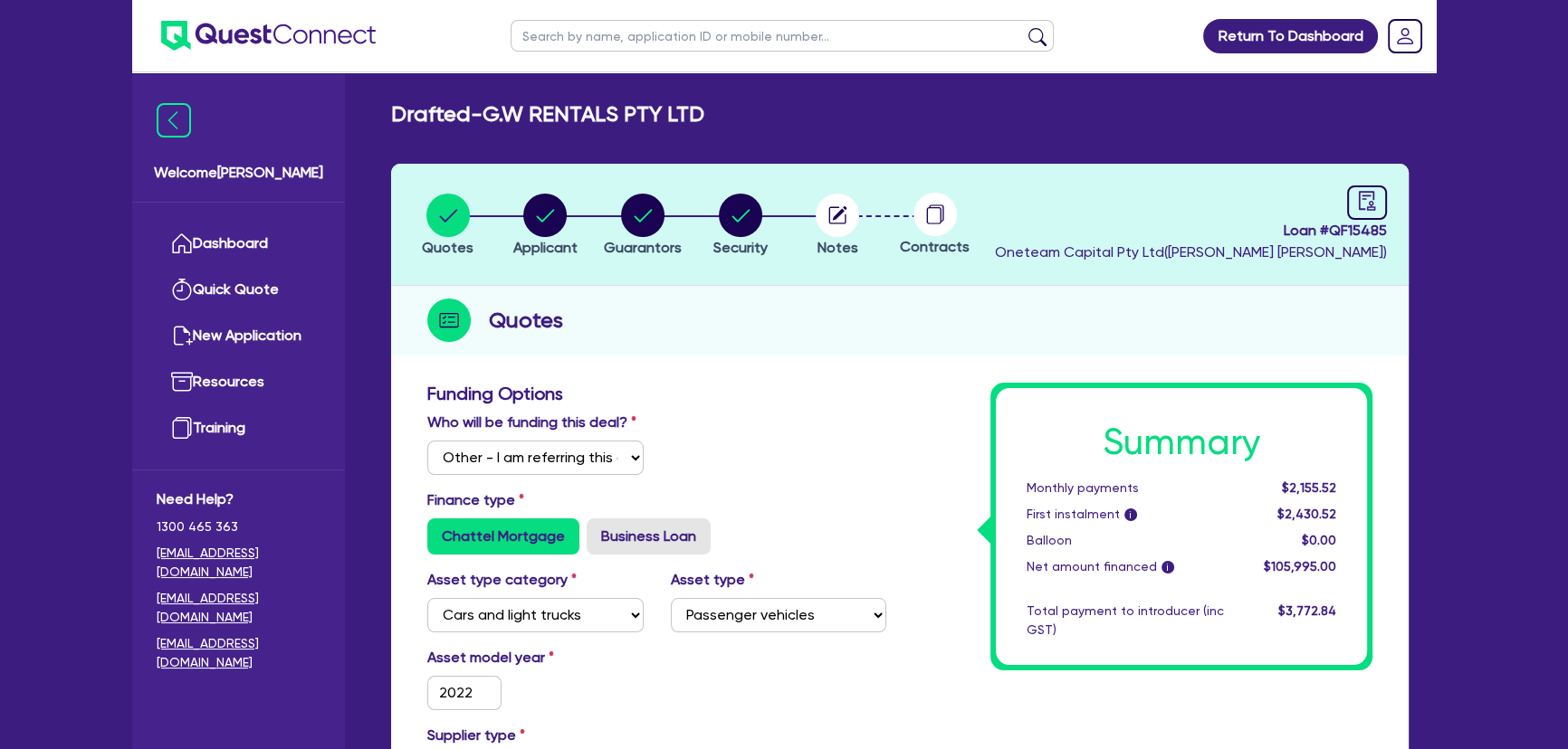
click at [868, 210] on li "Notes" at bounding box center [838, 224] width 98 height 63
click at [853, 213] on circle "button" at bounding box center [837, 216] width 43 height 43
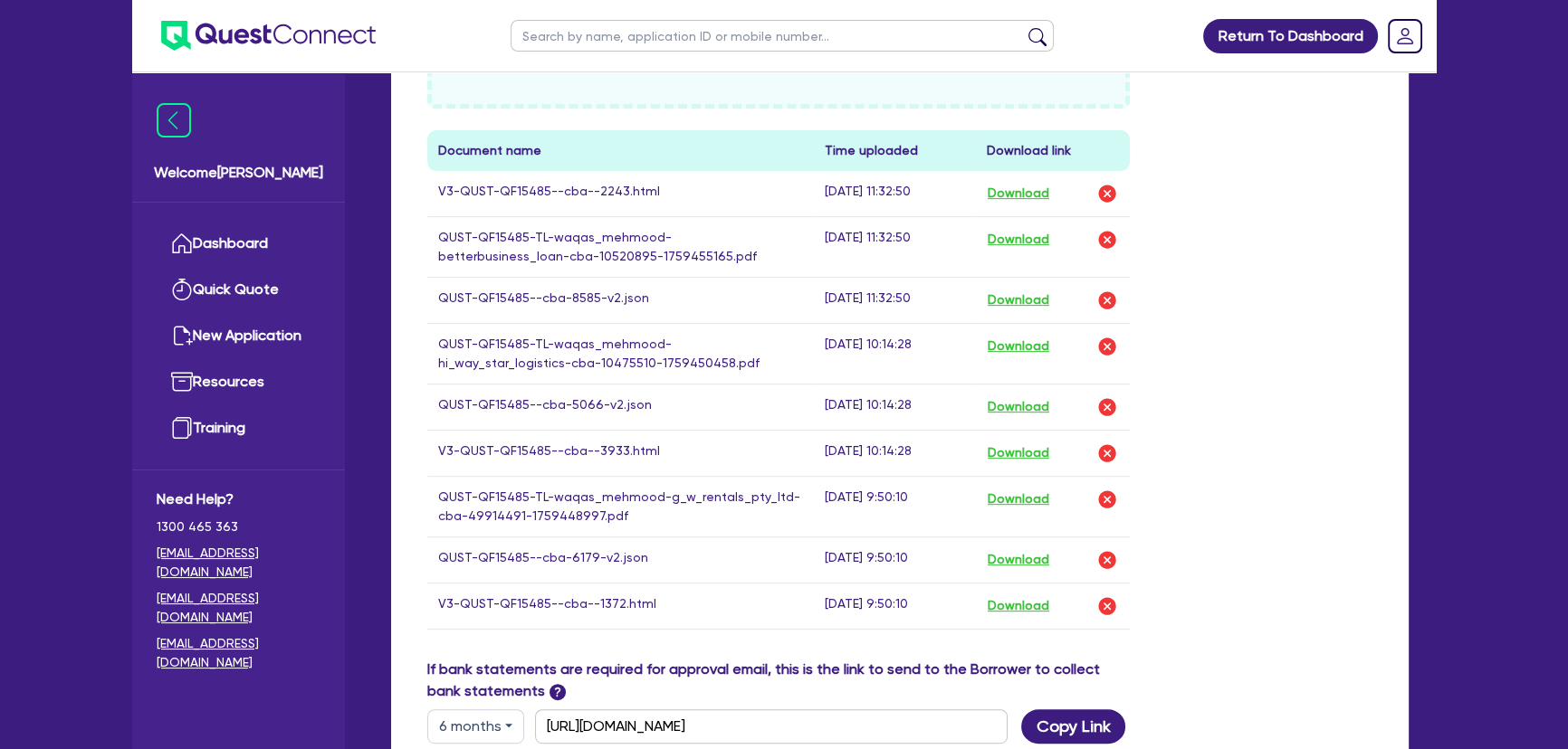
scroll to position [822, 0]
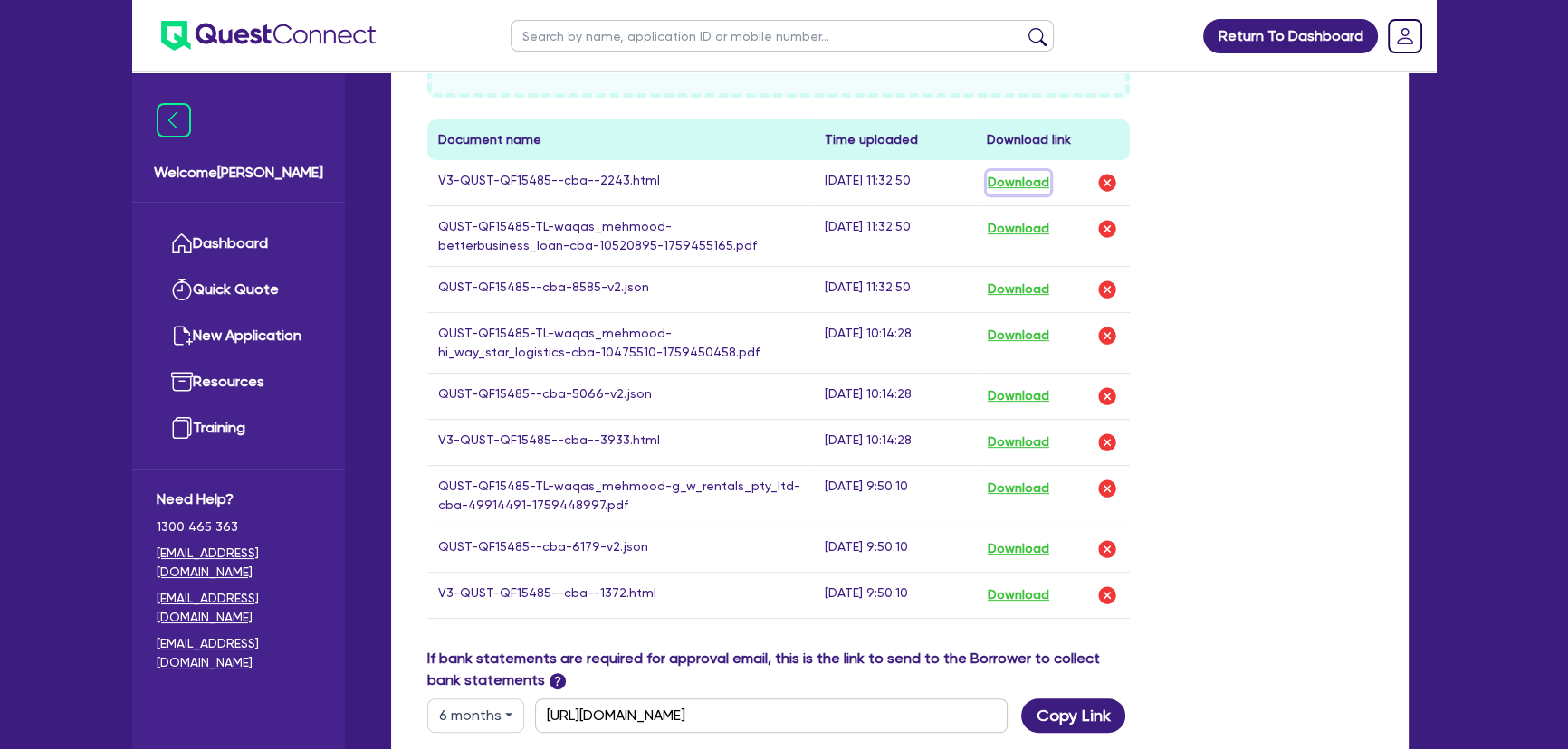
click at [1040, 172] on button "Download" at bounding box center [1018, 183] width 63 height 24
click at [1035, 436] on button "Download" at bounding box center [1018, 442] width 63 height 24
click at [1016, 587] on button "Download" at bounding box center [1018, 595] width 63 height 24
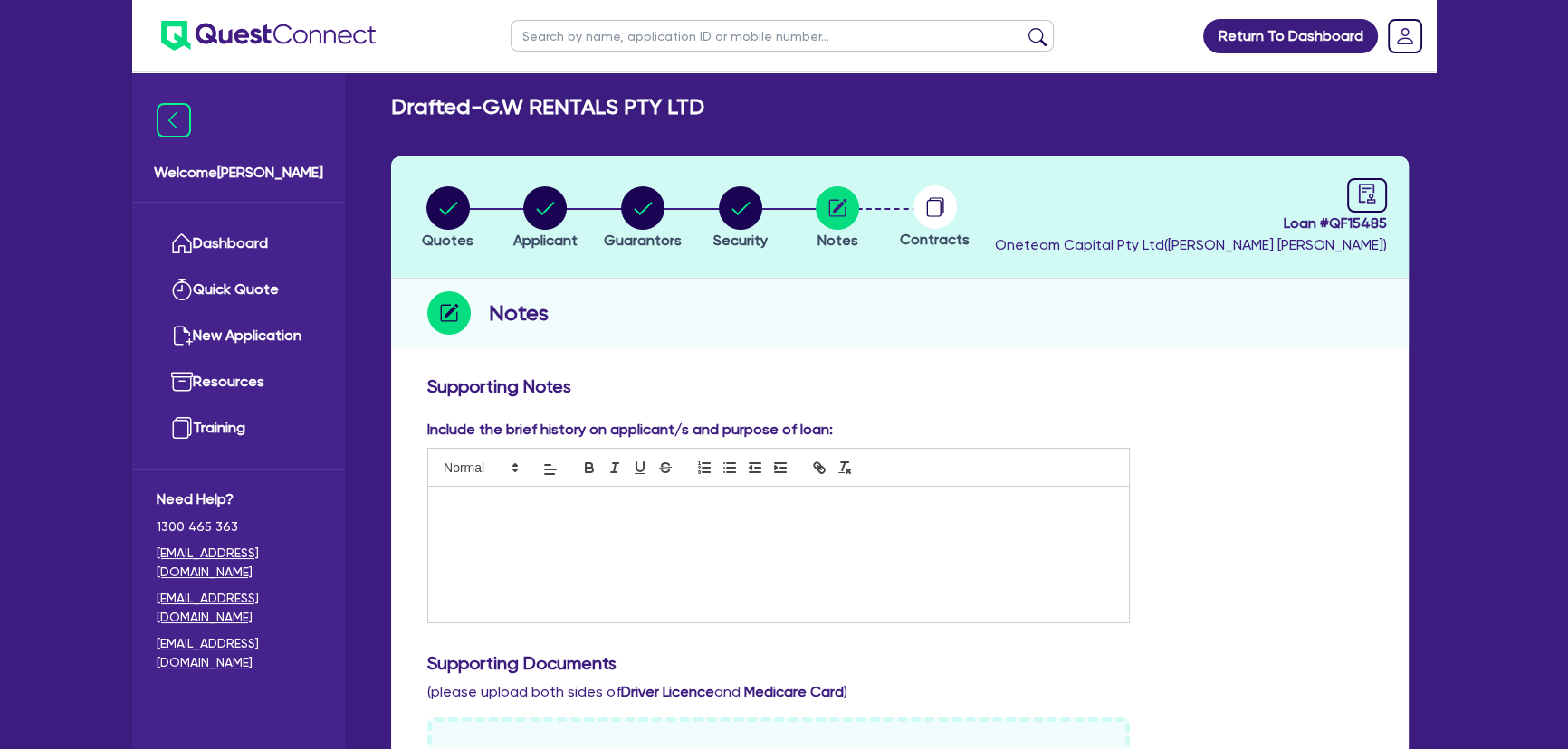
scroll to position [0, 0]
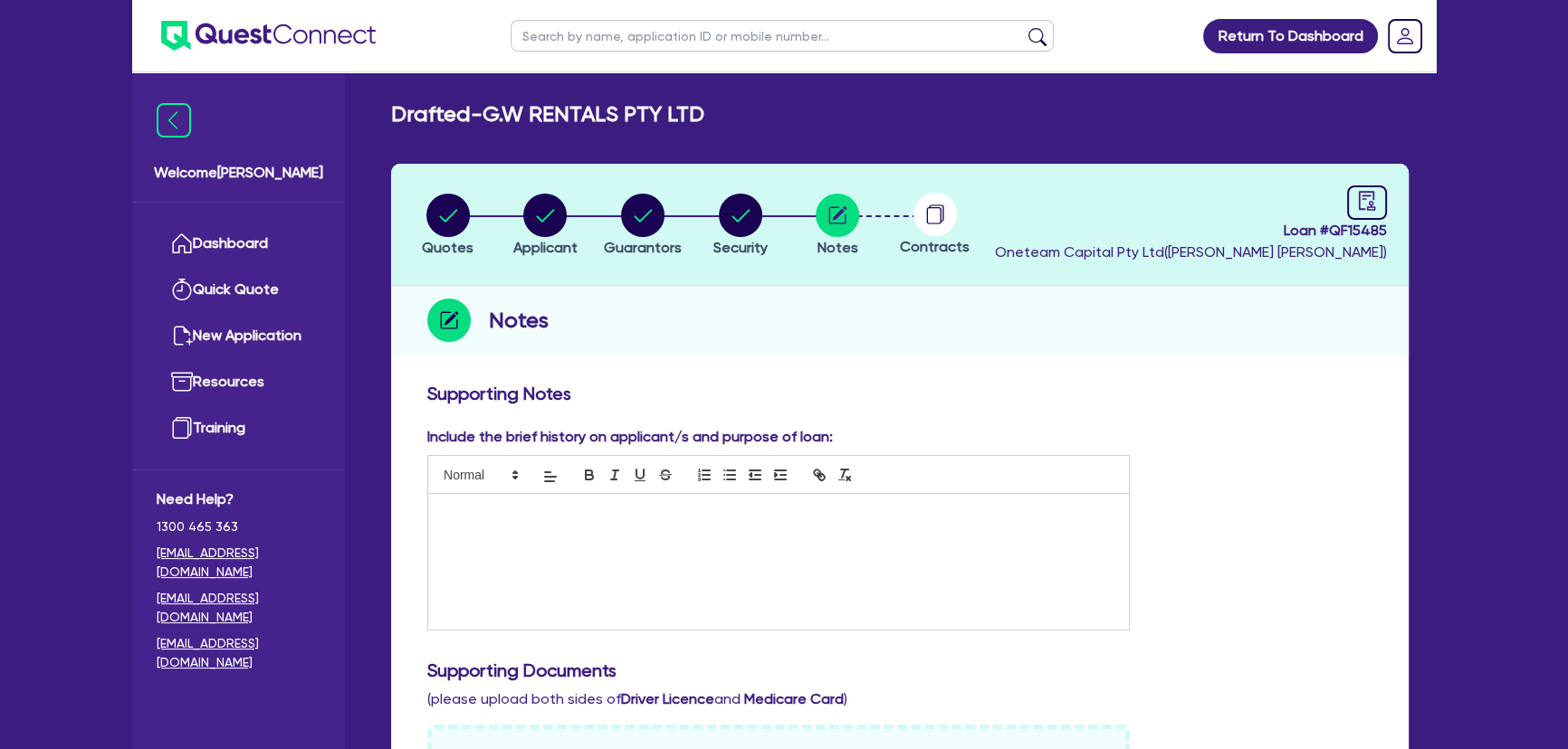
click at [719, 49] on input "text" at bounding box center [782, 36] width 543 height 32
type input "Hira"
click button "submit" at bounding box center [1037, 40] width 29 height 25
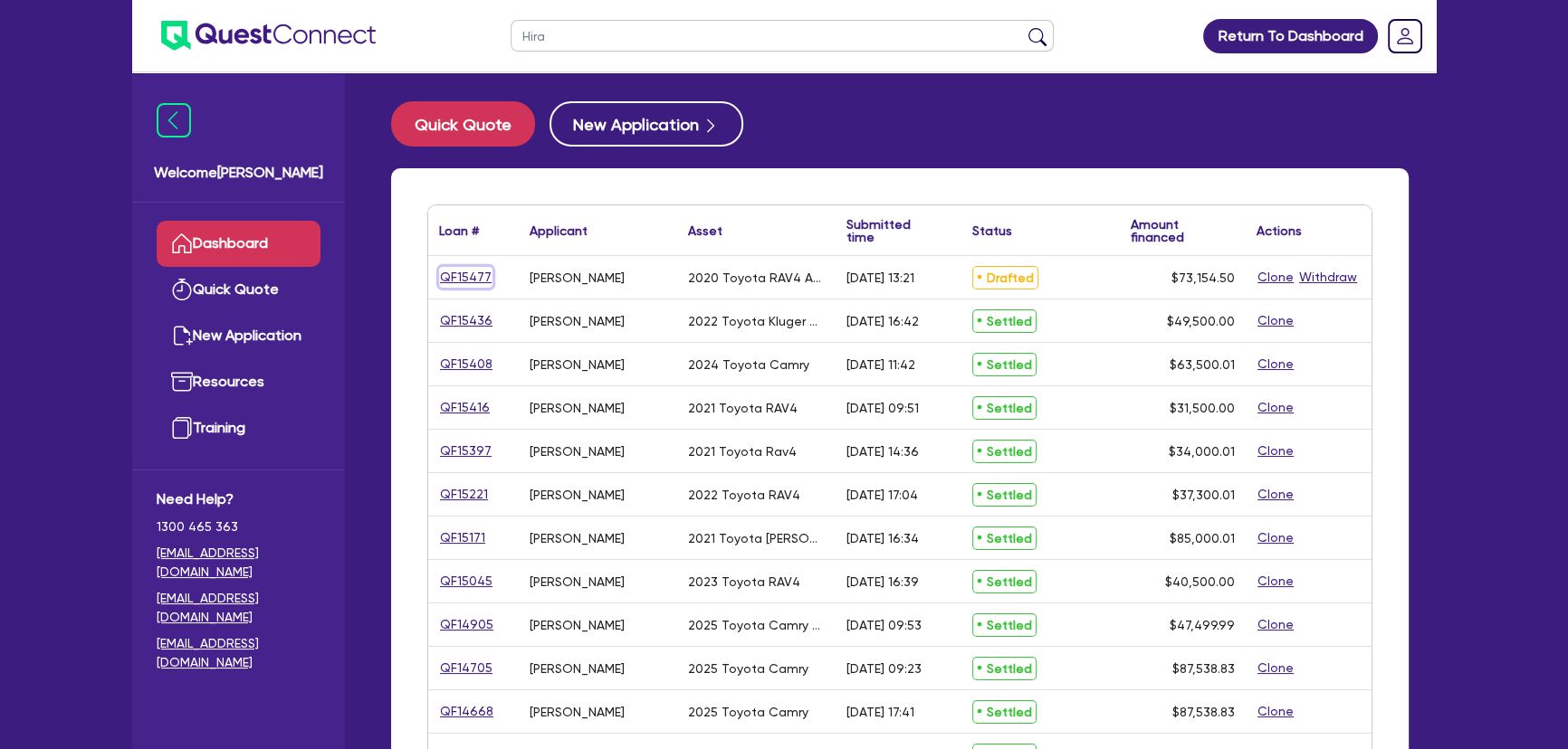
click at [472, 285] on link "QF15477" at bounding box center [466, 277] width 54 height 21
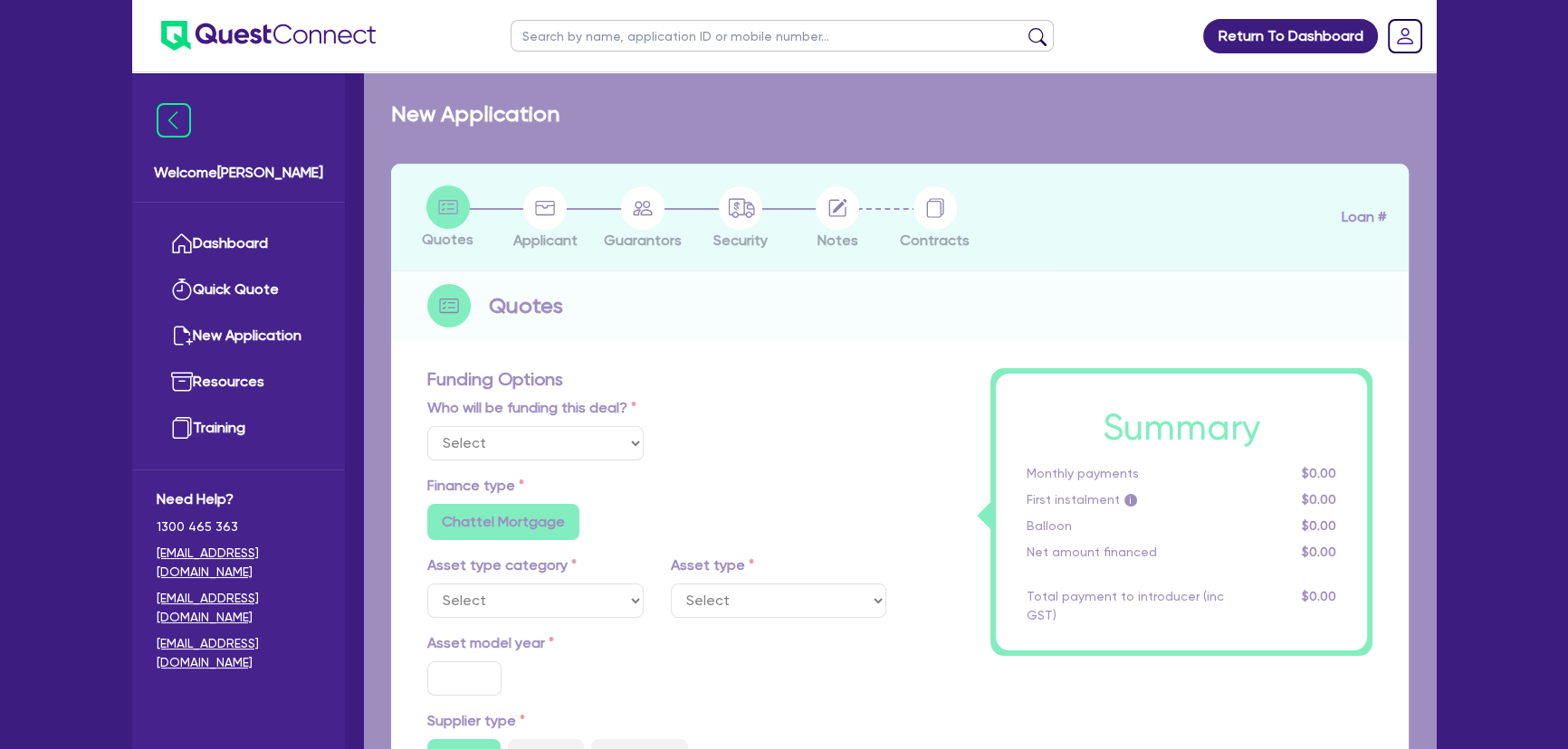
select select "Other"
select select "CARS_AND_LIGHT_TRUCKS"
type input "2020"
type input "72,500"
type input "3"
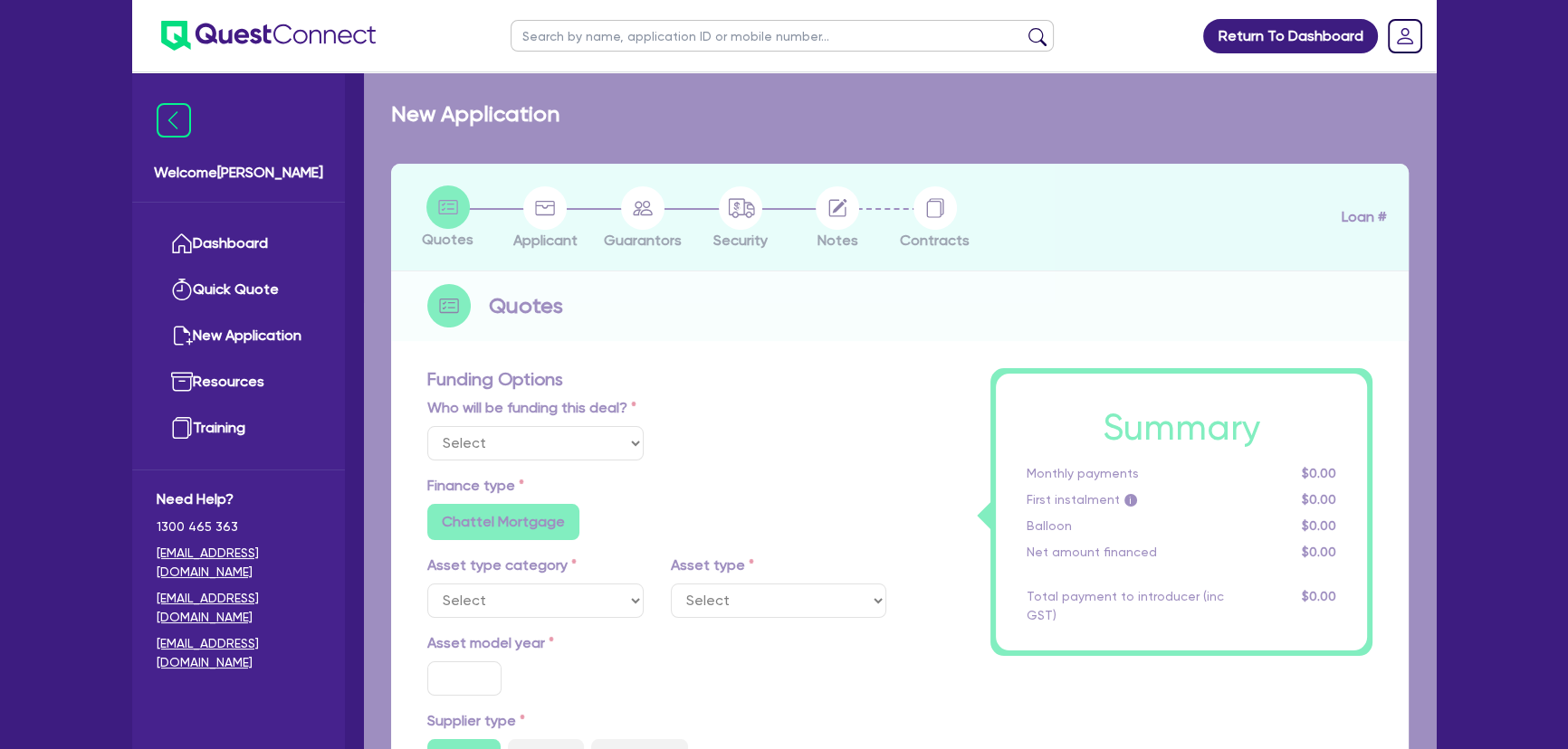
type input "2,194.64"
type input "6.85"
type input "318.18"
radio input "true"
radio input "false"
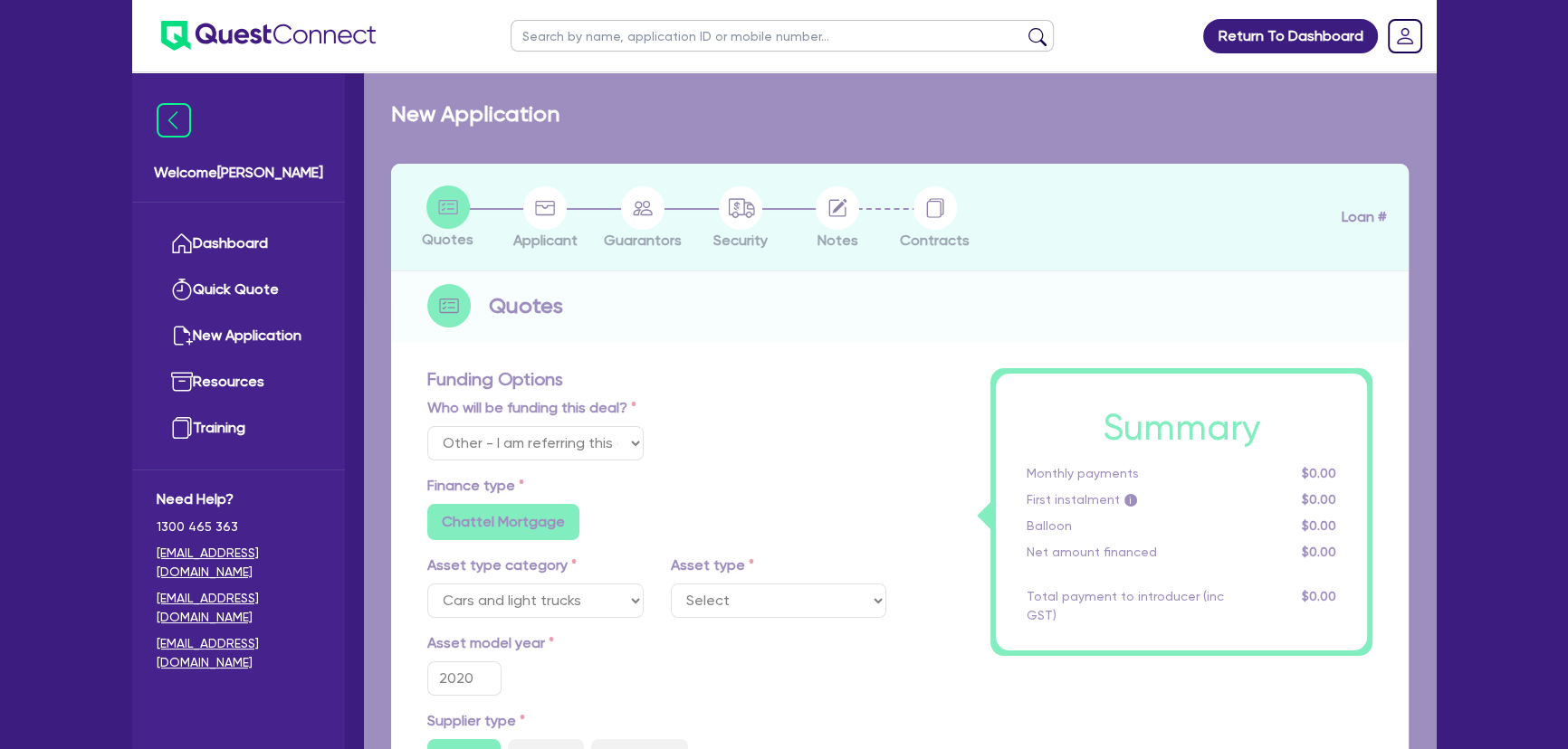
select select "PASSENGER_VEHICLES"
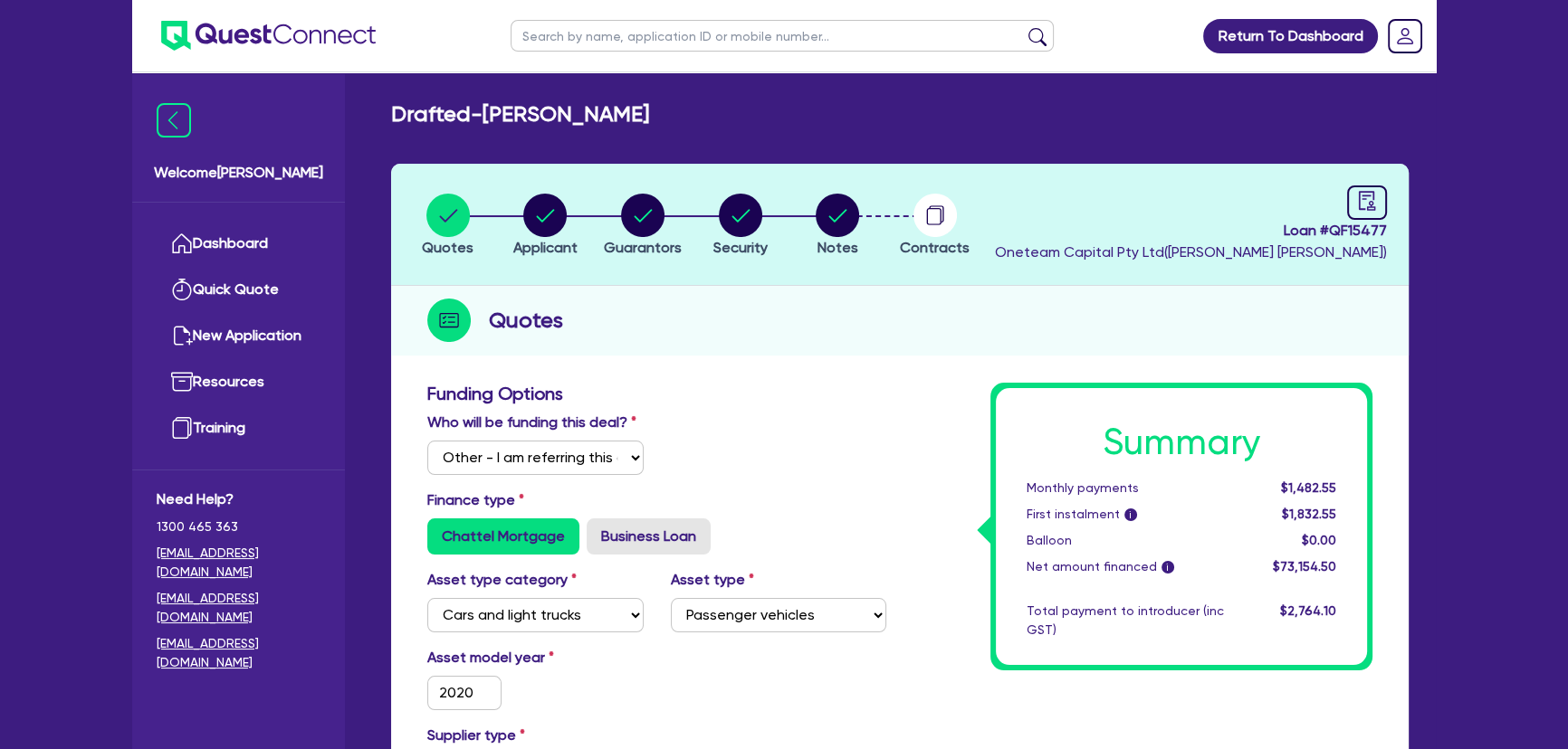
click at [769, 241] on li "Security" at bounding box center [741, 224] width 98 height 63
click at [843, 233] on circle "button" at bounding box center [837, 216] width 43 height 43
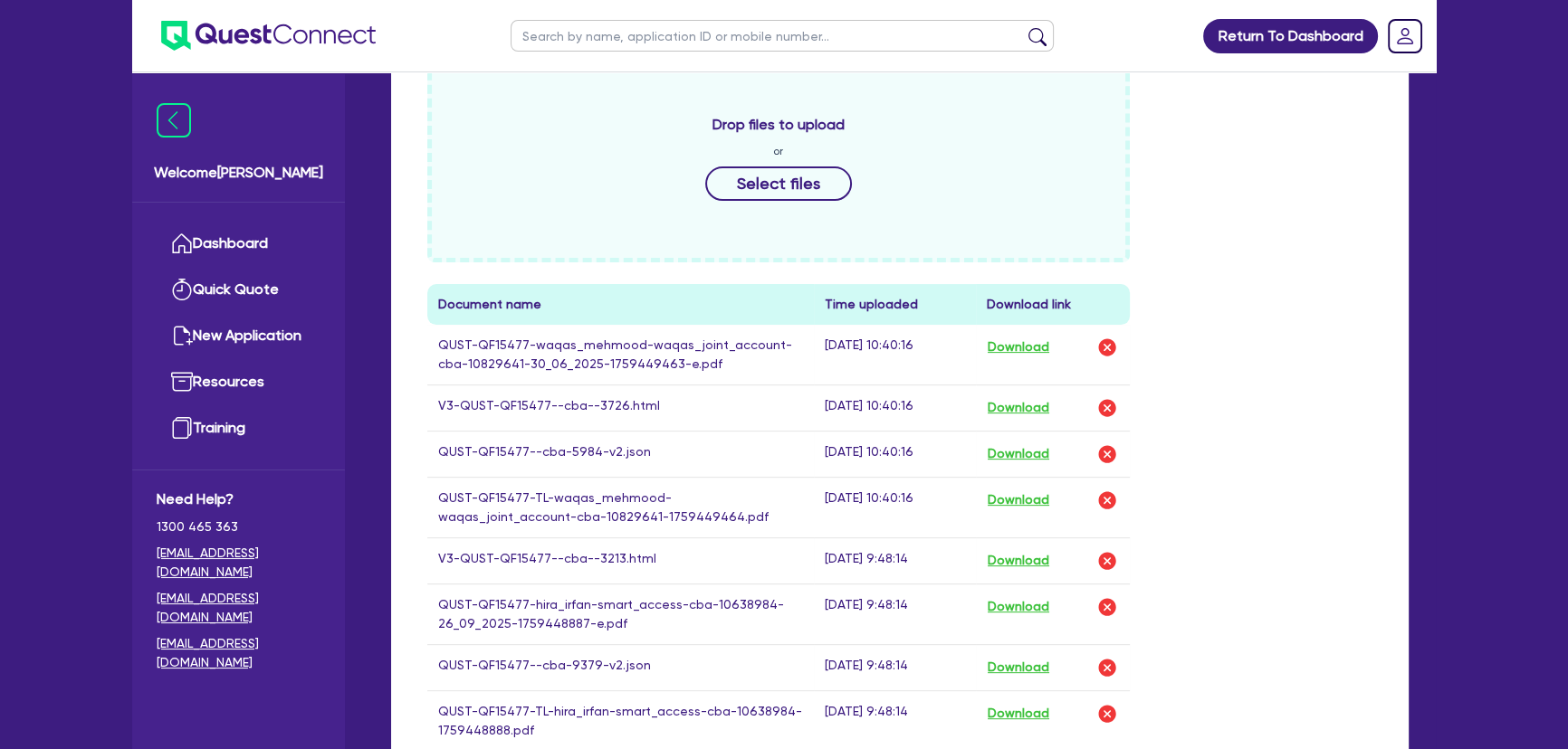
scroll to position [822, 0]
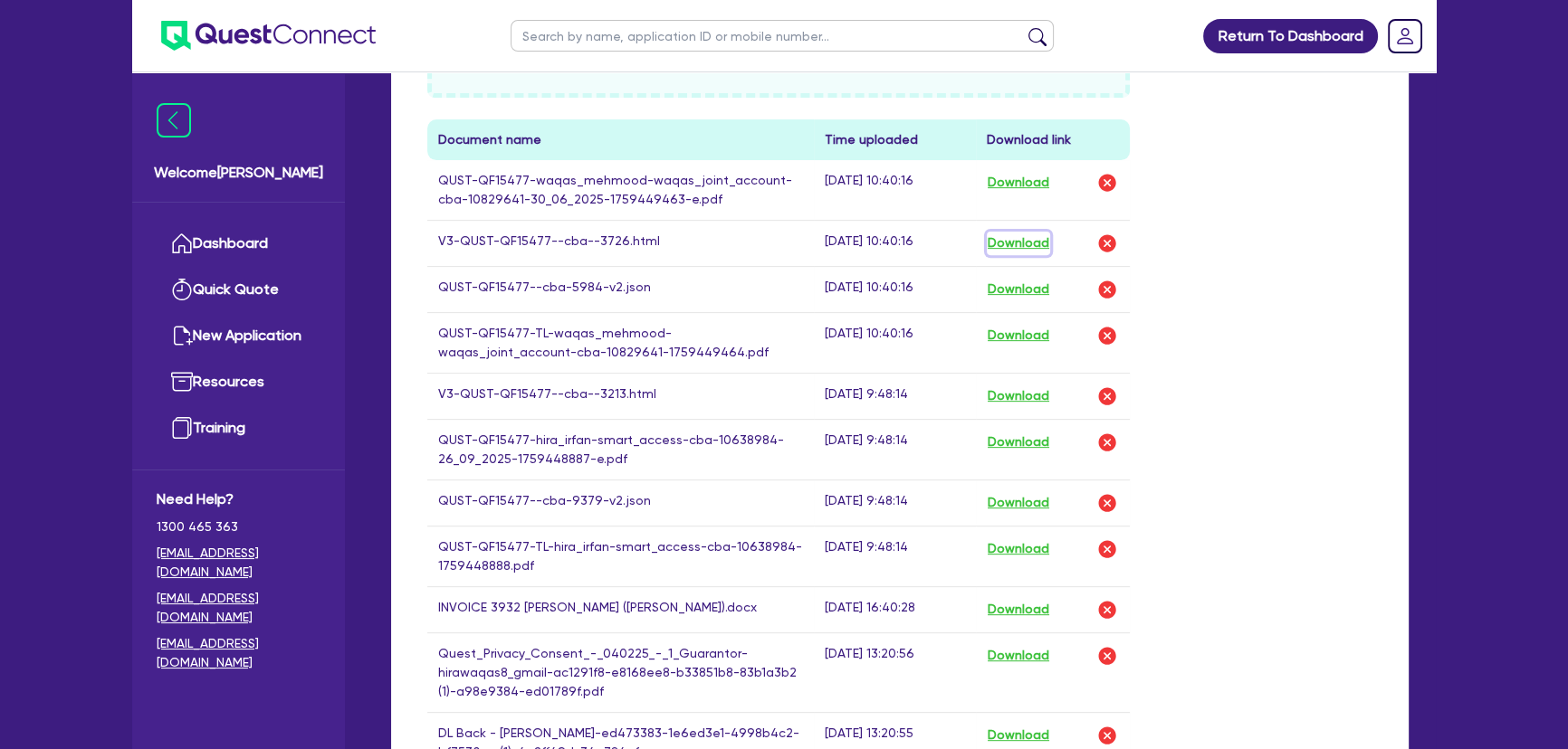
click at [1013, 238] on button "Download" at bounding box center [1018, 243] width 63 height 24
click at [1025, 397] on button "Download" at bounding box center [1018, 396] width 63 height 24
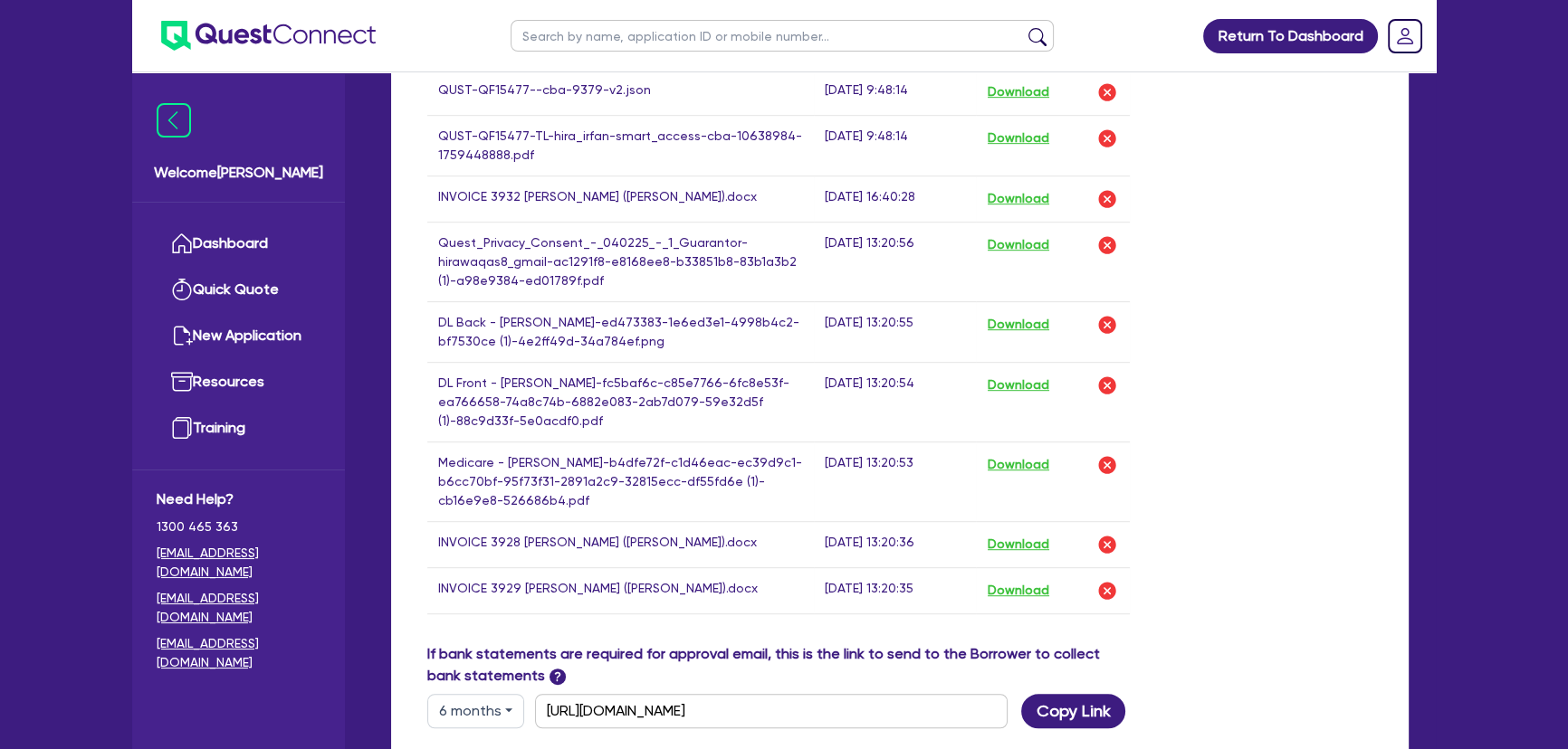
scroll to position [905, 0]
